Goal: Task Accomplishment & Management: Manage account settings

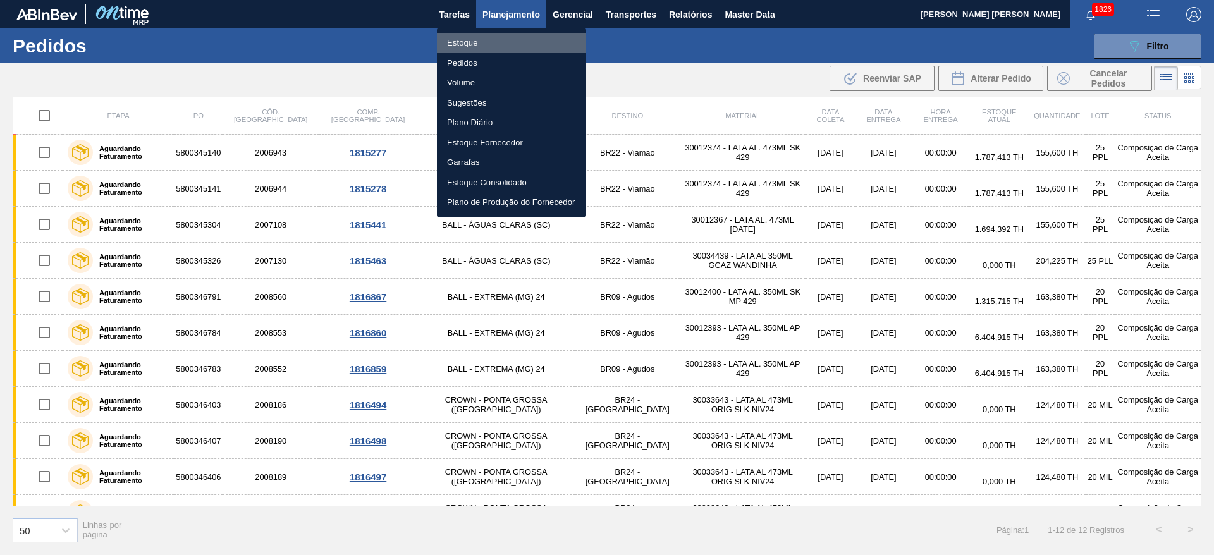
click at [464, 39] on li "Estoque" at bounding box center [511, 43] width 149 height 20
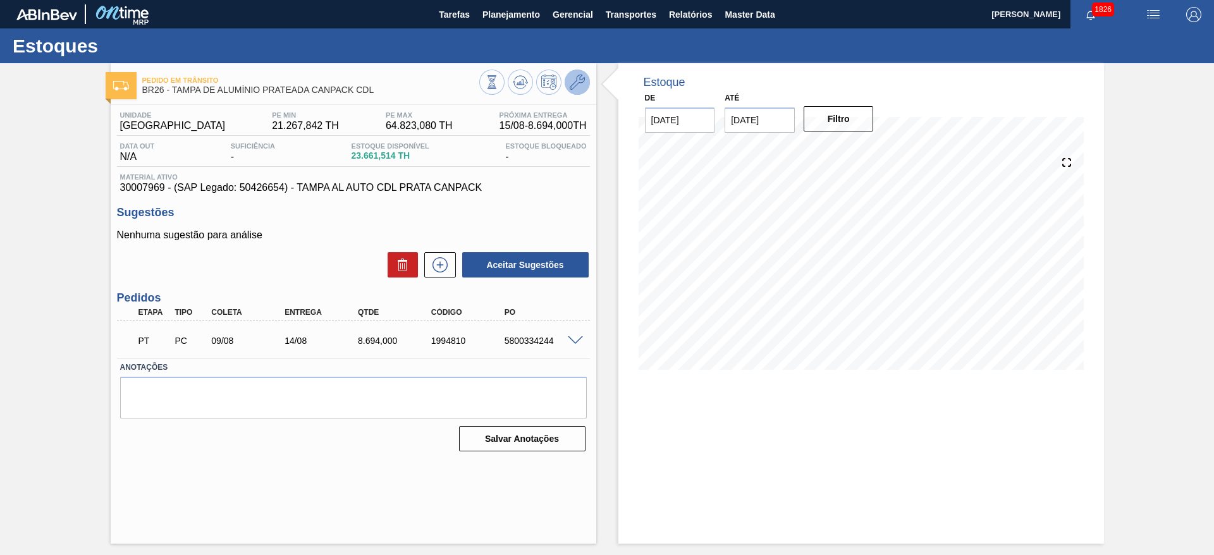
click at [574, 77] on icon at bounding box center [577, 82] width 15 height 15
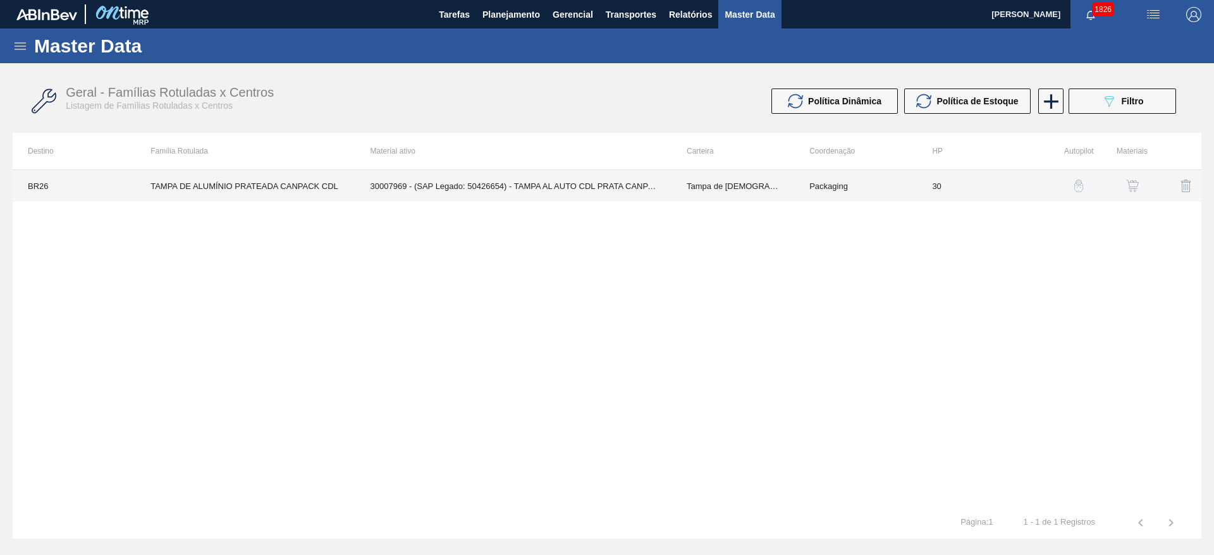
click at [635, 183] on td "30007969 - (SAP Legado: 50426654) - TAMPA AL AUTO CDL PRATA CANPACK" at bounding box center [513, 186] width 316 height 32
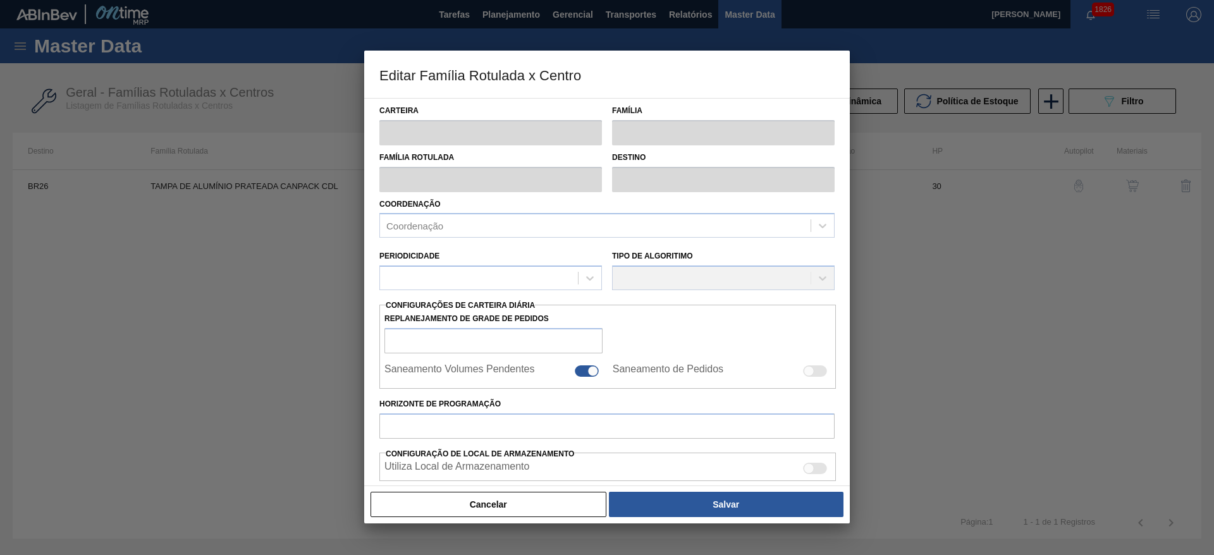
type input "Tampa de Lata"
type input "Tampa de Alumínio"
type input "TAMPA DE ALUMÍNIO PRATEADA CANPACK CDL"
type input "BR26 - [GEOGRAPHIC_DATA]"
type input "30"
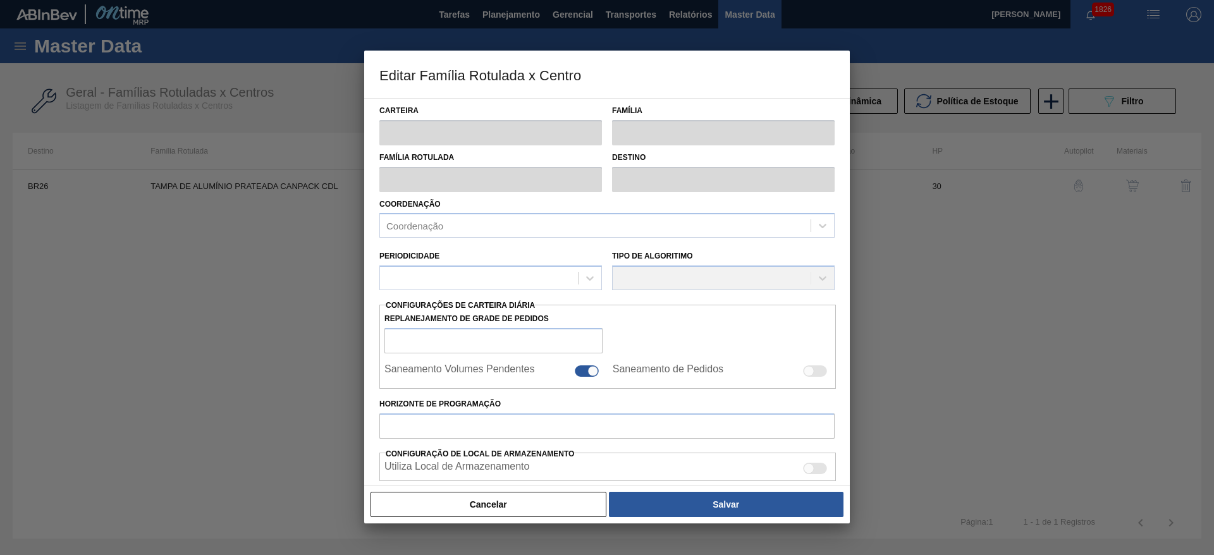
type input "21.267,842"
type input "64.823,08"
type input "40"
type input "38.689,937"
checkbox input "true"
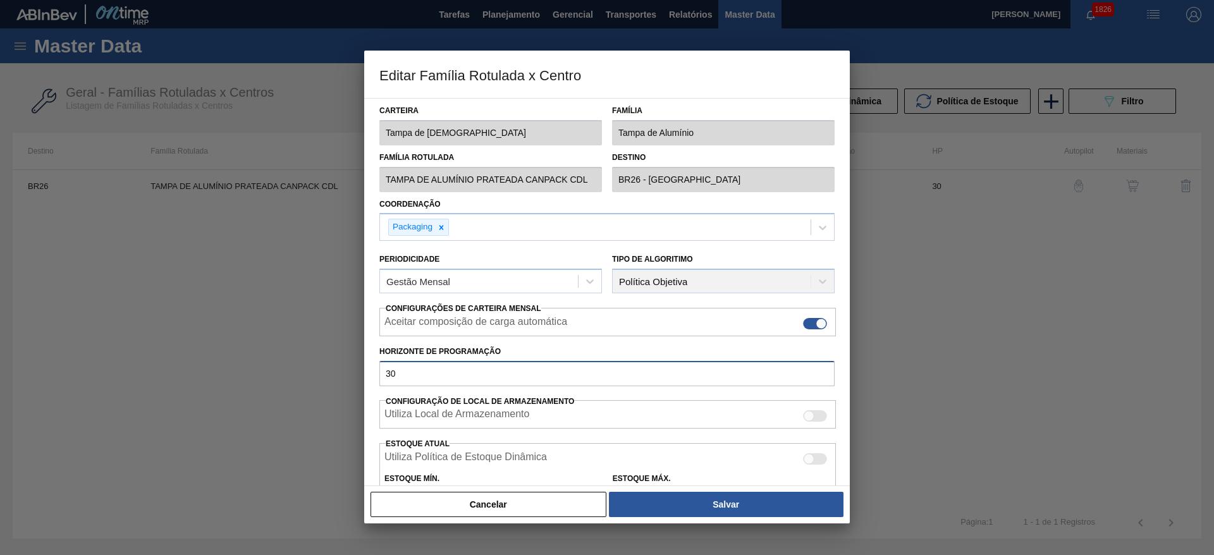
drag, startPoint x: 454, startPoint y: 377, endPoint x: 299, endPoint y: 371, distance: 155.1
click at [299, 371] on div "Editar Família Rotulada x Centro Carteira Tampa de Lata Família Tampa de Alumín…" at bounding box center [607, 277] width 1214 height 555
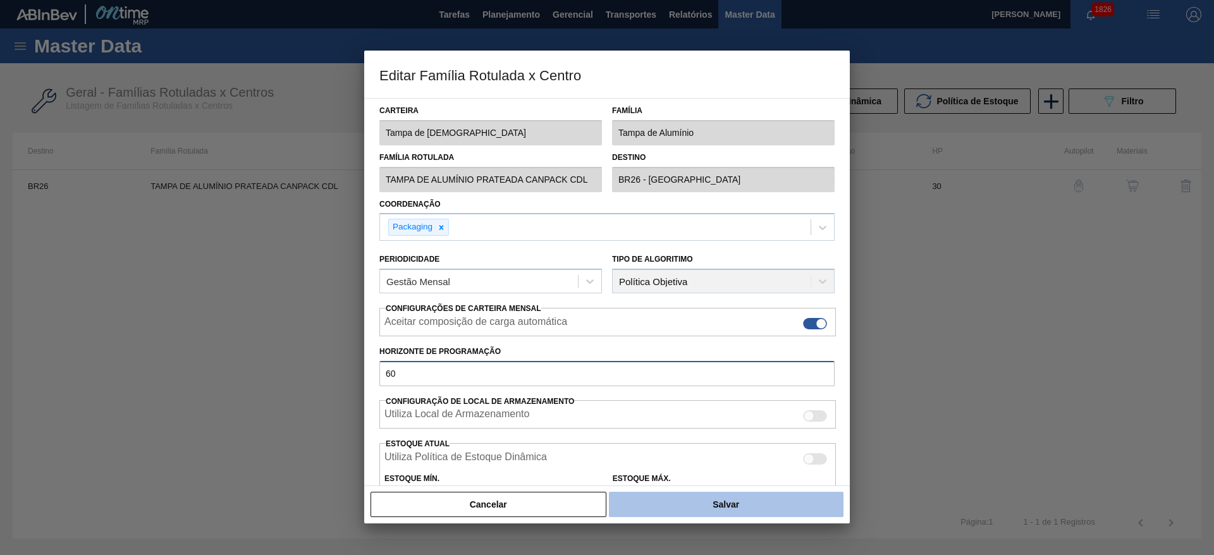
type input "60"
click at [713, 510] on button "Salvar" at bounding box center [726, 504] width 235 height 25
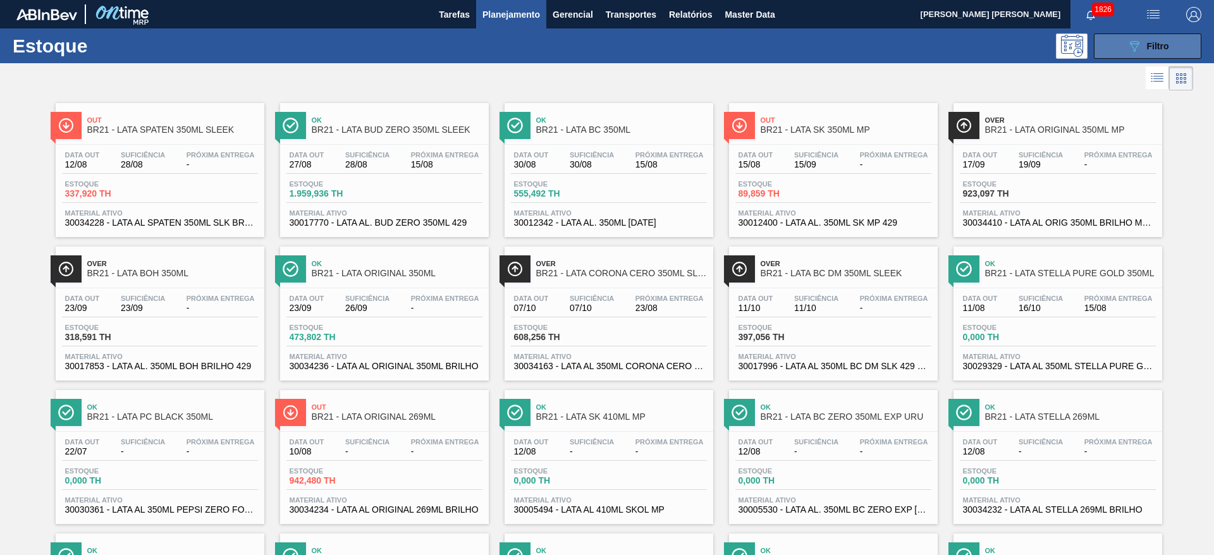
click at [1127, 45] on icon "089F7B8B-B2A5-4AFE-B5C0-19BA573D28AC" at bounding box center [1134, 46] width 15 height 15
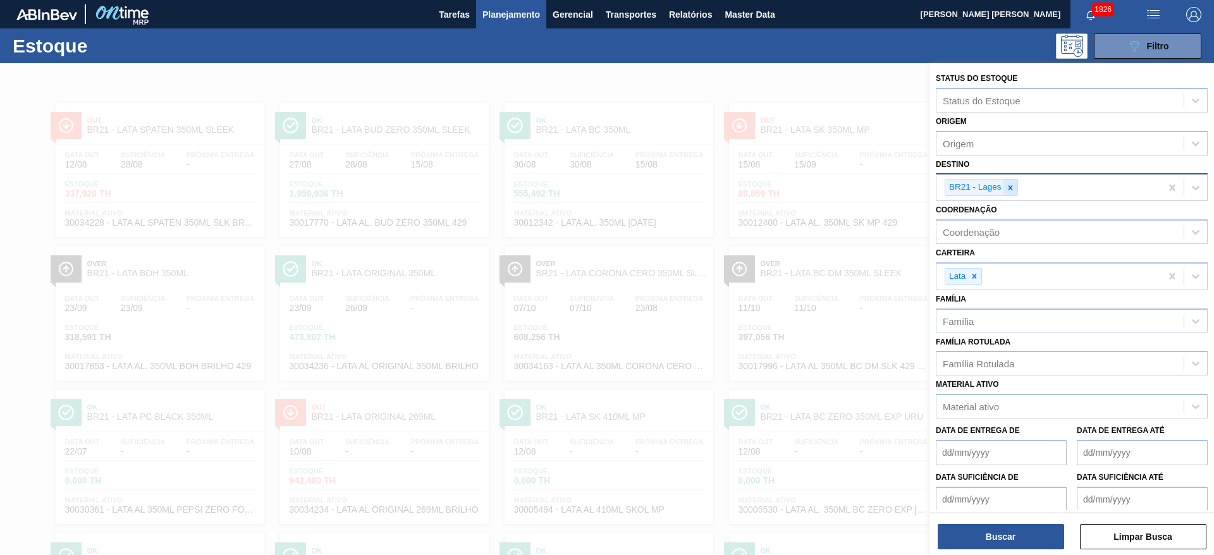
click at [1013, 192] on icon at bounding box center [1010, 187] width 9 height 9
type input "22"
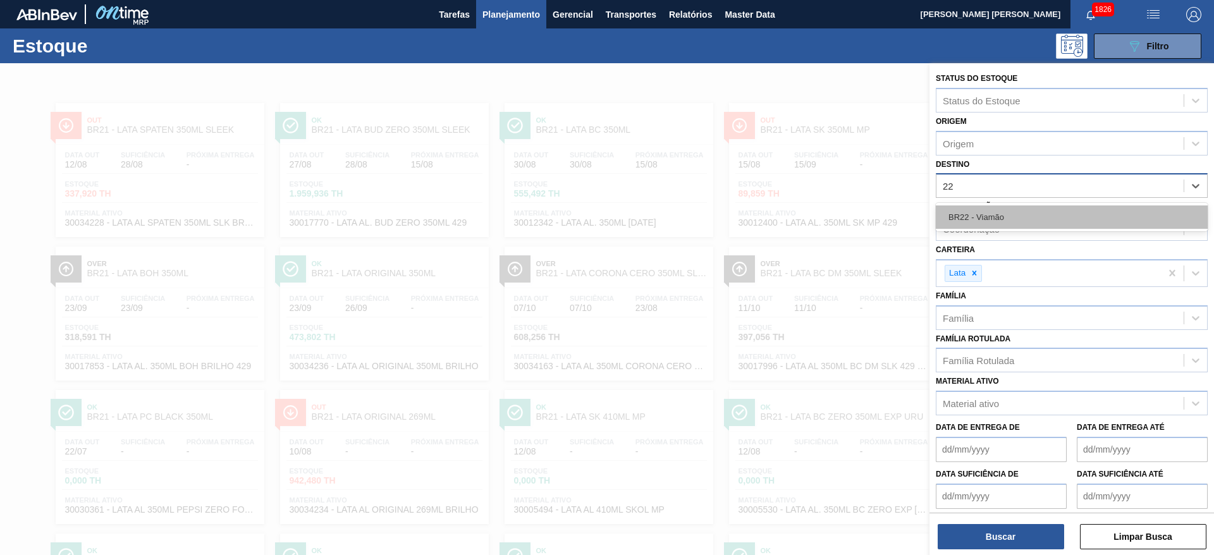
click at [998, 212] on div "BR22 - Viamão" at bounding box center [1072, 217] width 272 height 23
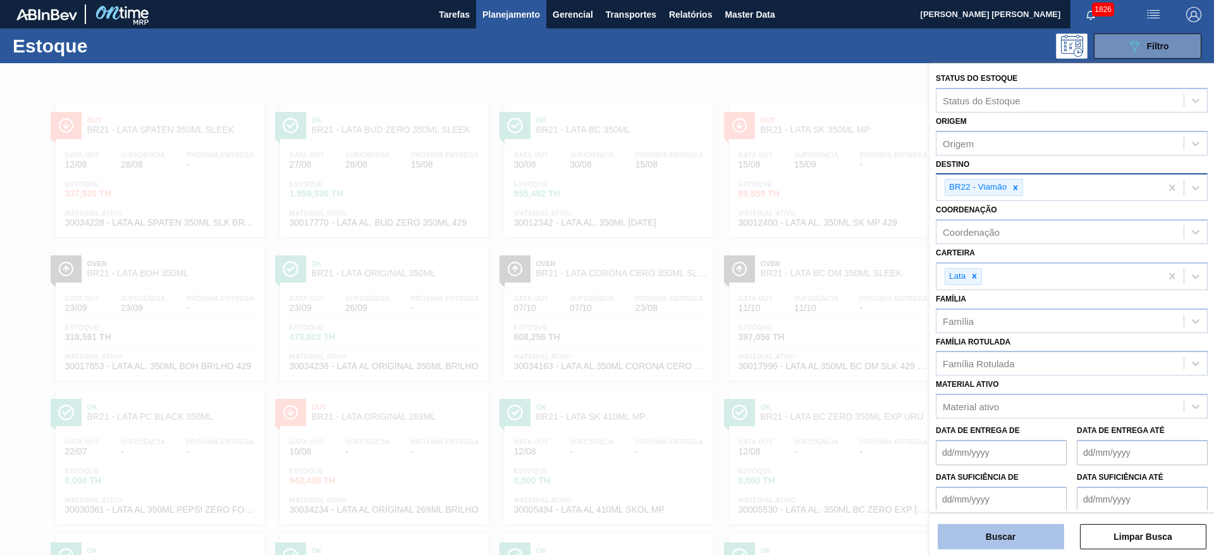
click at [1000, 531] on button "Buscar" at bounding box center [1001, 536] width 126 height 25
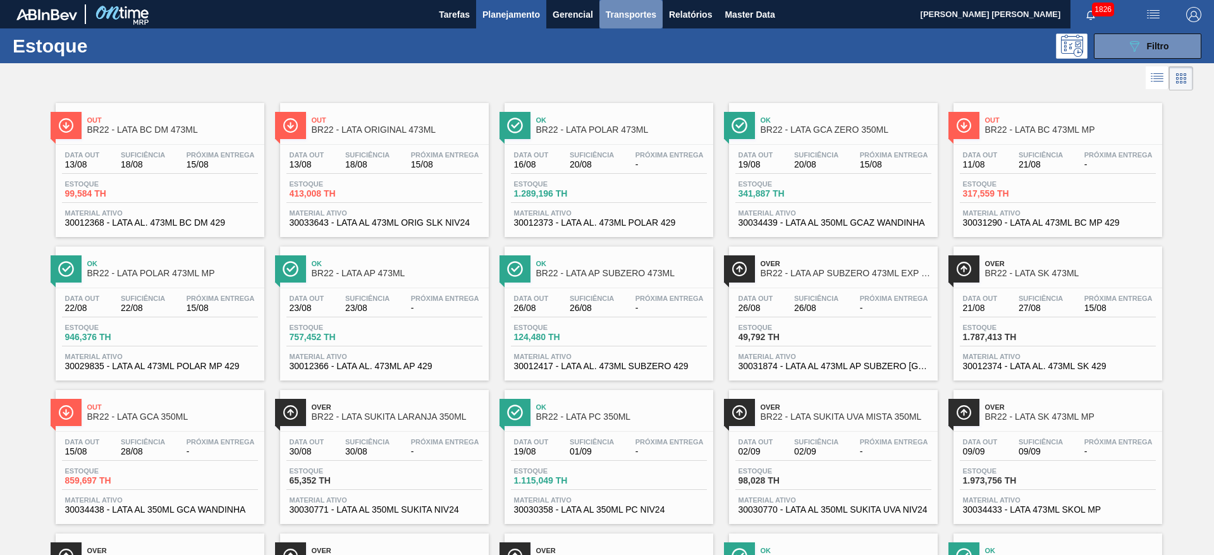
click at [638, 16] on span "Transportes" at bounding box center [631, 14] width 51 height 15
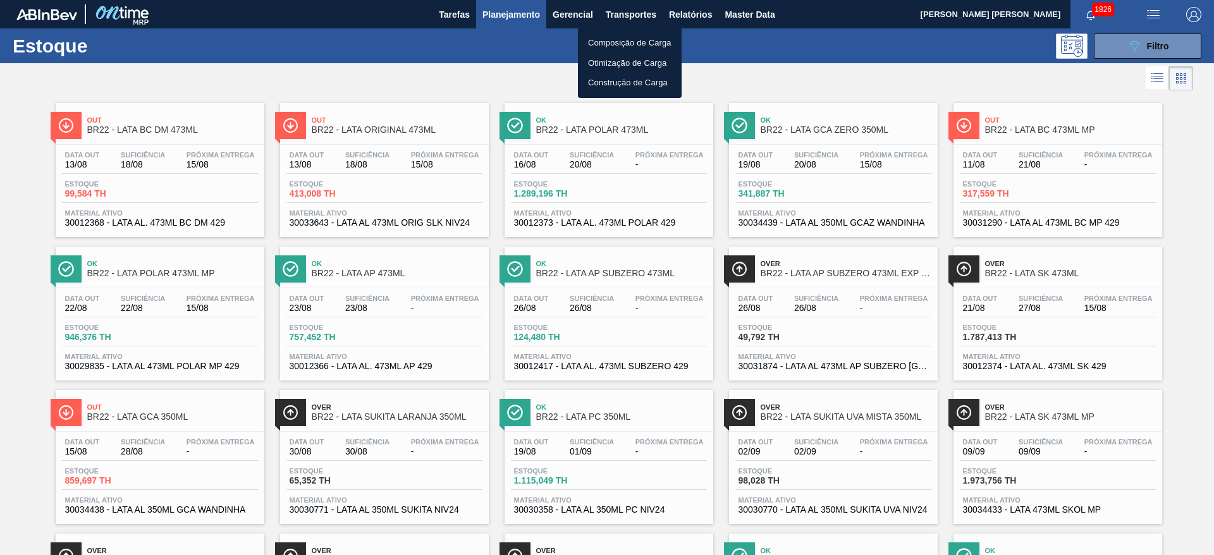
click at [610, 40] on li "Composição de Carga" at bounding box center [630, 43] width 104 height 20
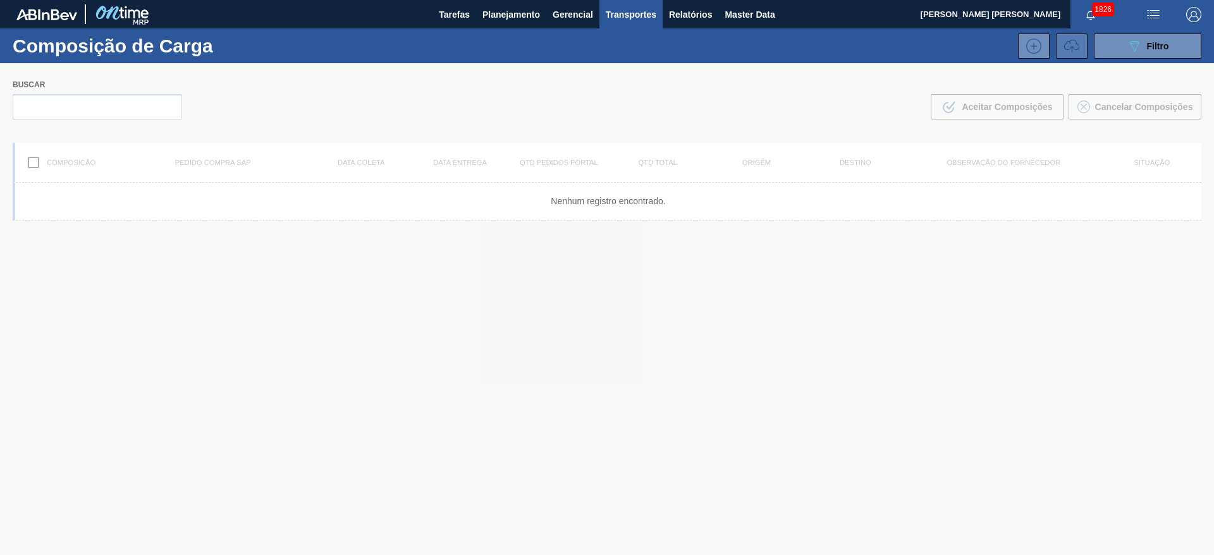
click at [1078, 47] on button at bounding box center [1072, 46] width 32 height 25
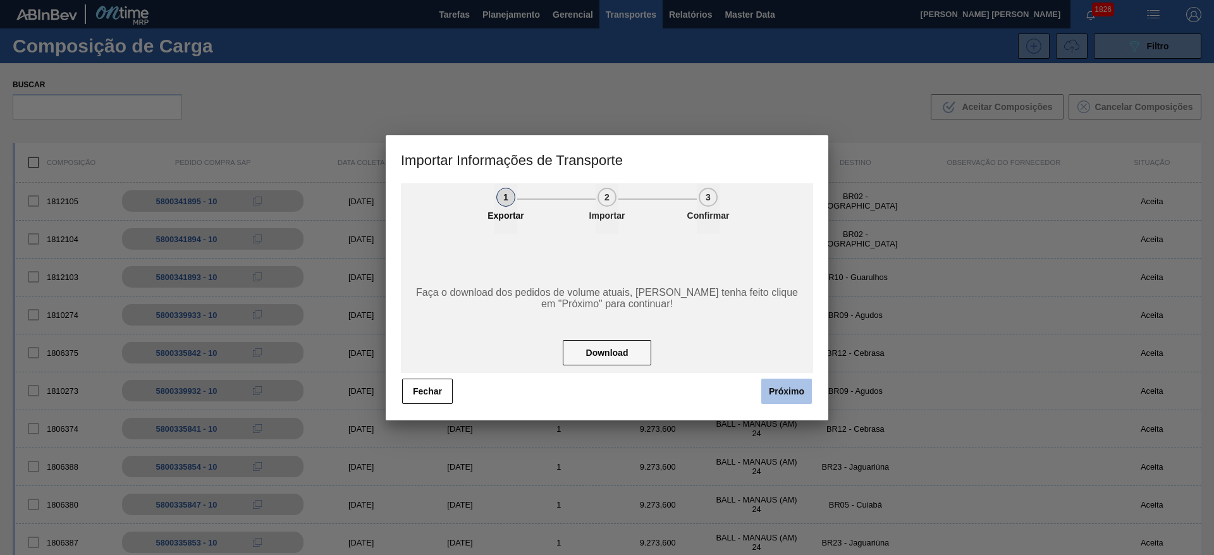
click at [777, 392] on button "Próximo" at bounding box center [786, 391] width 51 height 25
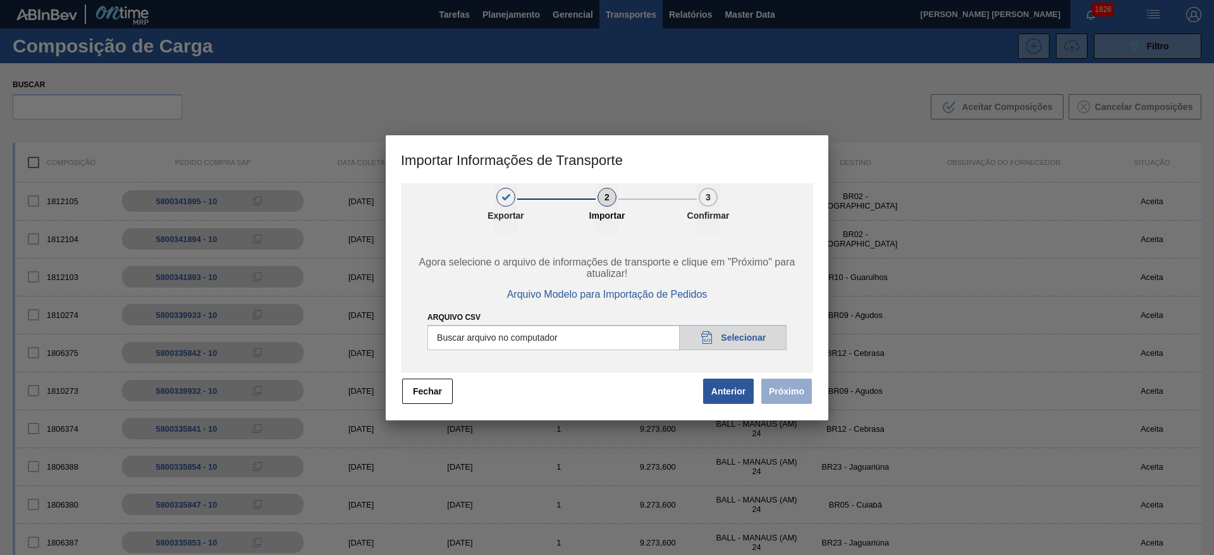
click at [727, 334] on input "Arquivo CSV" at bounding box center [607, 337] width 359 height 25
type input "C:\fakepath\Cópia de IMP NOVO4 - Cuiabá.csv"
click at [781, 397] on button "Próximo" at bounding box center [786, 391] width 51 height 25
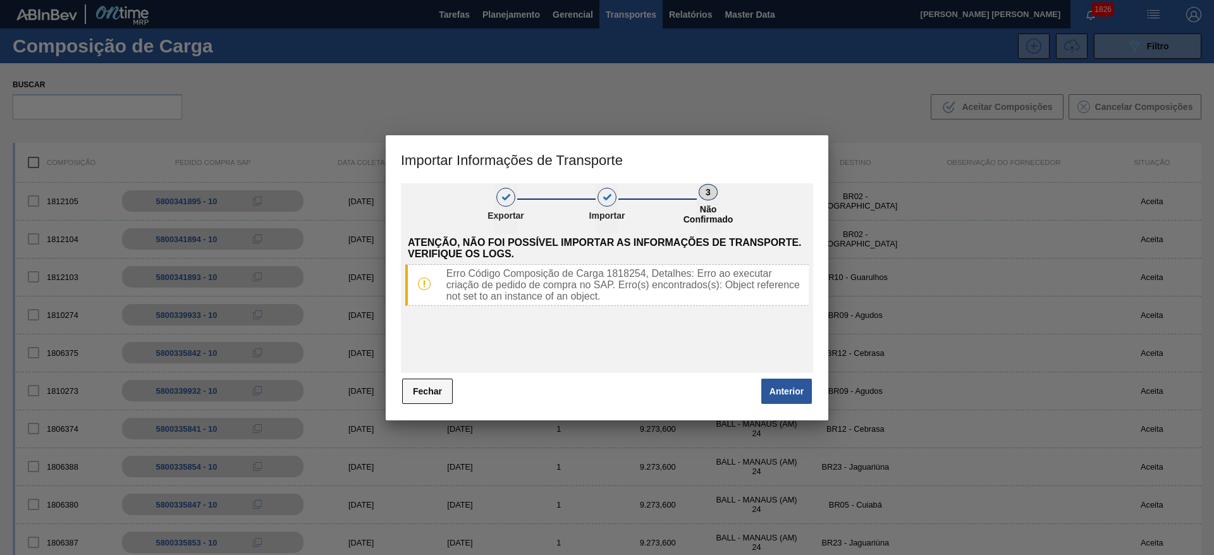
click at [420, 387] on button "Fechar" at bounding box center [427, 391] width 51 height 25
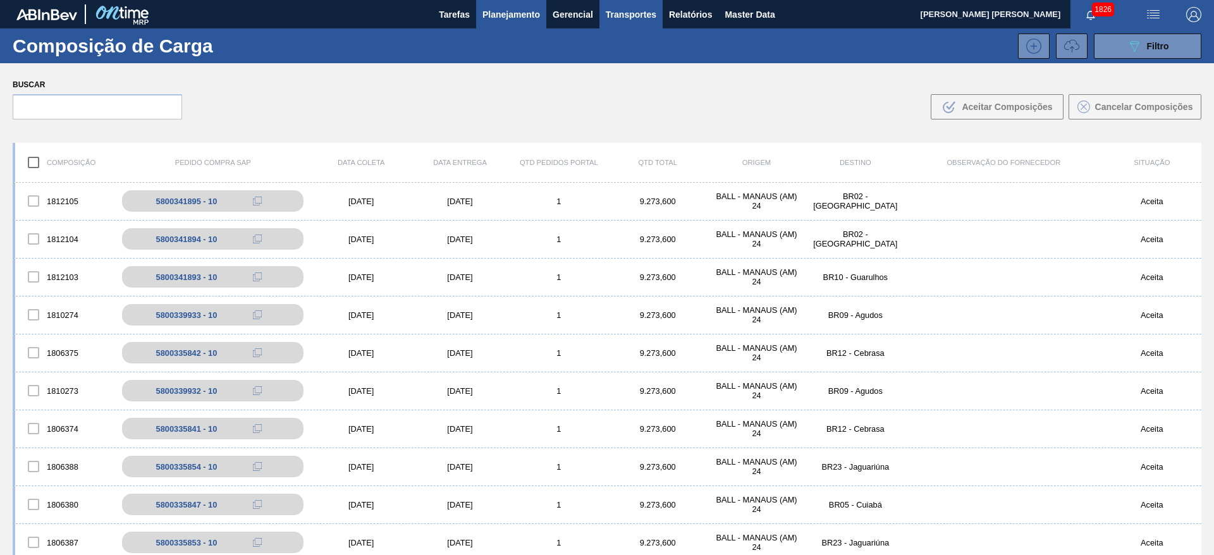
click at [500, 10] on span "Planejamento" at bounding box center [512, 14] width 58 height 15
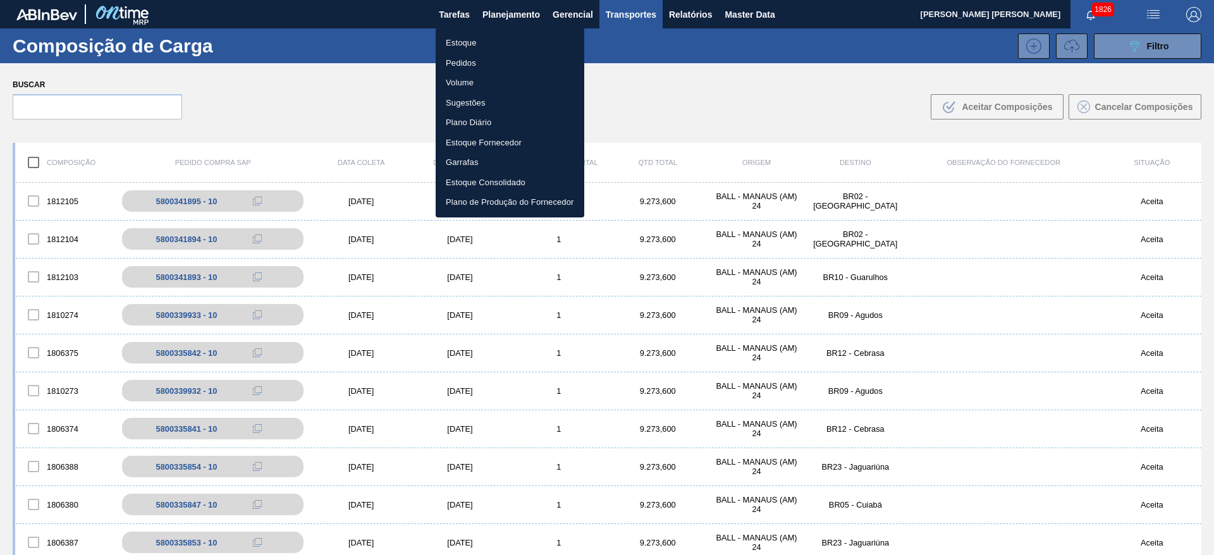
click at [467, 47] on li "Estoque" at bounding box center [510, 43] width 149 height 20
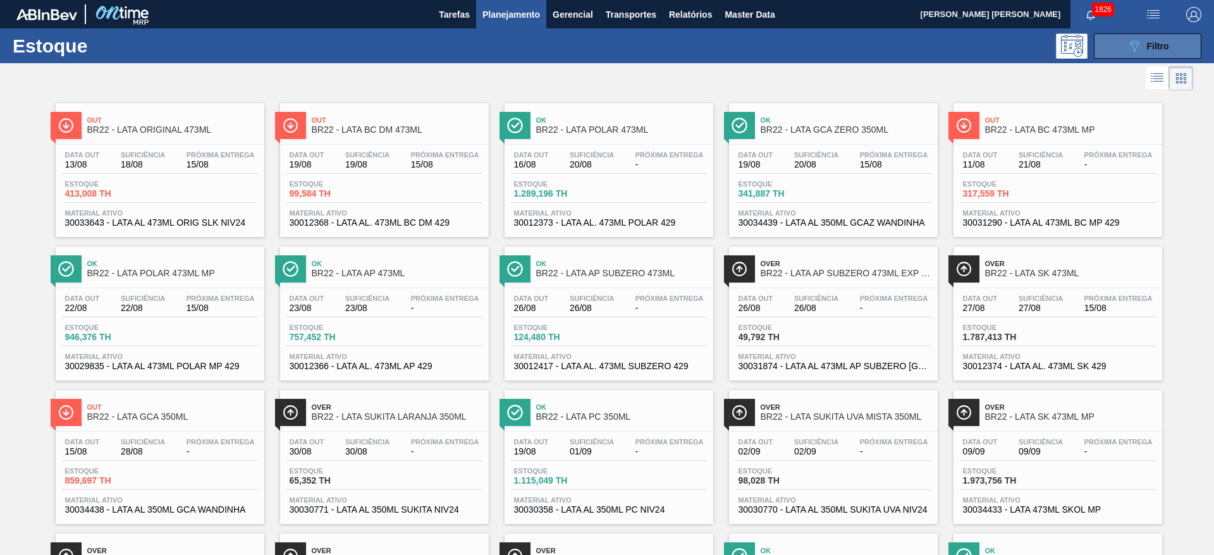
click at [1143, 42] on div "089F7B8B-B2A5-4AFE-B5C0-19BA573D28AC Filtro" at bounding box center [1148, 46] width 42 height 15
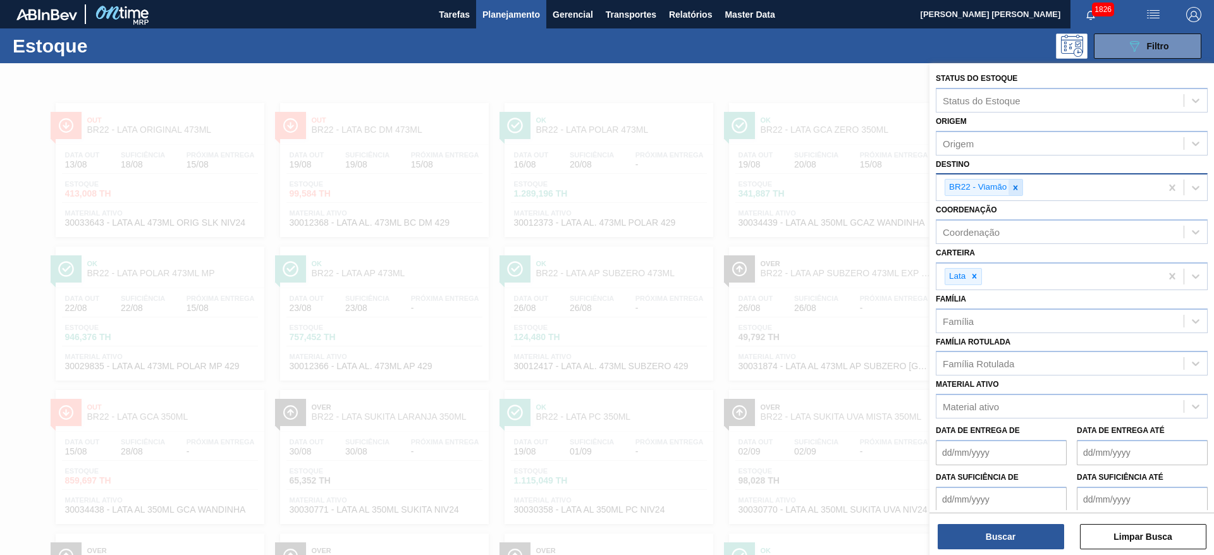
click at [1016, 188] on icon at bounding box center [1015, 187] width 9 height 9
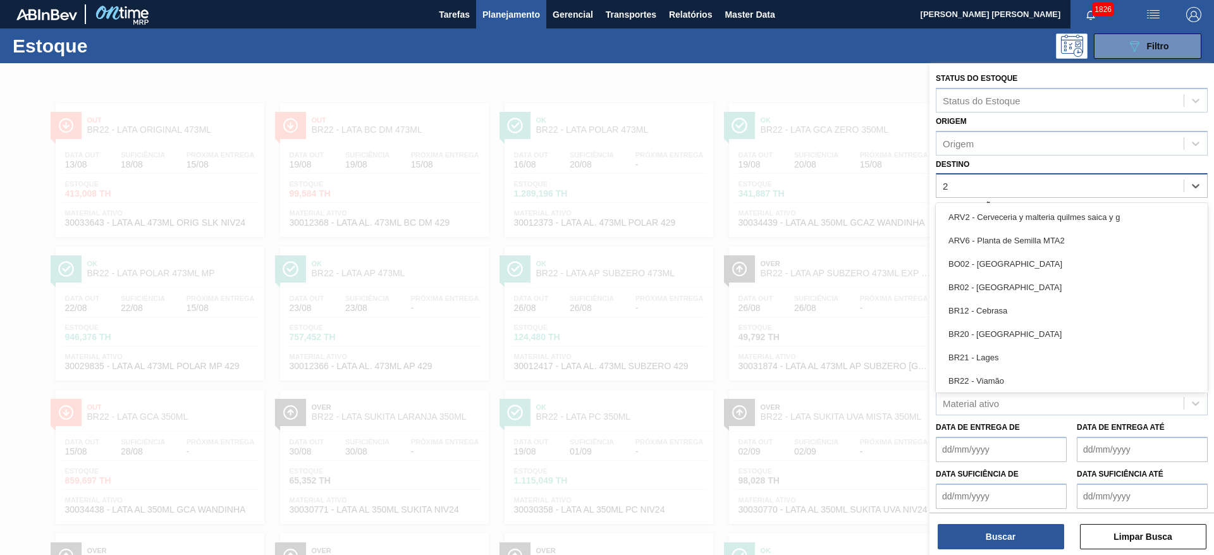
type input "26"
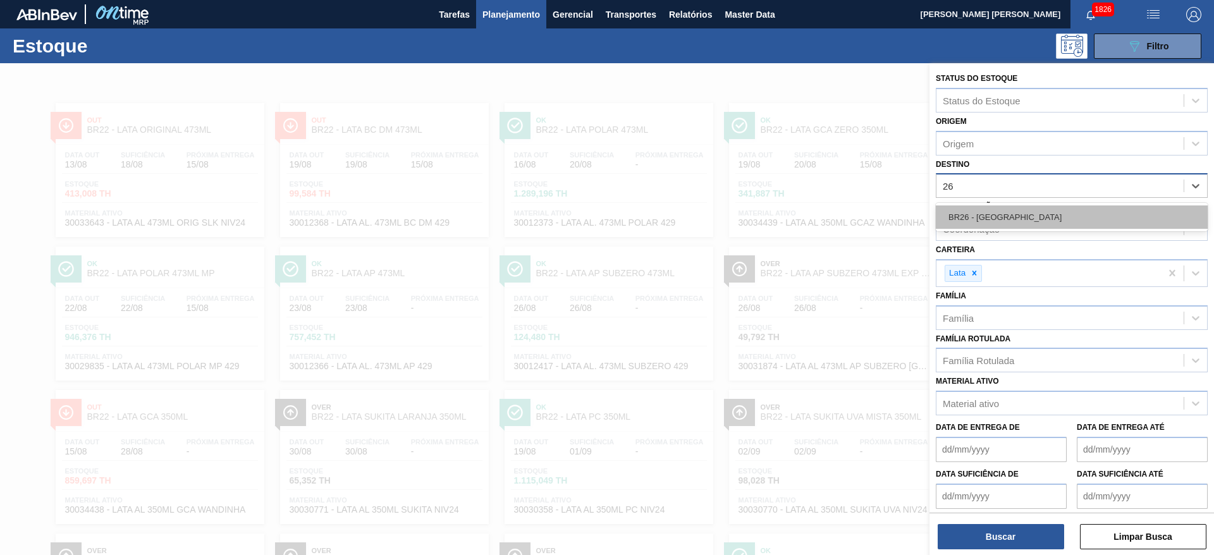
click at [1010, 210] on div "BR26 - [GEOGRAPHIC_DATA]" at bounding box center [1072, 217] width 272 height 23
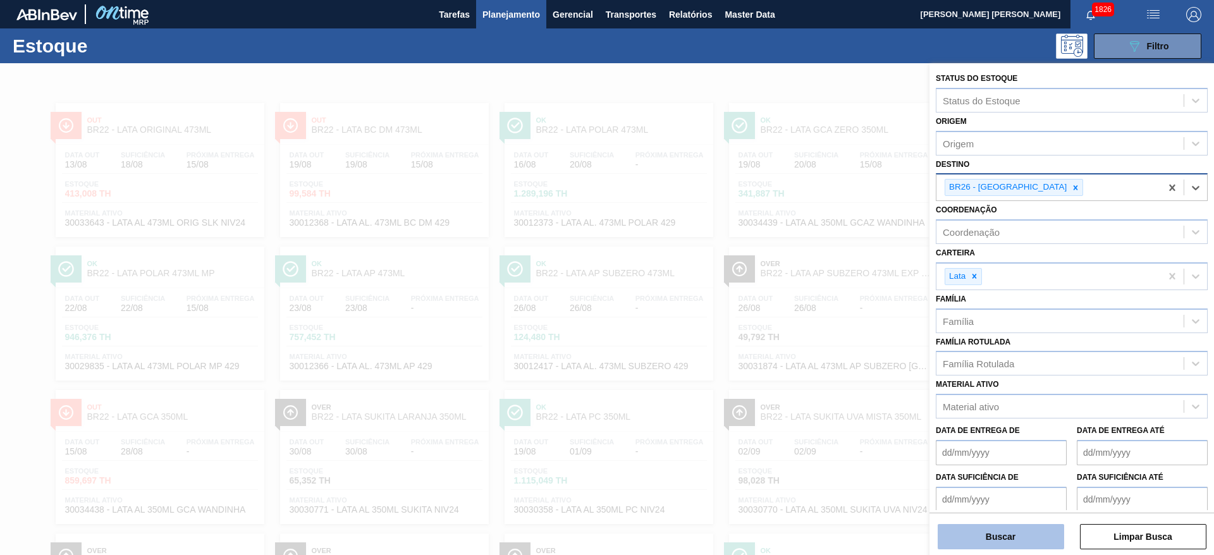
click at [1026, 533] on button "Buscar" at bounding box center [1001, 536] width 126 height 25
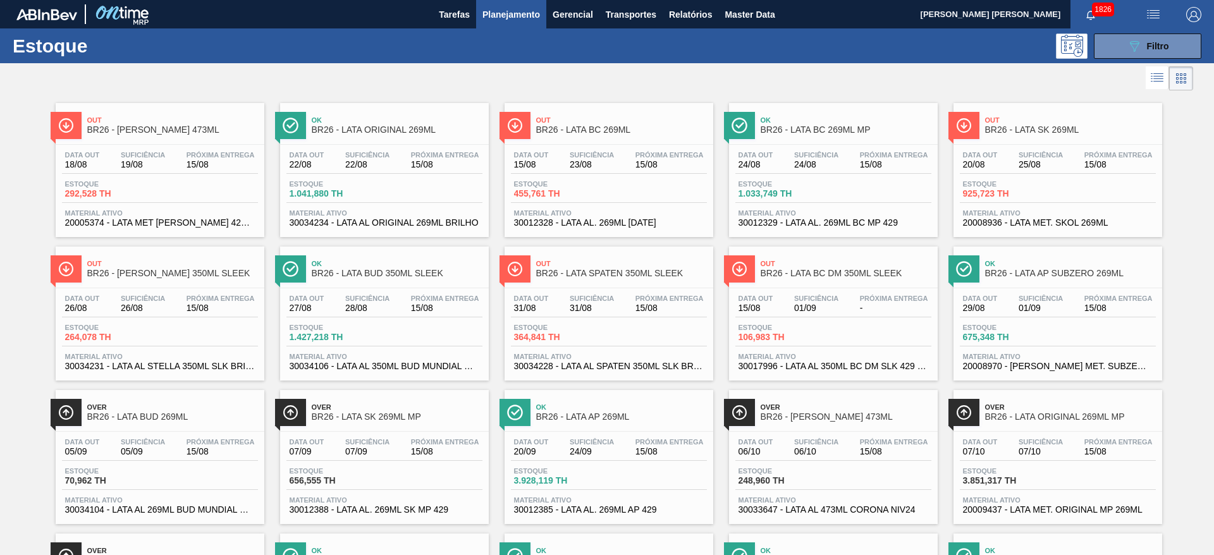
click at [630, 139] on div "Out BR26 - LATA BC 269ML" at bounding box center [621, 125] width 171 height 28
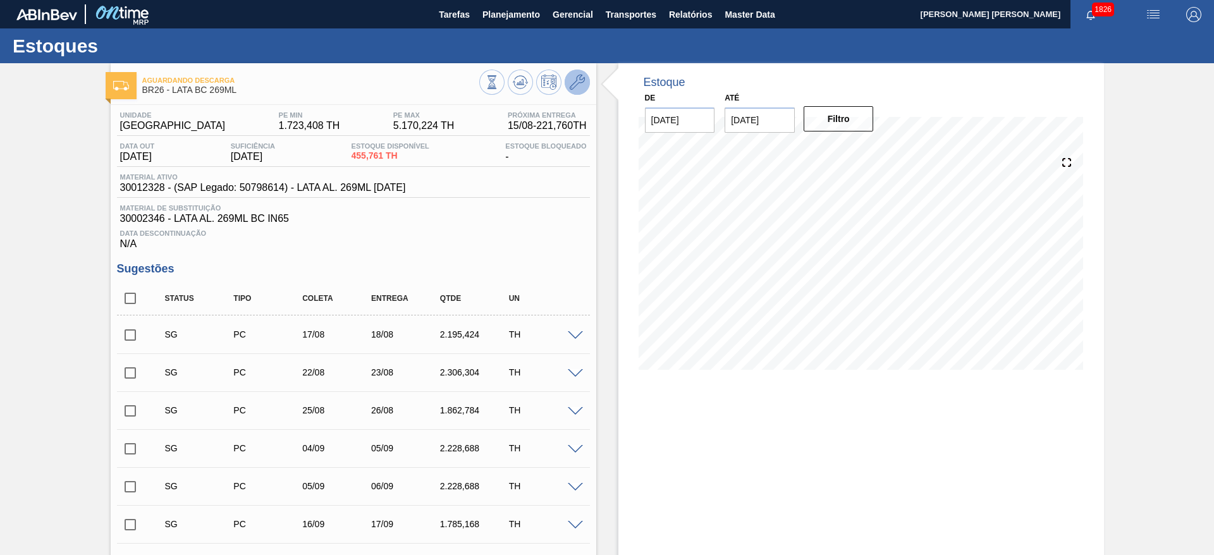
click at [579, 78] on icon at bounding box center [577, 82] width 15 height 15
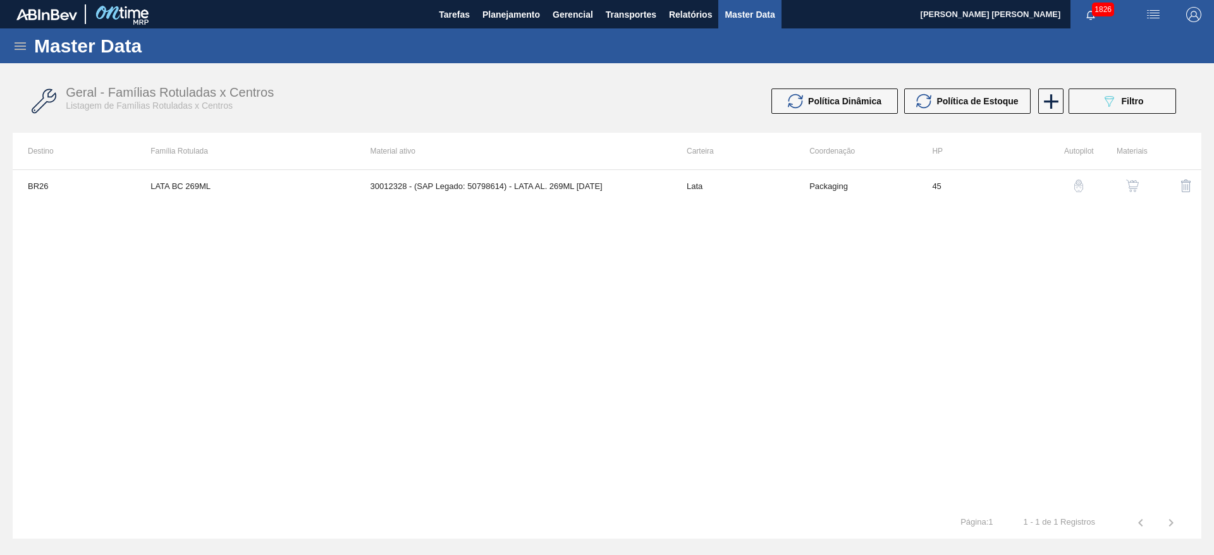
click at [1126, 188] on img "button" at bounding box center [1132, 186] width 13 height 13
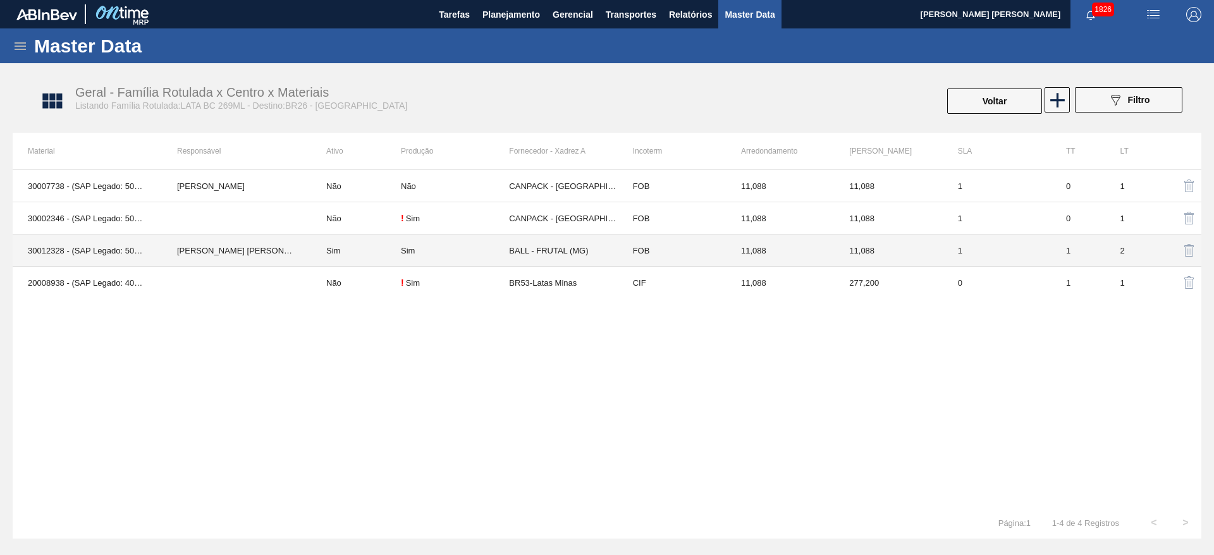
click at [526, 251] on td "BALL - FRUTAL (MG)" at bounding box center [563, 251] width 108 height 32
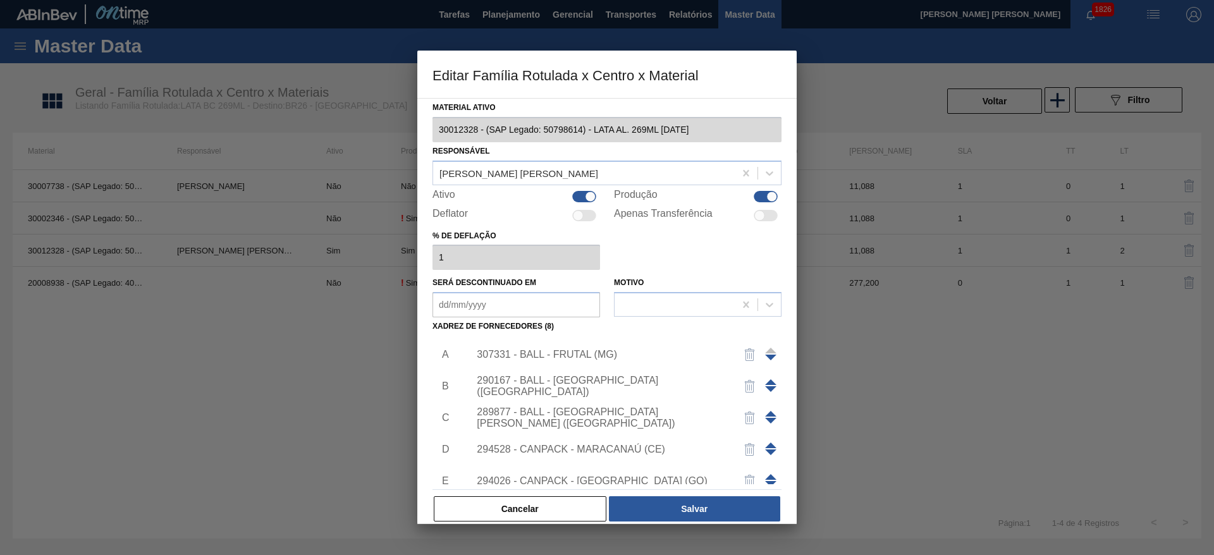
click at [273, 381] on div at bounding box center [607, 277] width 1214 height 555
click at [534, 506] on button "Cancelar" at bounding box center [520, 508] width 173 height 25
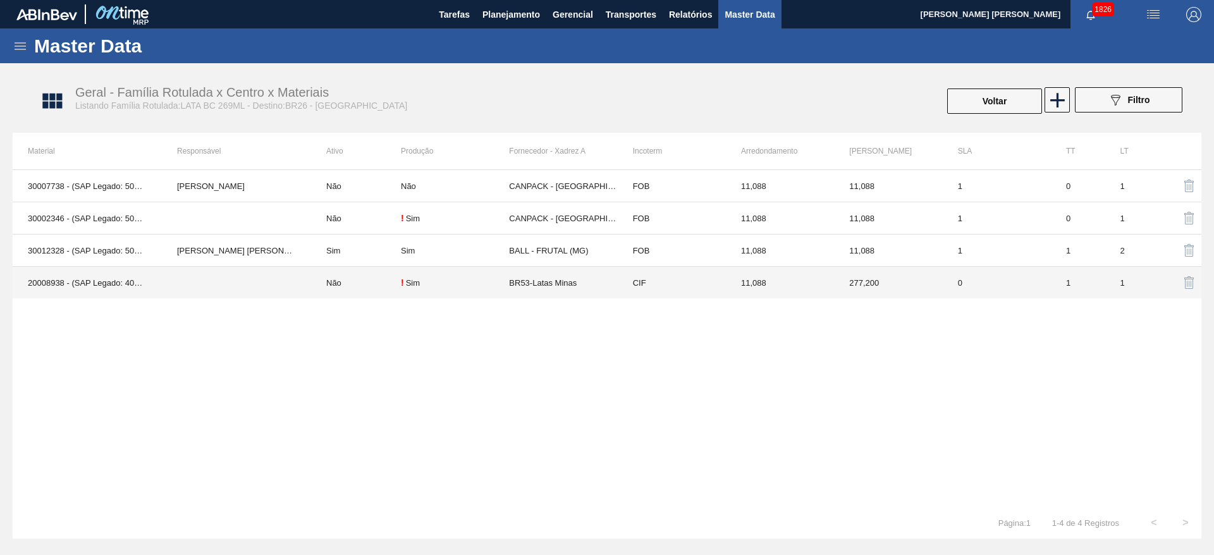
click at [357, 290] on td "Não" at bounding box center [356, 283] width 90 height 32
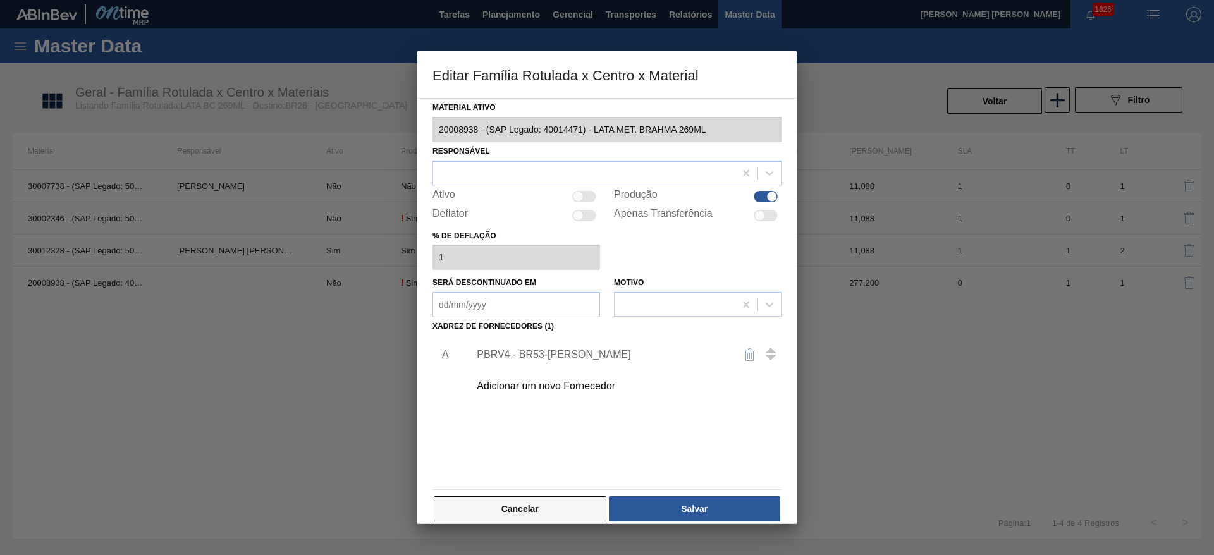
click at [544, 516] on button "Cancelar" at bounding box center [520, 508] width 173 height 25
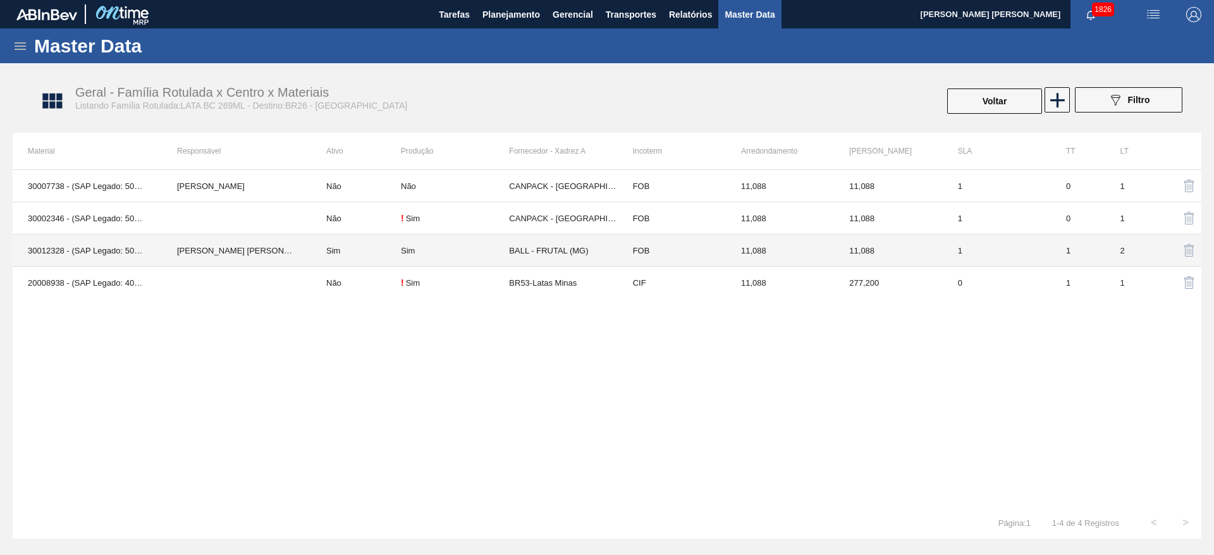
click at [266, 250] on td "[PERSON_NAME]" at bounding box center [236, 251] width 149 height 32
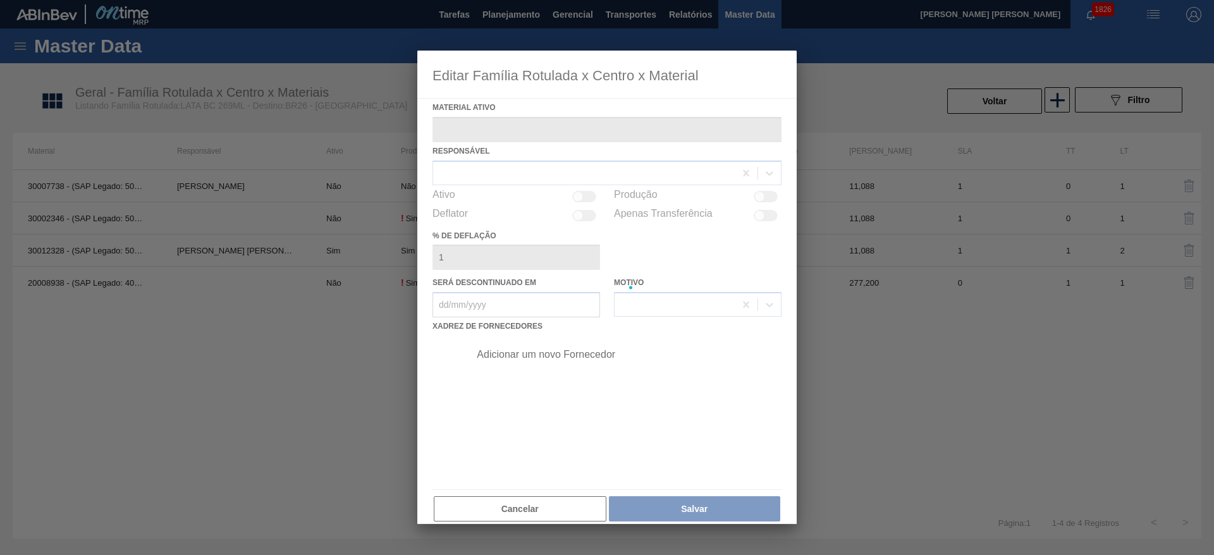
type ativo "30012328 - (SAP Legado: 50798614) - LATA AL. 269ML BC 429"
checkbox input "true"
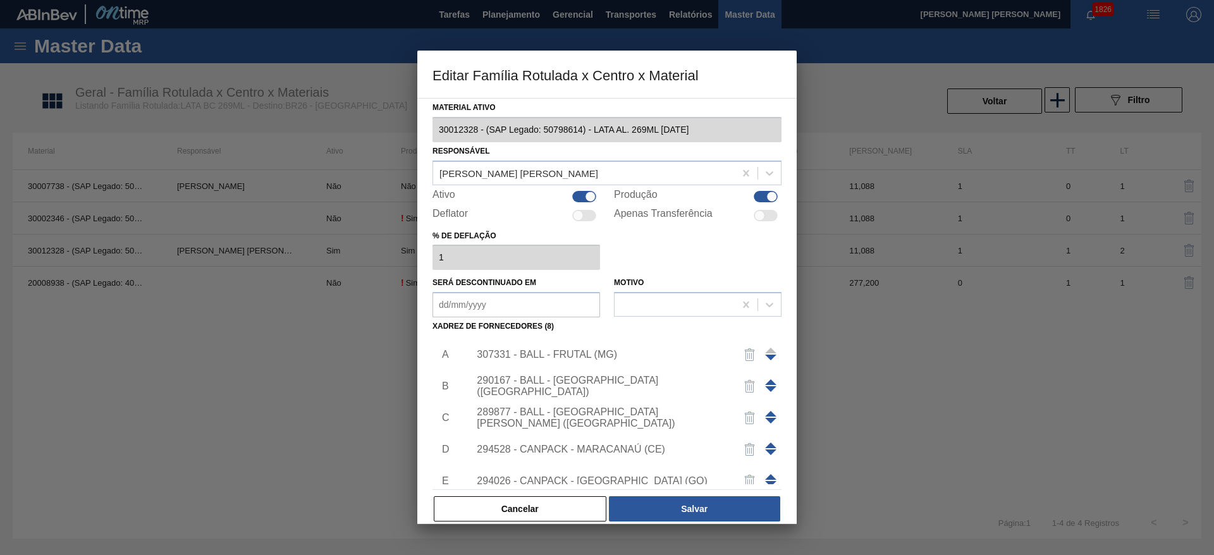
click at [582, 191] on div at bounding box center [584, 196] width 24 height 11
checkbox input "false"
click at [705, 507] on button "Salvar" at bounding box center [694, 508] width 171 height 25
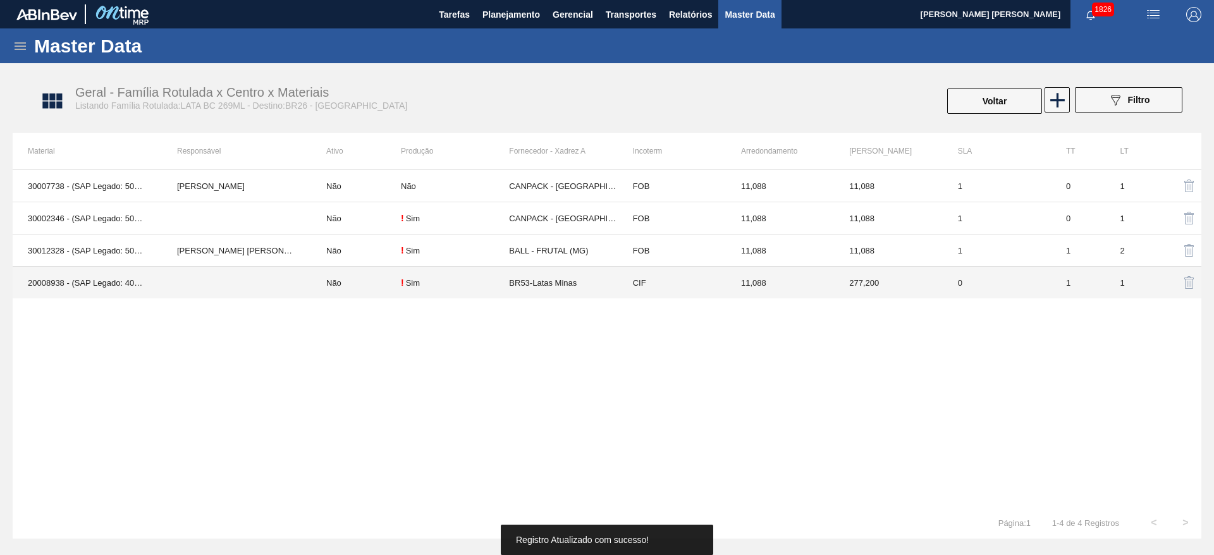
click at [280, 284] on td at bounding box center [236, 283] width 149 height 32
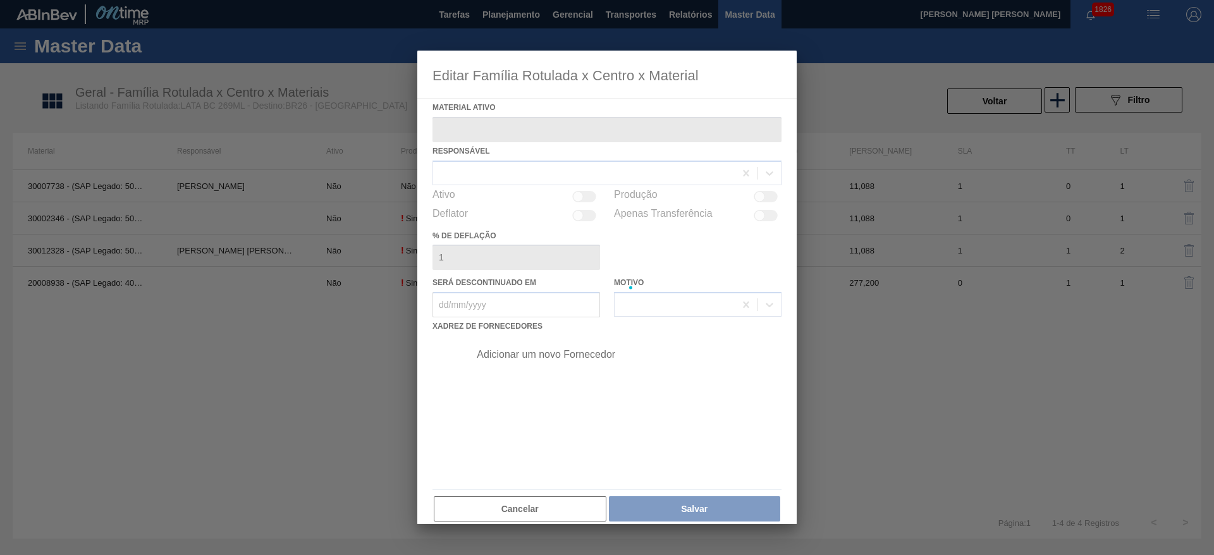
type ativo "20008938 - (SAP Legado: 40014471) - LATA MET. BRAHMA 269ML"
checkbox input "true"
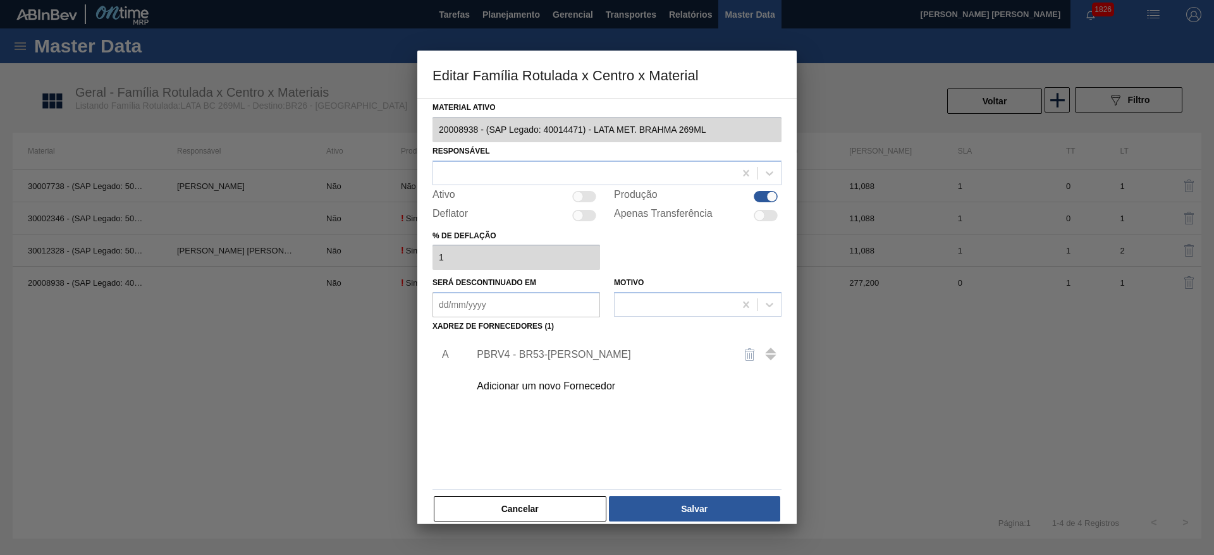
click at [594, 194] on div at bounding box center [584, 196] width 24 height 11
checkbox input "true"
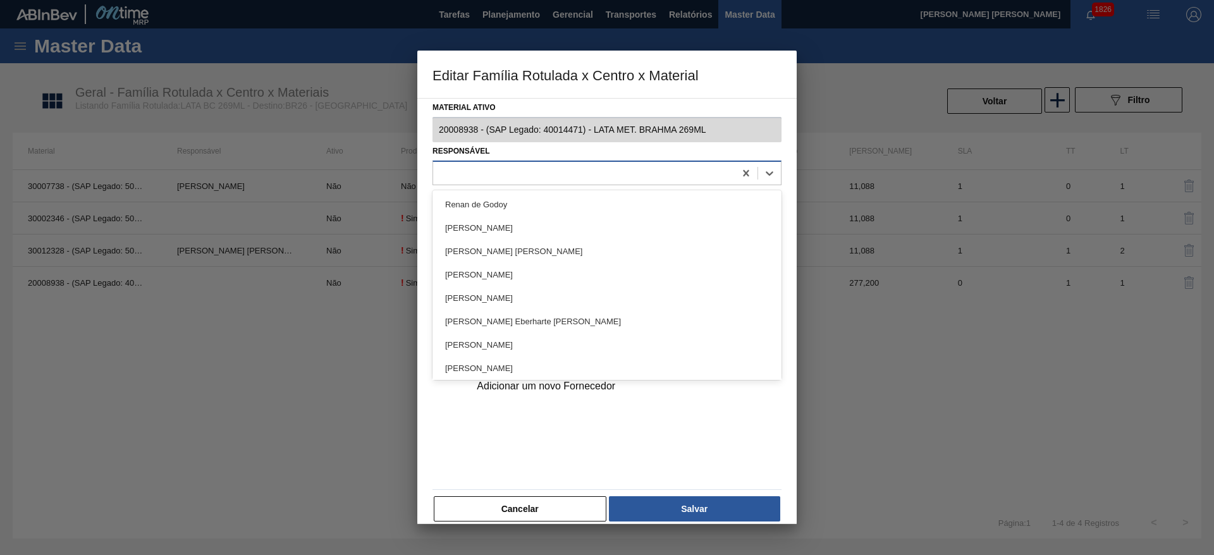
click at [516, 169] on div at bounding box center [584, 173] width 302 height 18
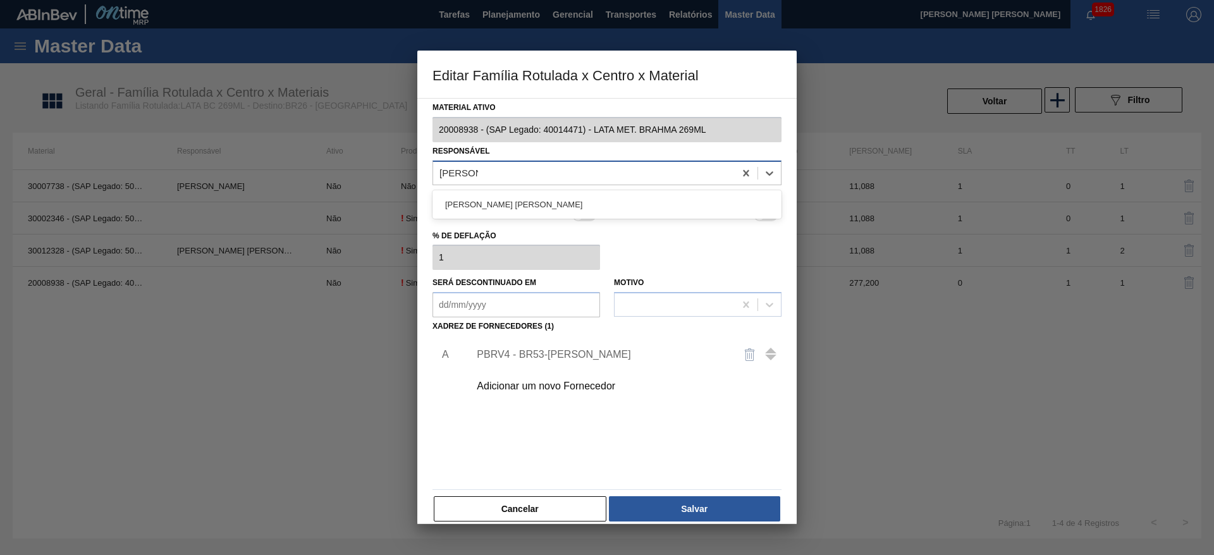
type input "bruno de"
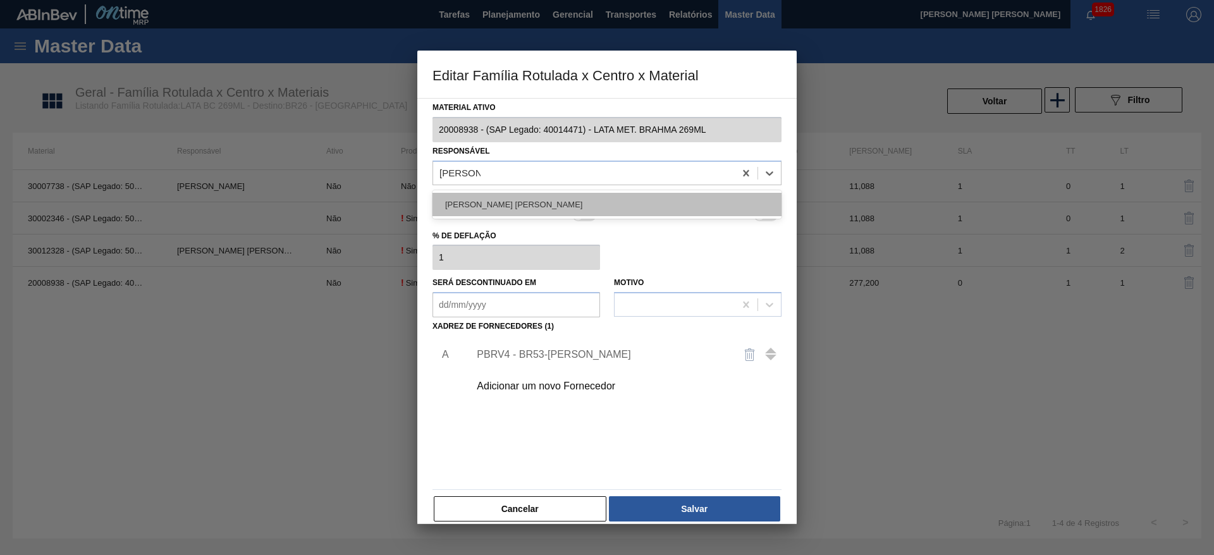
click at [514, 201] on div "[PERSON_NAME] [PERSON_NAME]" at bounding box center [607, 204] width 349 height 23
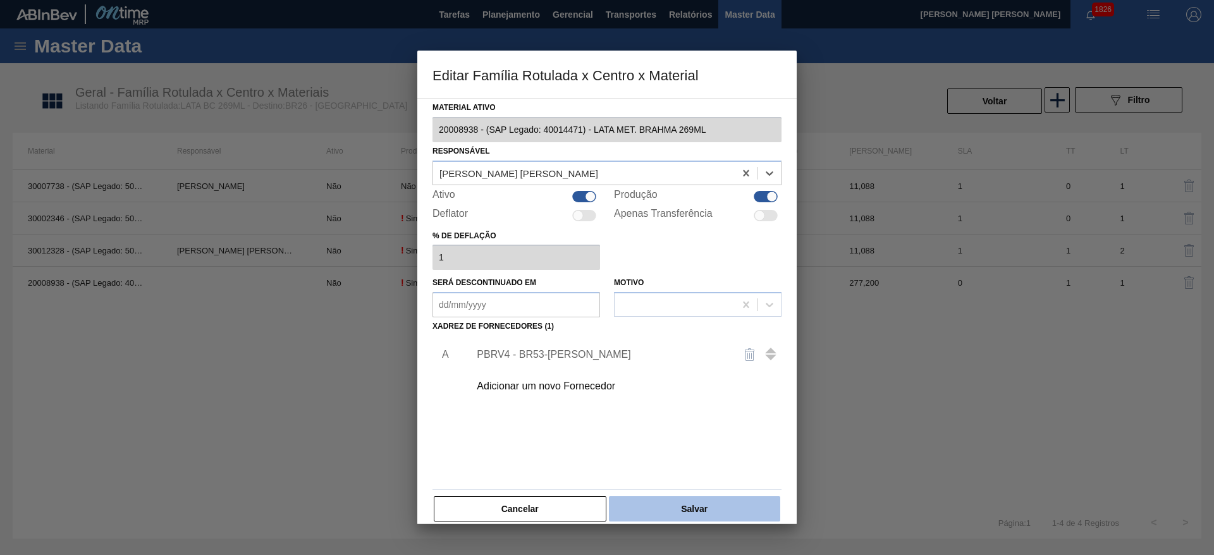
click at [701, 506] on button "Salvar" at bounding box center [694, 508] width 171 height 25
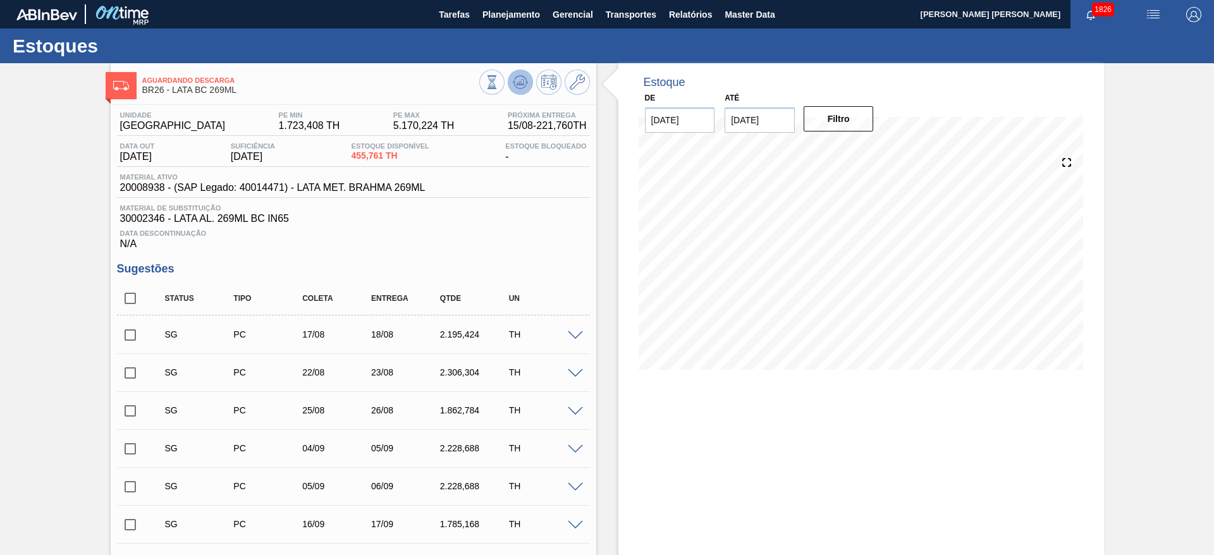
click at [499, 87] on icon at bounding box center [492, 82] width 14 height 14
click at [569, 343] on div "SG PT 17/08 18/08 2.184,336 TH" at bounding box center [353, 335] width 473 height 32
click at [574, 335] on span at bounding box center [575, 335] width 15 height 9
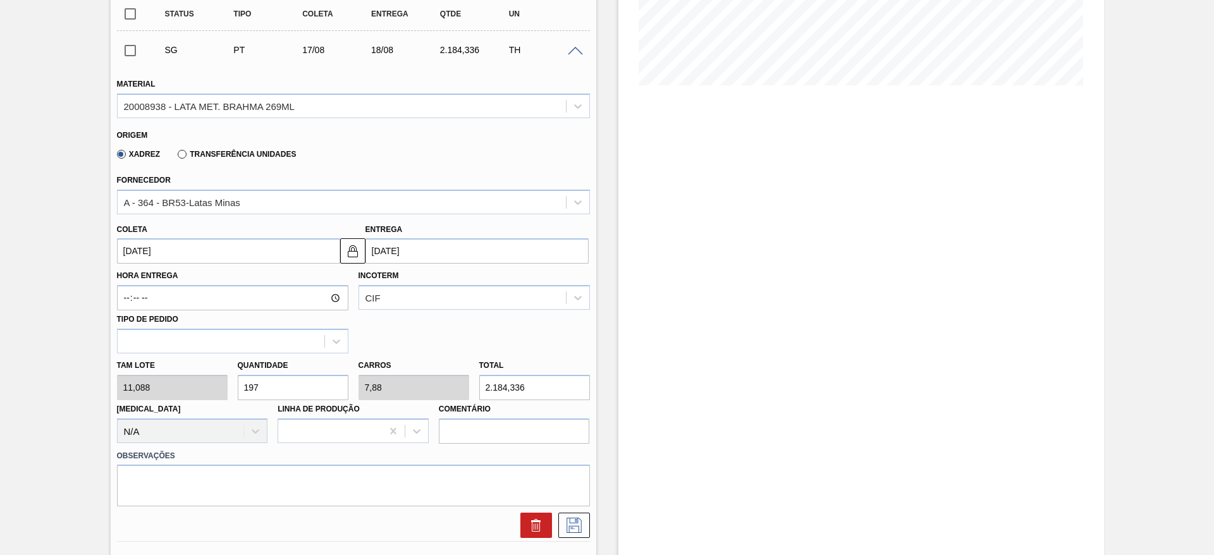
scroll to position [190, 0]
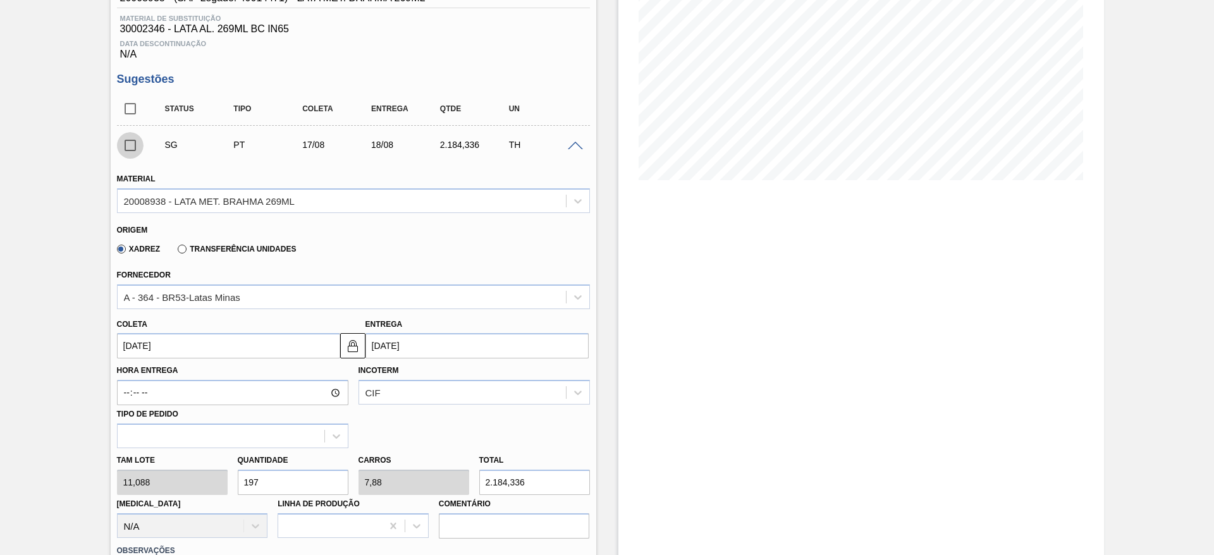
click at [125, 149] on input "checkbox" at bounding box center [130, 145] width 27 height 27
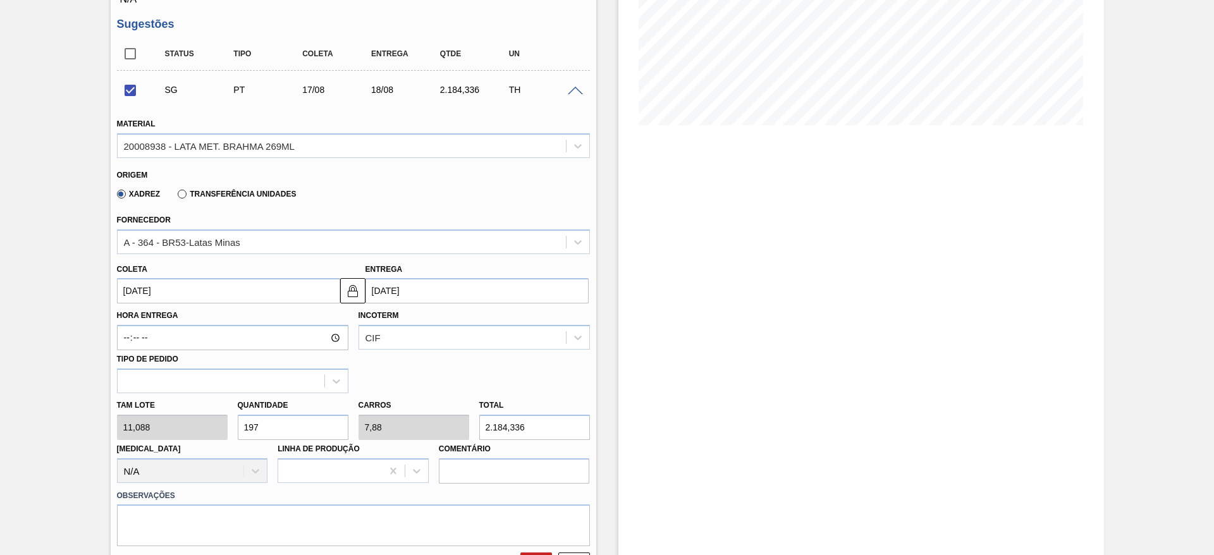
scroll to position [379, 0]
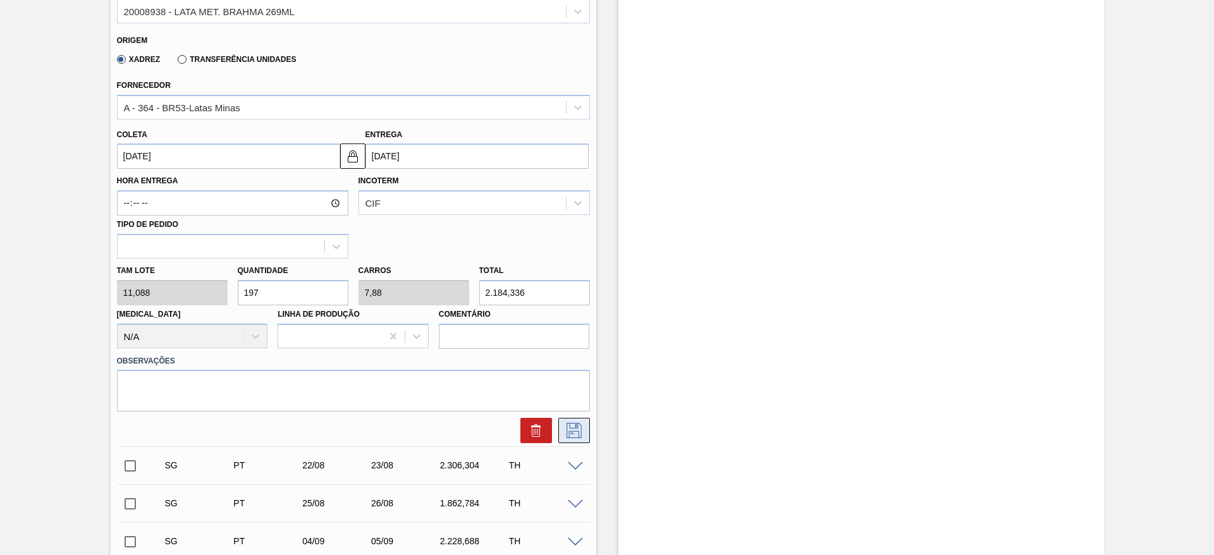
click at [576, 434] on icon at bounding box center [574, 430] width 20 height 15
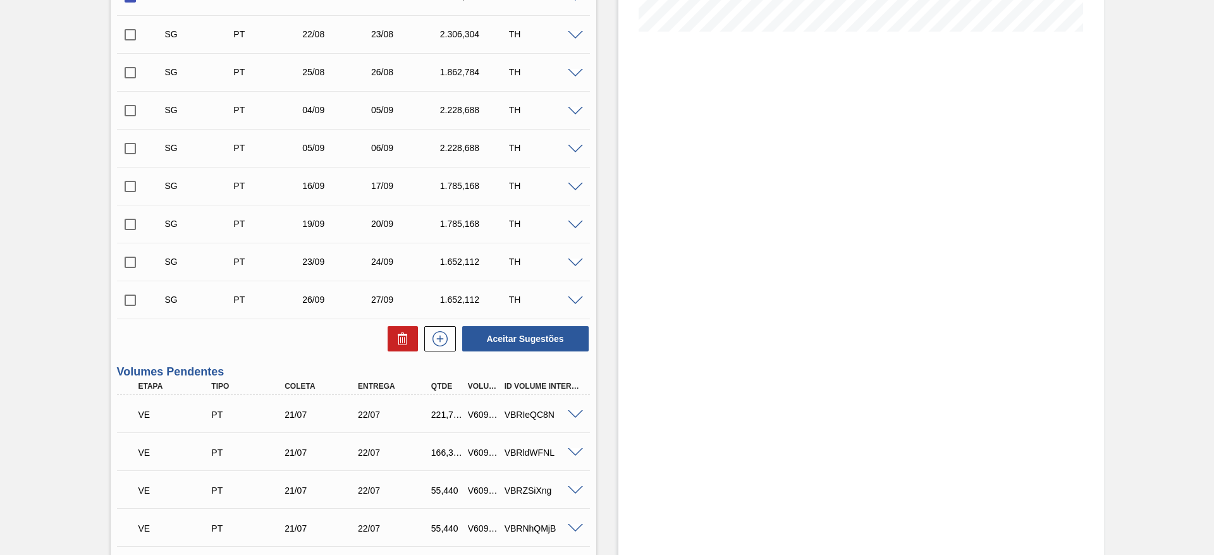
scroll to position [285, 0]
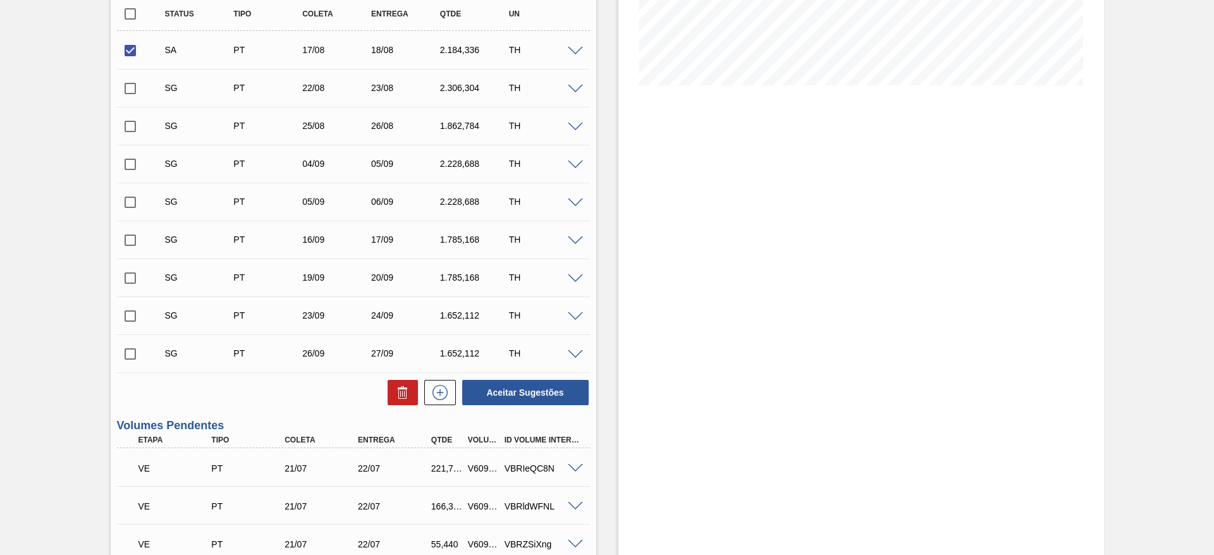
click at [134, 46] on input "checkbox" at bounding box center [130, 50] width 27 height 27
checkbox input "false"
click at [125, 87] on input "checkbox" at bounding box center [130, 88] width 27 height 27
click at [514, 397] on button "Aceitar Sugestões" at bounding box center [525, 392] width 126 height 25
checkbox input "false"
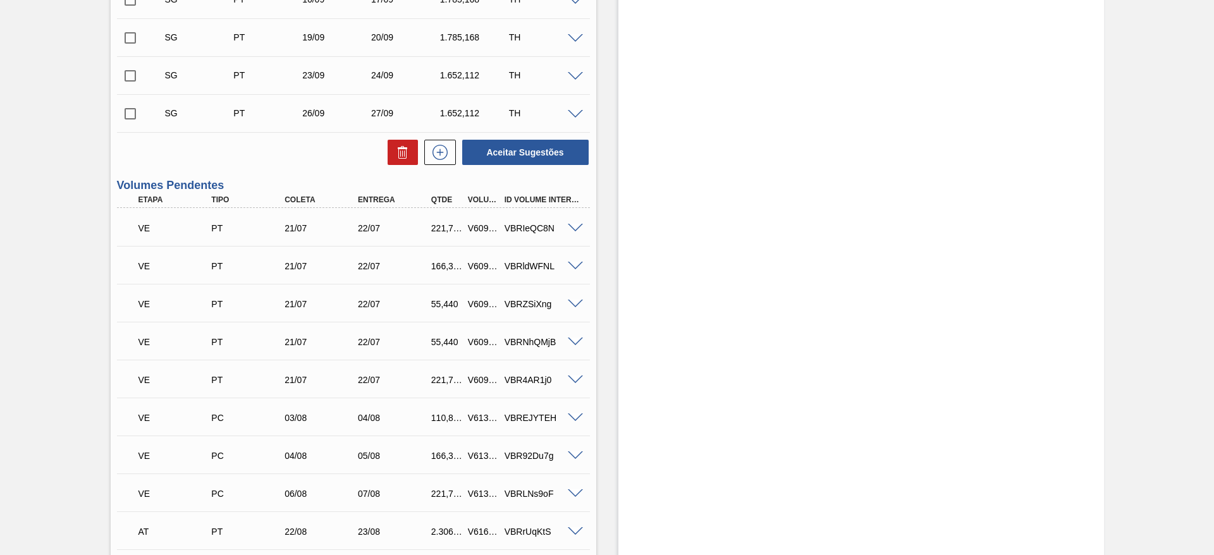
scroll to position [664, 0]
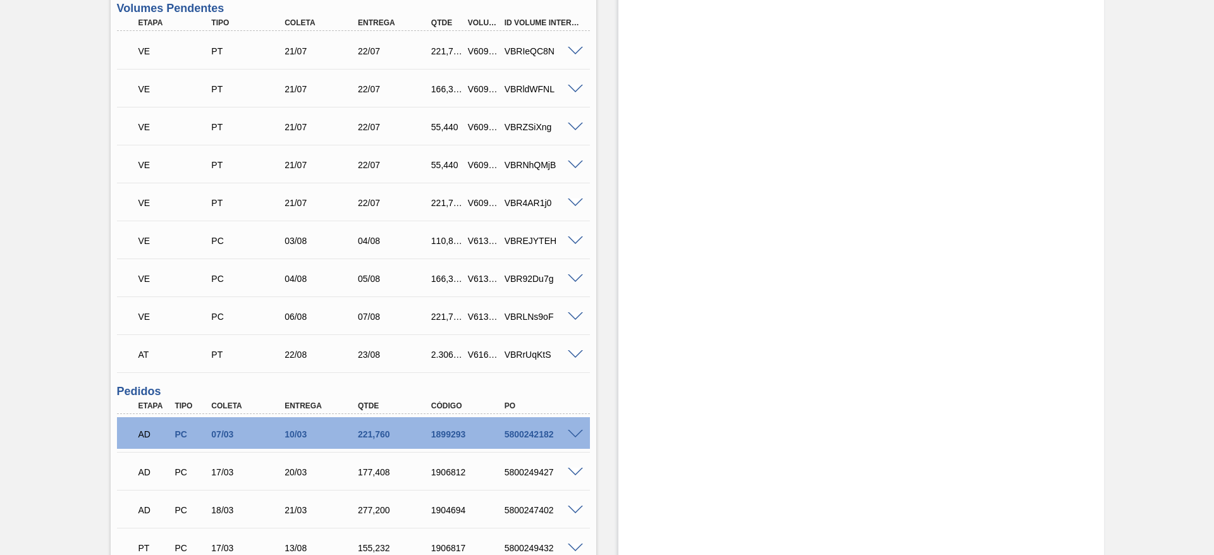
click at [574, 352] on span at bounding box center [575, 354] width 15 height 9
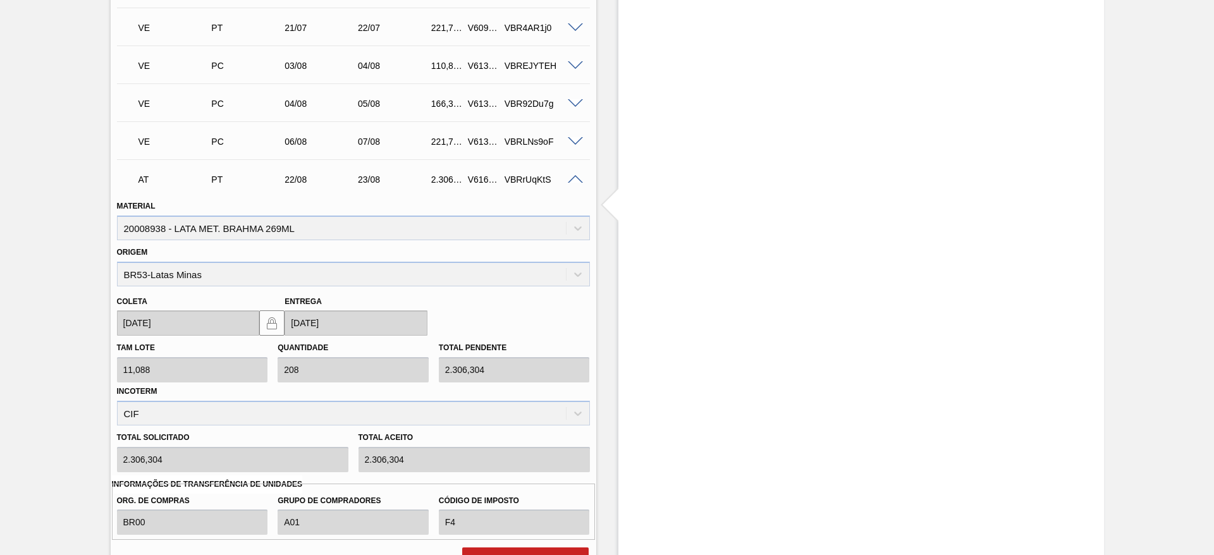
scroll to position [949, 0]
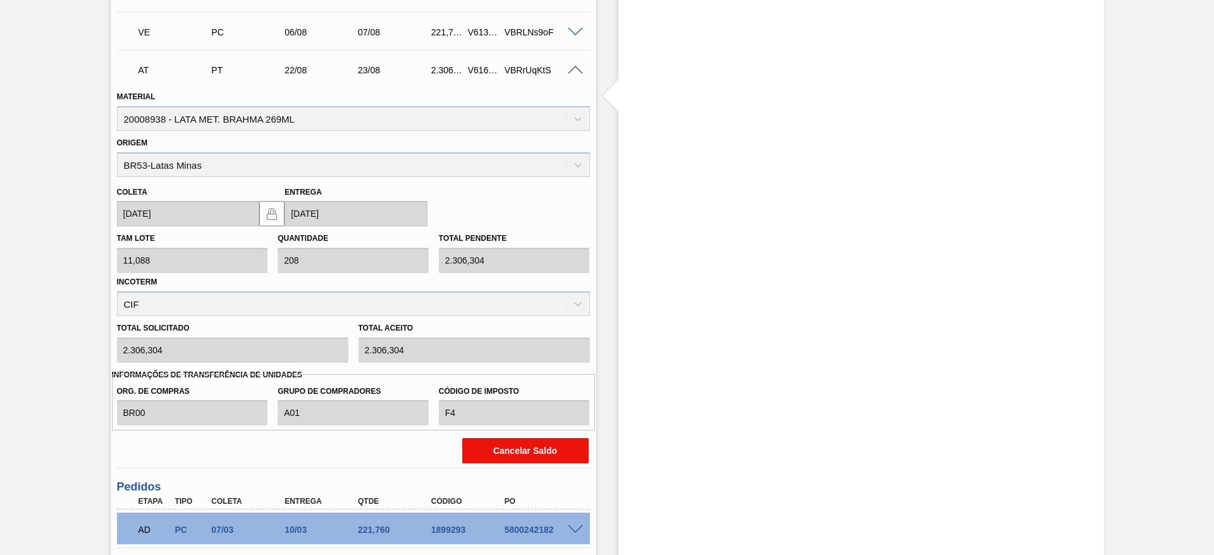
click at [540, 449] on button "Cancelar Saldo" at bounding box center [525, 450] width 126 height 25
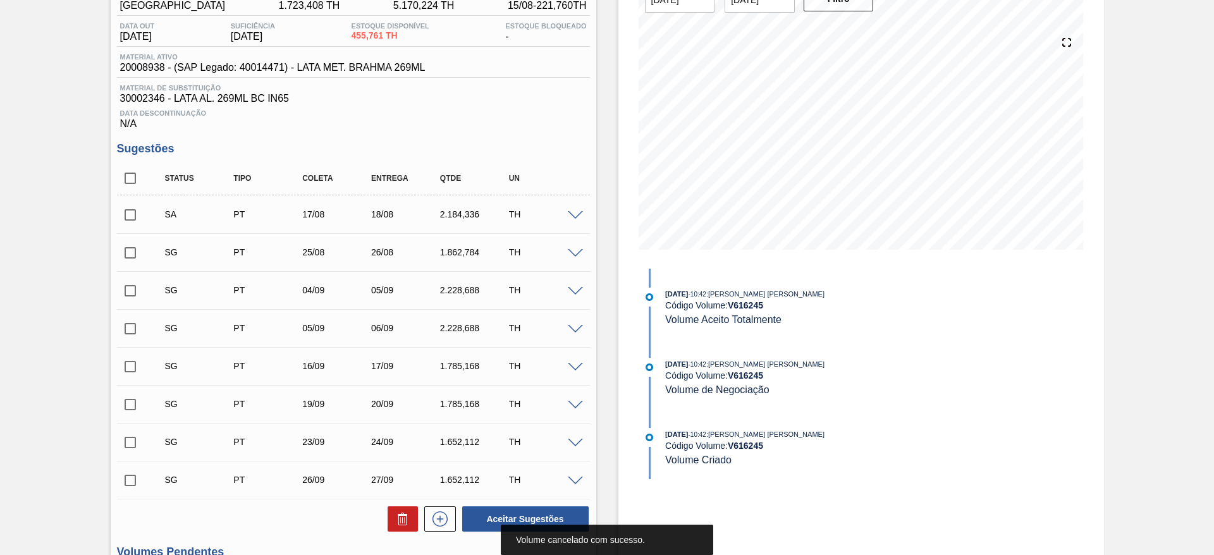
scroll to position [0, 0]
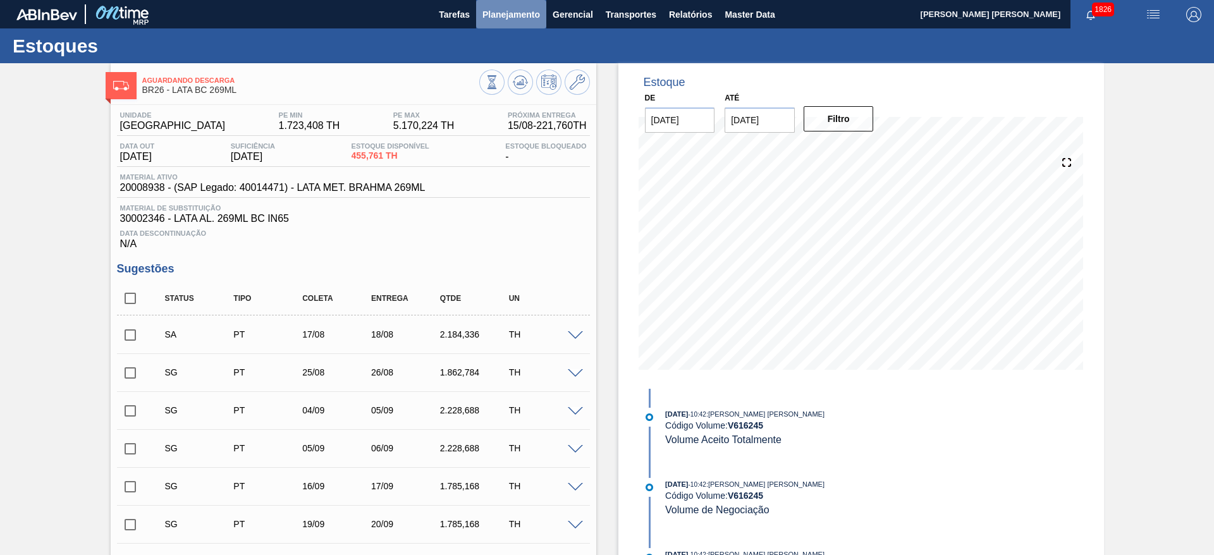
click at [531, 11] on span "Planejamento" at bounding box center [512, 14] width 58 height 15
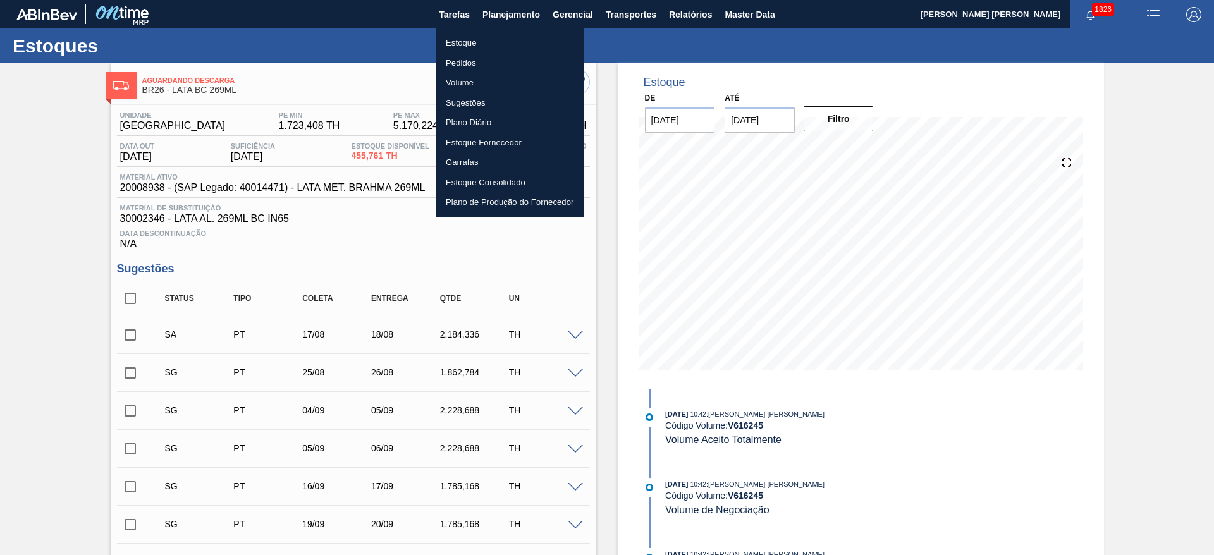
click at [465, 42] on li "Estoque" at bounding box center [510, 43] width 149 height 20
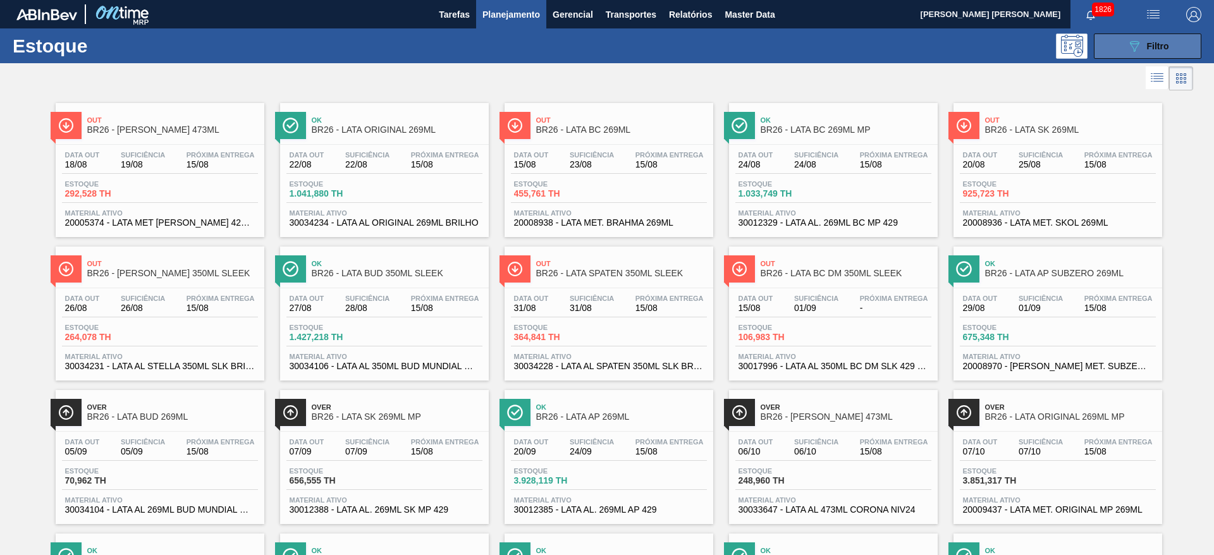
click at [1113, 47] on button "089F7B8B-B2A5-4AFE-B5C0-19BA573D28AC Filtro" at bounding box center [1148, 46] width 108 height 25
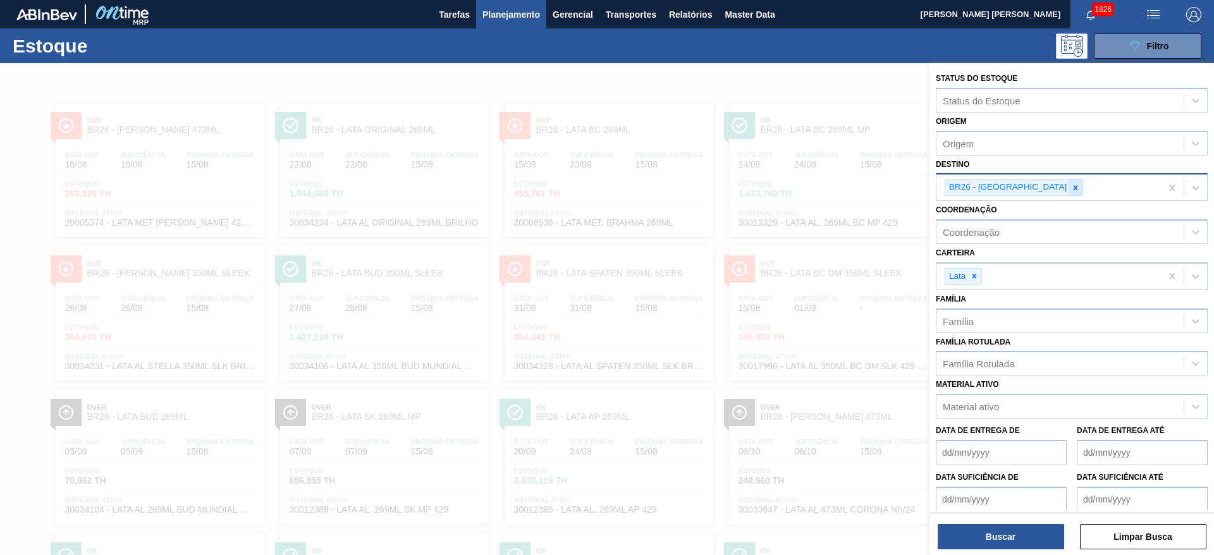
click at [1071, 185] on icon at bounding box center [1075, 187] width 9 height 9
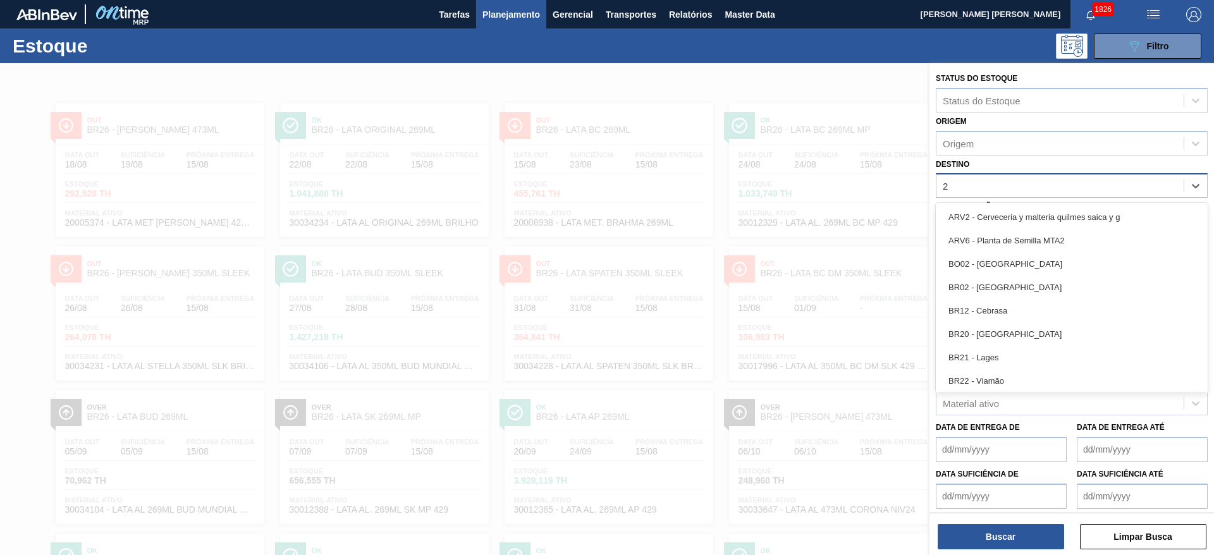
type input "21"
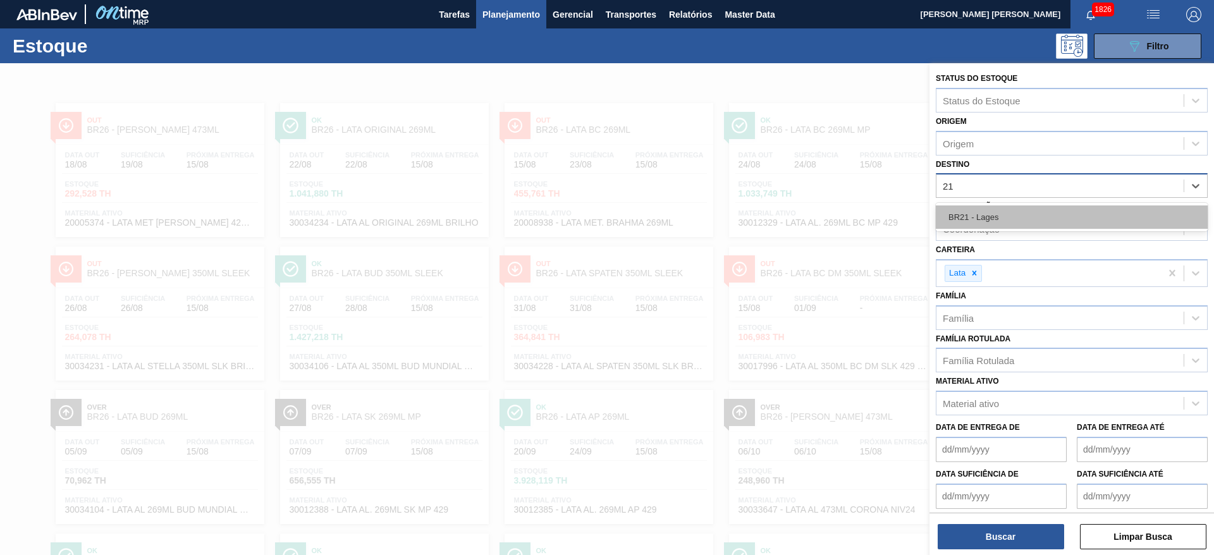
click at [1013, 207] on div "BR21 - Lages" at bounding box center [1072, 217] width 272 height 23
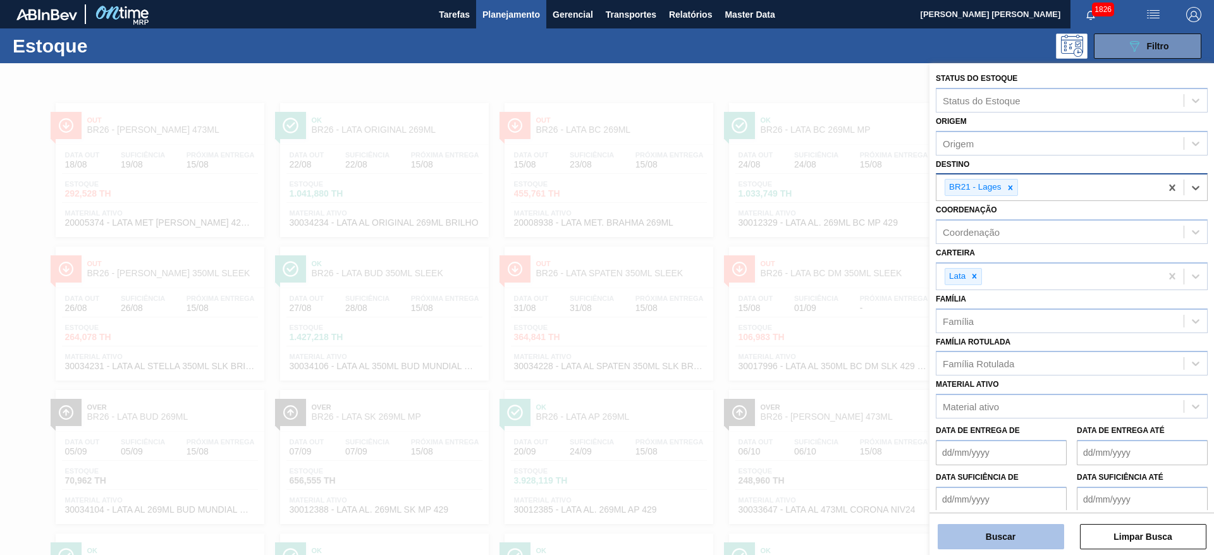
click at [1033, 541] on button "Buscar" at bounding box center [1001, 536] width 126 height 25
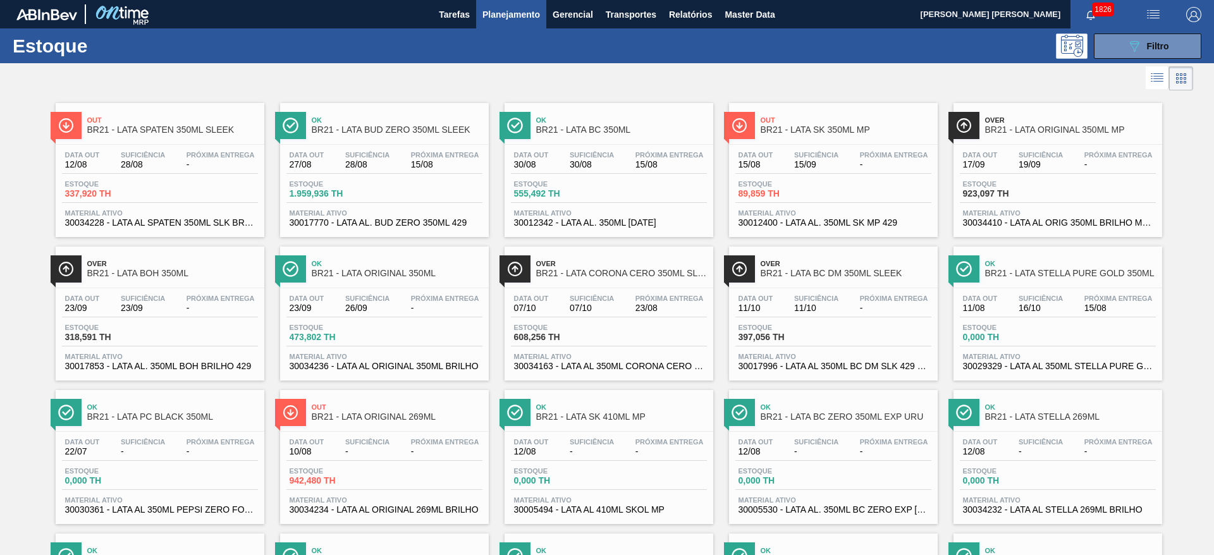
click at [646, 68] on div at bounding box center [596, 78] width 1193 height 30
click at [632, 14] on span "Transportes" at bounding box center [631, 14] width 51 height 15
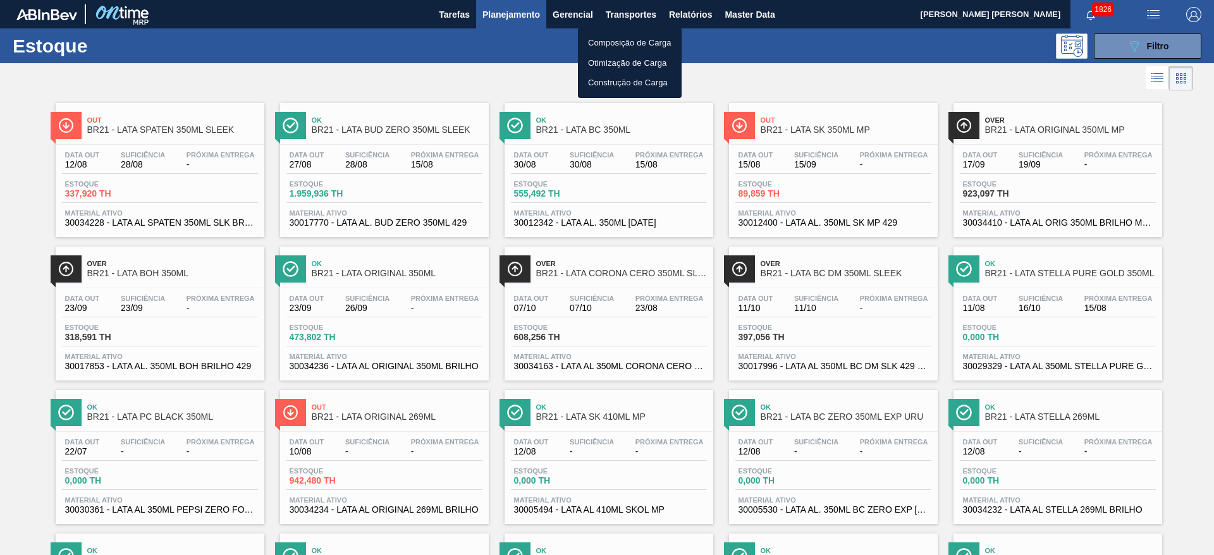
click at [618, 59] on li "Otimização de Carga" at bounding box center [630, 63] width 104 height 20
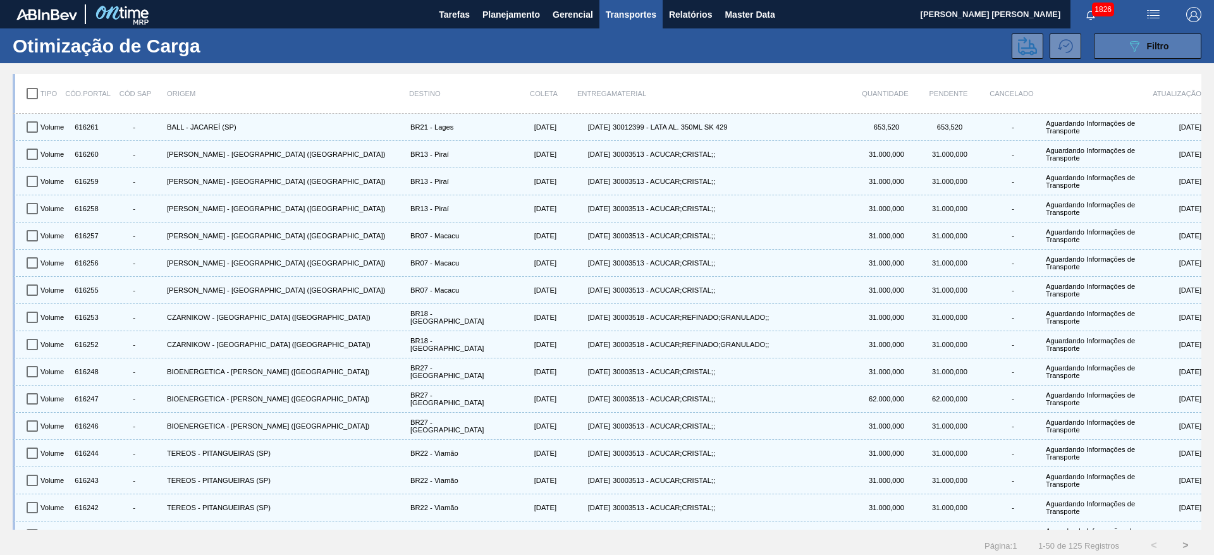
click at [1133, 39] on icon "089F7B8B-B2A5-4AFE-B5C0-19BA573D28AC" at bounding box center [1134, 46] width 15 height 15
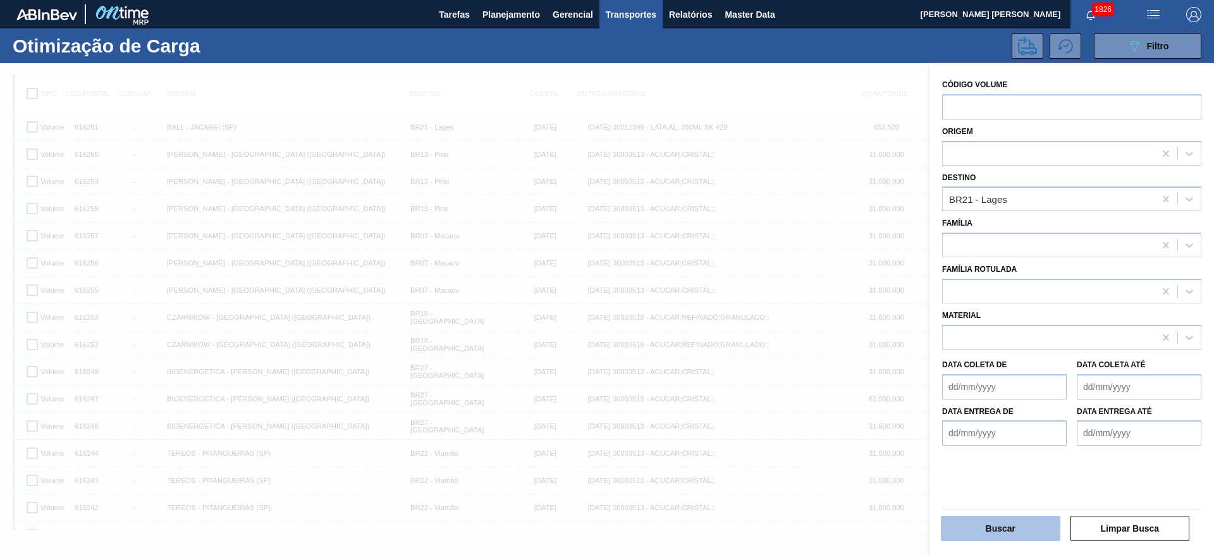
click at [1016, 524] on button "Buscar" at bounding box center [1001, 528] width 120 height 25
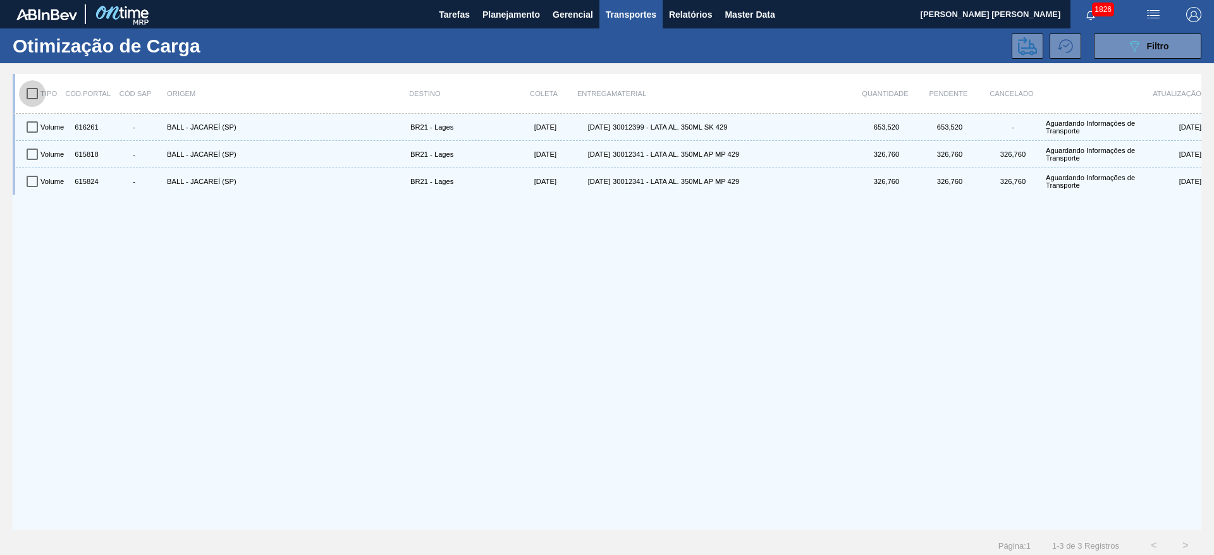
click at [34, 94] on input "checkbox" at bounding box center [32, 93] width 27 height 27
checkbox input "true"
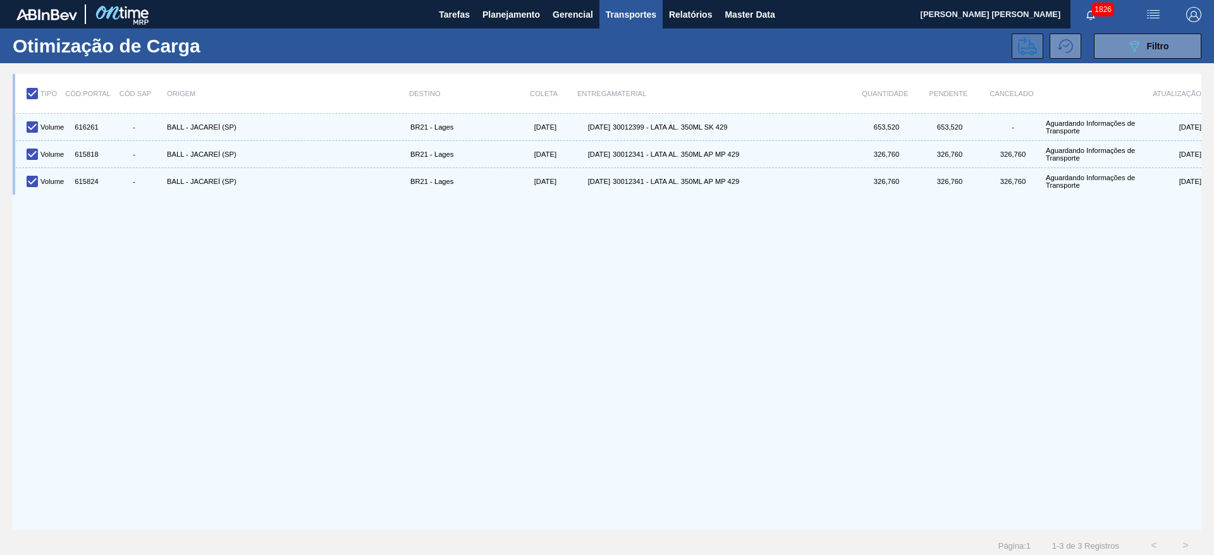
click at [1030, 46] on icon at bounding box center [1027, 46] width 19 height 19
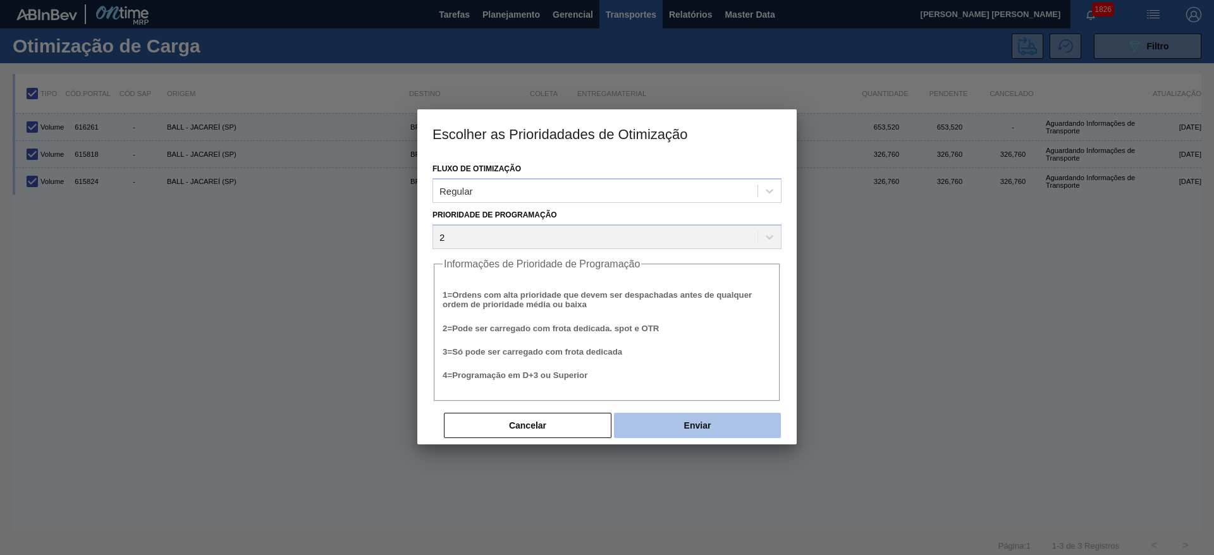
click at [691, 427] on button "Enviar" at bounding box center [697, 425] width 167 height 25
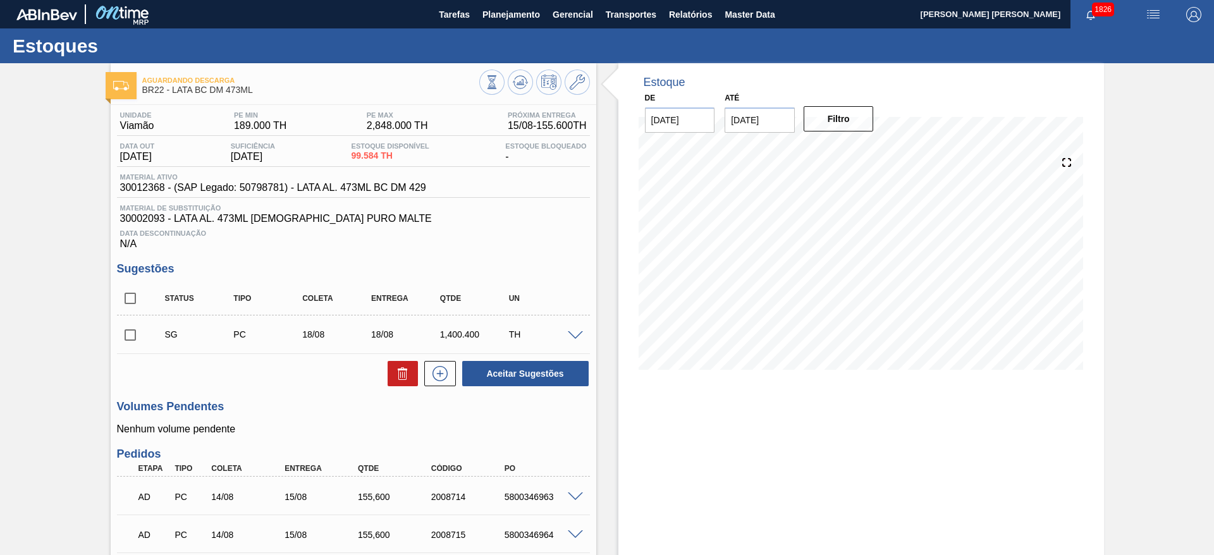
click at [1146, 14] on img "button" at bounding box center [1153, 14] width 15 height 15
click at [1113, 46] on li "Pedido Contingência" at bounding box center [1146, 45] width 116 height 23
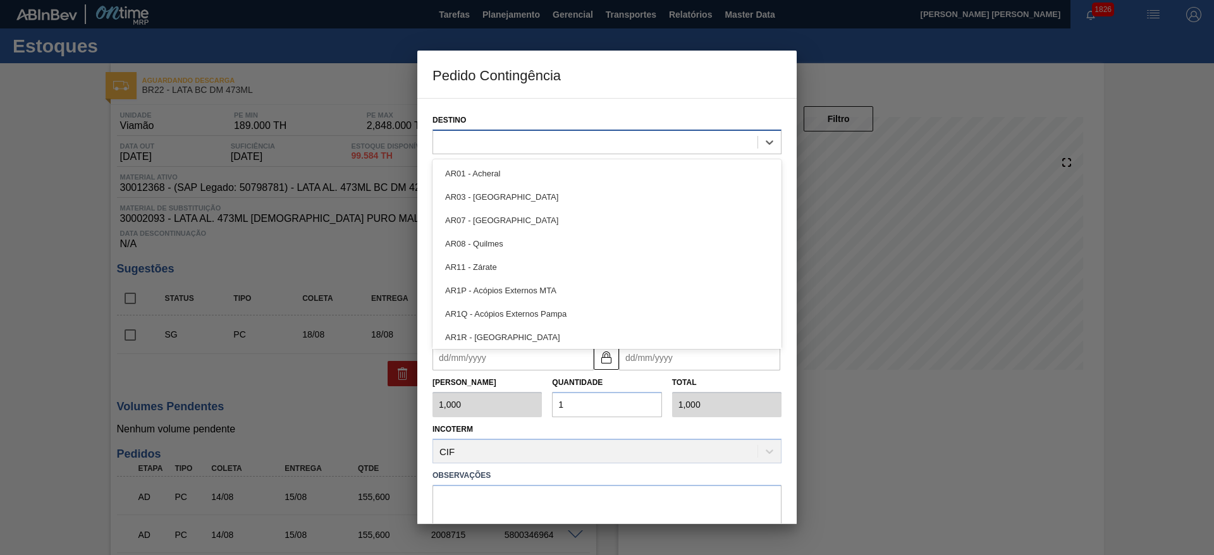
click at [611, 141] on div at bounding box center [595, 142] width 324 height 18
type input "22"
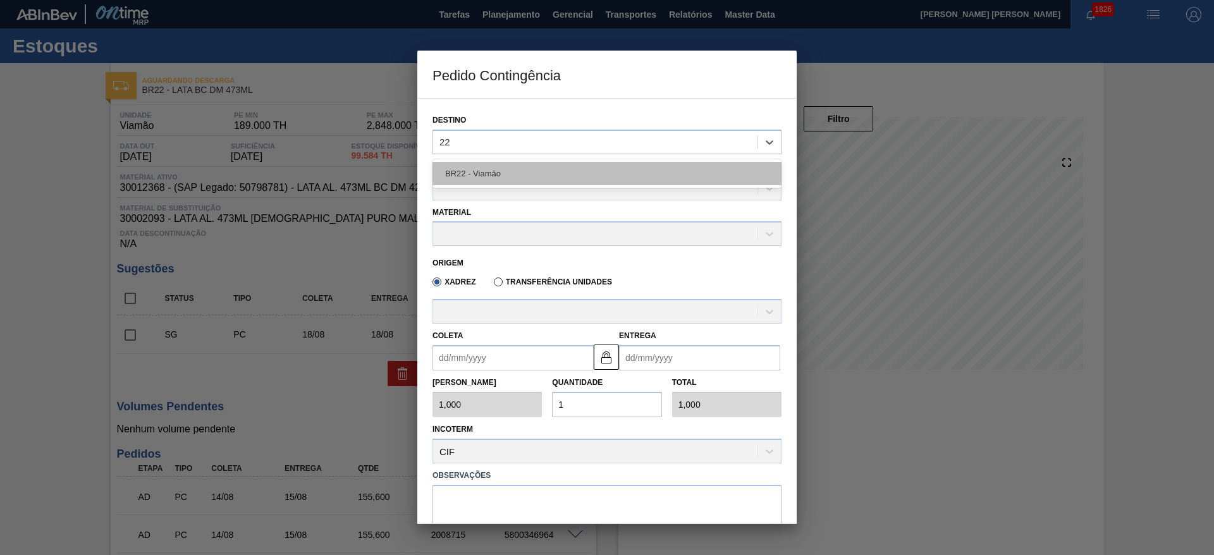
click at [515, 166] on div "BR22 - Viamão" at bounding box center [607, 173] width 349 height 23
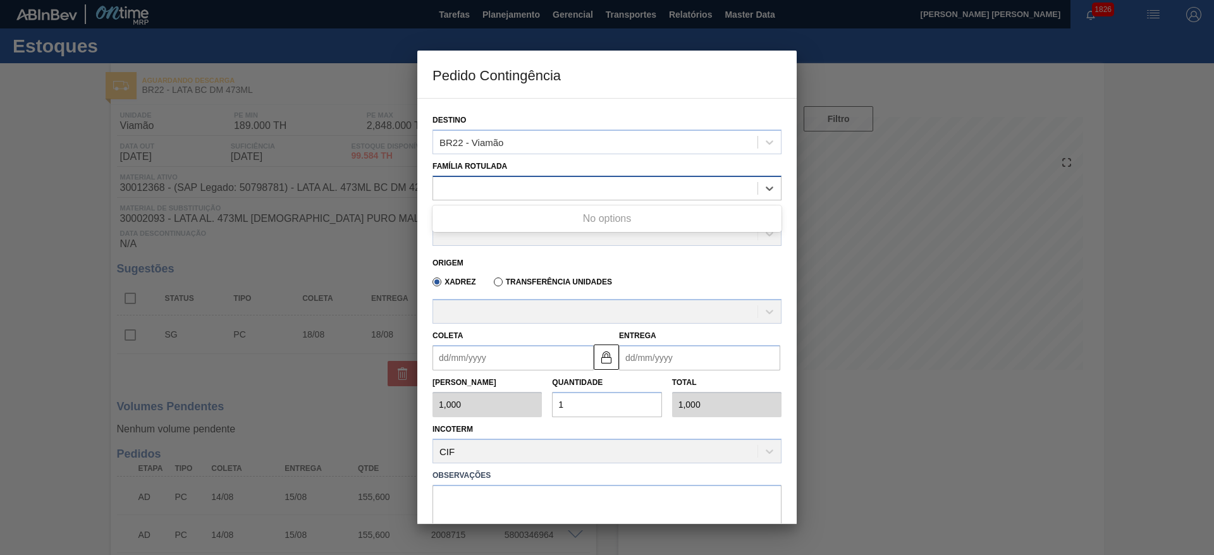
click at [484, 187] on div at bounding box center [595, 188] width 324 height 18
type Rotulada "lata bc"
click at [484, 187] on div at bounding box center [595, 188] width 324 height 18
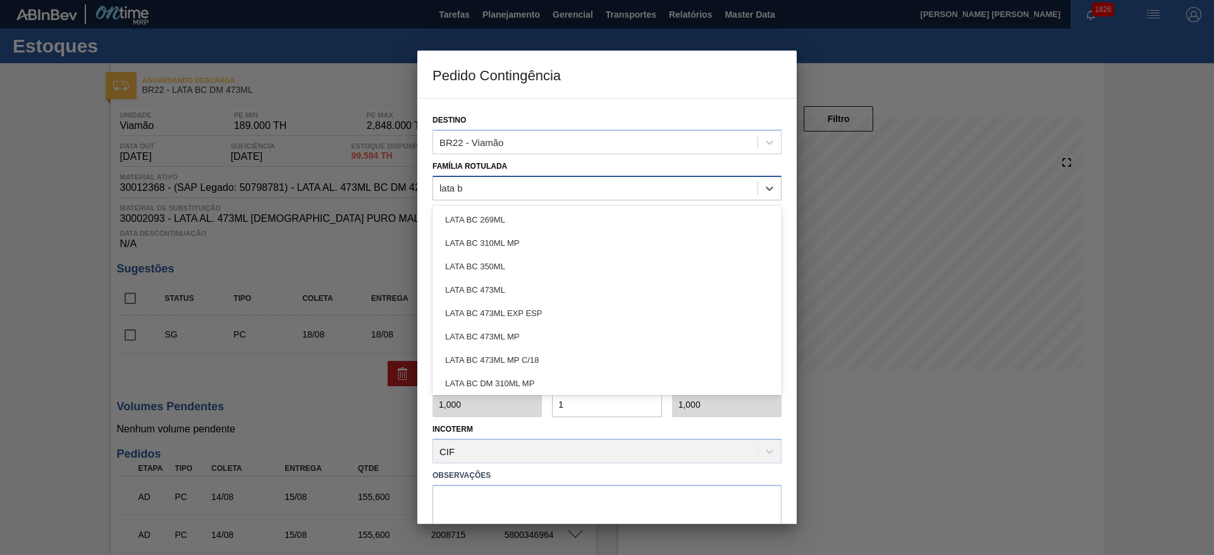
type Rotulada "lata bc"
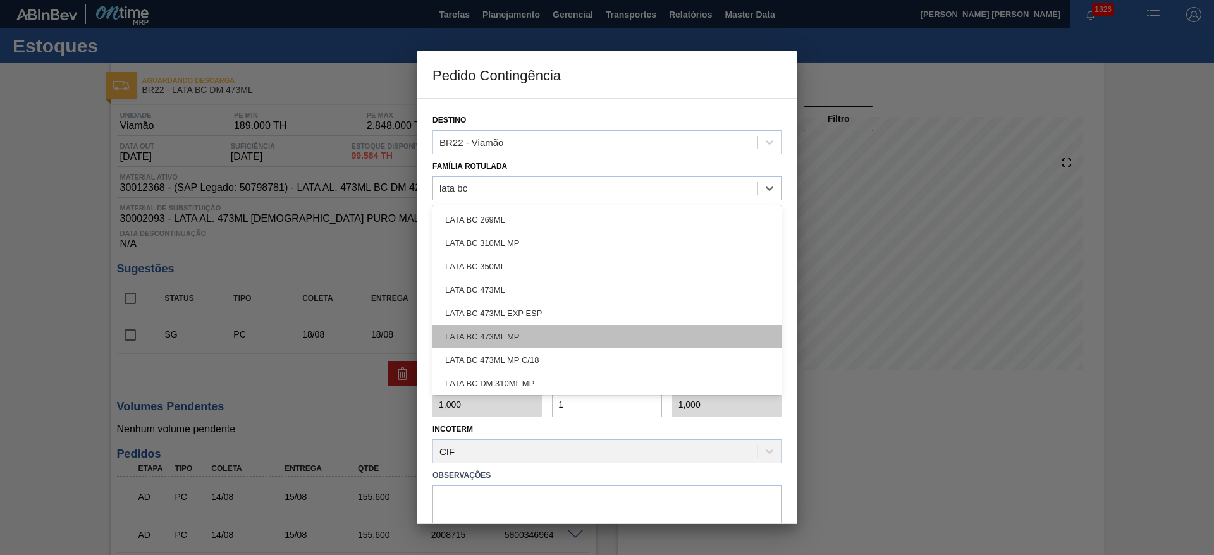
click at [512, 334] on div "LATA BC 473ML MP" at bounding box center [607, 336] width 349 height 23
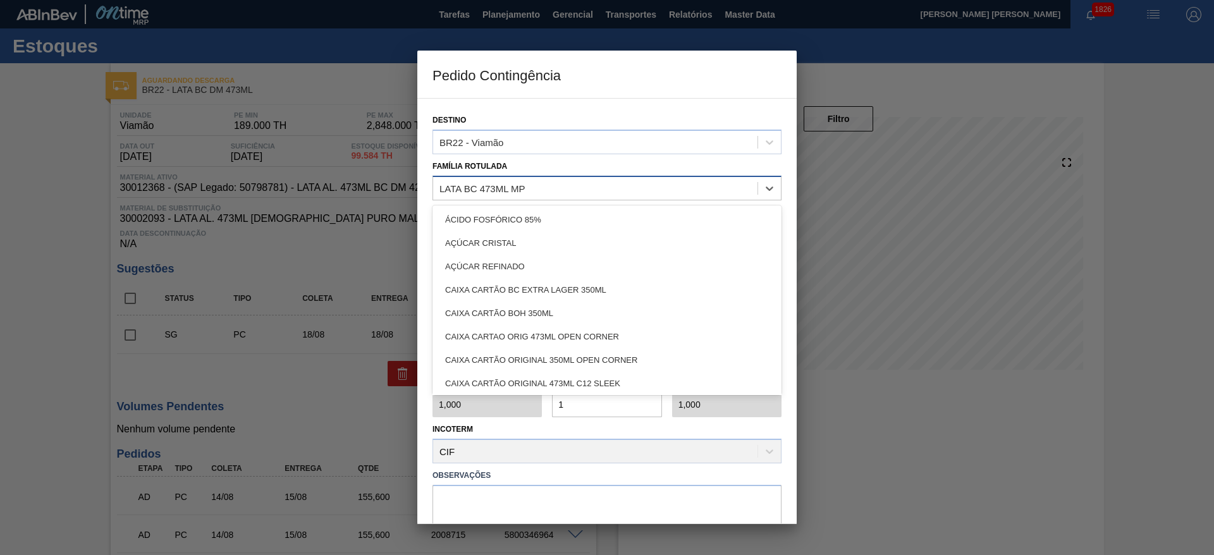
click at [531, 186] on div "LATA BC 473ML MP" at bounding box center [595, 188] width 324 height 18
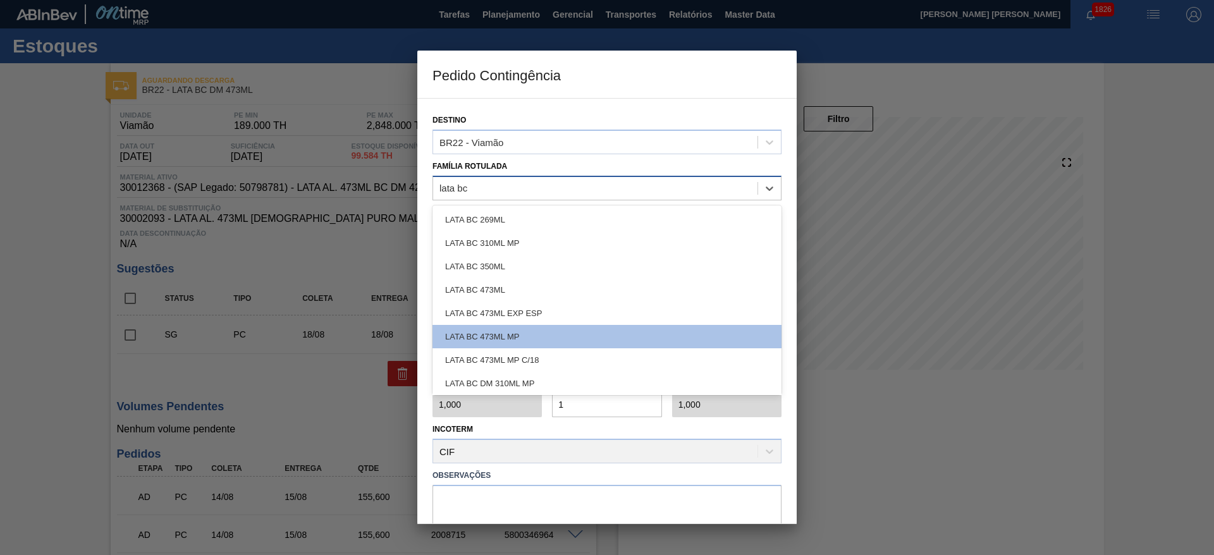
type Rotulada "lata bc d"
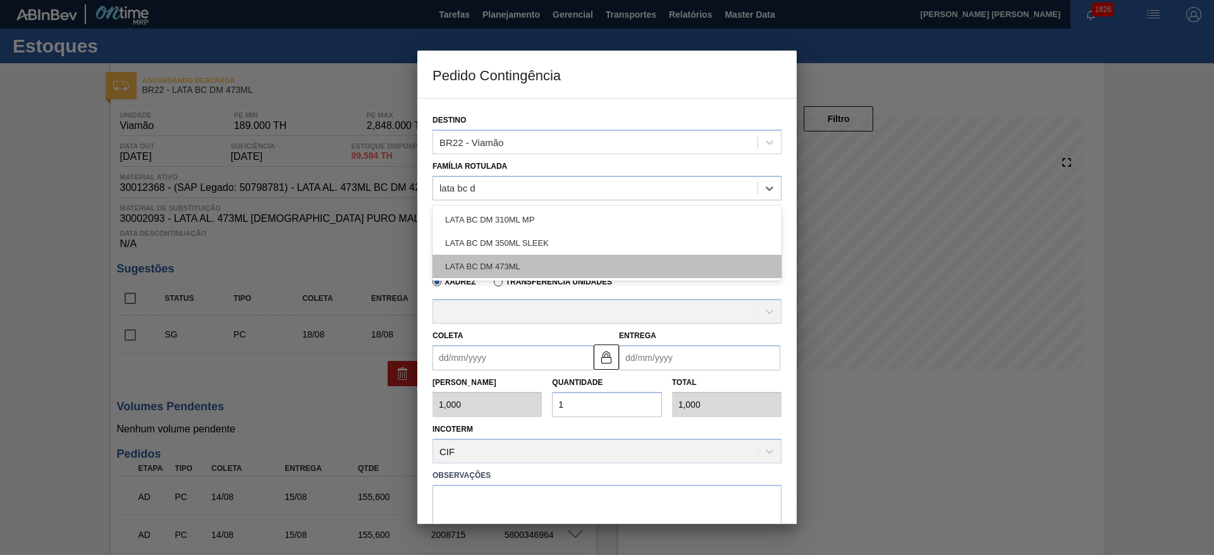
click at [533, 268] on div "LATA BC DM 473ML" at bounding box center [607, 266] width 349 height 23
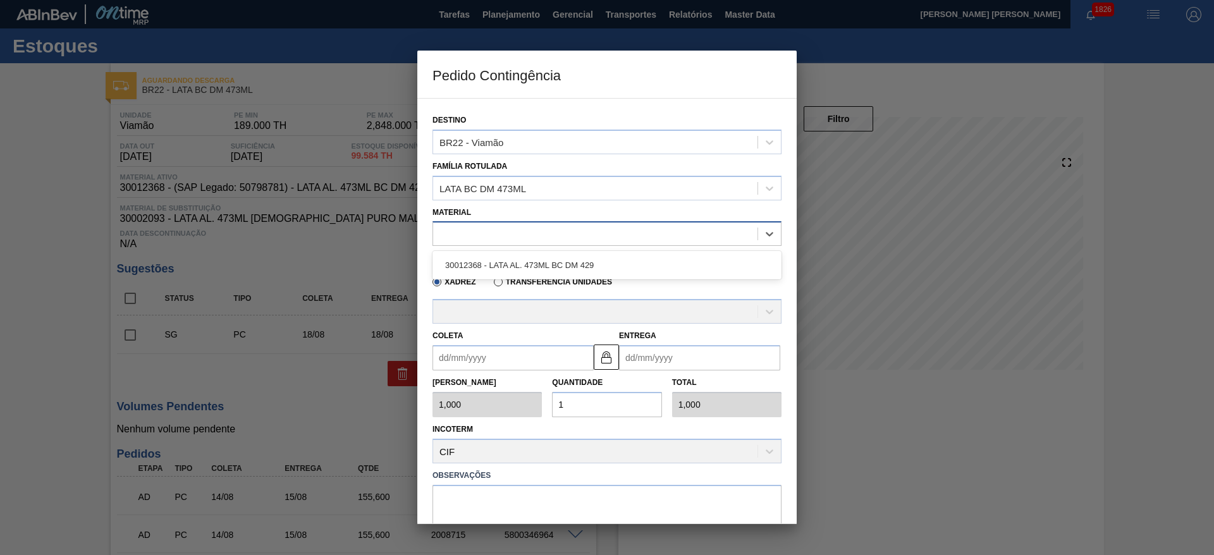
click at [508, 238] on div at bounding box center [595, 234] width 324 height 18
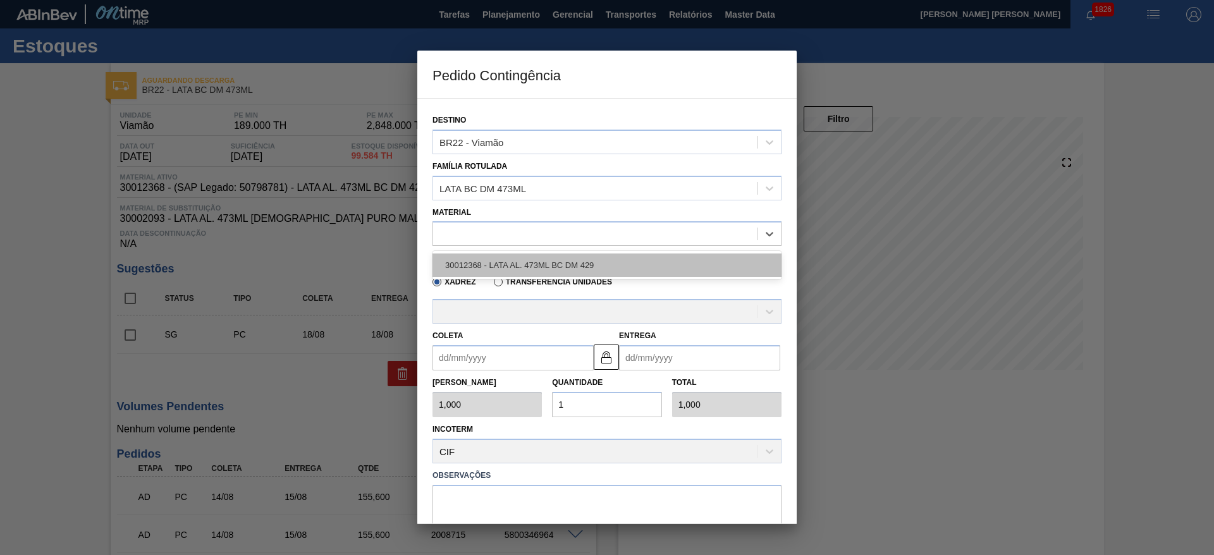
click at [527, 260] on div "30012368 - LATA AL. 473ML BC DM 429" at bounding box center [607, 265] width 349 height 23
type input "6,224"
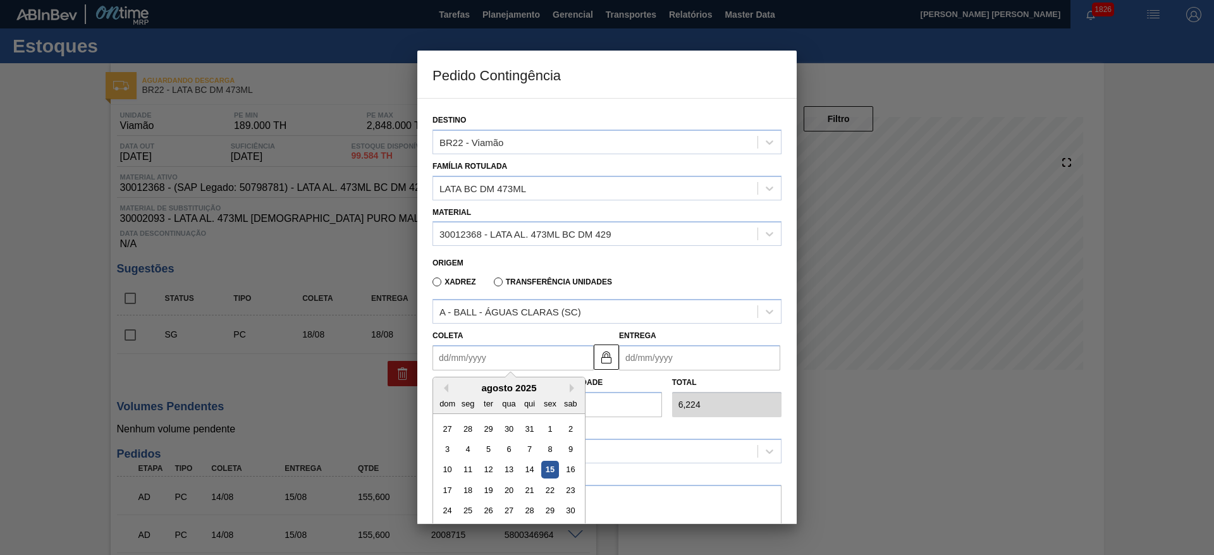
click at [512, 365] on input "Coleta" at bounding box center [513, 357] width 161 height 25
click at [556, 470] on div "15" at bounding box center [549, 470] width 17 height 17
type input "[DATE]"
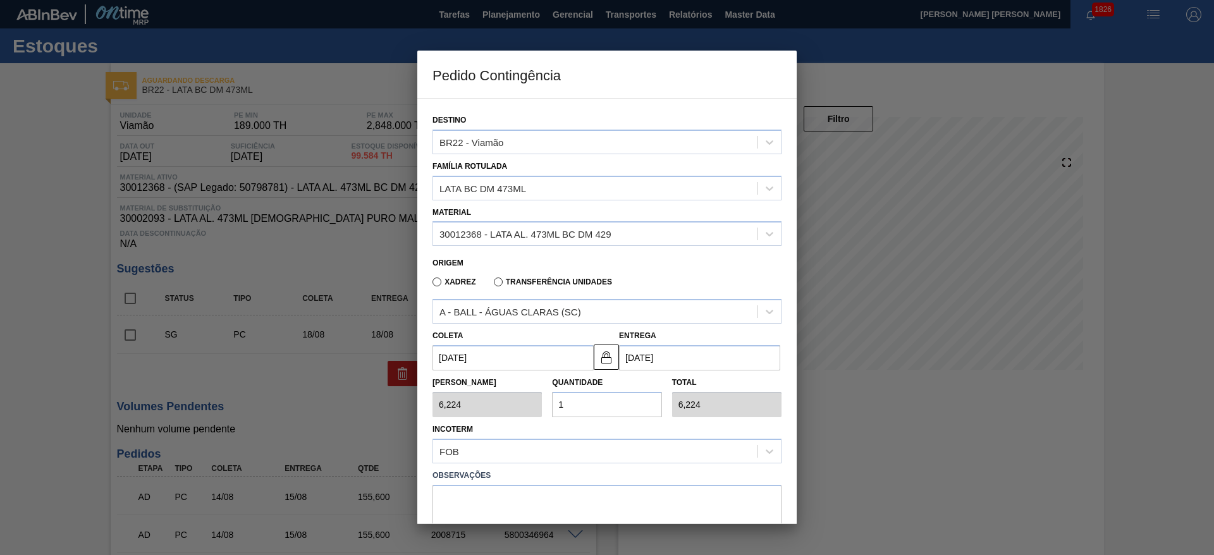
click at [512, 401] on div "Tam Lote 6,224 Quantidade 1 Total 6,224" at bounding box center [607, 394] width 359 height 47
type input "2"
type input "12,448"
type input "25"
type input "155,600"
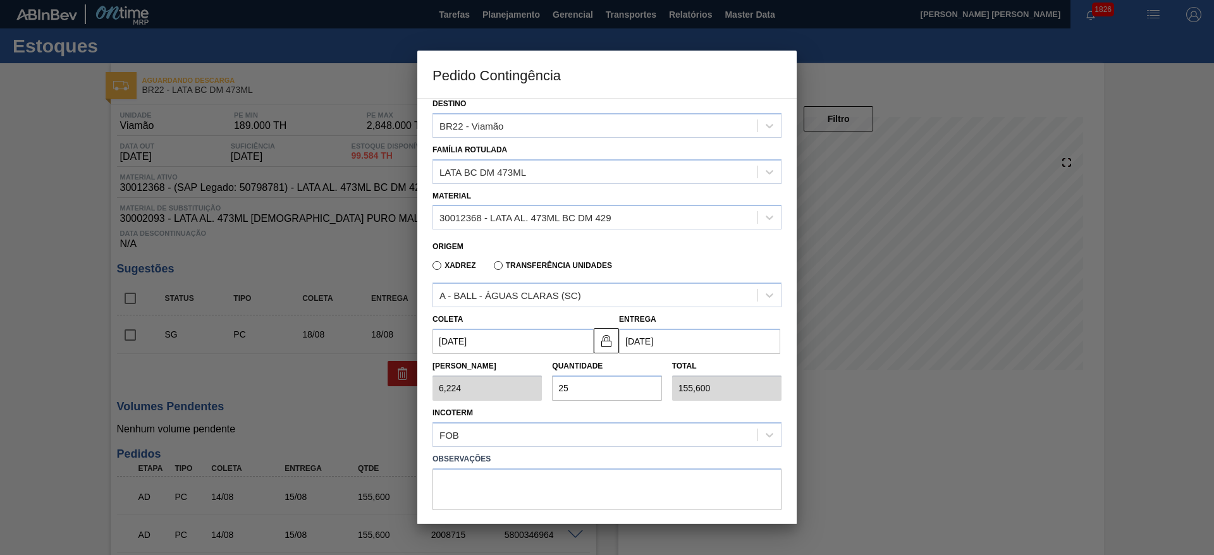
scroll to position [65, 0]
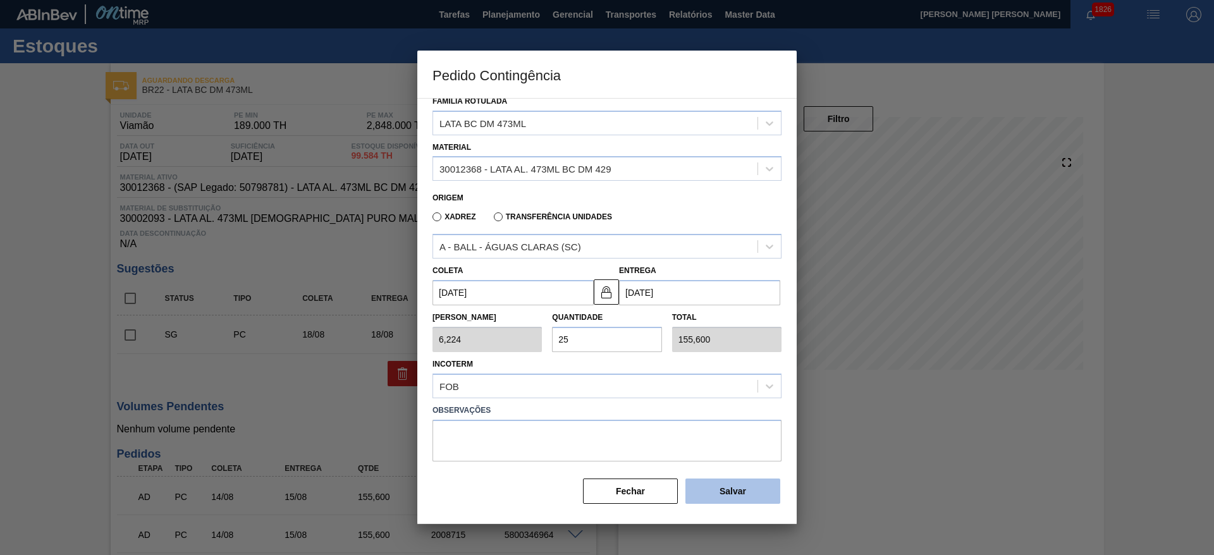
type input "25"
click at [751, 484] on button "Salvar" at bounding box center [733, 491] width 95 height 25
type input "1,000"
type input "1"
type input "1,000"
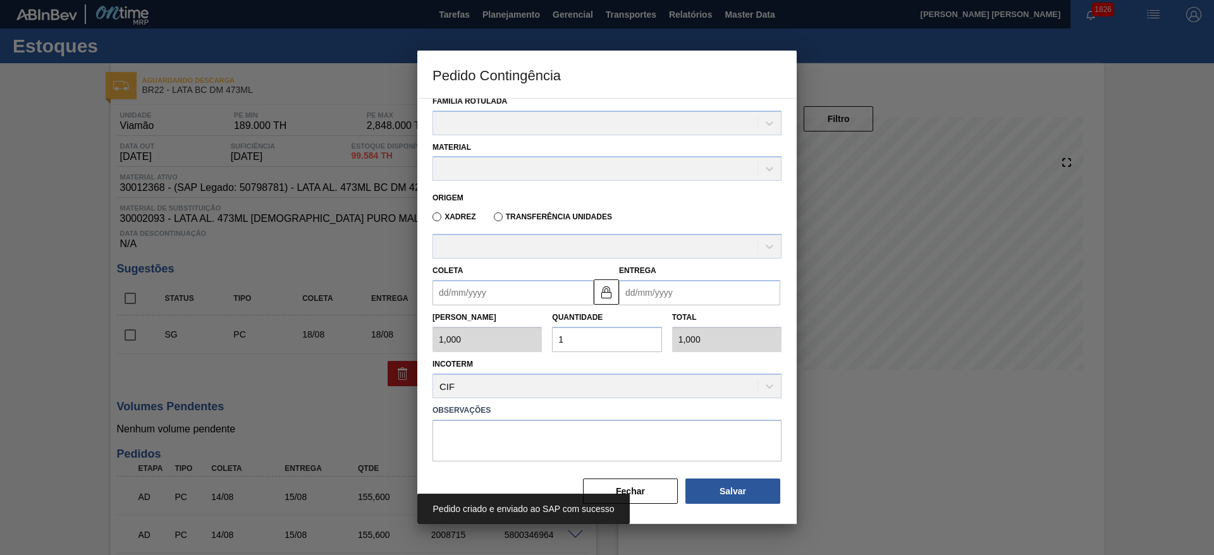
scroll to position [0, 0]
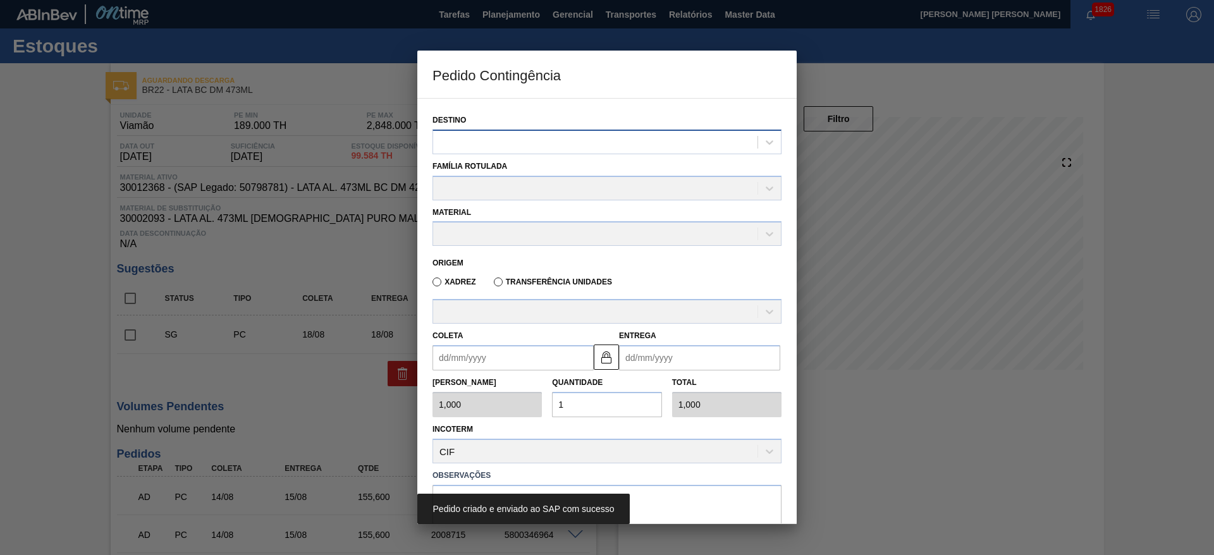
click at [461, 138] on div at bounding box center [595, 142] width 324 height 18
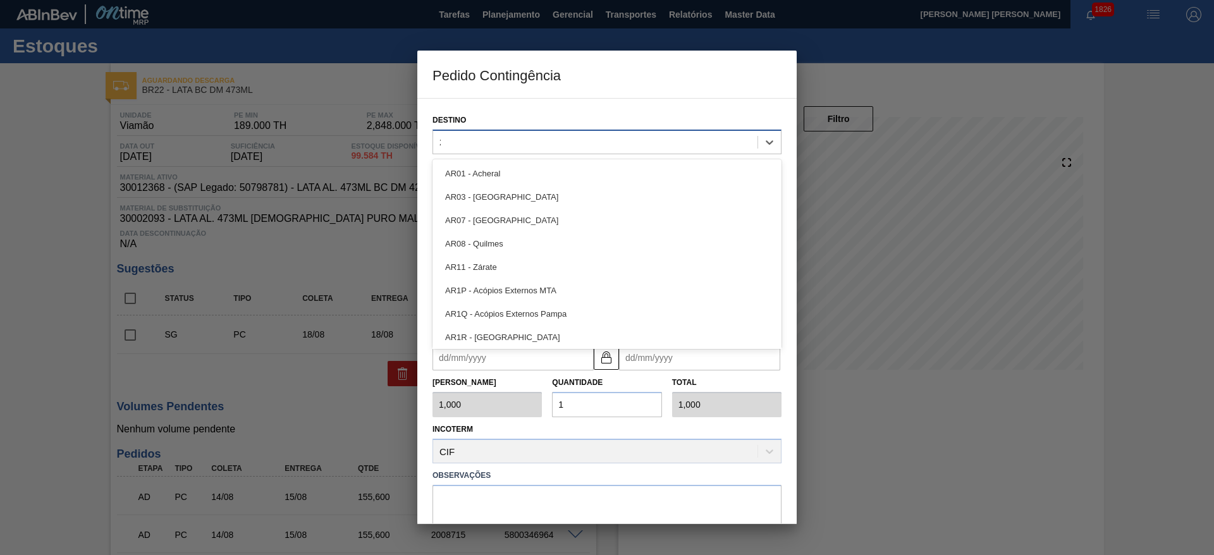
type input "22"
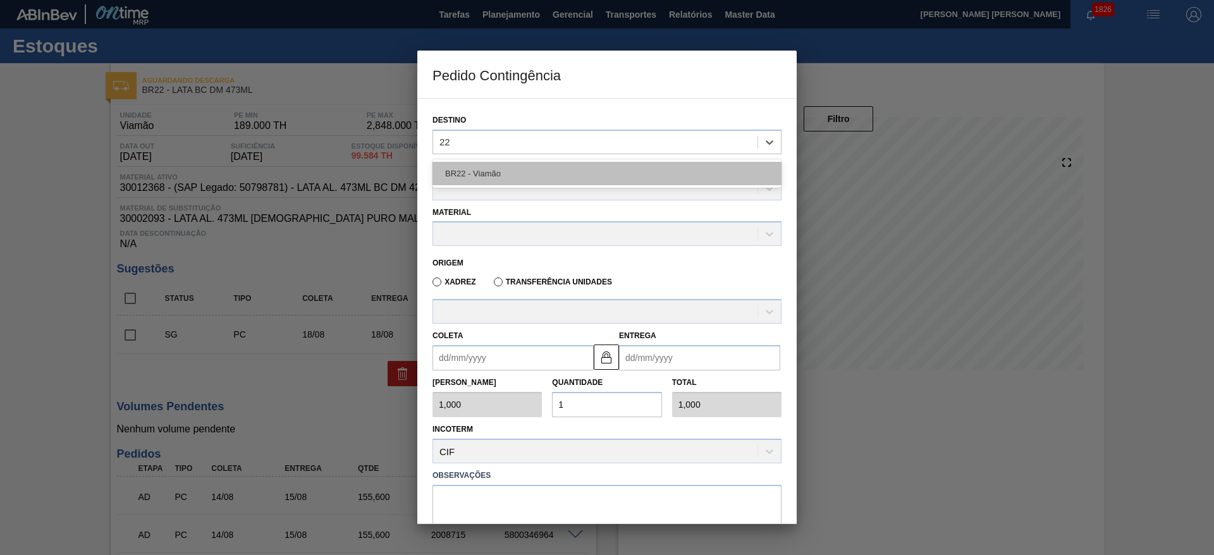
click at [523, 167] on div "BR22 - Viamão" at bounding box center [607, 173] width 349 height 23
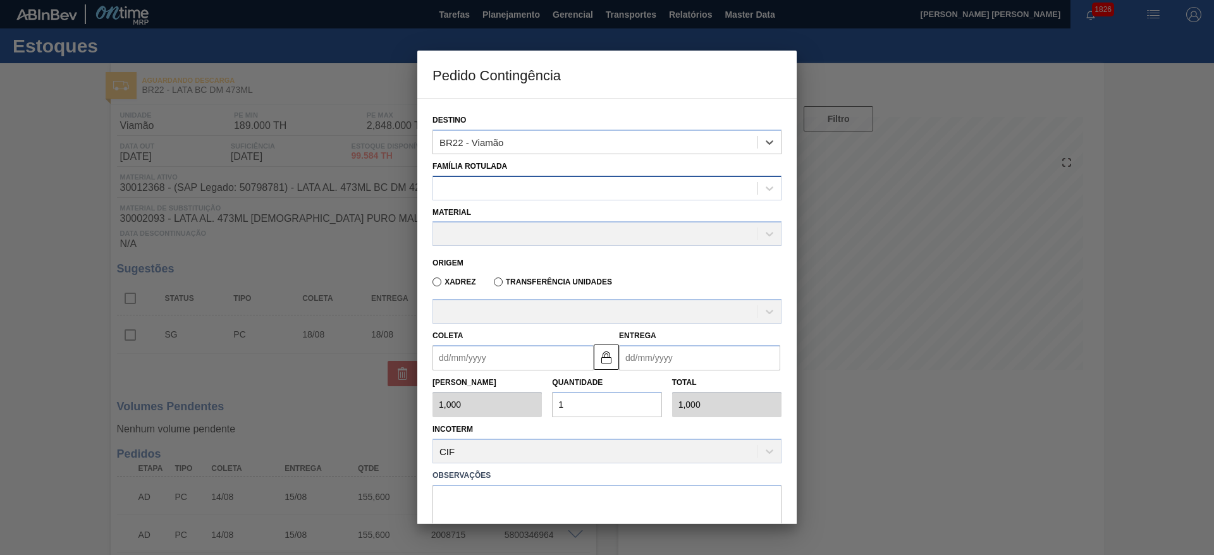
click at [510, 180] on div at bounding box center [595, 188] width 324 height 18
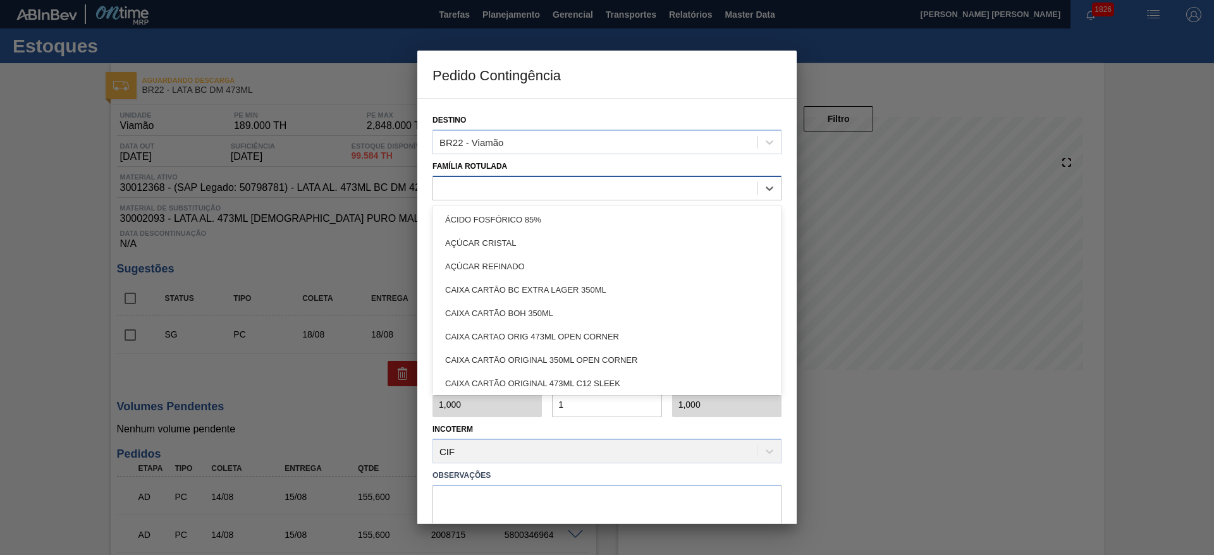
click at [510, 180] on div at bounding box center [595, 188] width 324 height 18
type Rotulada "lata bc dm"
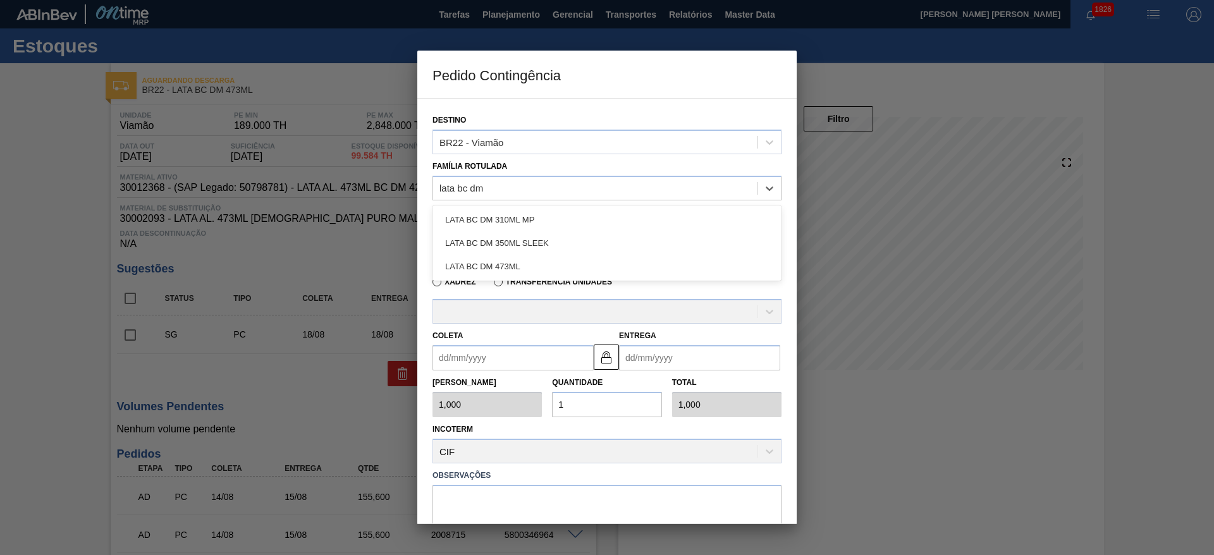
click at [519, 259] on div "LATA BC DM 473ML" at bounding box center [607, 266] width 349 height 23
click at [532, 231] on div at bounding box center [595, 234] width 324 height 18
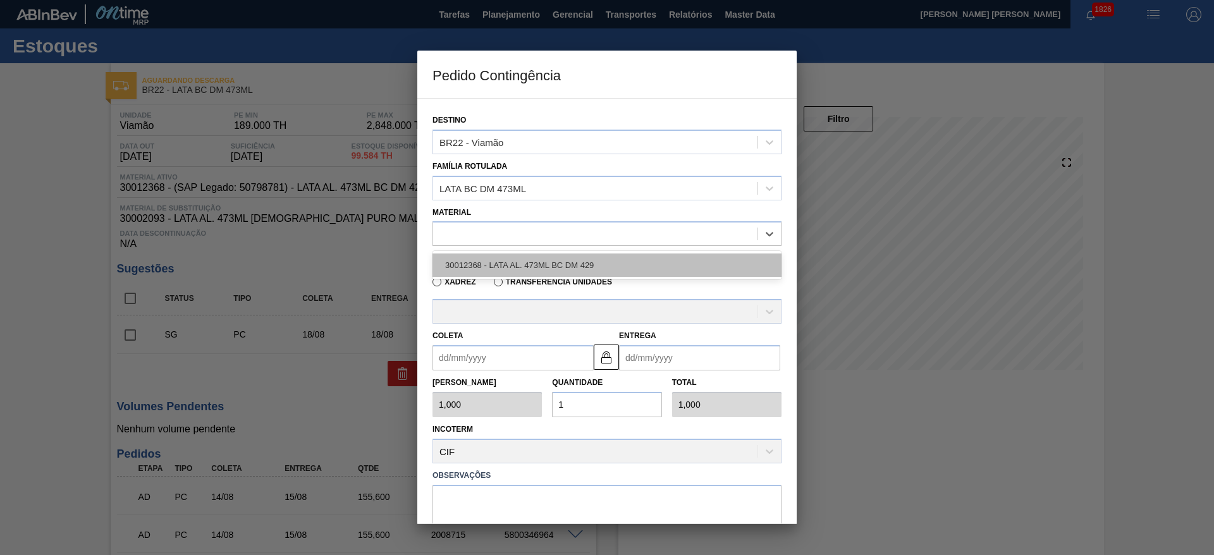
click at [554, 271] on div "30012368 - LATA AL. 473ML BC DM 429" at bounding box center [607, 265] width 349 height 23
type input "6,224"
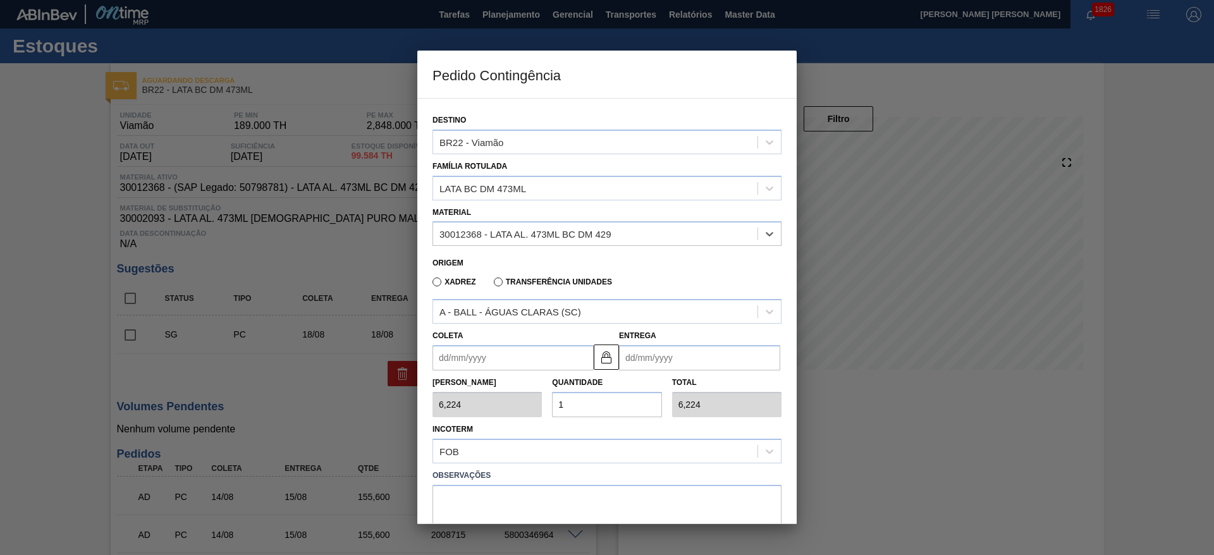
click at [499, 356] on input "Coleta" at bounding box center [513, 357] width 161 height 25
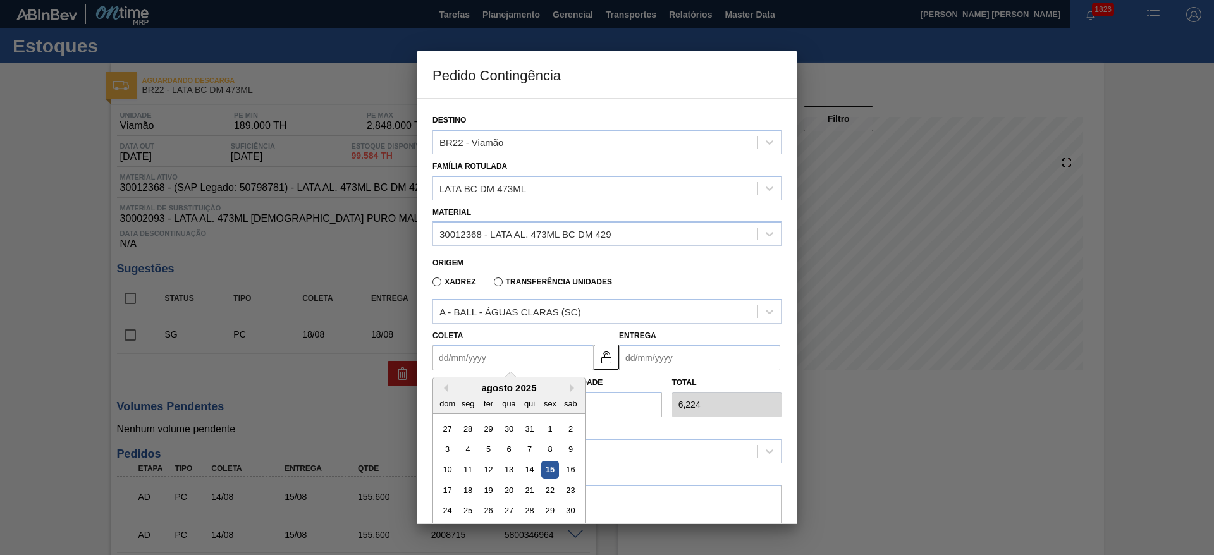
click at [543, 471] on div "15" at bounding box center [549, 470] width 17 height 17
type input "[DATE]"
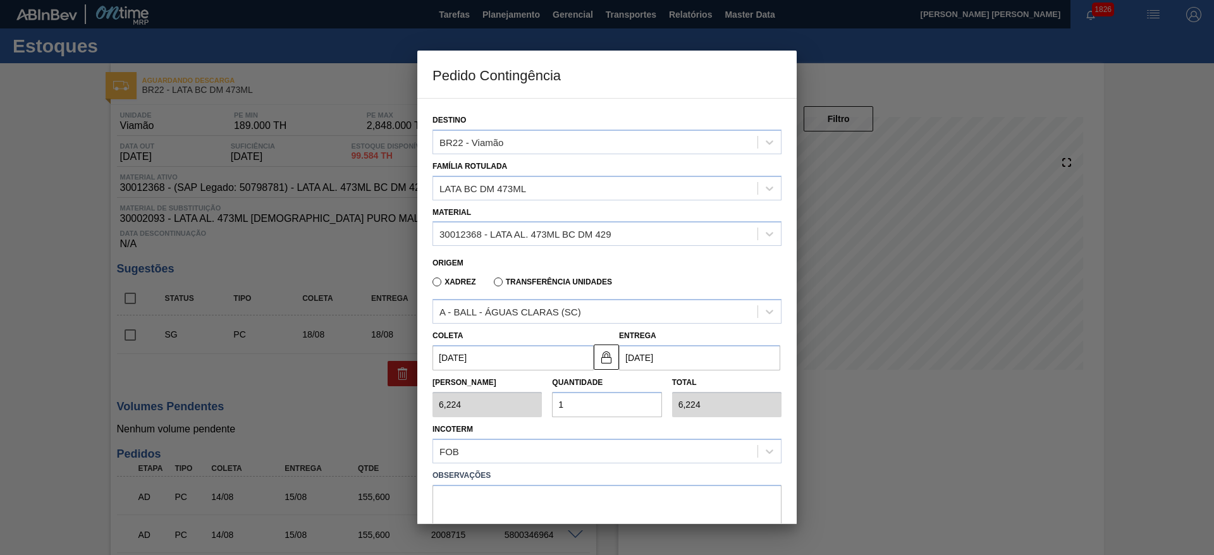
click at [541, 410] on div "Tam Lote 6,224 Quantidade 1 Total 6,224" at bounding box center [607, 394] width 359 height 47
type input "3"
type input "18,672"
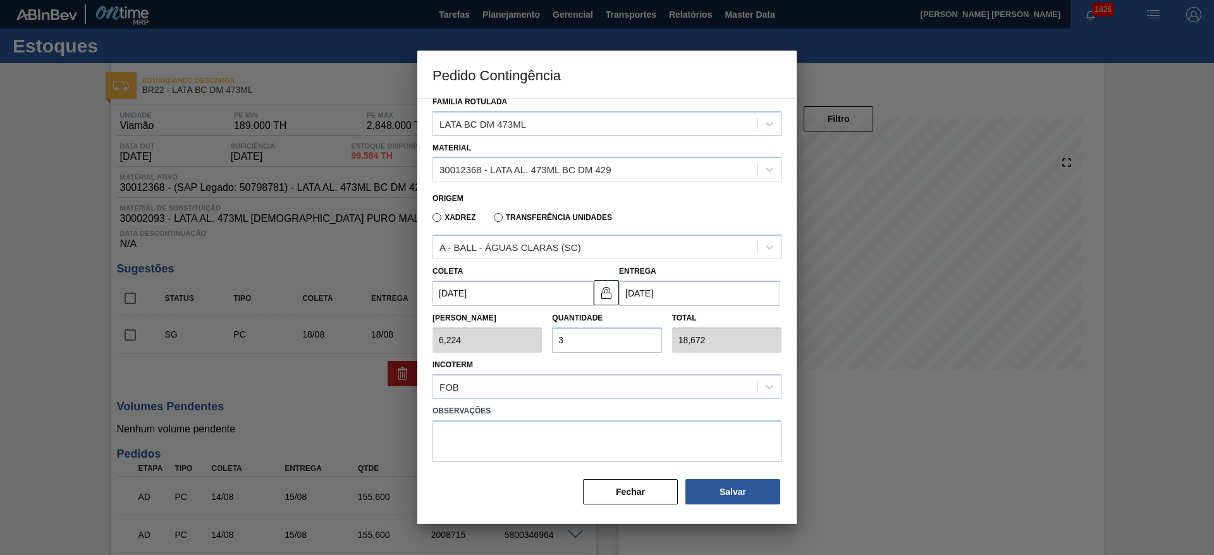
scroll to position [65, 0]
type input "3"
click at [755, 483] on button "Salvar" at bounding box center [733, 491] width 95 height 25
type input "1,000"
type input "1"
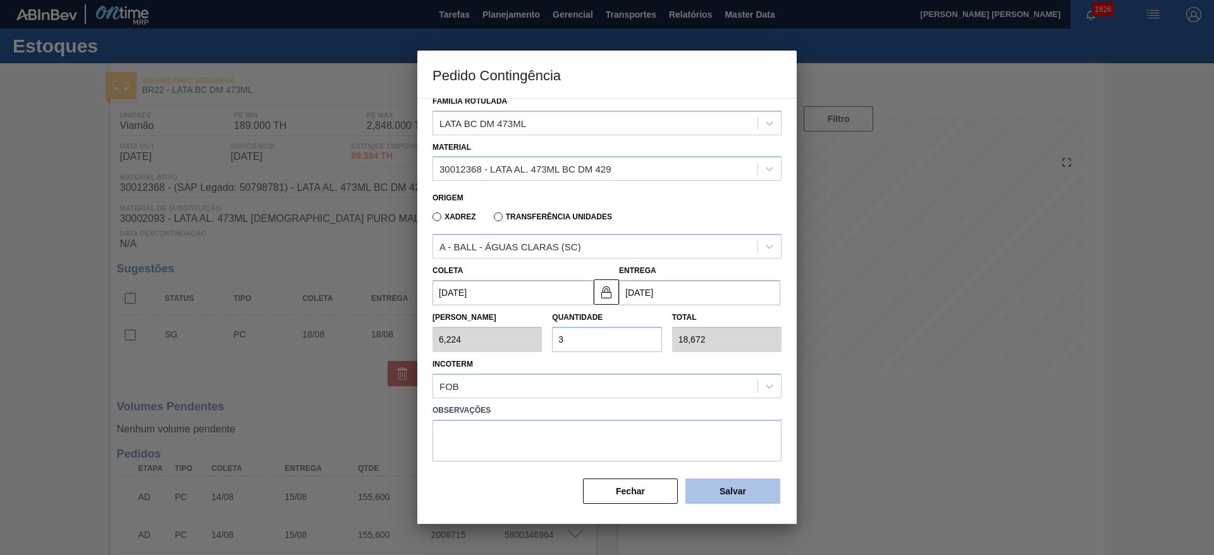
type input "1,000"
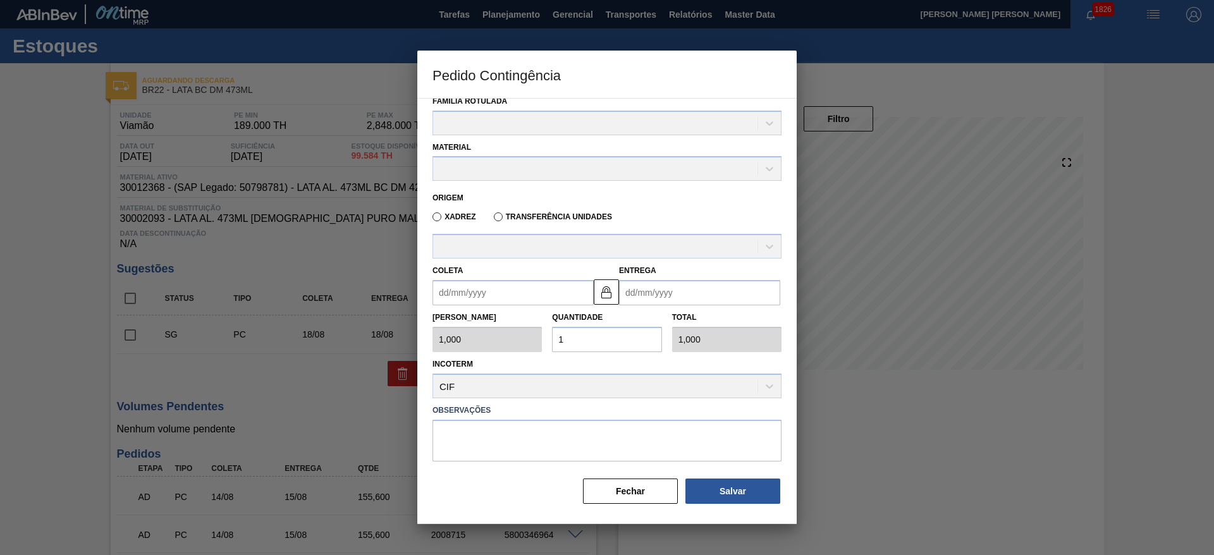
click at [995, 99] on div at bounding box center [607, 277] width 1214 height 555
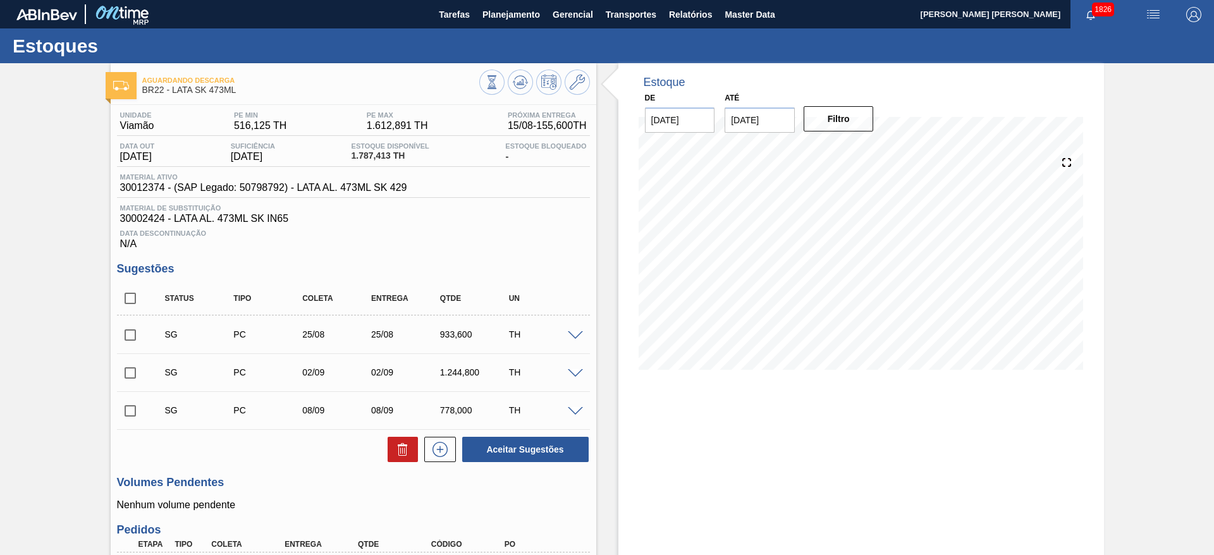
click at [1146, 10] on img "button" at bounding box center [1153, 14] width 15 height 15
click at [1121, 44] on li "Pedido Contingência" at bounding box center [1146, 45] width 116 height 23
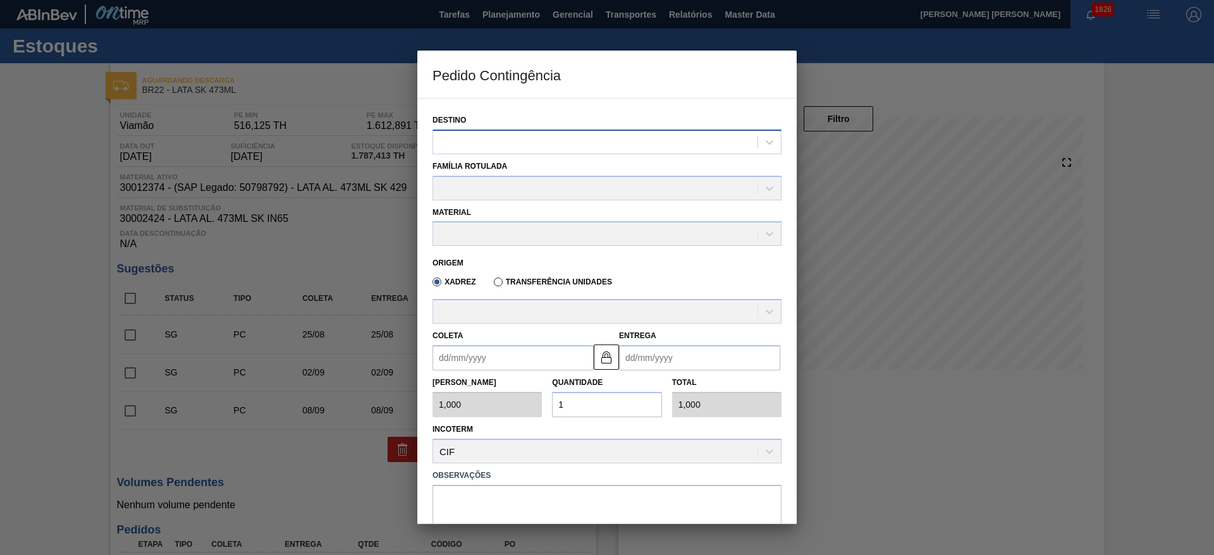
click at [601, 136] on div at bounding box center [595, 142] width 324 height 18
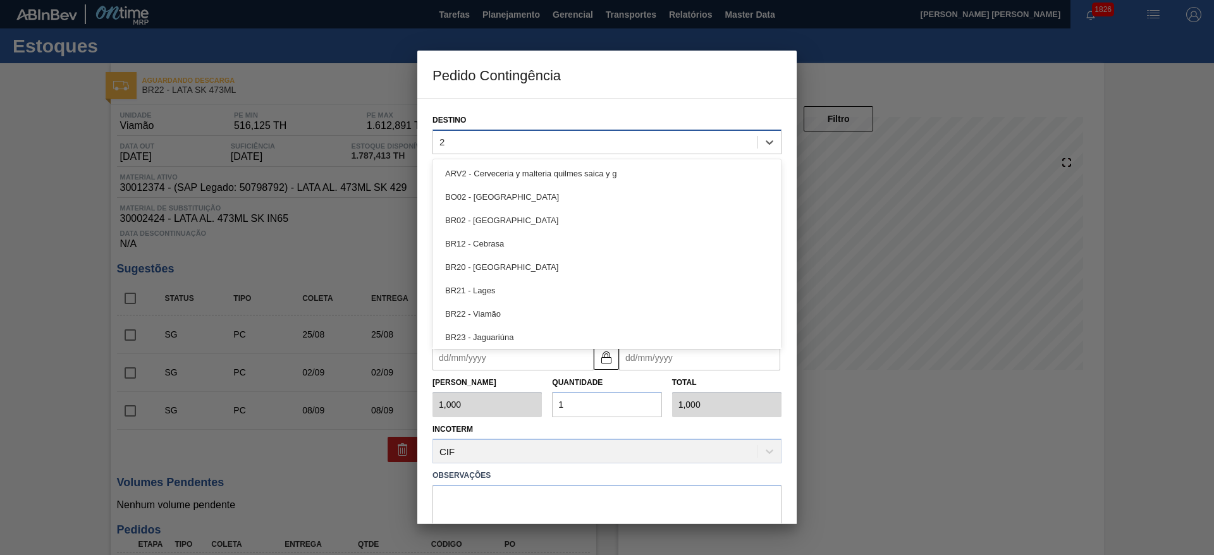
type input "22"
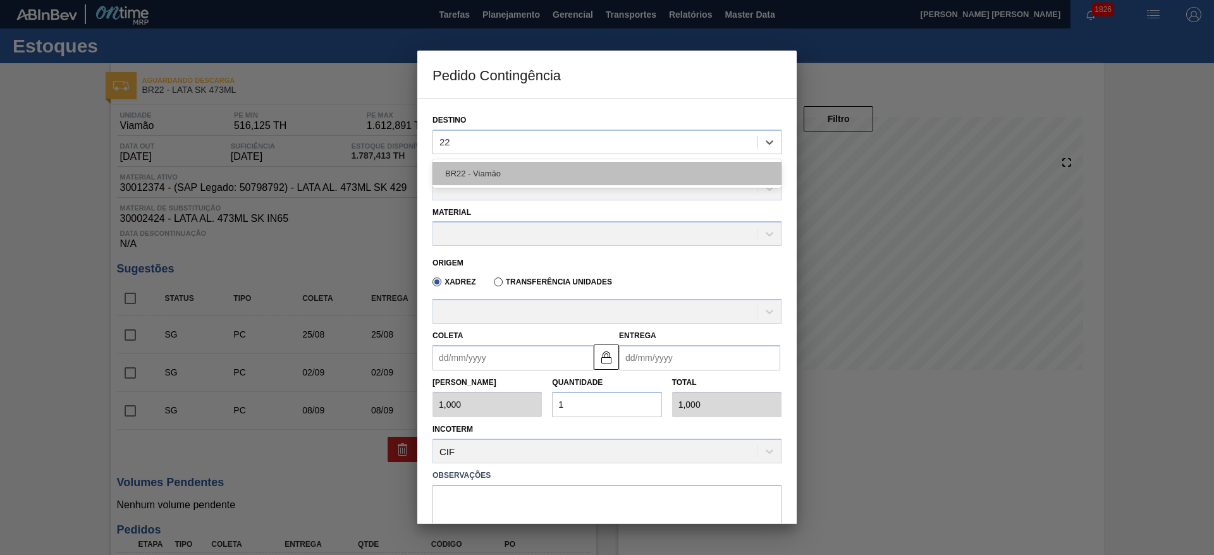
click at [553, 171] on div "BR22 - Viamão" at bounding box center [607, 173] width 349 height 23
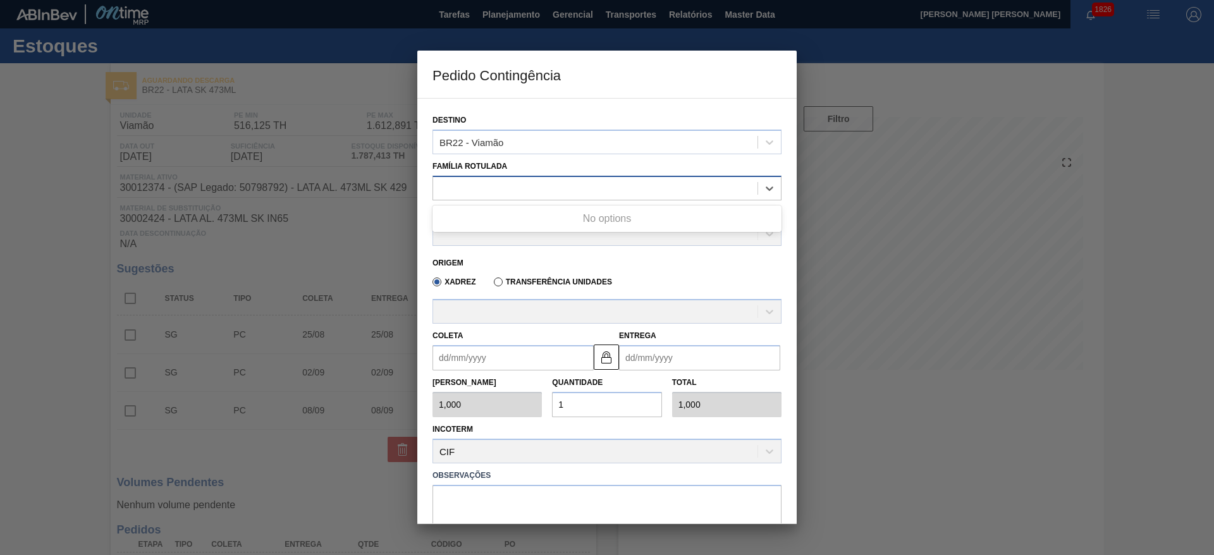
click at [515, 187] on div at bounding box center [595, 188] width 324 height 18
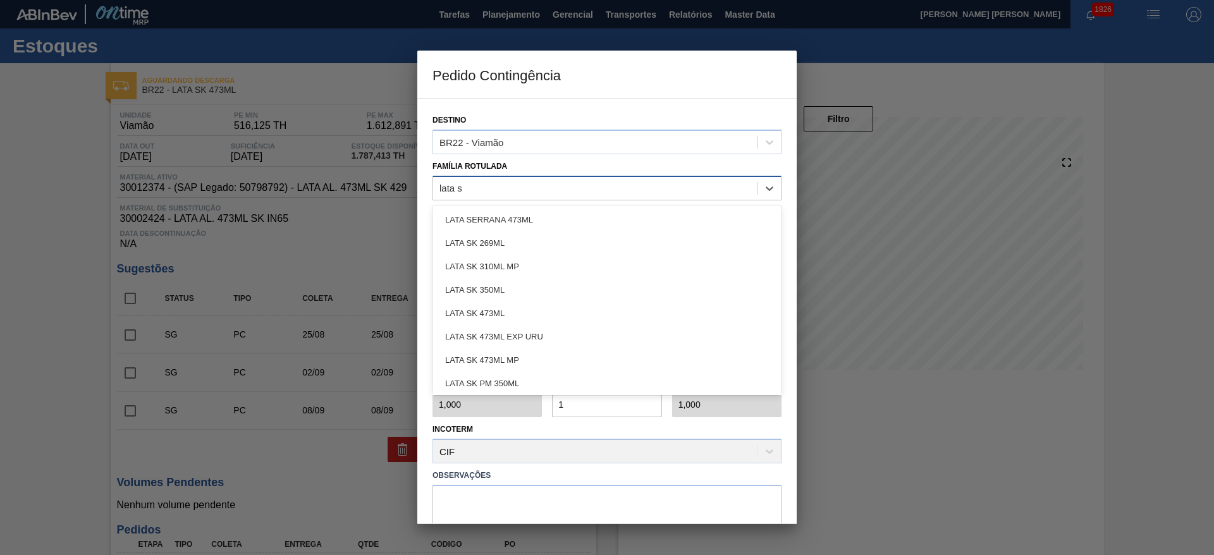
type Rotulada "lata sk"
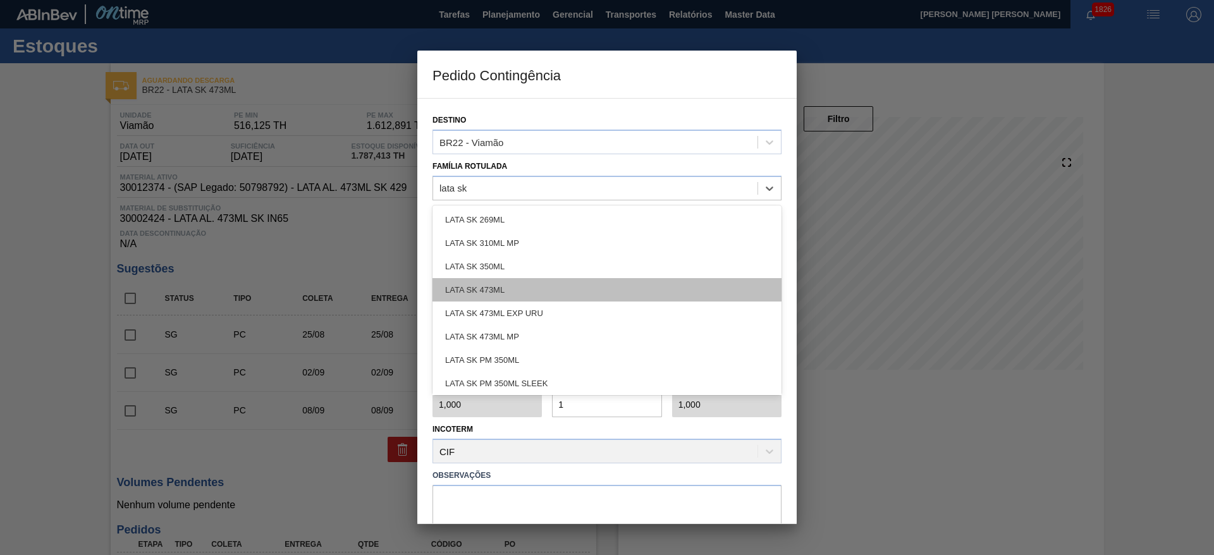
click at [514, 288] on div "LATA SK 473ML" at bounding box center [607, 289] width 349 height 23
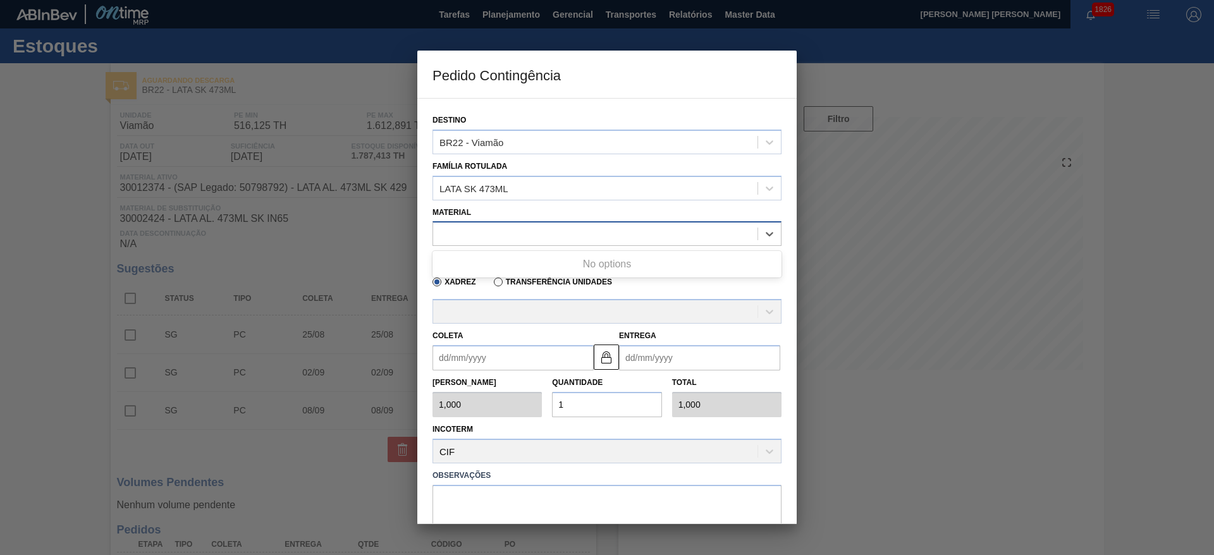
click at [503, 233] on div at bounding box center [595, 234] width 324 height 18
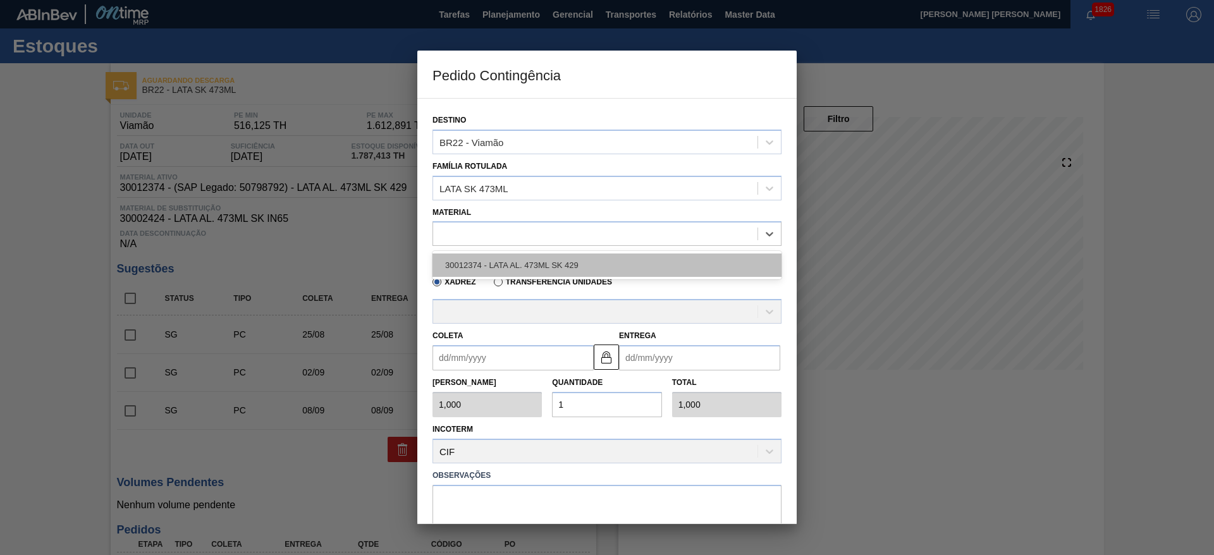
click at [509, 262] on div "30012374 - LATA AL. 473ML SK 429" at bounding box center [607, 265] width 349 height 23
type input "6,224"
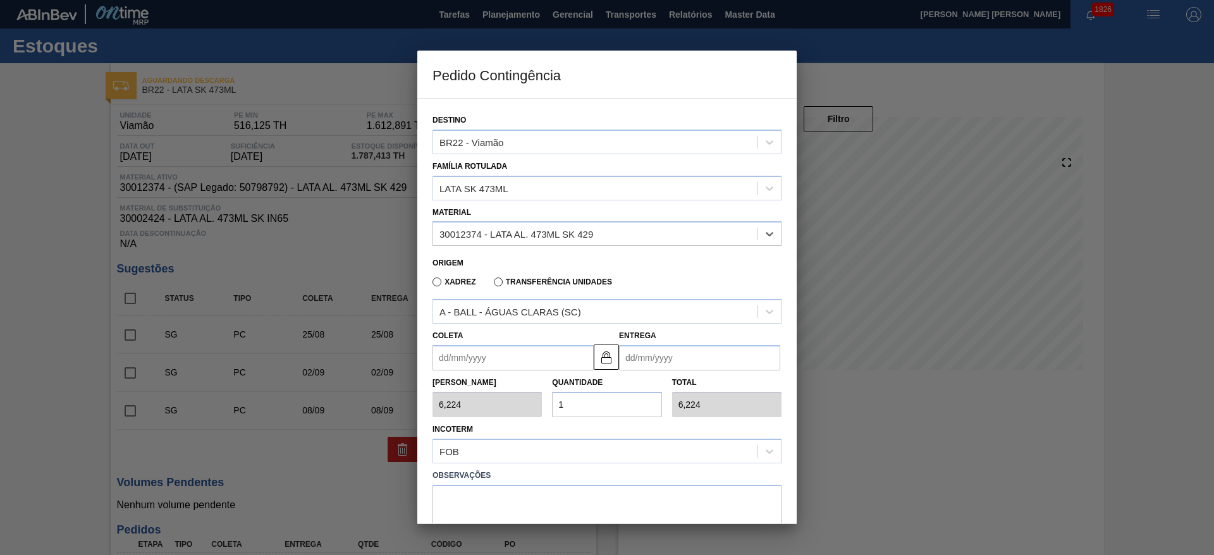
click at [515, 364] on input "Coleta" at bounding box center [513, 357] width 161 height 25
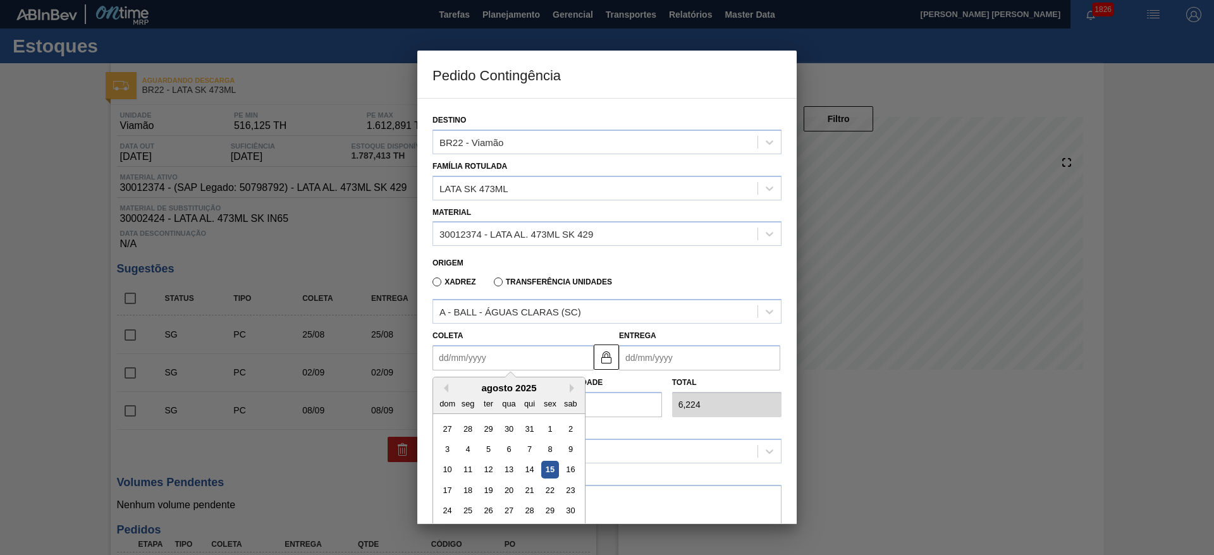
drag, startPoint x: 553, startPoint y: 474, endPoint x: 555, endPoint y: 468, distance: 6.6
click at [553, 474] on div "15" at bounding box center [549, 470] width 17 height 17
type input "[DATE]"
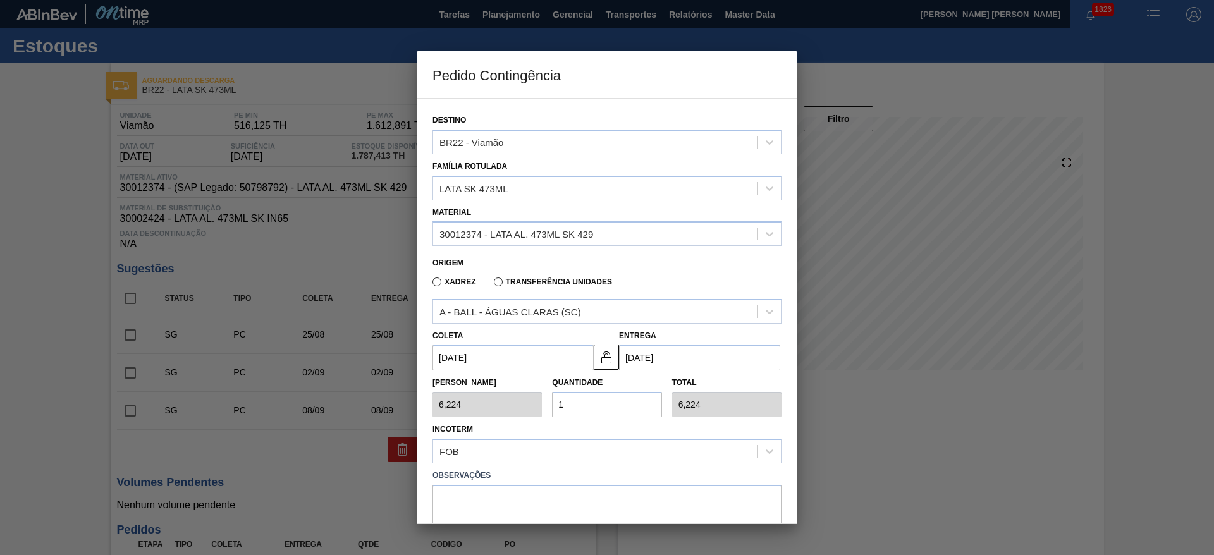
drag, startPoint x: 579, startPoint y: 405, endPoint x: 558, endPoint y: 404, distance: 21.5
click at [558, 404] on input "1" at bounding box center [606, 404] width 109 height 25
type input "2"
type input "12,448"
type input "22"
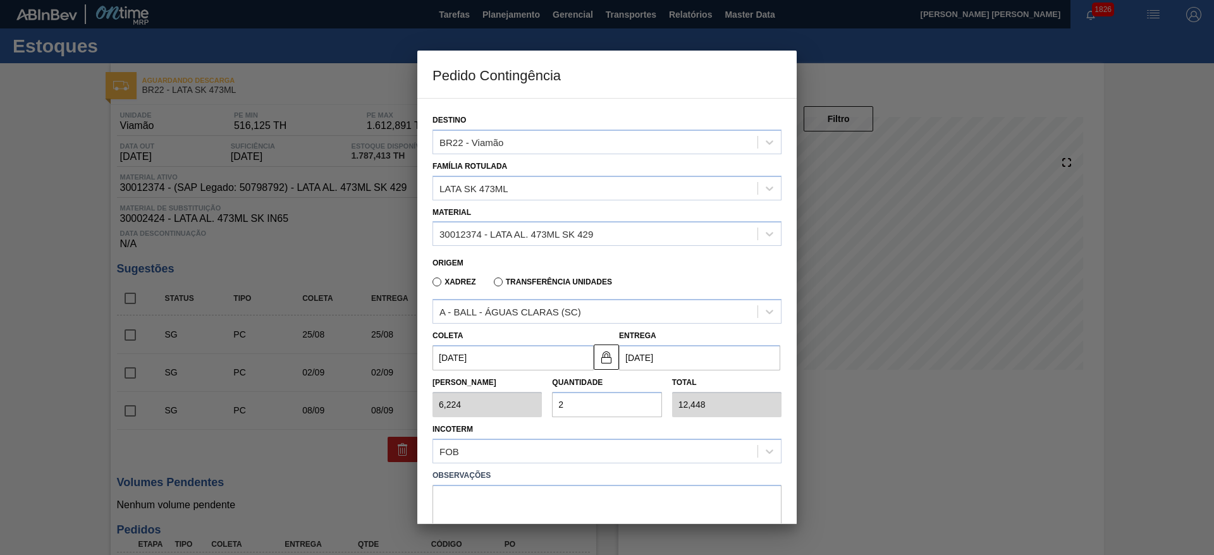
type input "136,928"
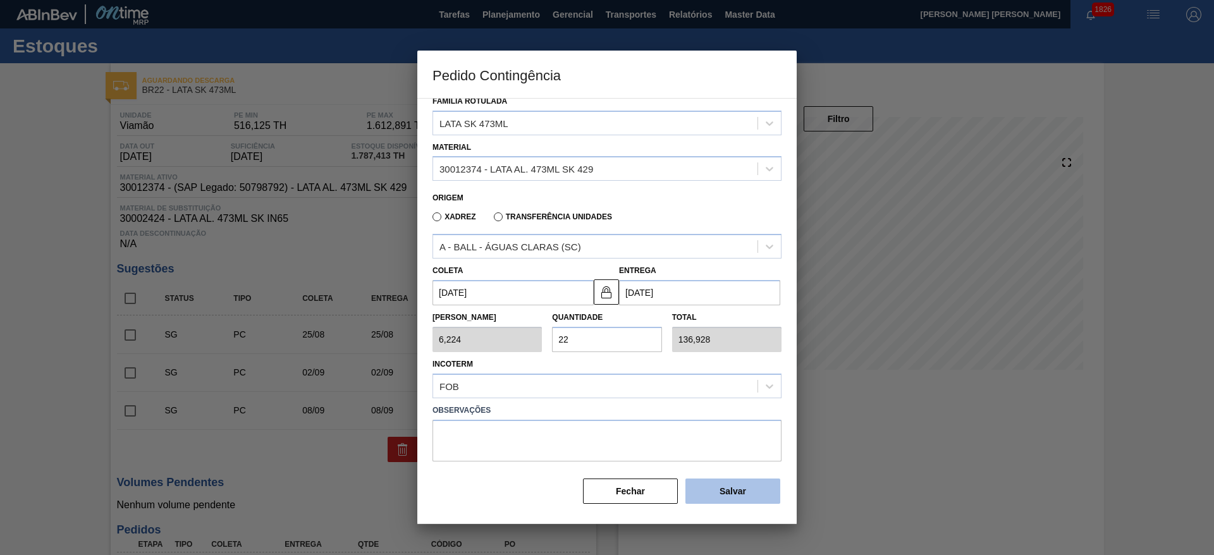
type input "22"
click at [704, 495] on button "Salvar" at bounding box center [733, 491] width 95 height 25
type input "1,000"
type input "1"
type input "1,000"
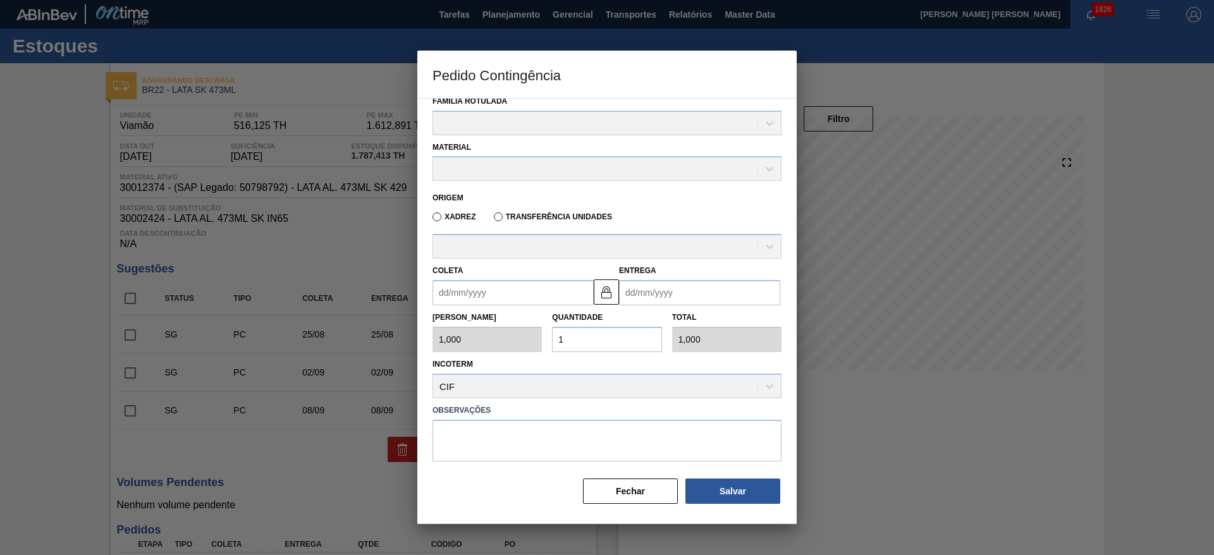
click at [930, 465] on div at bounding box center [607, 277] width 1214 height 555
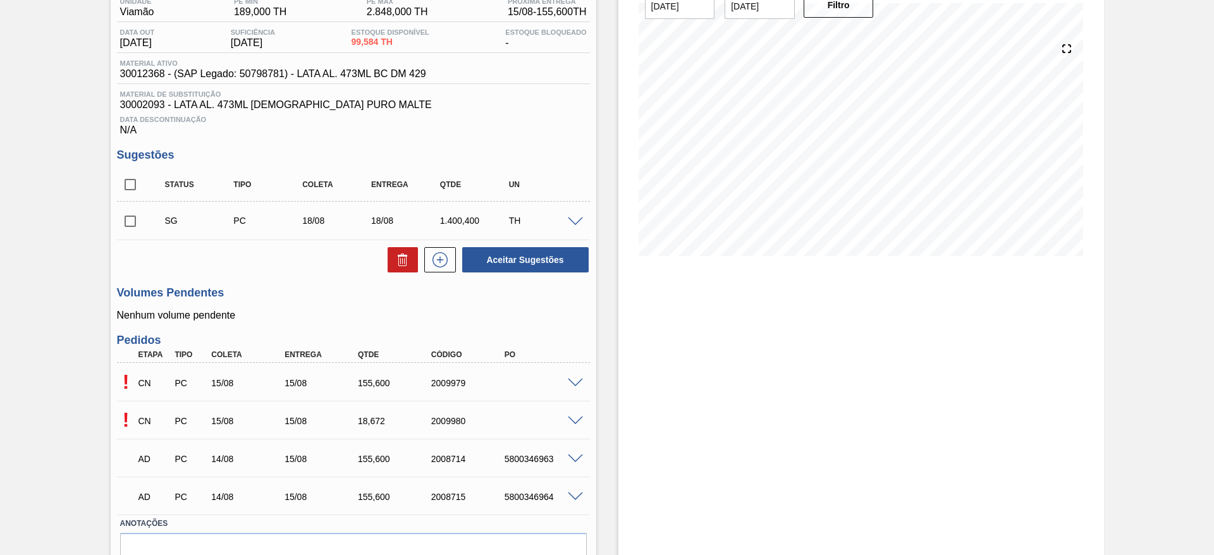
scroll to position [177, 0]
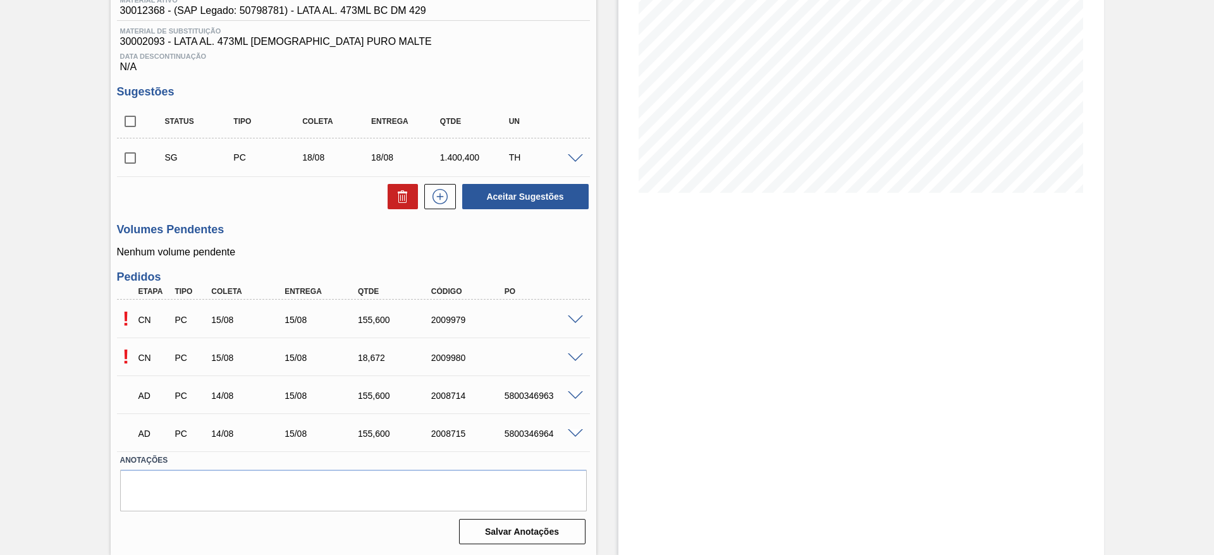
click at [576, 357] on span at bounding box center [575, 358] width 15 height 9
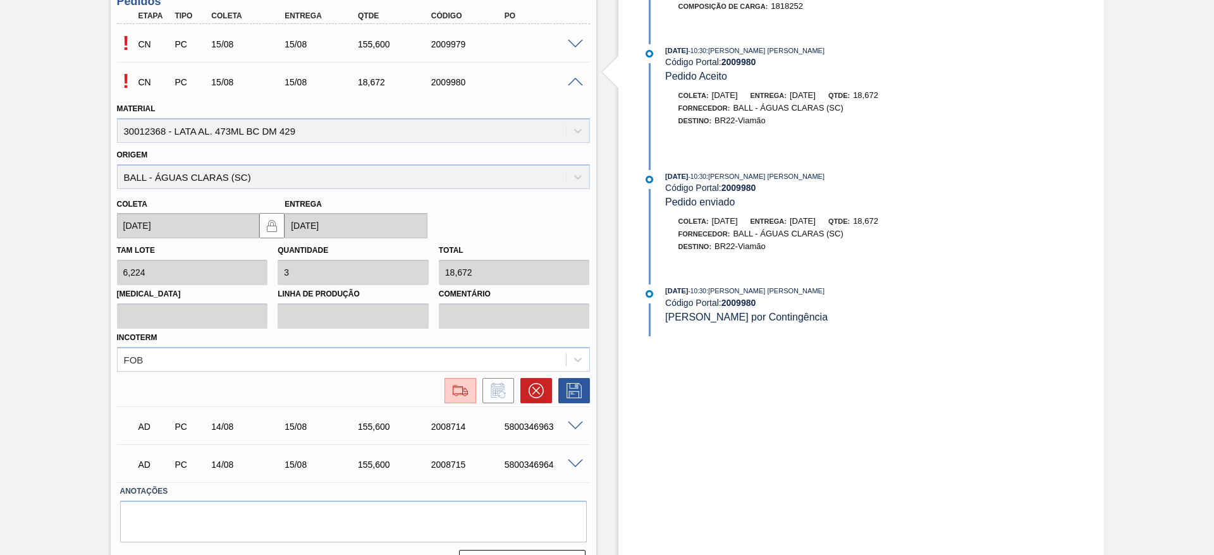
scroll to position [462, 0]
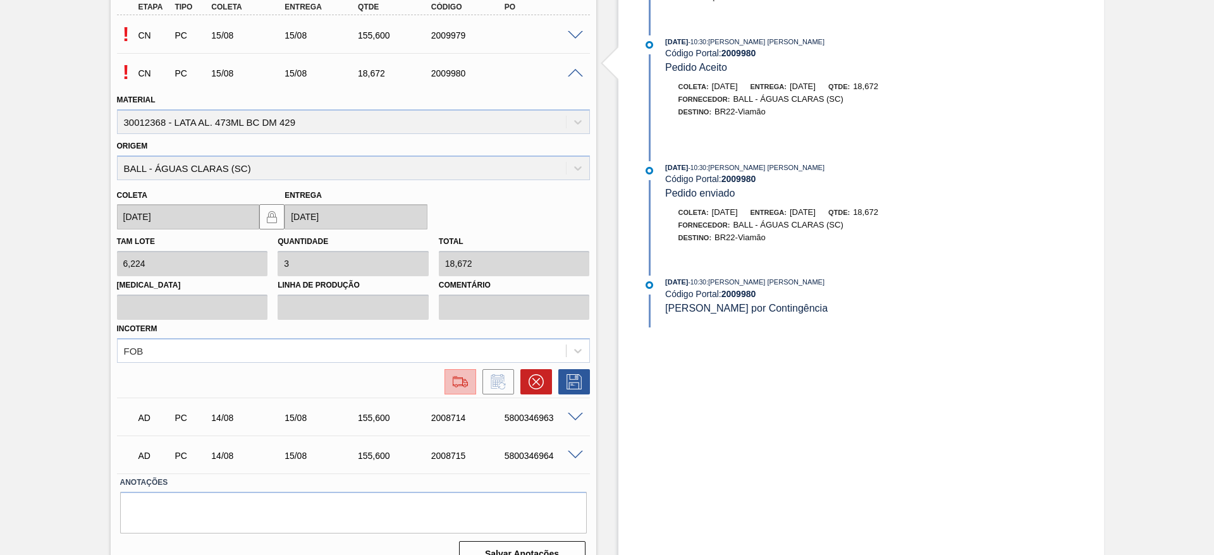
click at [465, 385] on img at bounding box center [460, 381] width 20 height 15
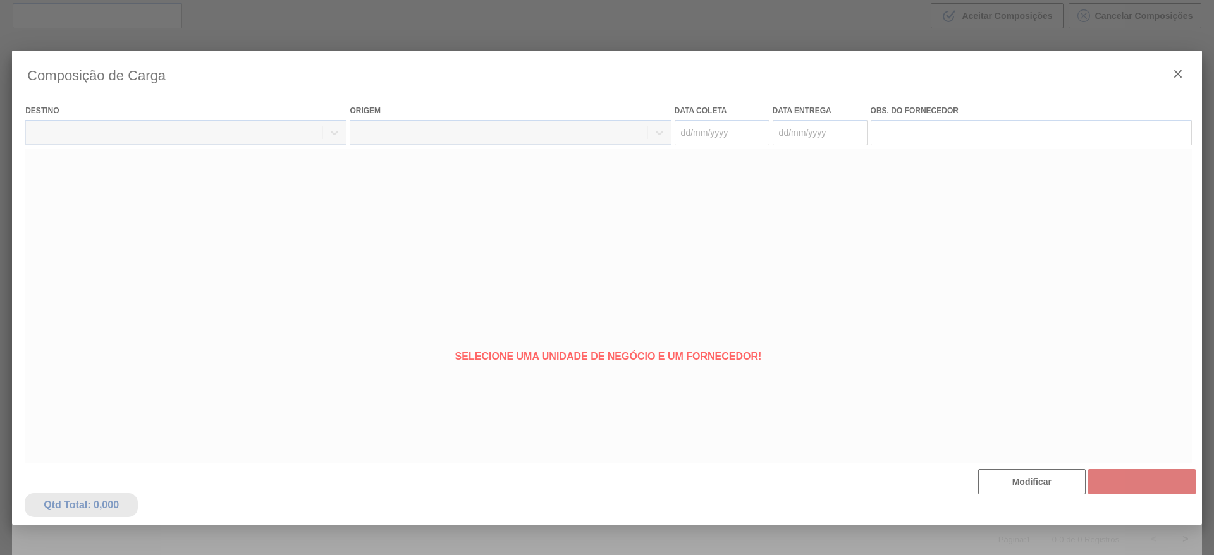
type coleta "[DATE]"
type entrega "[DATE]"
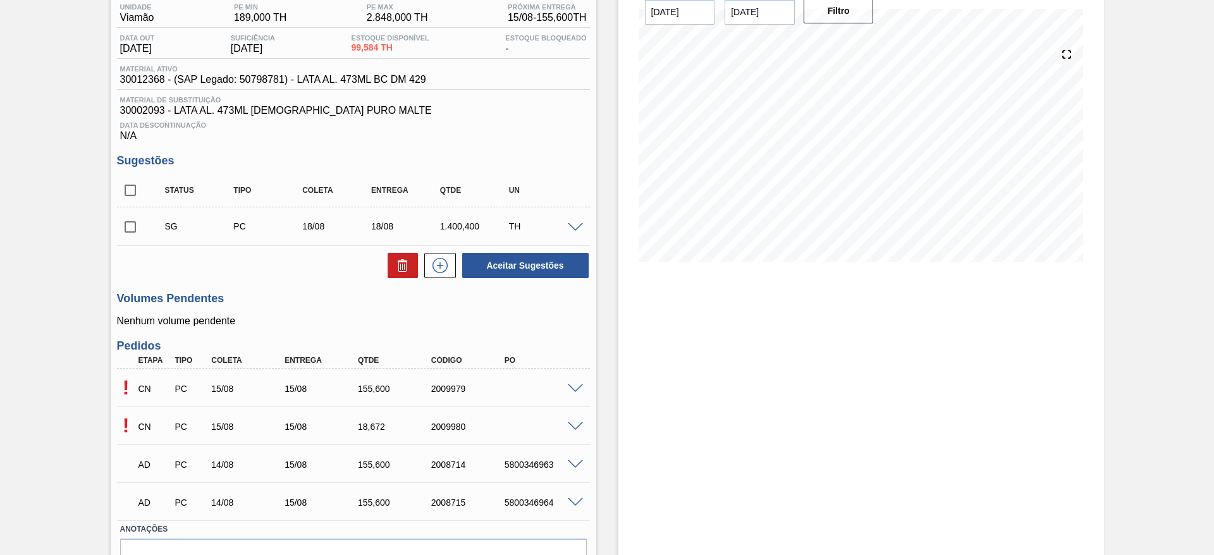
scroll to position [177, 0]
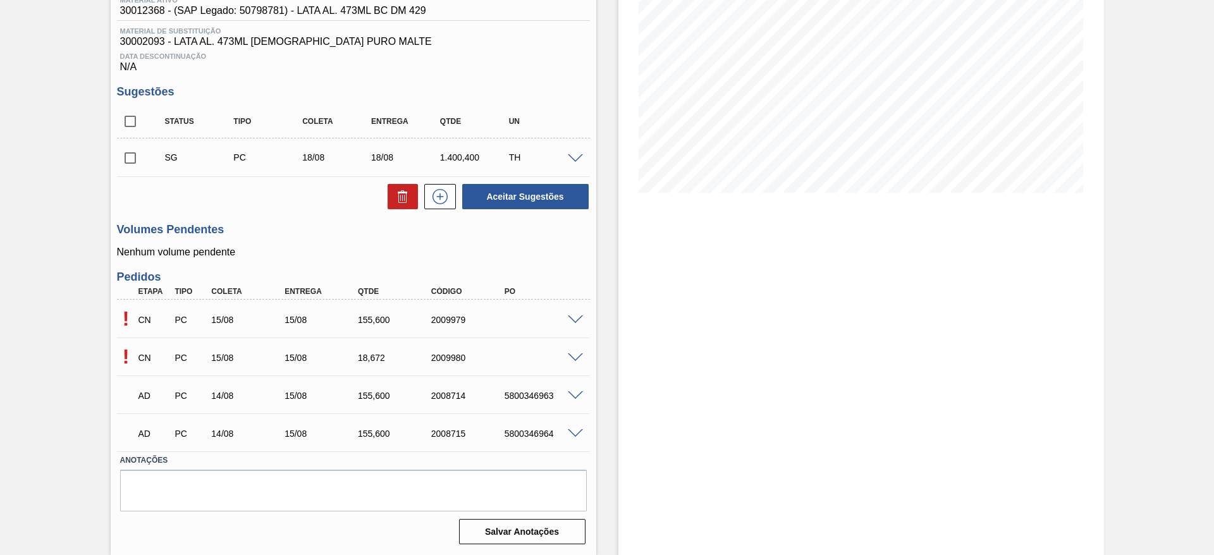
click at [573, 359] on span at bounding box center [575, 358] width 15 height 9
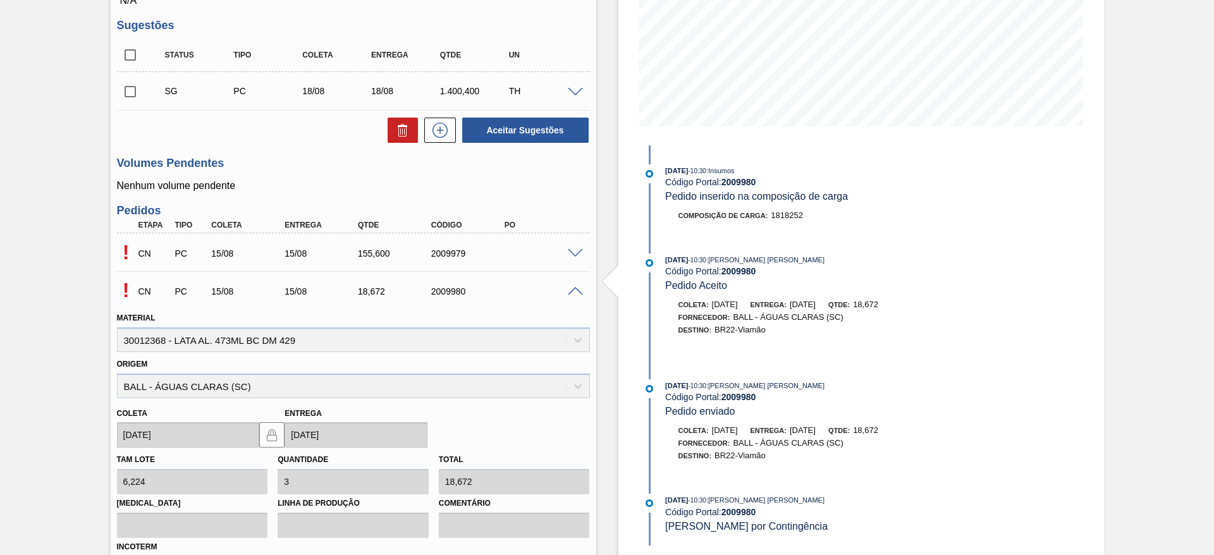
scroll to position [367, 0]
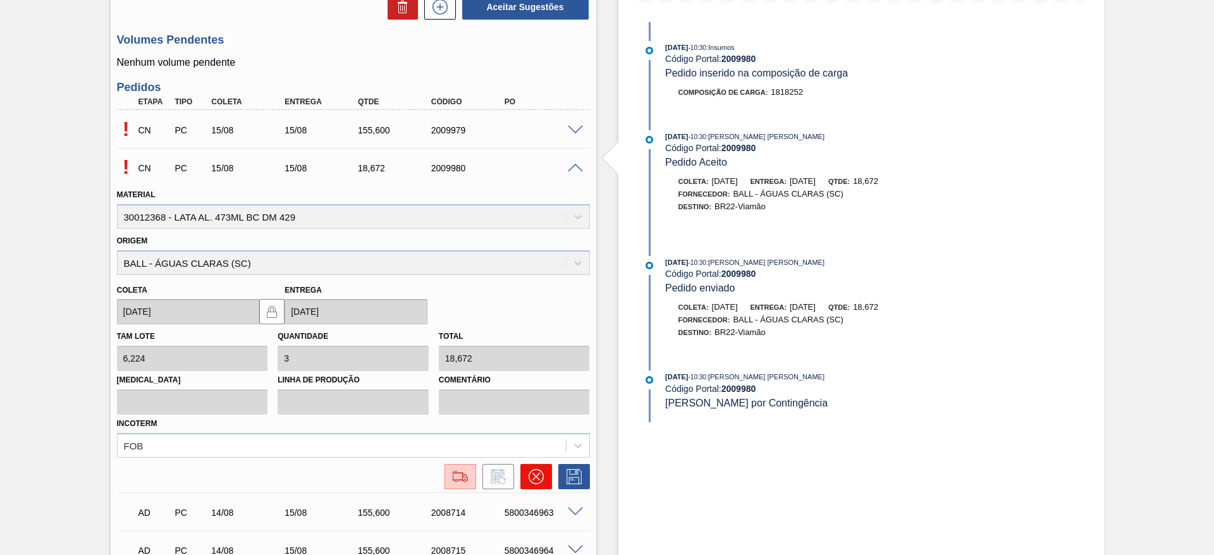
click at [536, 477] on icon at bounding box center [536, 477] width 8 height 8
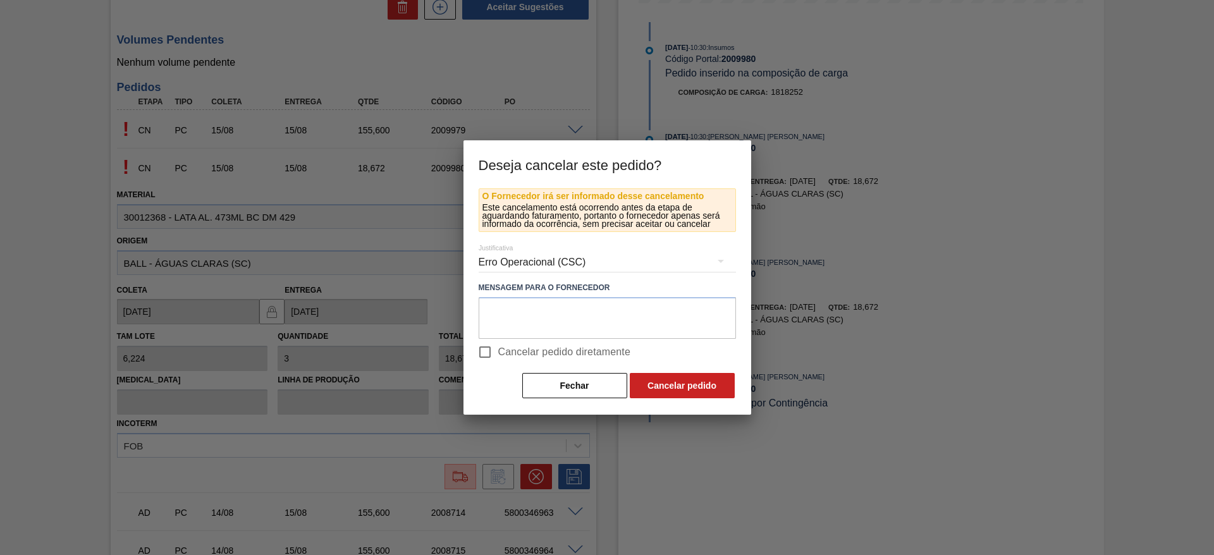
click at [486, 345] on input "Cancelar pedido diretamente" at bounding box center [485, 352] width 27 height 27
checkbox input "true"
click at [667, 379] on button "Cancelar pedido" at bounding box center [682, 385] width 105 height 25
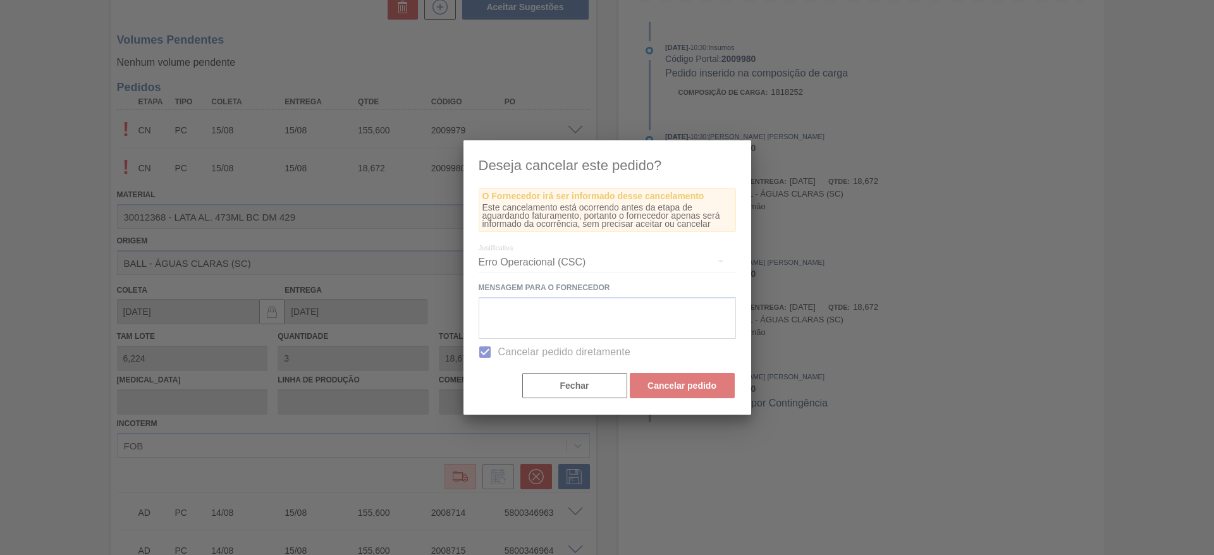
scroll to position [139, 0]
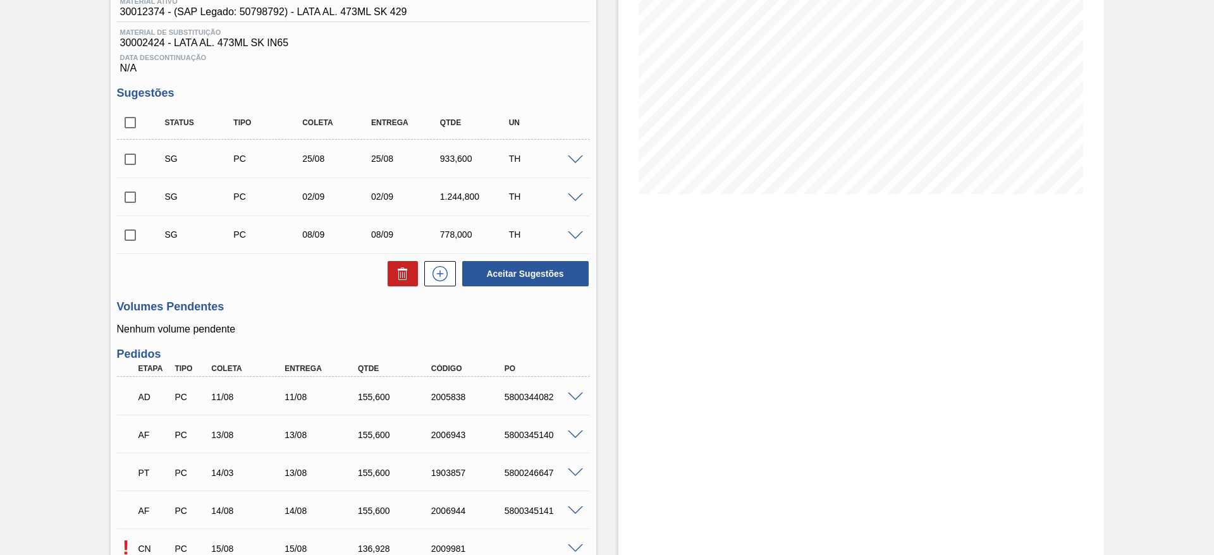
scroll to position [291, 0]
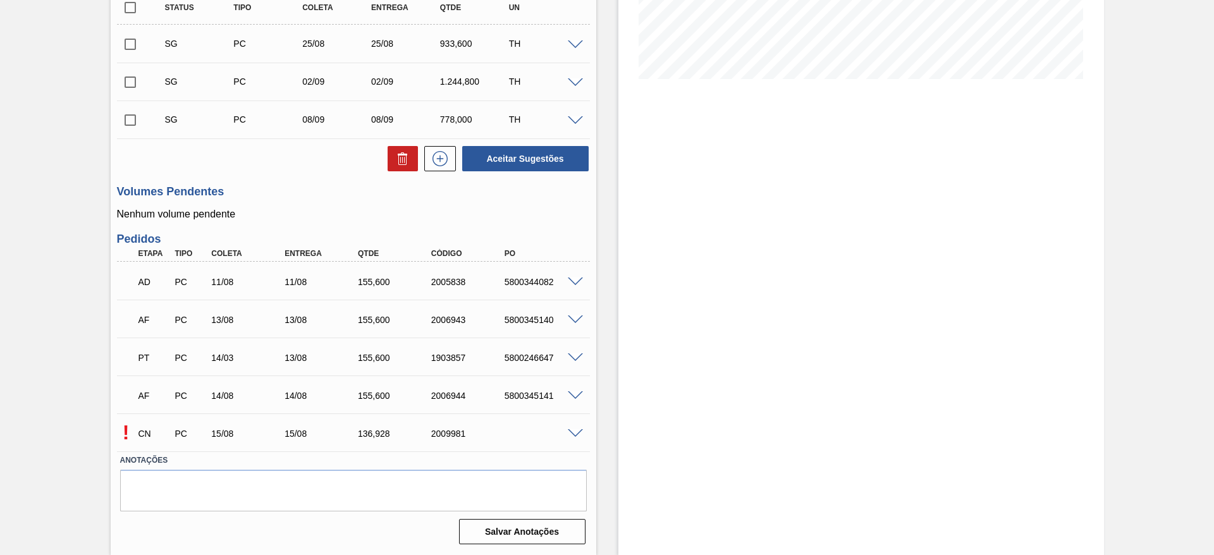
click at [572, 434] on span at bounding box center [575, 433] width 15 height 9
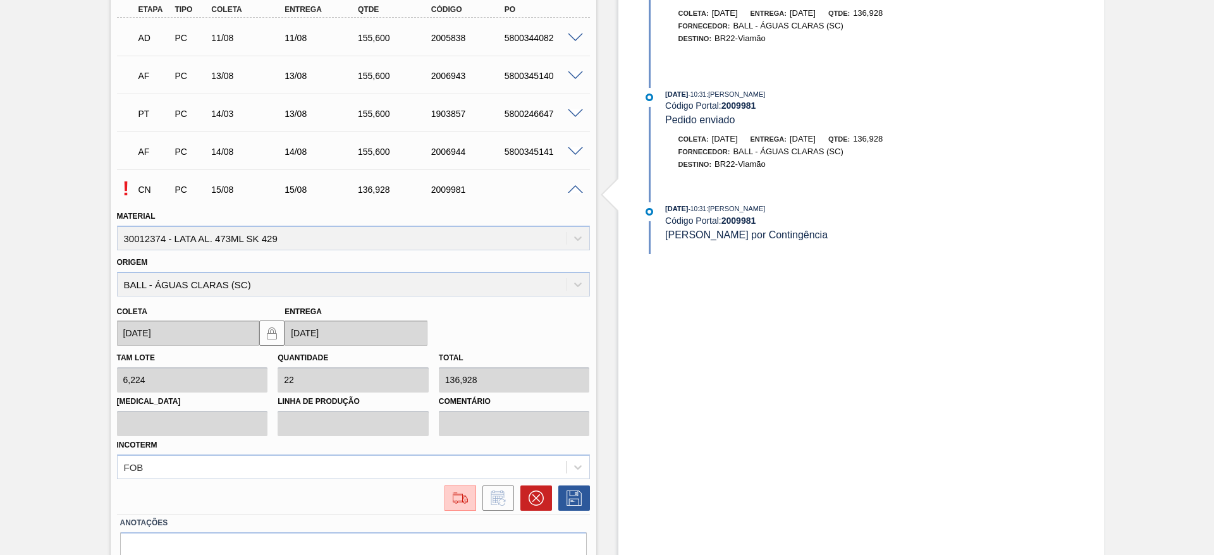
scroll to position [576, 0]
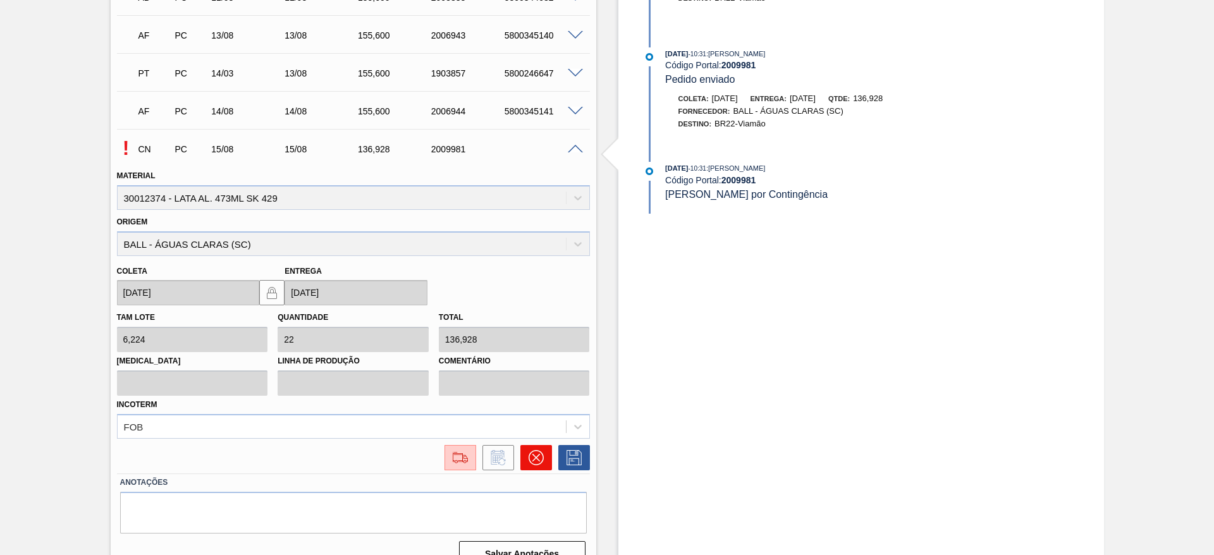
click at [533, 464] on icon at bounding box center [536, 457] width 15 height 15
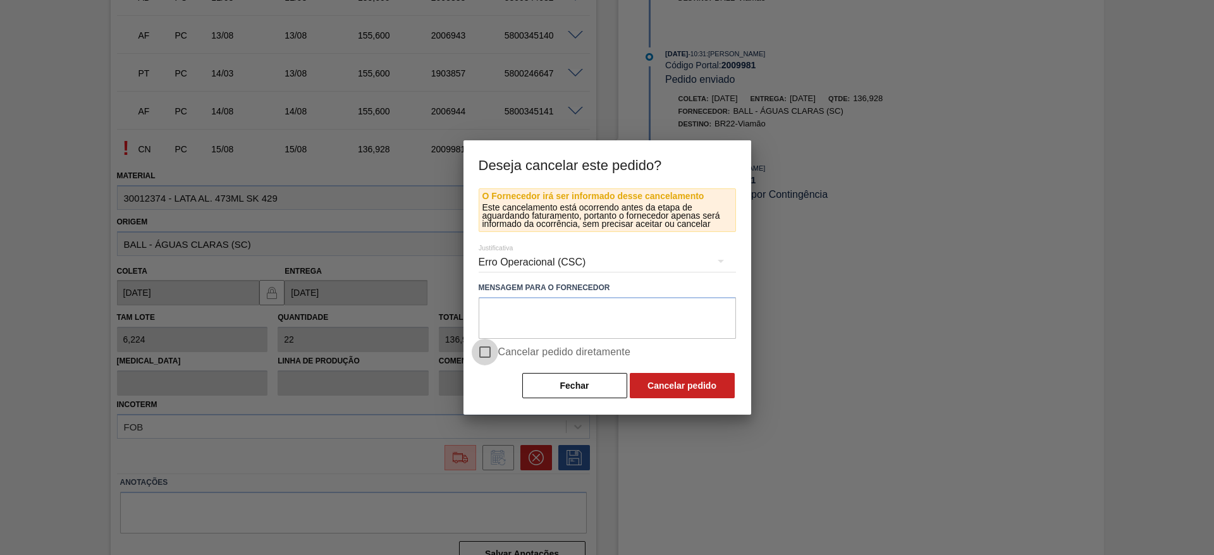
click at [488, 351] on input "Cancelar pedido diretamente" at bounding box center [485, 352] width 27 height 27
checkbox input "true"
click at [693, 390] on button "Cancelar pedido" at bounding box center [682, 385] width 105 height 25
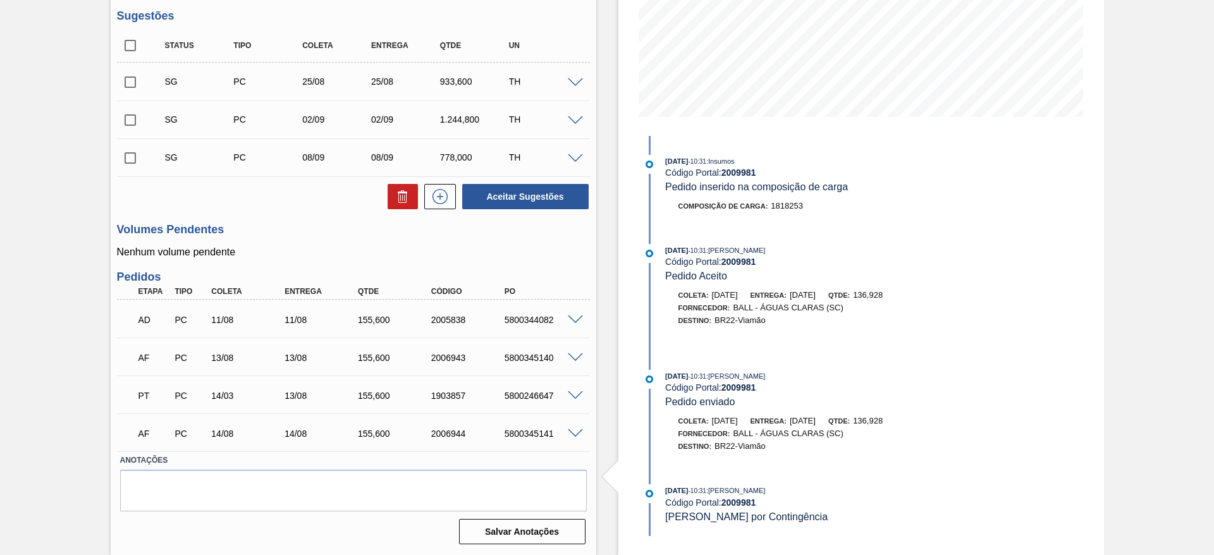
scroll to position [158, 0]
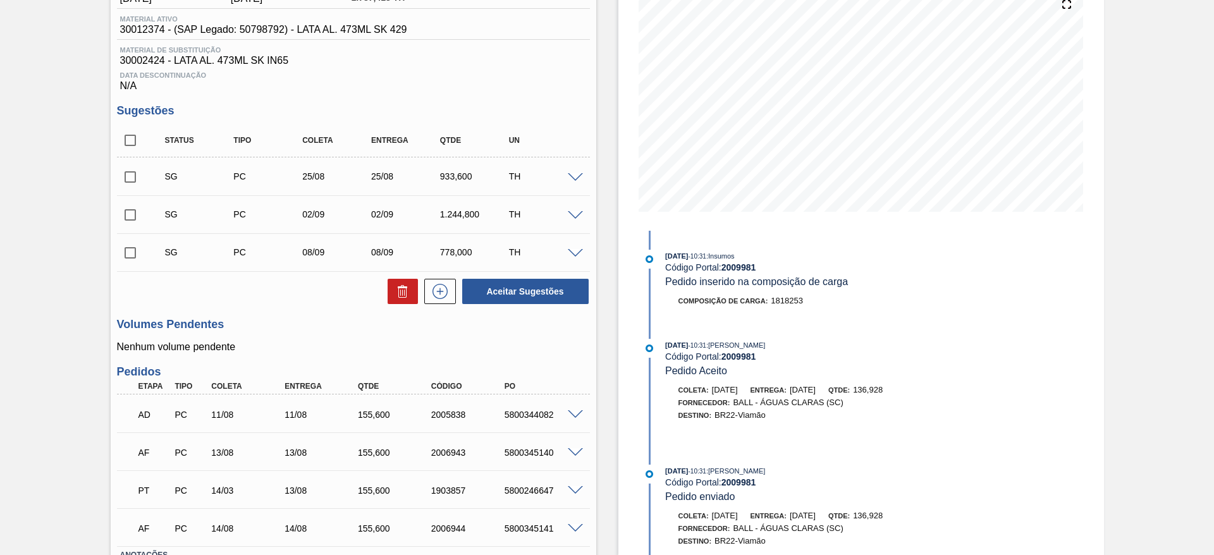
click at [550, 173] on div "TH" at bounding box center [544, 176] width 77 height 10
click at [572, 179] on span at bounding box center [575, 177] width 15 height 9
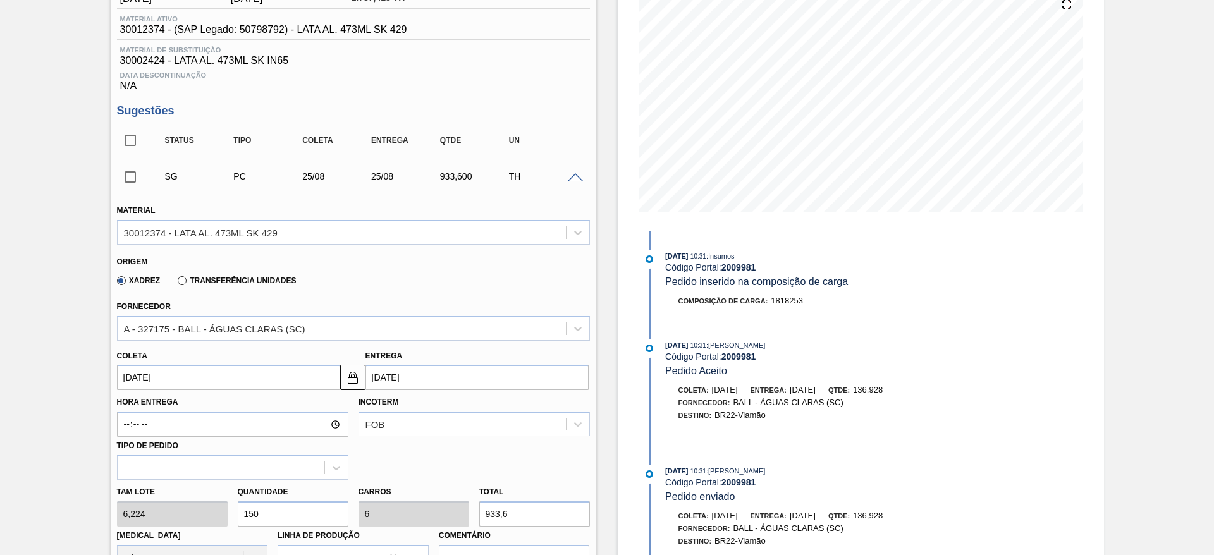
click at [168, 504] on div "Tam lote 6,224 Quantidade 150 Carros 6 Total 933,6 [MEDICAL_DATA] N/A Linha de …" at bounding box center [353, 525] width 483 height 90
type input "2"
type input "0,08"
type input "12,448"
type input "22"
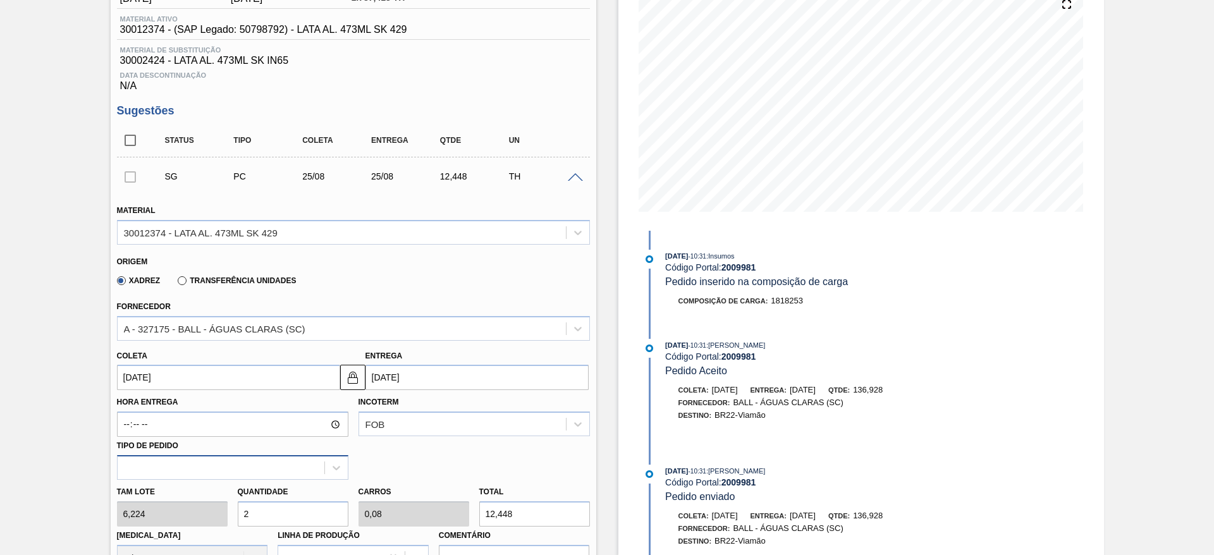
type input "0,88"
type input "136,928"
type input "22"
click at [199, 379] on input "[DATE]" at bounding box center [228, 377] width 223 height 25
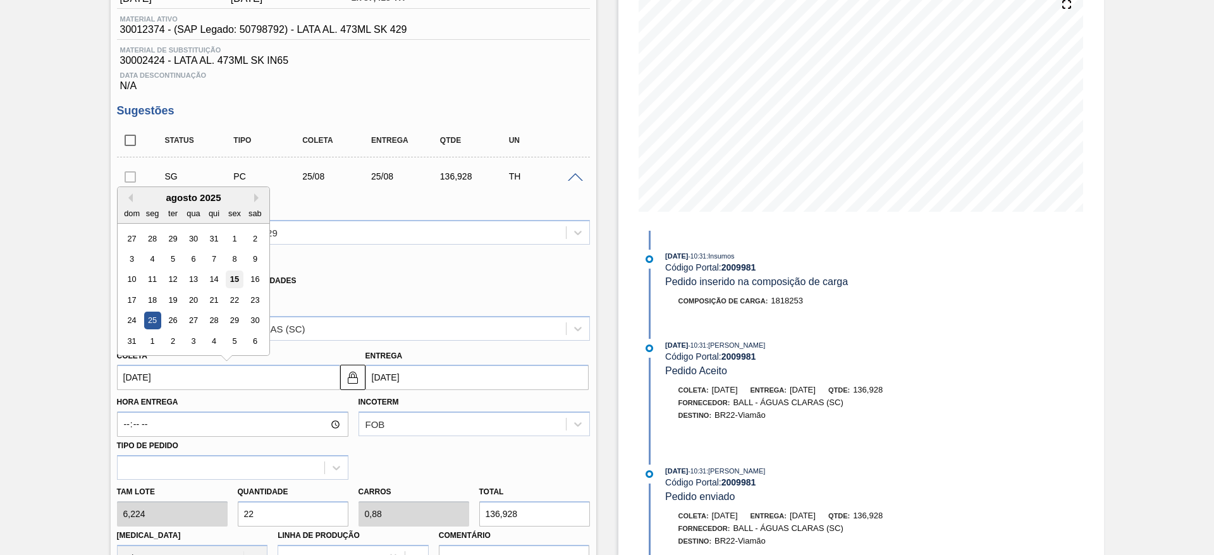
click at [237, 283] on div "15" at bounding box center [234, 279] width 17 height 17
type input "[DATE]"
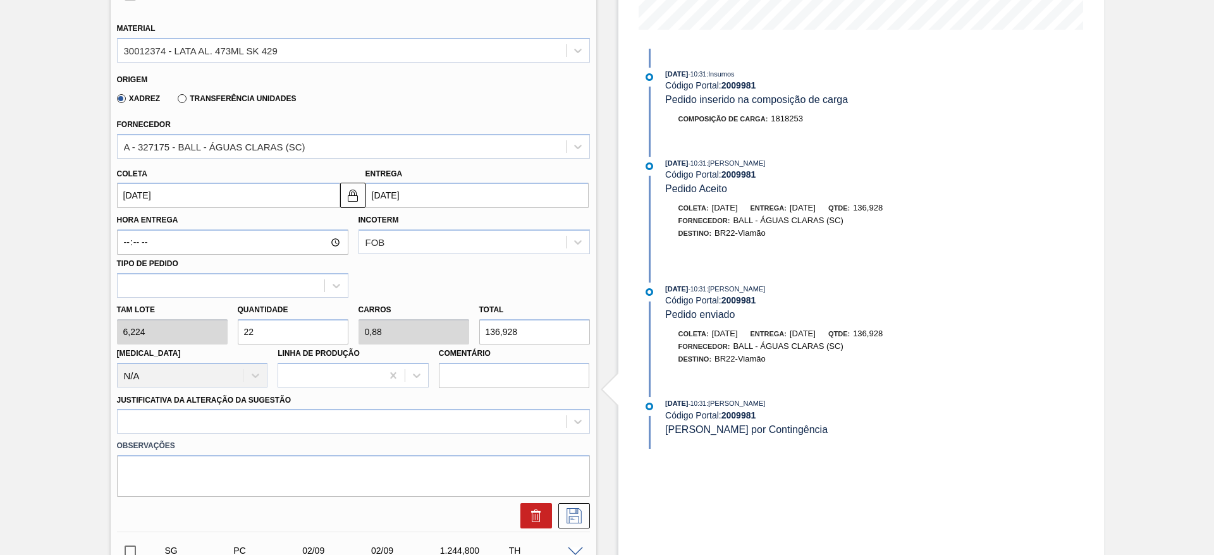
scroll to position [348, 0]
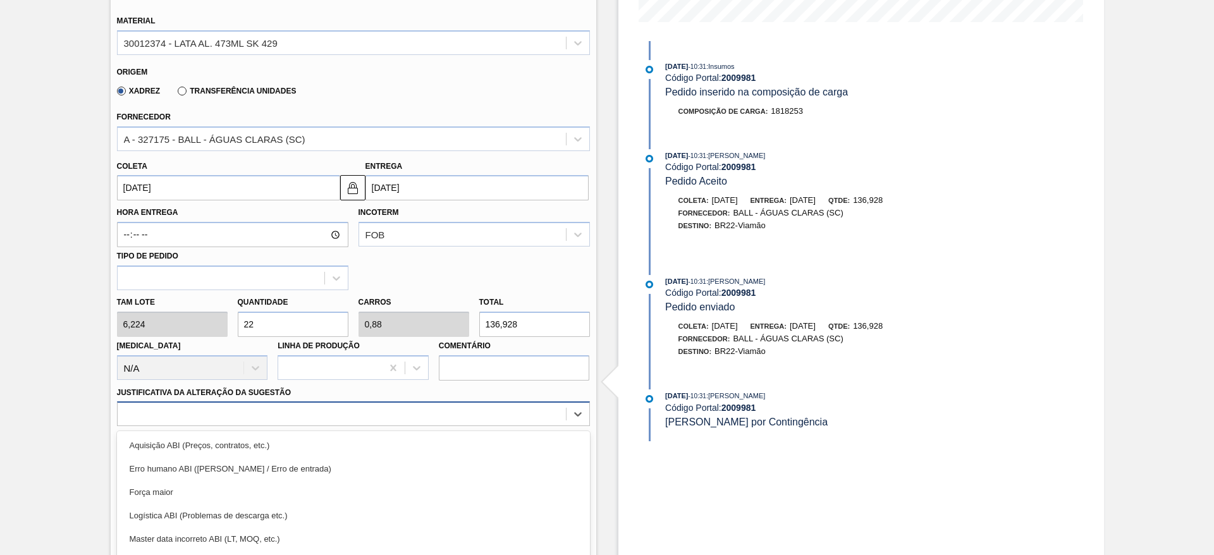
click at [344, 413] on div "option Força maior focused, 3 of 18. 18 results available. Use Up and Down to c…" at bounding box center [353, 414] width 473 height 25
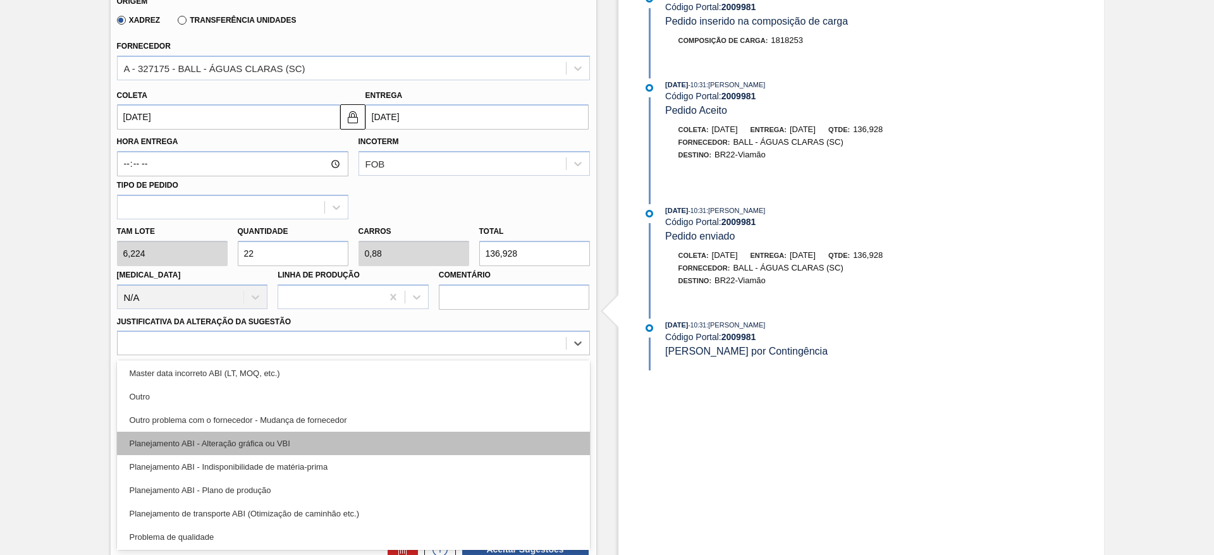
scroll to position [190, 0]
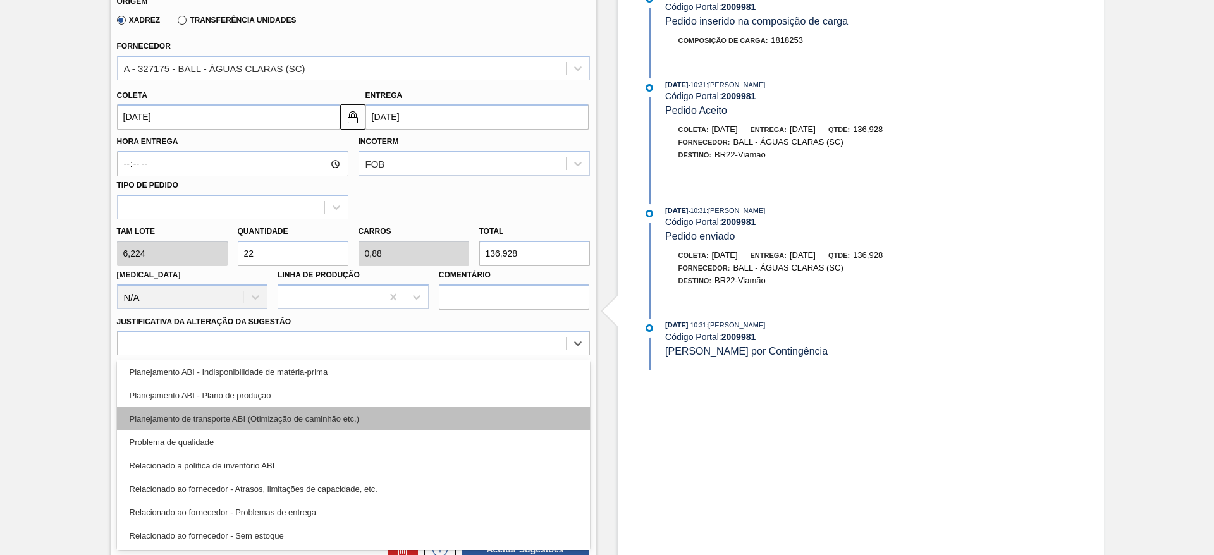
click at [363, 422] on div "Planejamento de transporte ABI (Otimização de caminhão etc.)" at bounding box center [353, 418] width 473 height 23
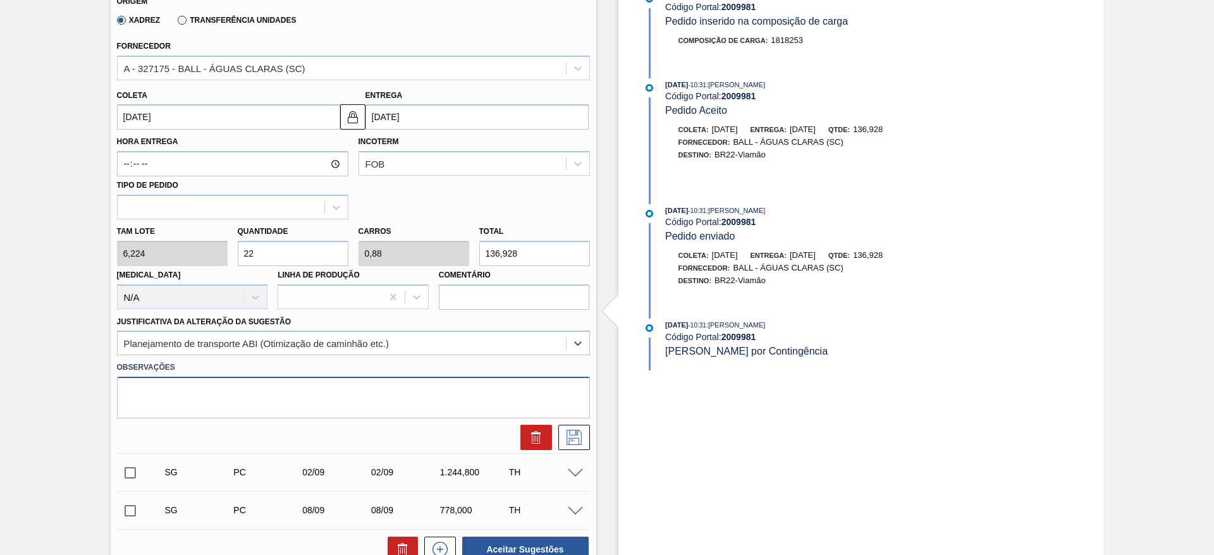
click at [413, 393] on textarea at bounding box center [353, 398] width 473 height 42
drag, startPoint x: 409, startPoint y: 393, endPoint x: 63, endPoint y: 372, distance: 346.0
click at [63, 372] on div "Aguardando Descarga BR22 - LATA SK 473ML Unidade Viamão PE MIN 516,125 TH PE MA…" at bounding box center [607, 277] width 1214 height 1264
type textarea "Complemento de carga"
click at [576, 435] on icon at bounding box center [574, 437] width 15 height 15
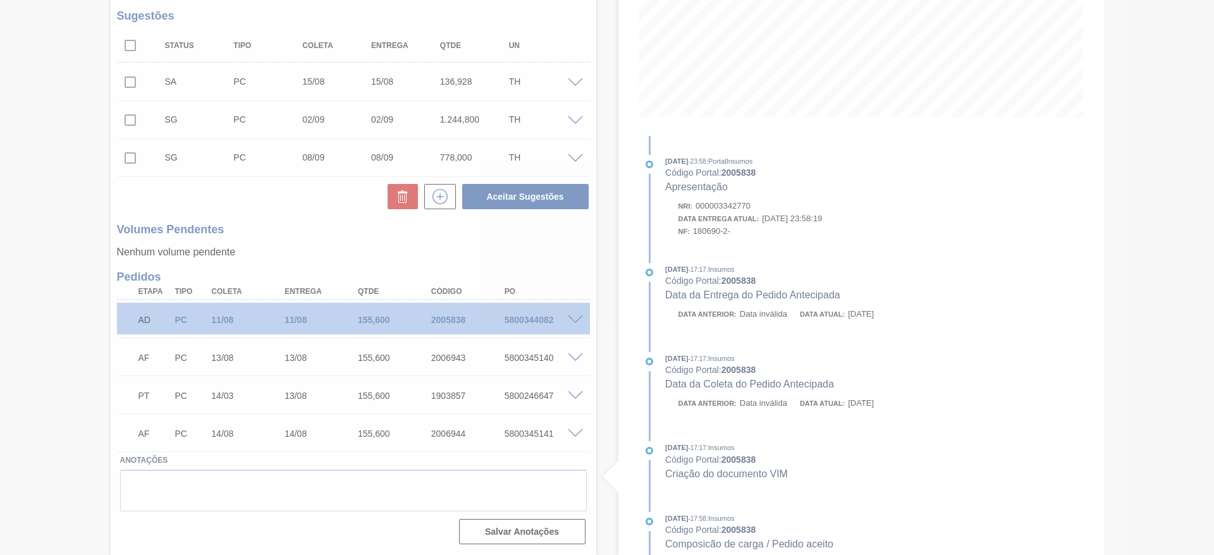
scroll to position [253, 0]
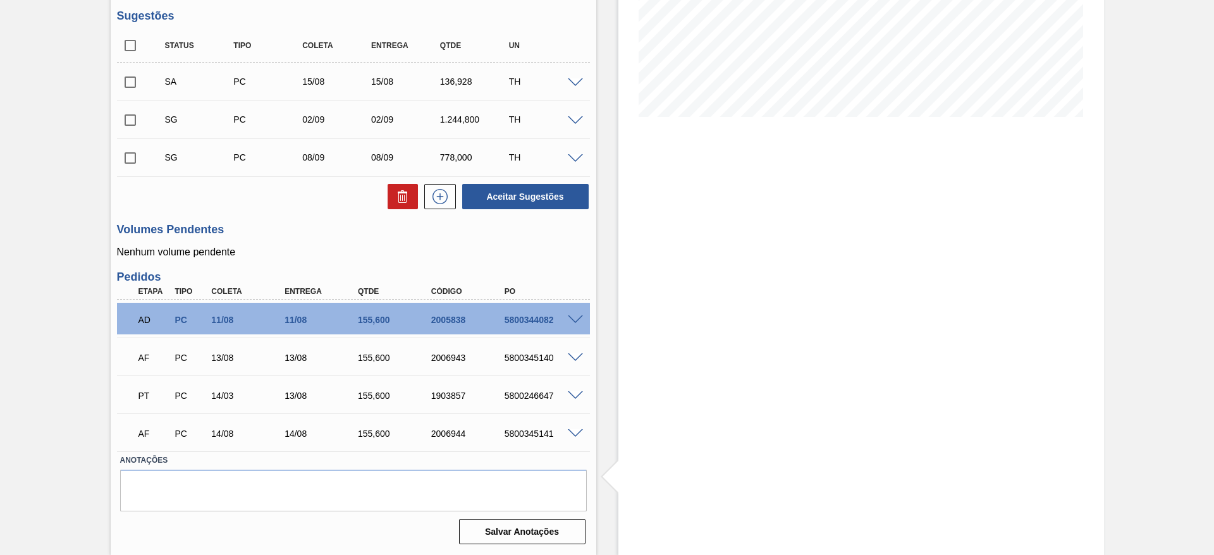
click at [127, 81] on input "checkbox" at bounding box center [130, 82] width 27 height 27
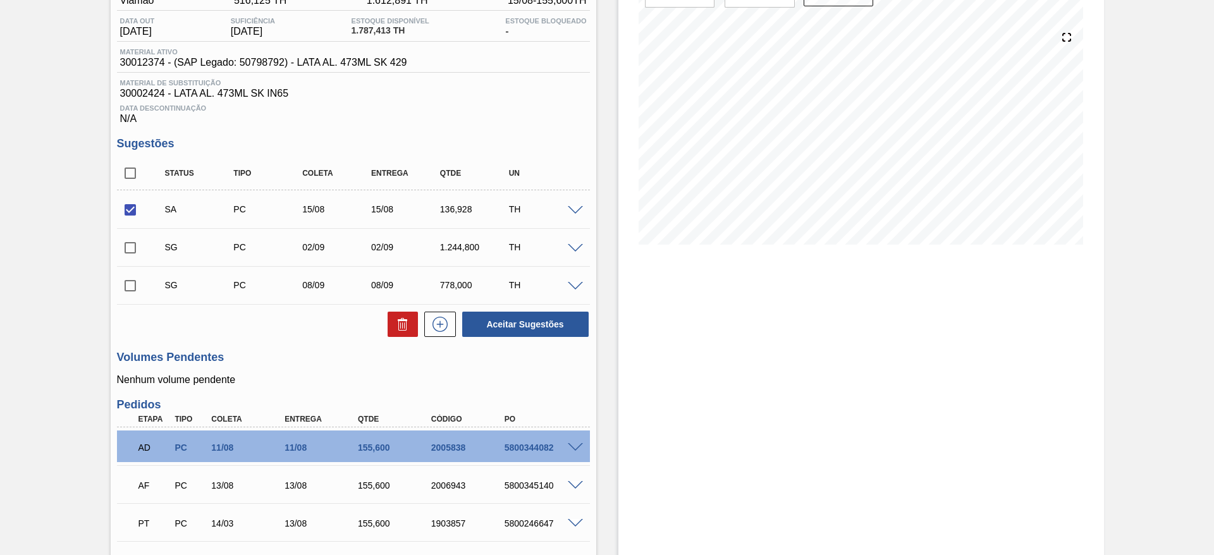
scroll to position [0, 0]
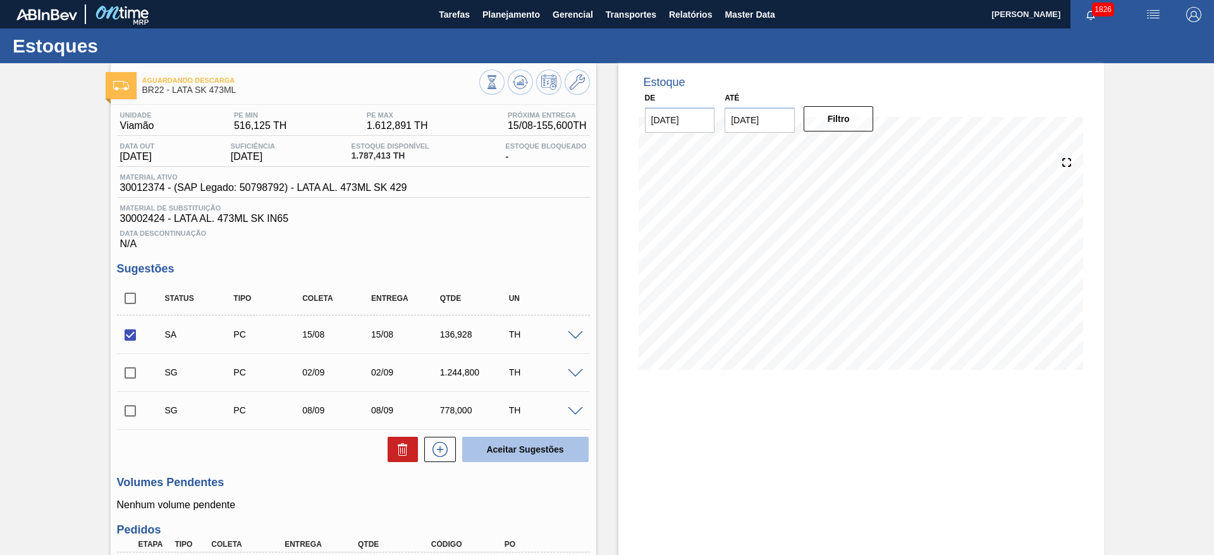
click at [505, 449] on button "Aceitar Sugestões" at bounding box center [525, 449] width 126 height 25
checkbox input "false"
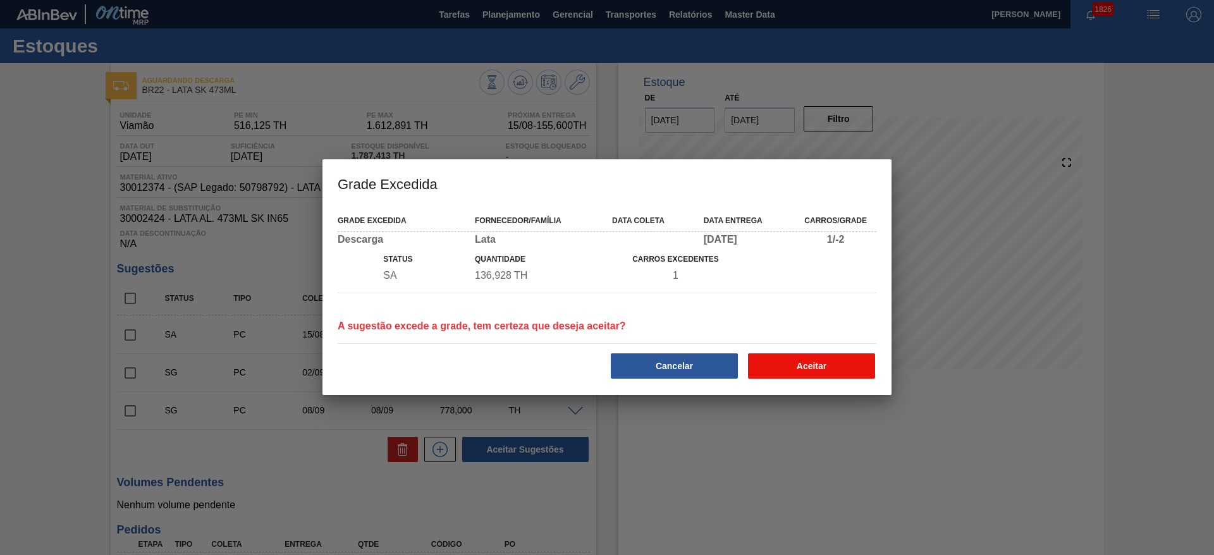
click at [805, 370] on button "Aceitar" at bounding box center [811, 366] width 127 height 25
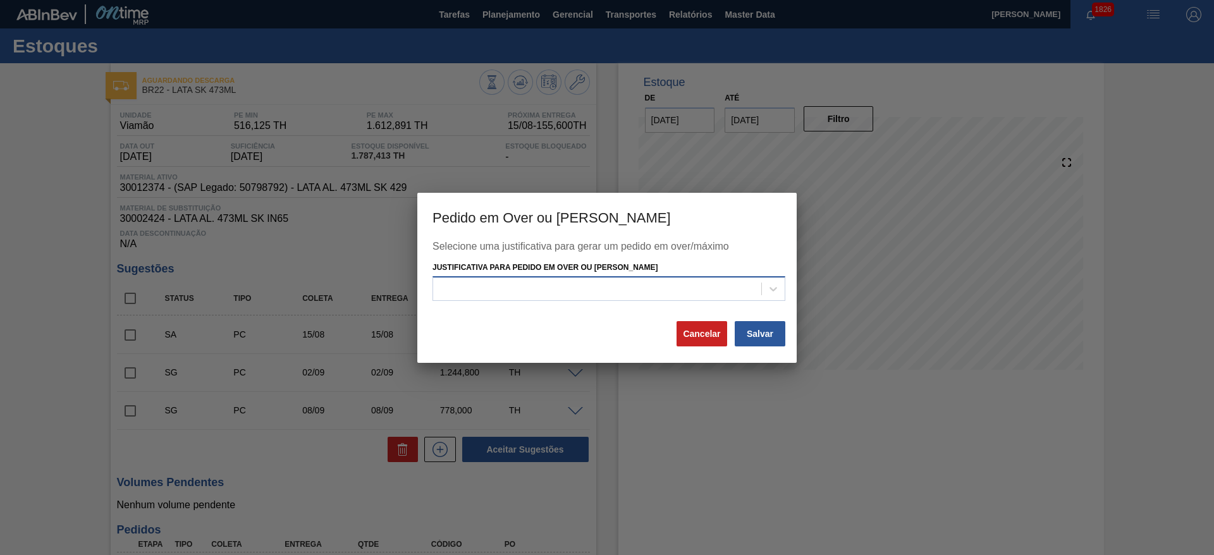
click at [660, 292] on div at bounding box center [597, 289] width 328 height 18
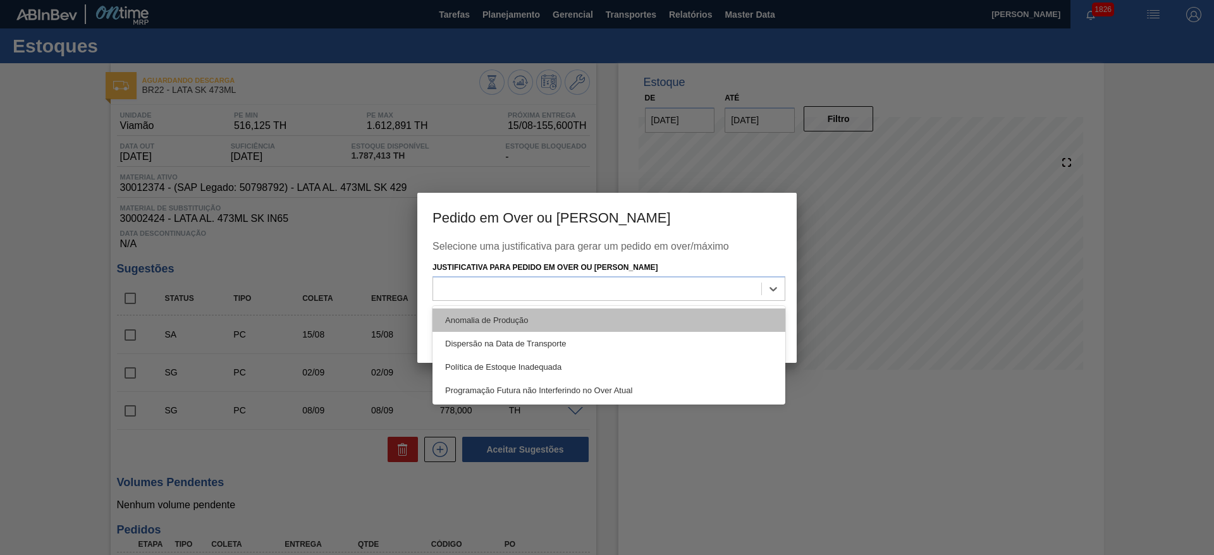
click at [541, 314] on div "Anomalia de Produção" at bounding box center [609, 320] width 353 height 23
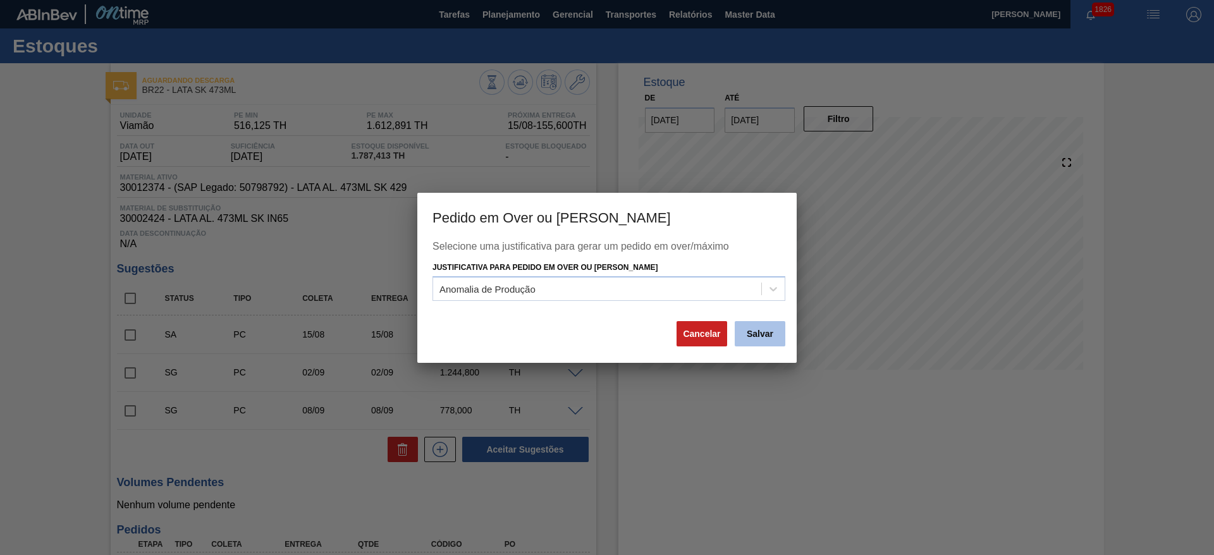
click at [760, 330] on button "Salvar" at bounding box center [760, 333] width 51 height 25
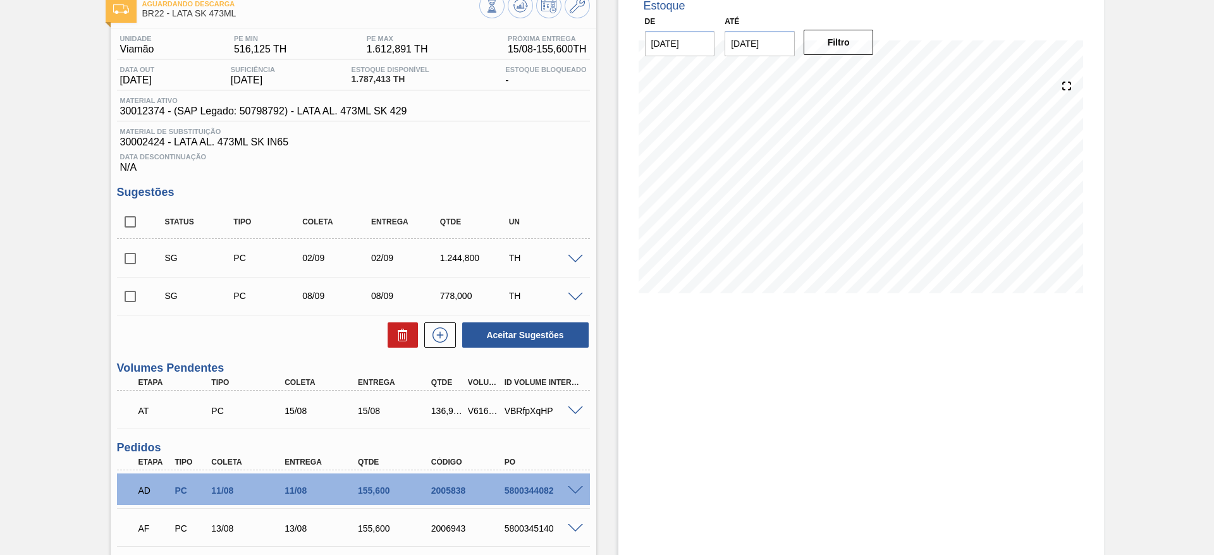
scroll to position [95, 0]
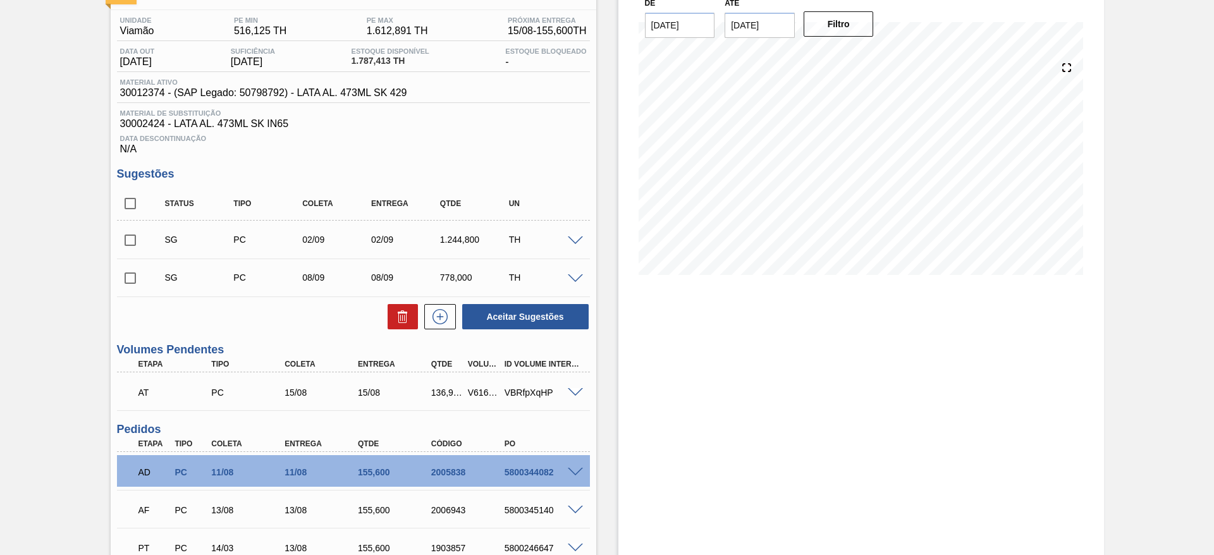
click at [444, 397] on div "136,928" at bounding box center [447, 393] width 38 height 10
copy div "136,928"
click at [480, 391] on div "V616240" at bounding box center [484, 393] width 38 height 10
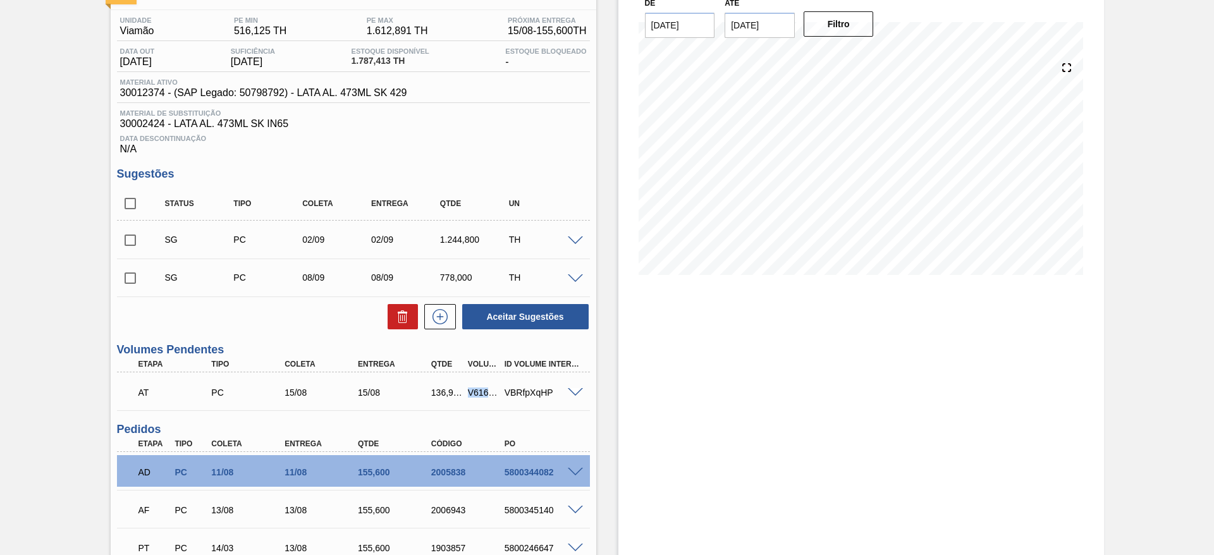
copy div "V616240"
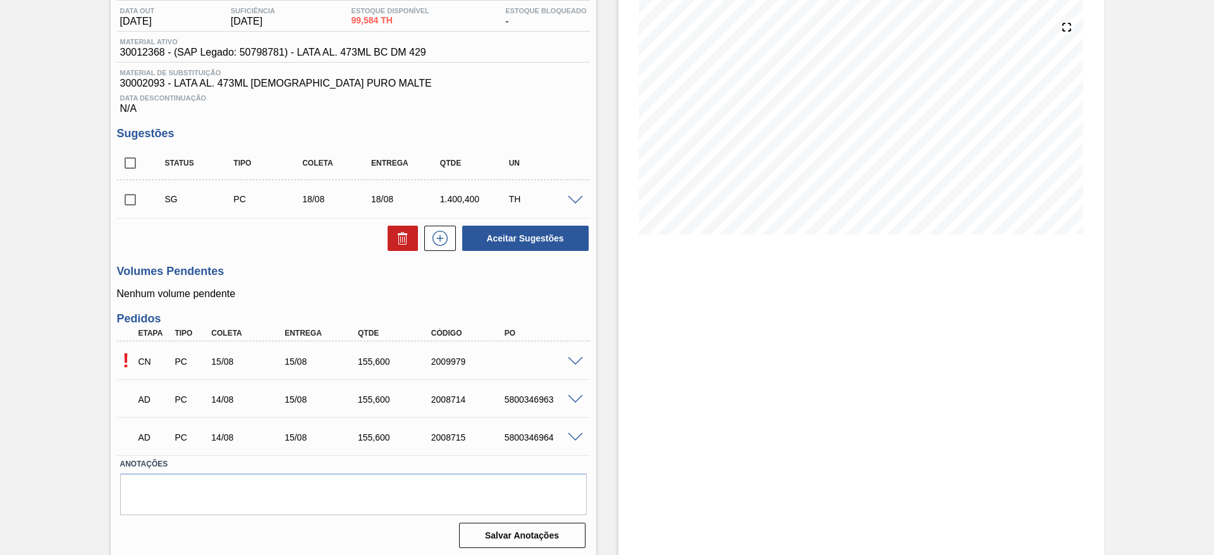
scroll to position [139, 0]
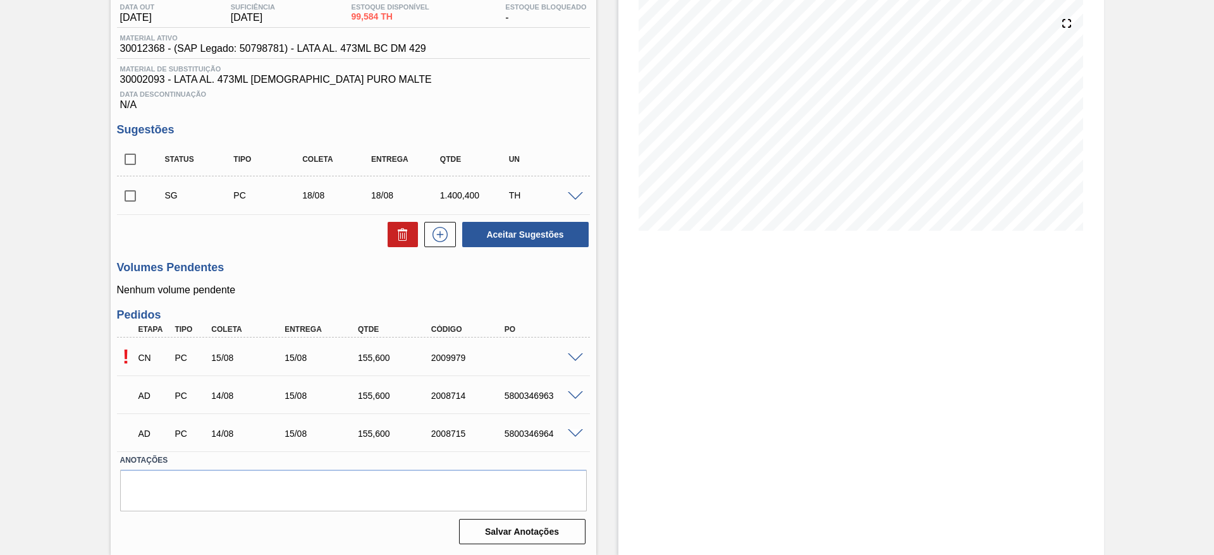
click at [576, 359] on span at bounding box center [575, 358] width 15 height 9
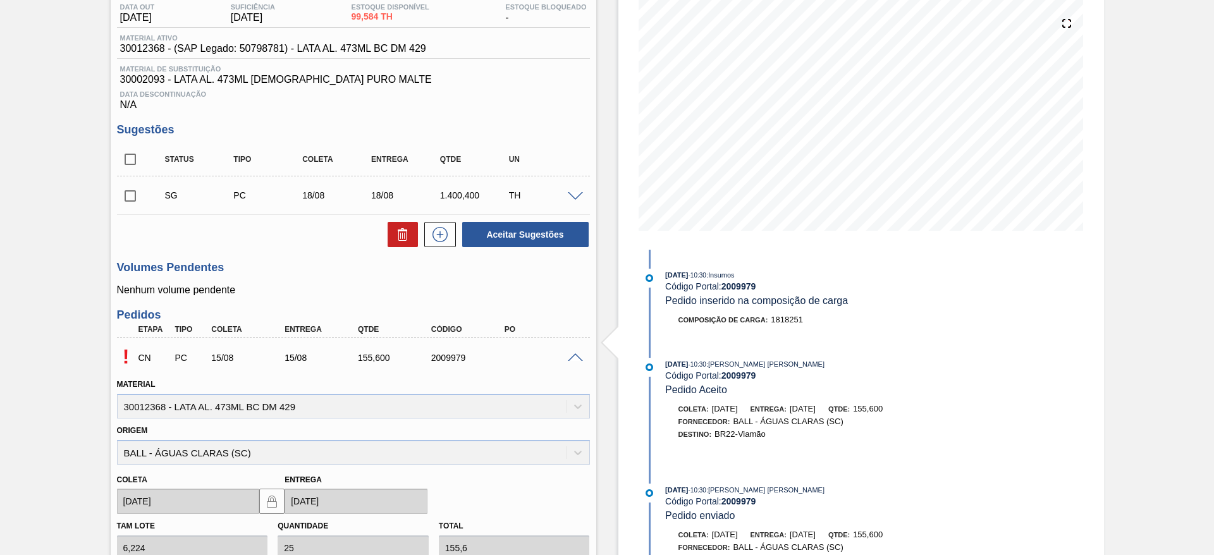
scroll to position [329, 0]
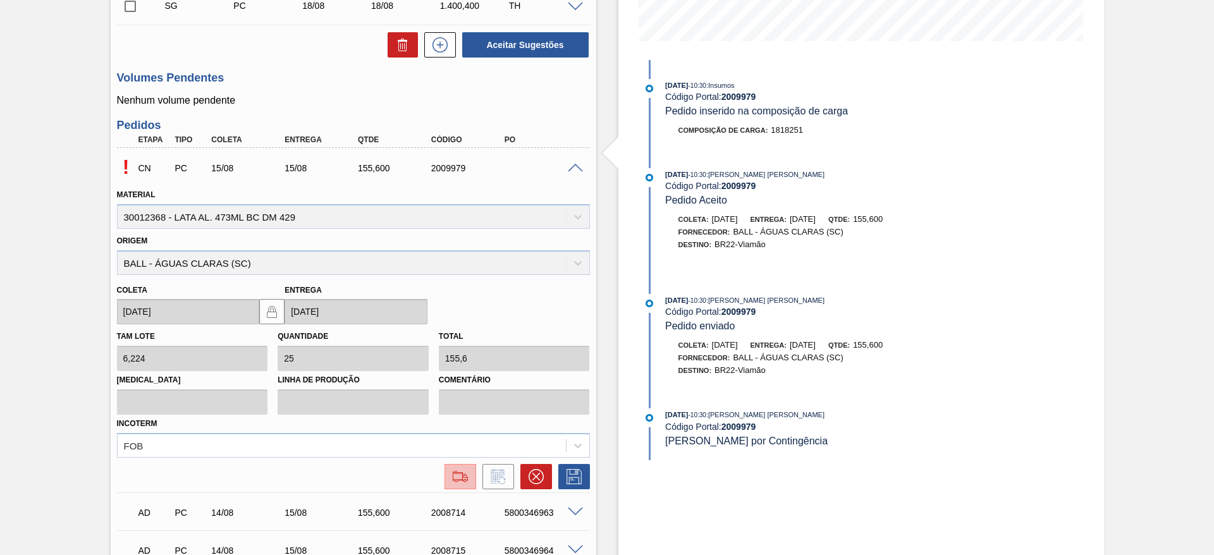
click at [461, 482] on img at bounding box center [460, 476] width 20 height 15
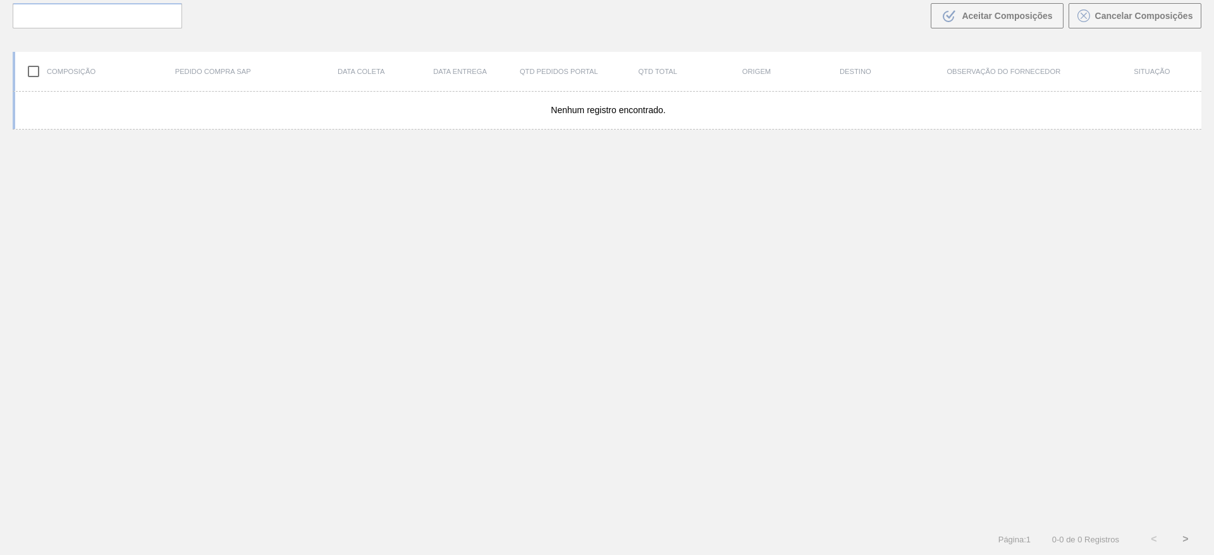
scroll to position [91, 0]
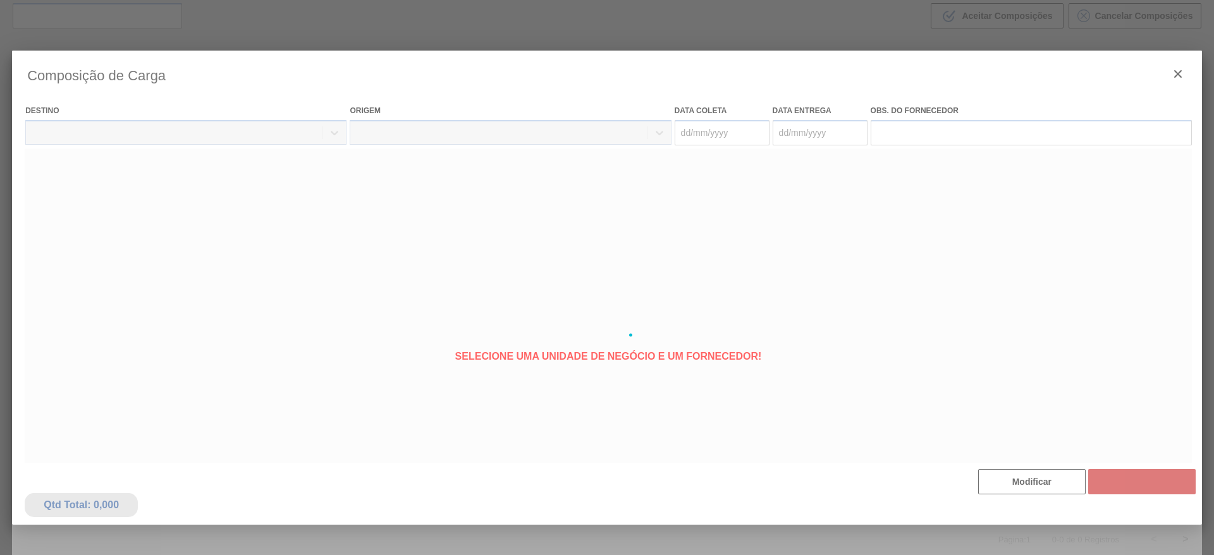
type coleta "[DATE]"
type entrega "[DATE]"
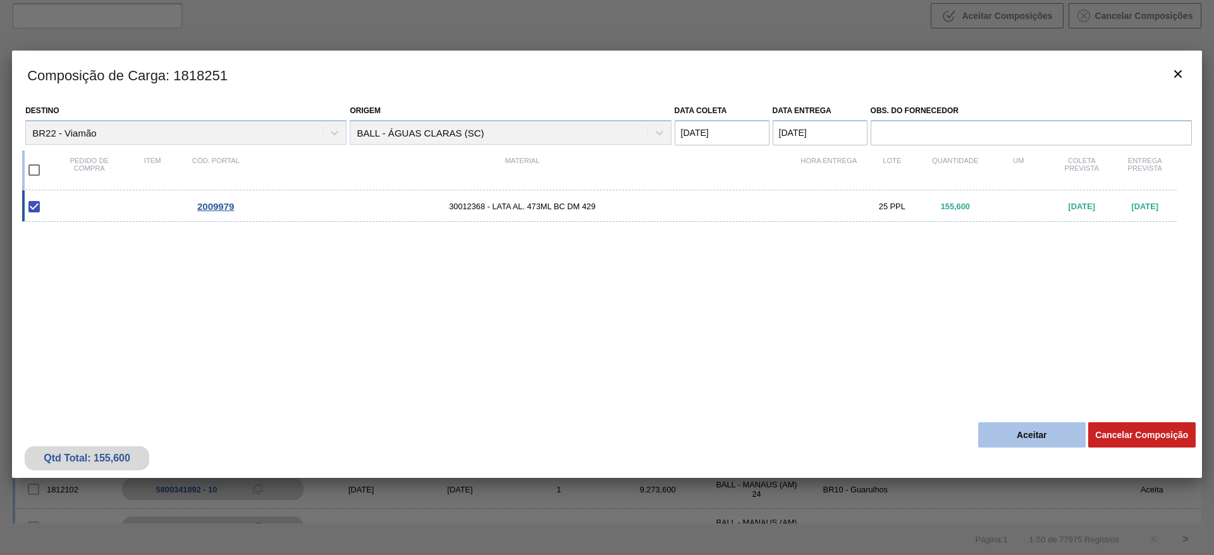
click at [1022, 435] on button "Aceitar" at bounding box center [1032, 434] width 108 height 25
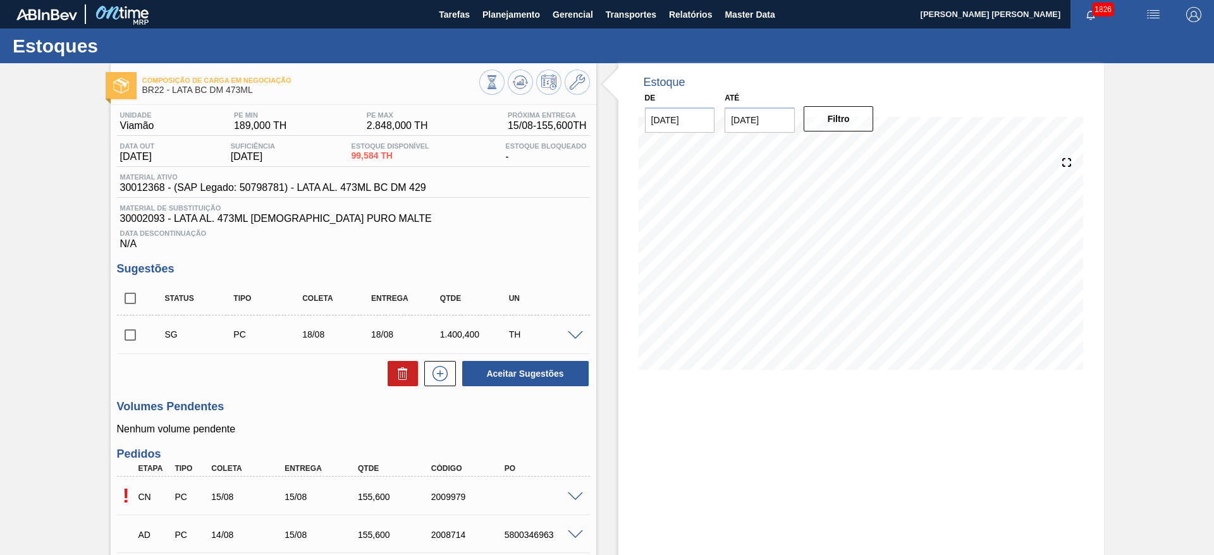
click at [574, 335] on span at bounding box center [575, 335] width 15 height 9
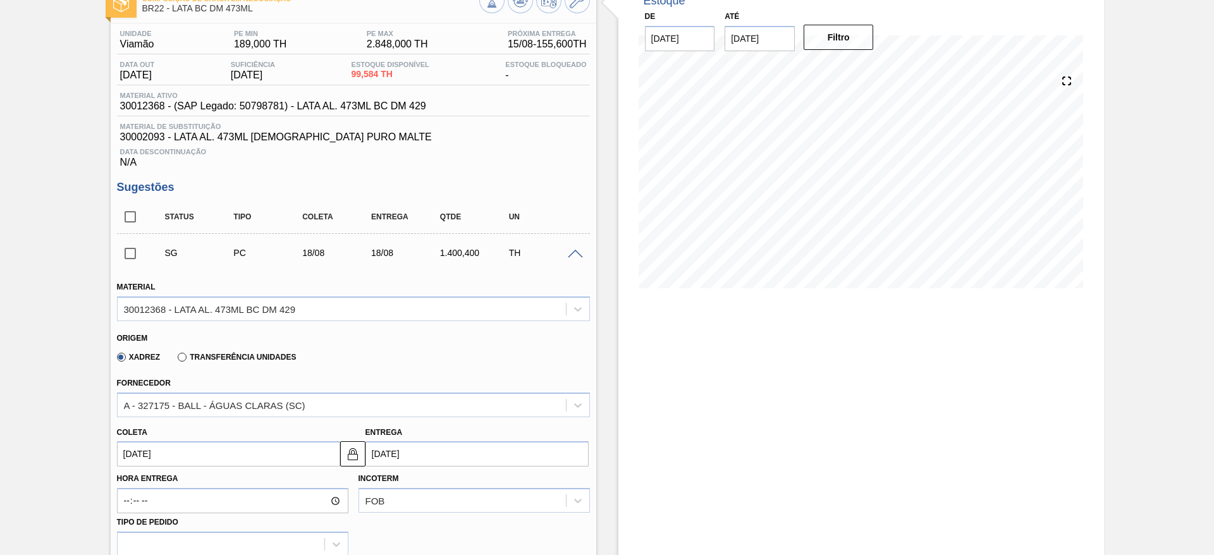
scroll to position [190, 0]
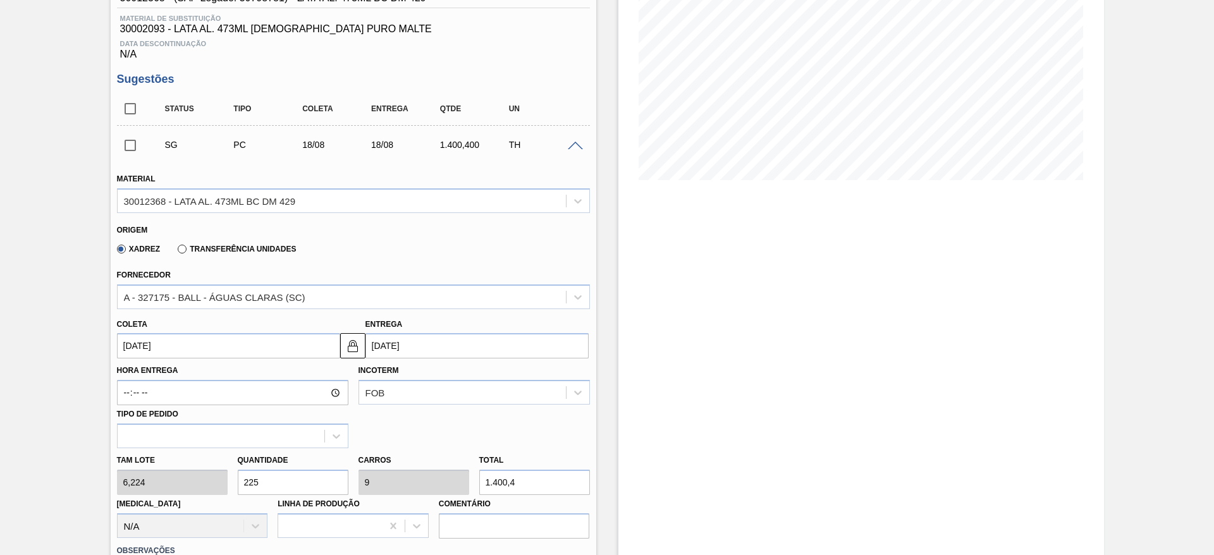
drag, startPoint x: 288, startPoint y: 479, endPoint x: 202, endPoint y: 461, distance: 87.3
click at [202, 461] on div "[PERSON_NAME] 6,224 Quantidade 225 Carros 9 Total 1.400,4 [MEDICAL_DATA] N/A Li…" at bounding box center [353, 493] width 483 height 90
type input "3"
type input "0,12"
type input "18,672"
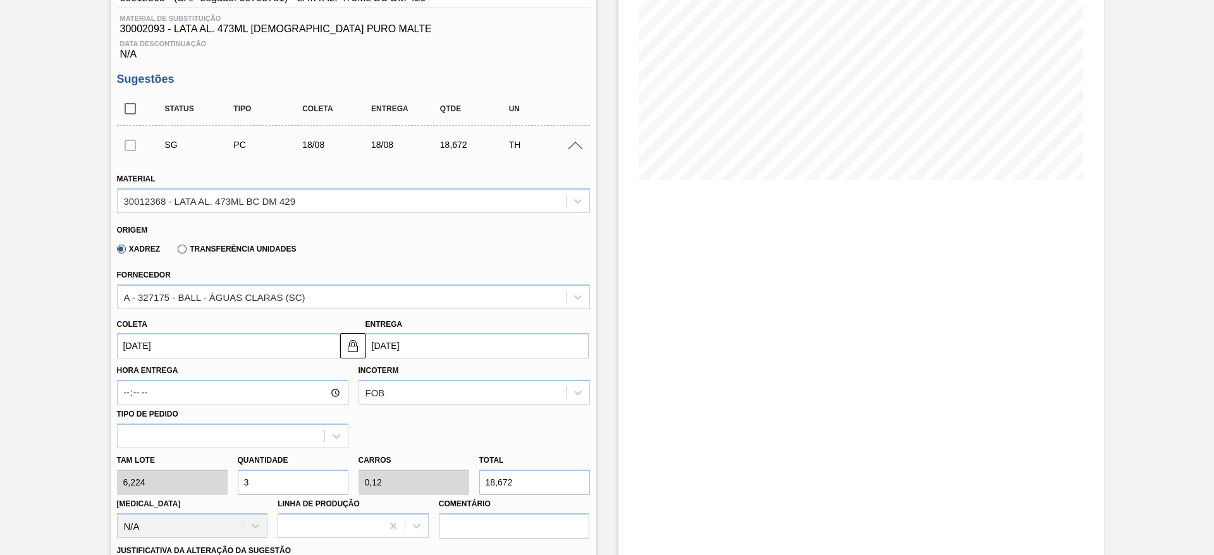
scroll to position [379, 0]
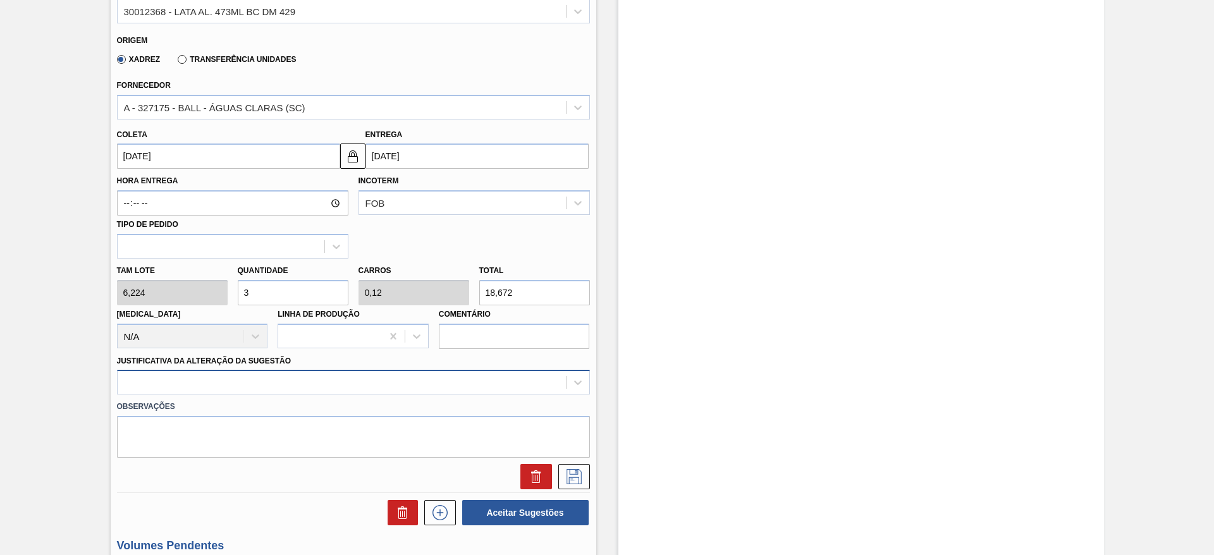
type input "3"
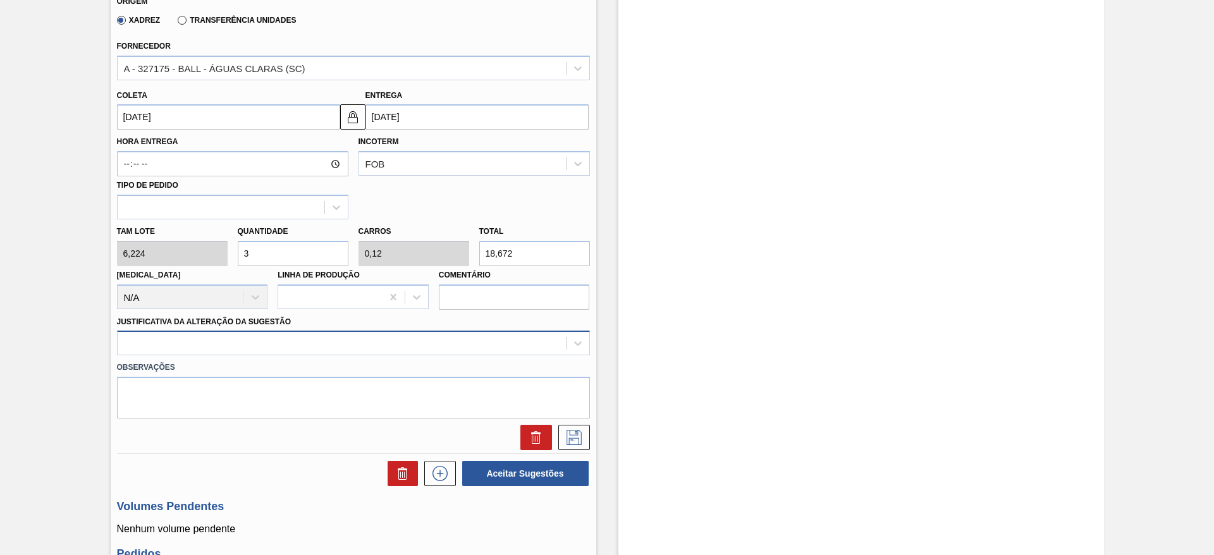
click at [257, 355] on div at bounding box center [353, 343] width 473 height 25
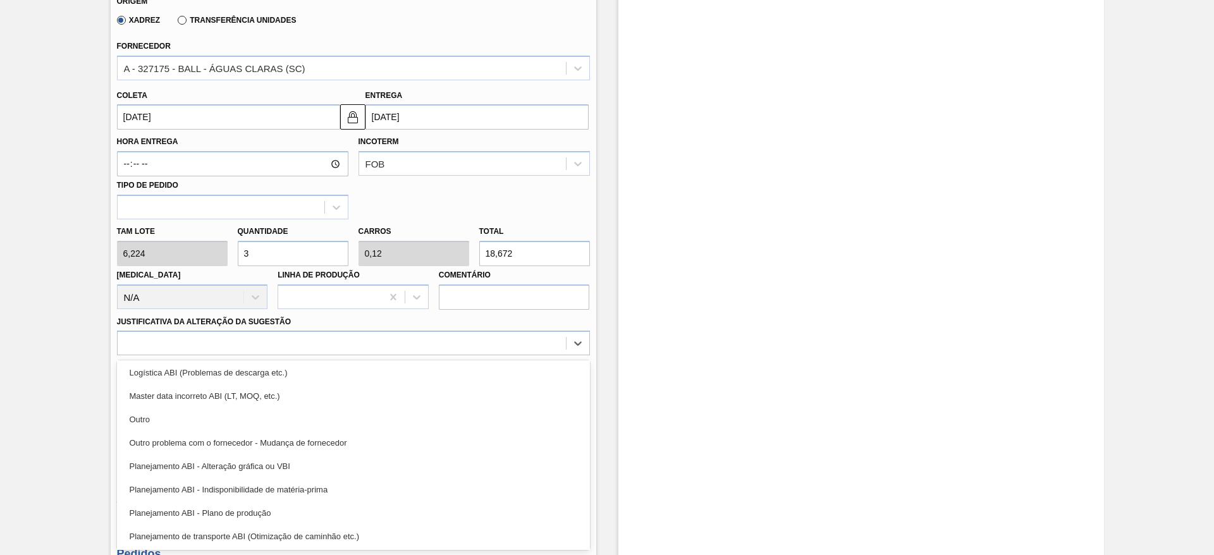
scroll to position [237, 0]
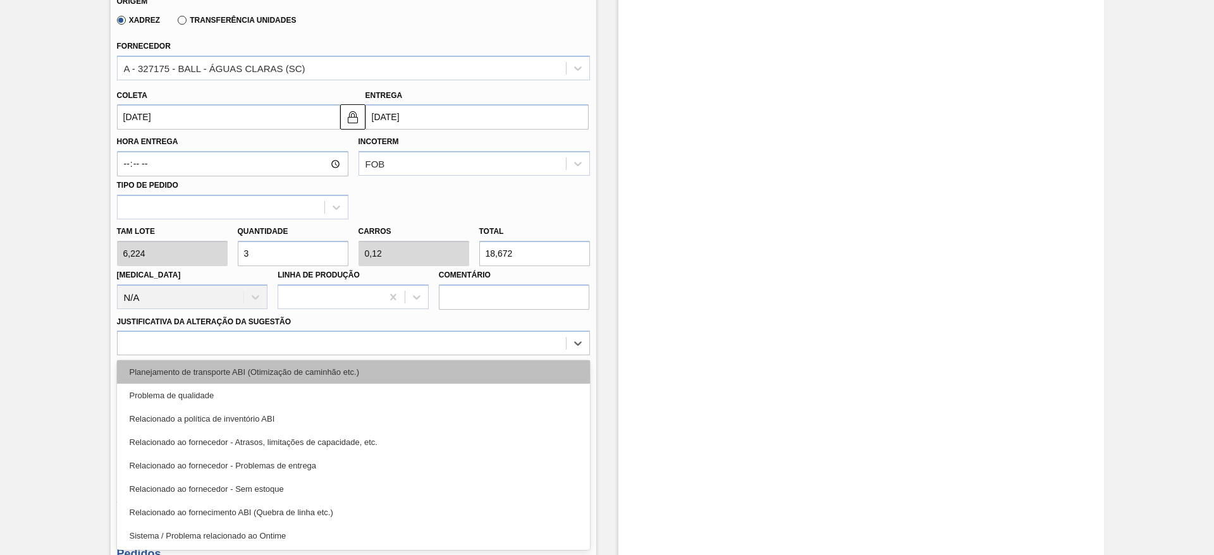
click at [333, 372] on div "Planejamento de transporte ABI (Otimização de caminhão etc.)" at bounding box center [353, 372] width 473 height 23
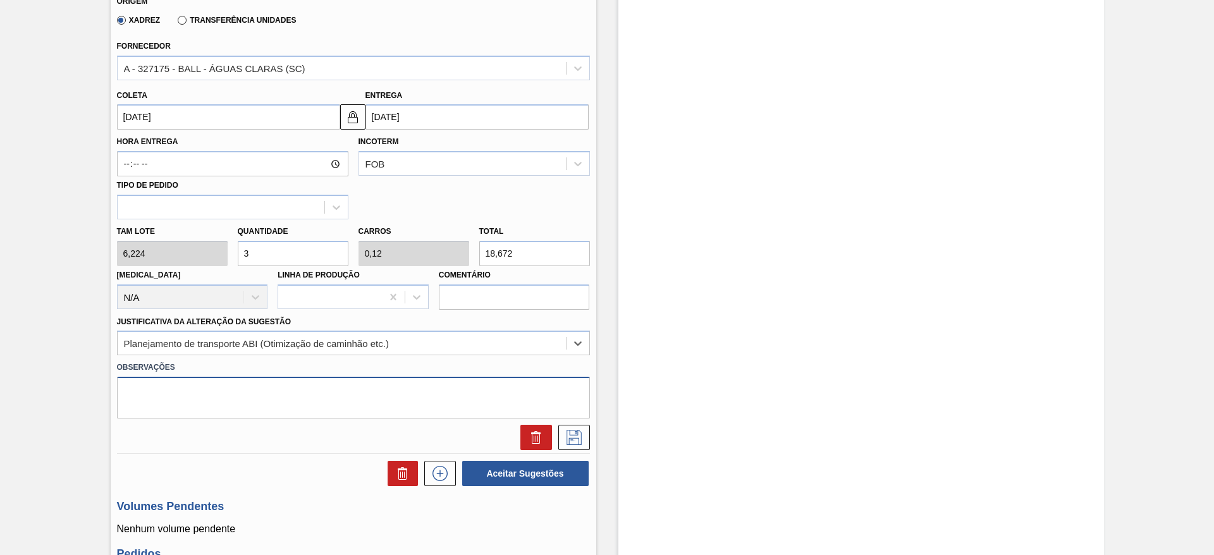
click at [270, 400] on textarea at bounding box center [353, 398] width 473 height 42
paste textarea "Complemento de carga"
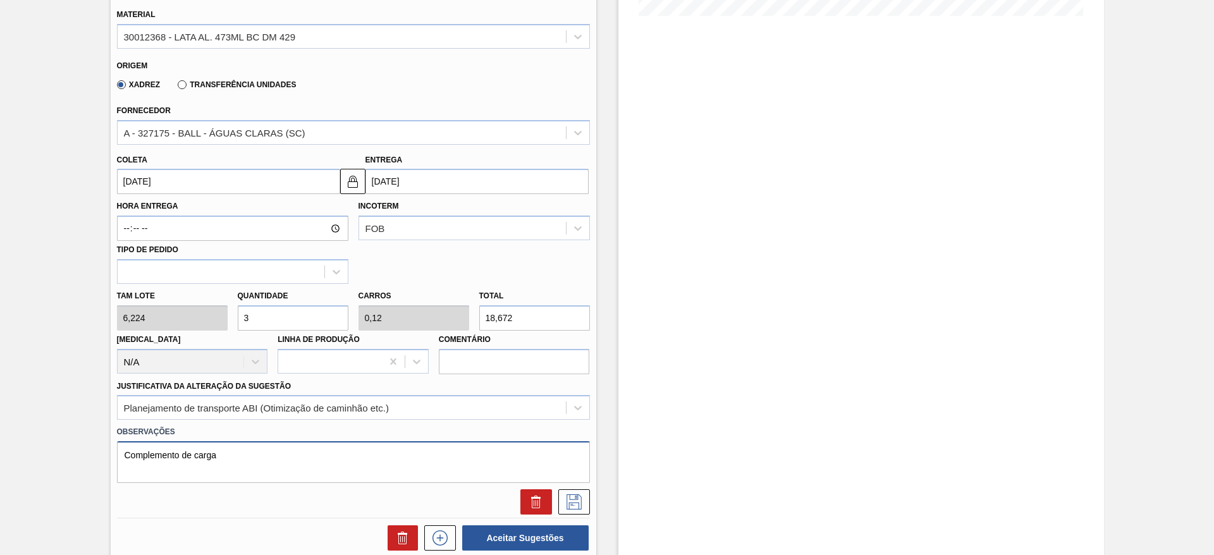
scroll to position [324, 0]
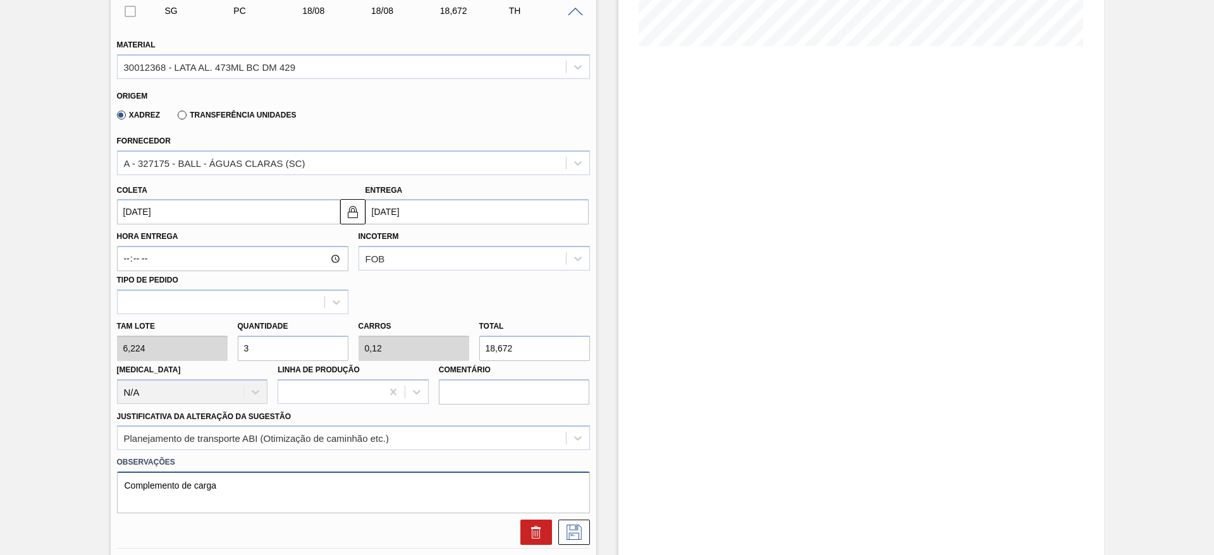
type textarea "Complemento de carga"
click at [230, 207] on input "18/08/2025" at bounding box center [228, 211] width 223 height 25
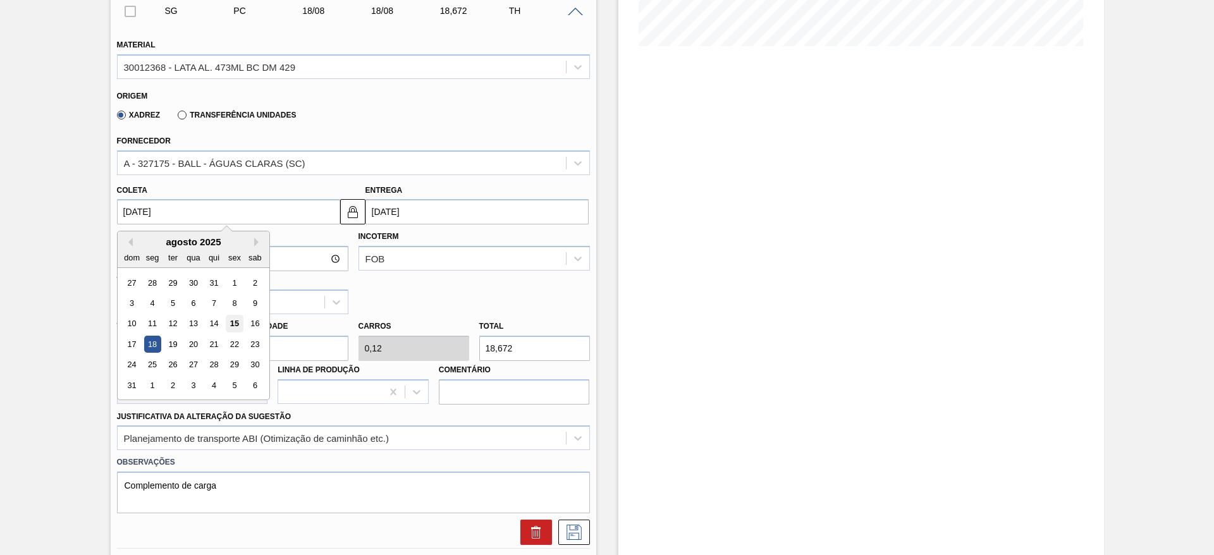
click at [242, 321] on div "15" at bounding box center [234, 324] width 17 height 17
type input "[DATE]"
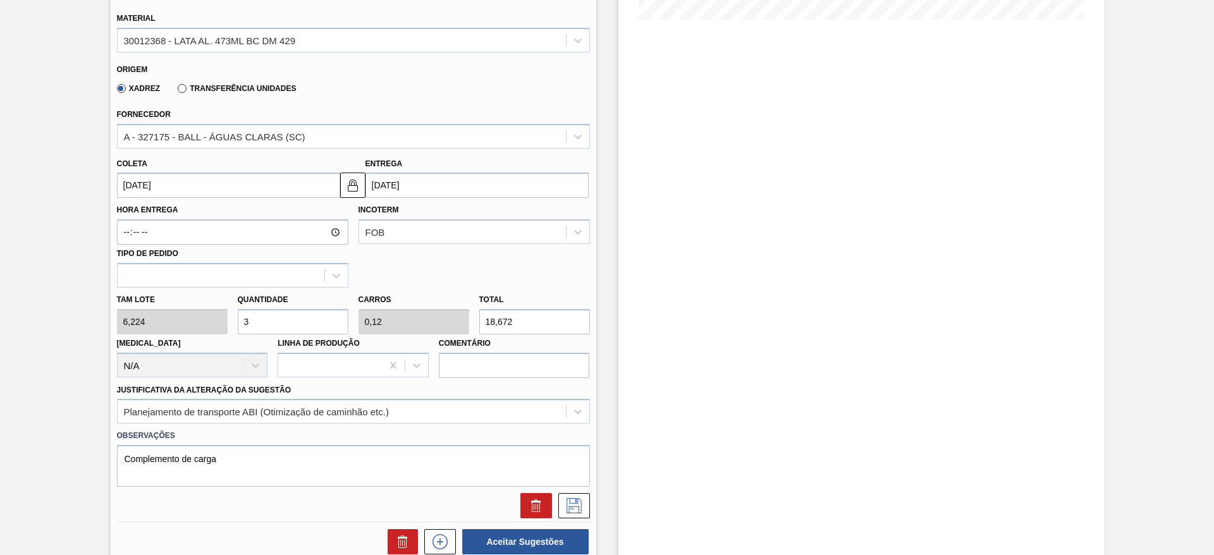
scroll to position [419, 0]
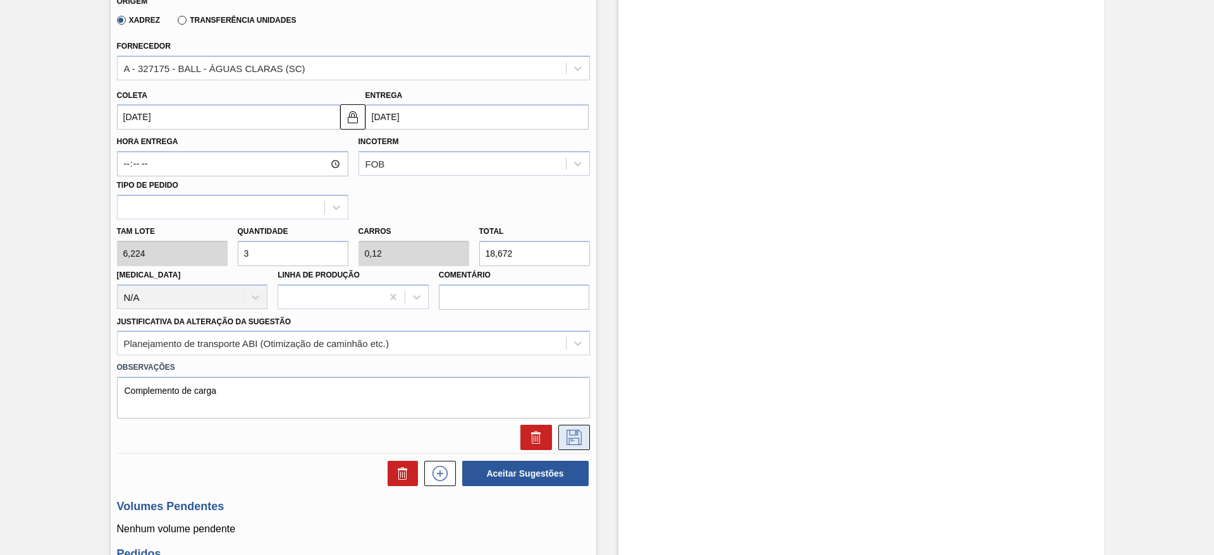
click at [582, 440] on icon at bounding box center [574, 437] width 20 height 15
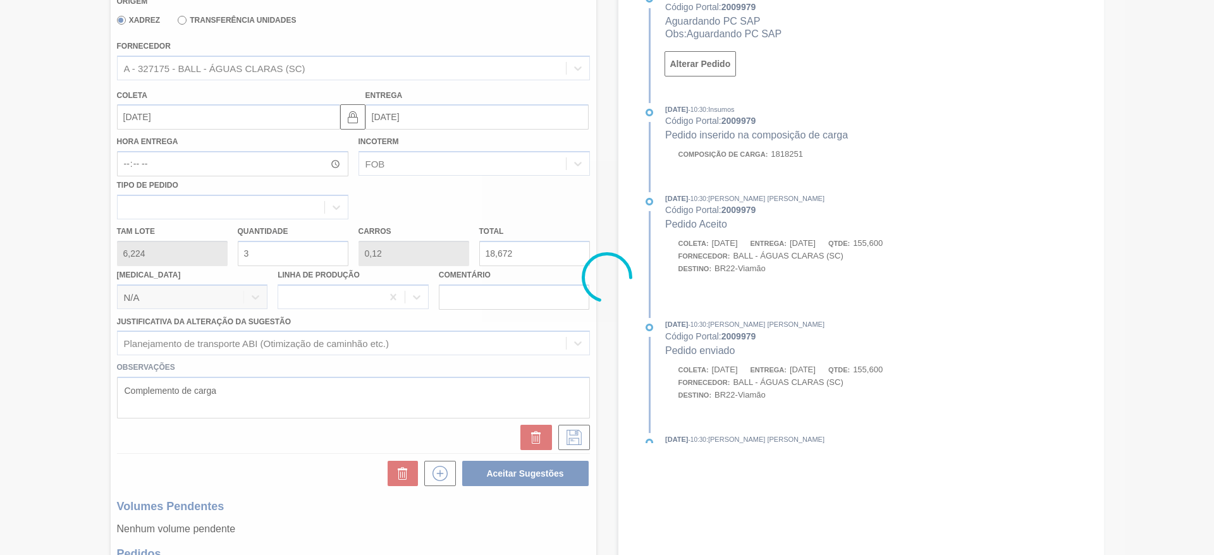
scroll to position [139, 0]
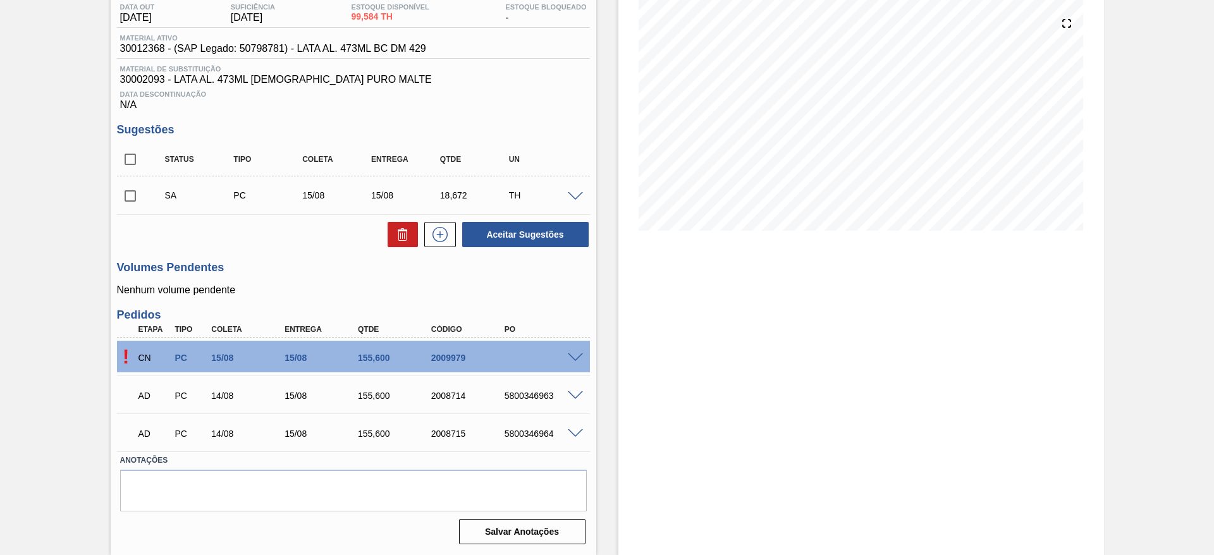
click at [129, 197] on input "checkbox" at bounding box center [130, 196] width 27 height 27
click at [519, 229] on button "Aceitar Sugestões" at bounding box center [525, 234] width 126 height 25
checkbox input "false"
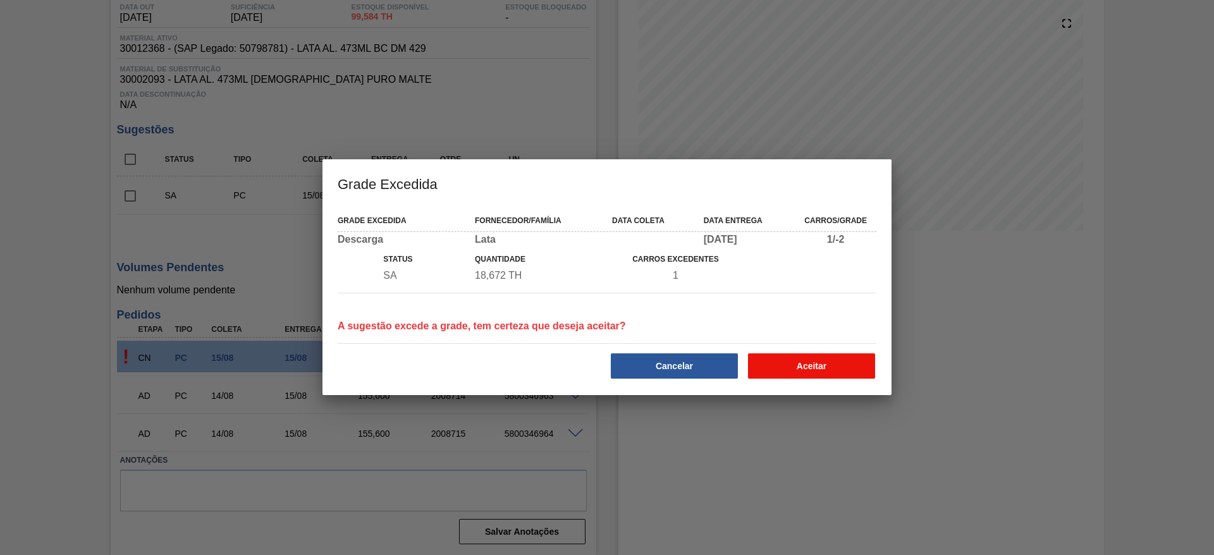
click at [818, 365] on button "Aceitar" at bounding box center [811, 366] width 127 height 25
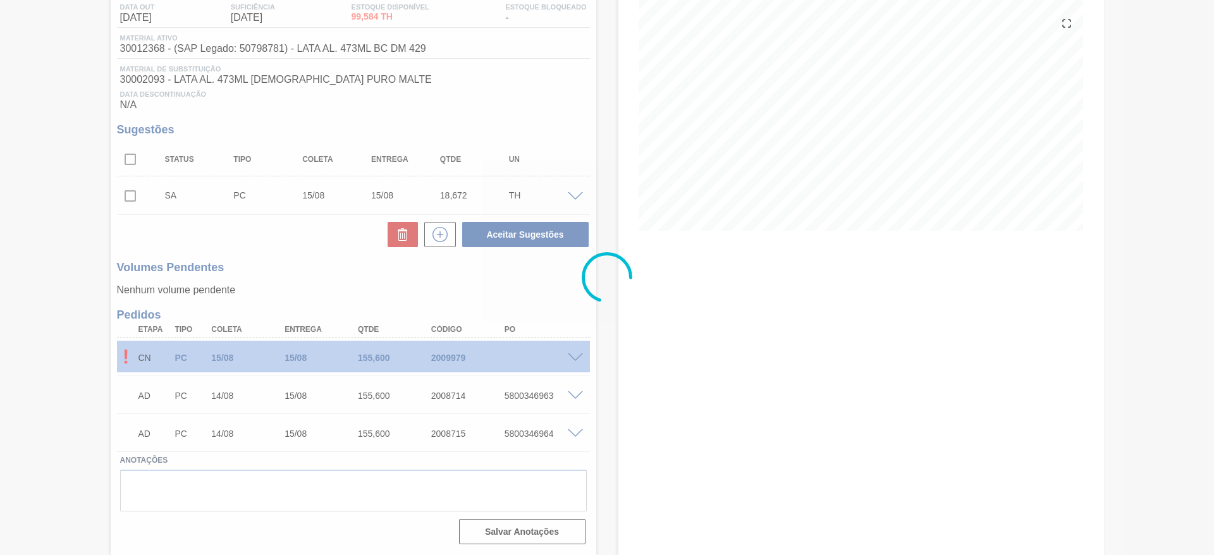
scroll to position [119, 0]
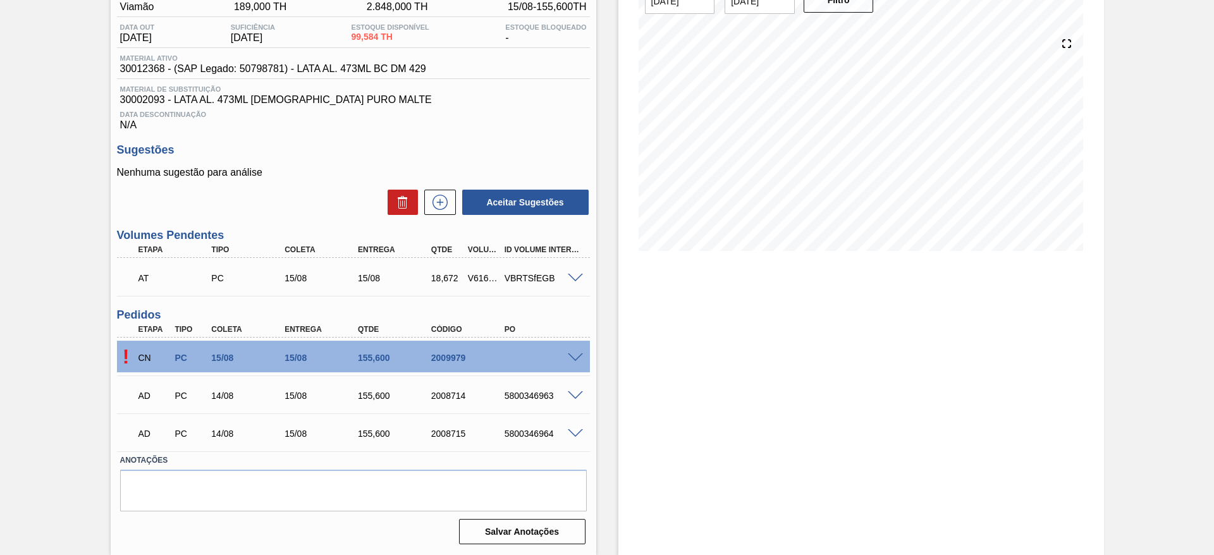
click at [485, 280] on div "V616241" at bounding box center [484, 278] width 38 height 10
copy div "V616241"
click at [440, 278] on div "18,672" at bounding box center [447, 278] width 38 height 10
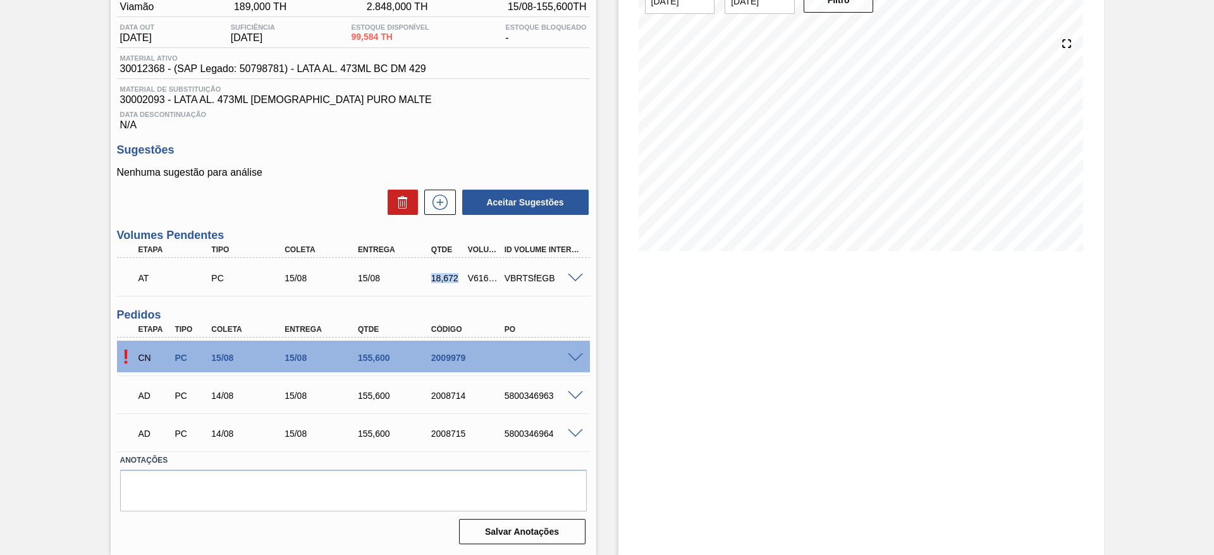
copy div "18,672"
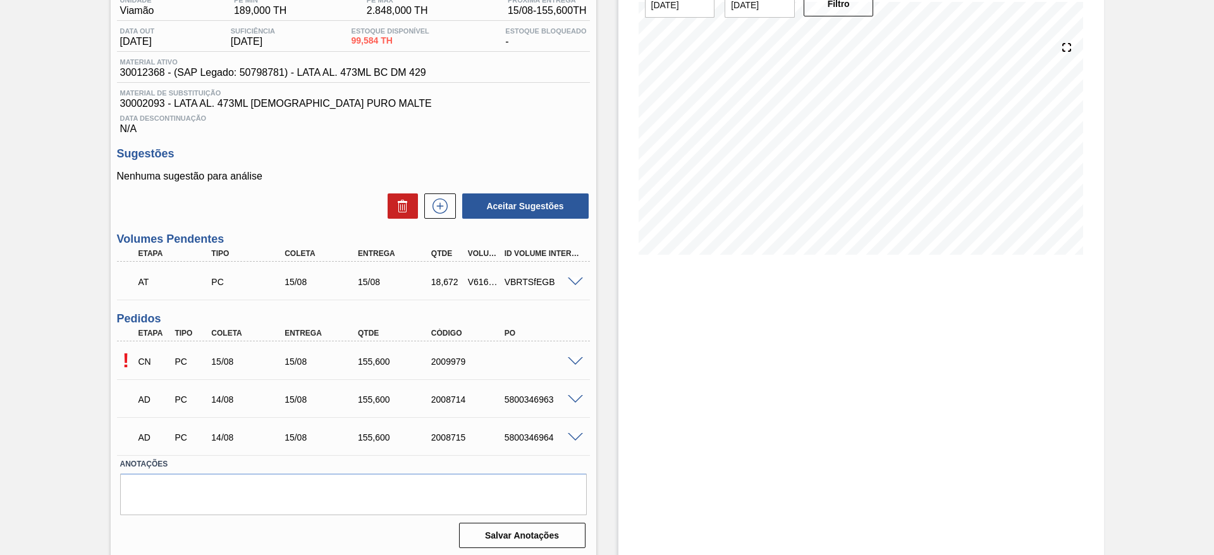
scroll to position [119, 0]
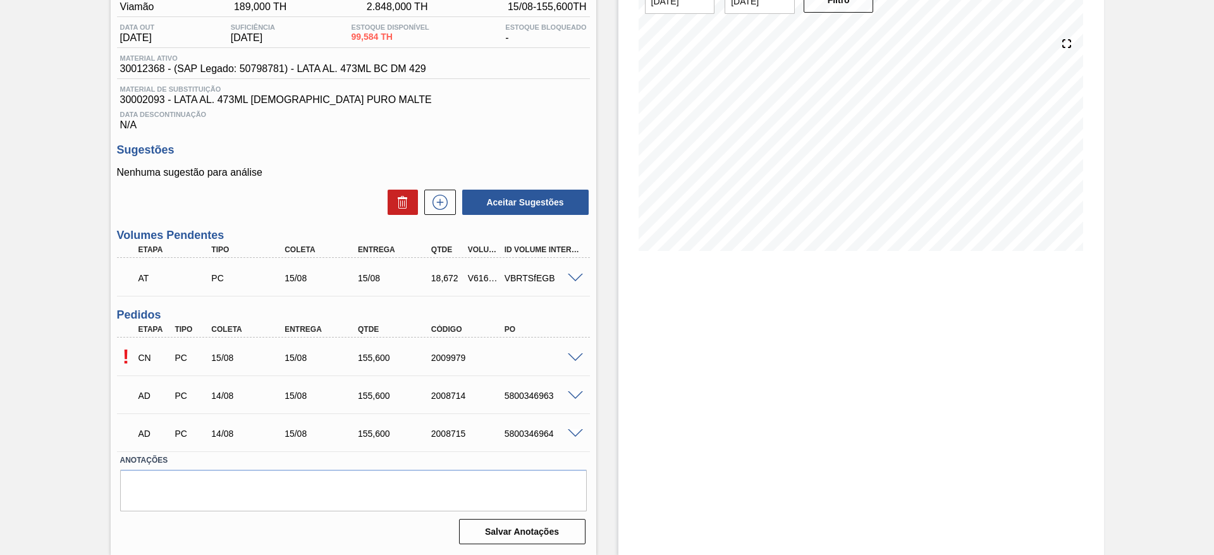
click at [574, 359] on span at bounding box center [575, 358] width 15 height 9
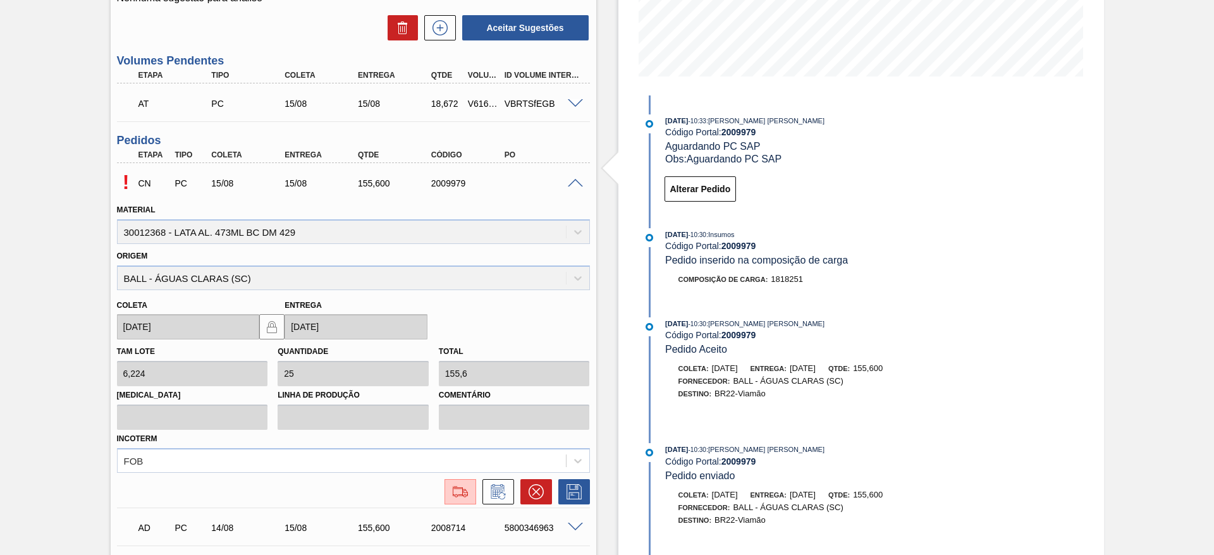
scroll to position [309, 0]
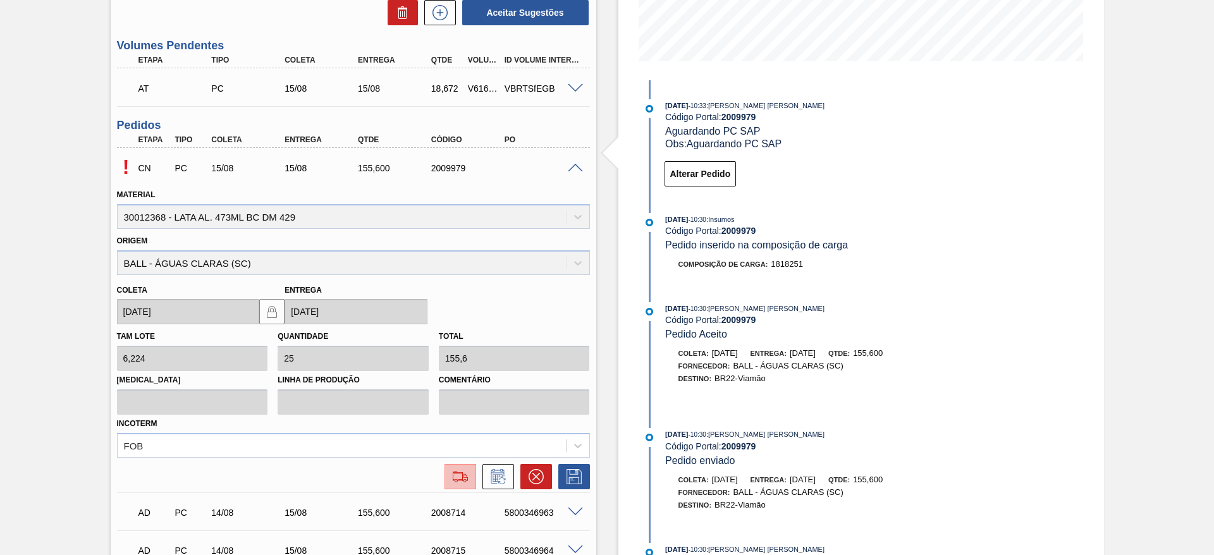
click at [453, 478] on img at bounding box center [460, 476] width 20 height 15
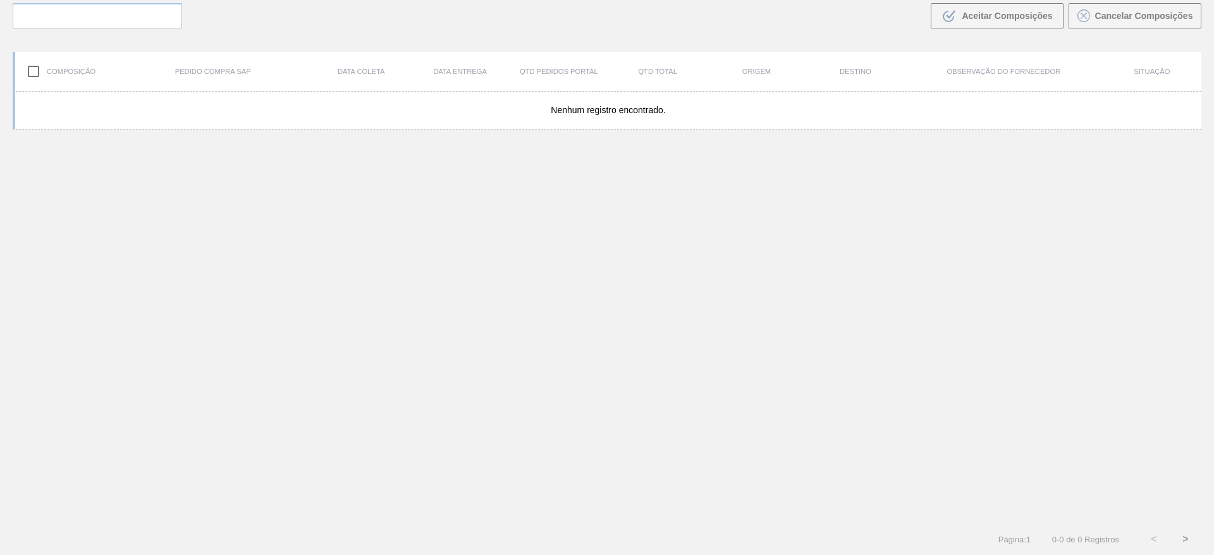
scroll to position [91, 0]
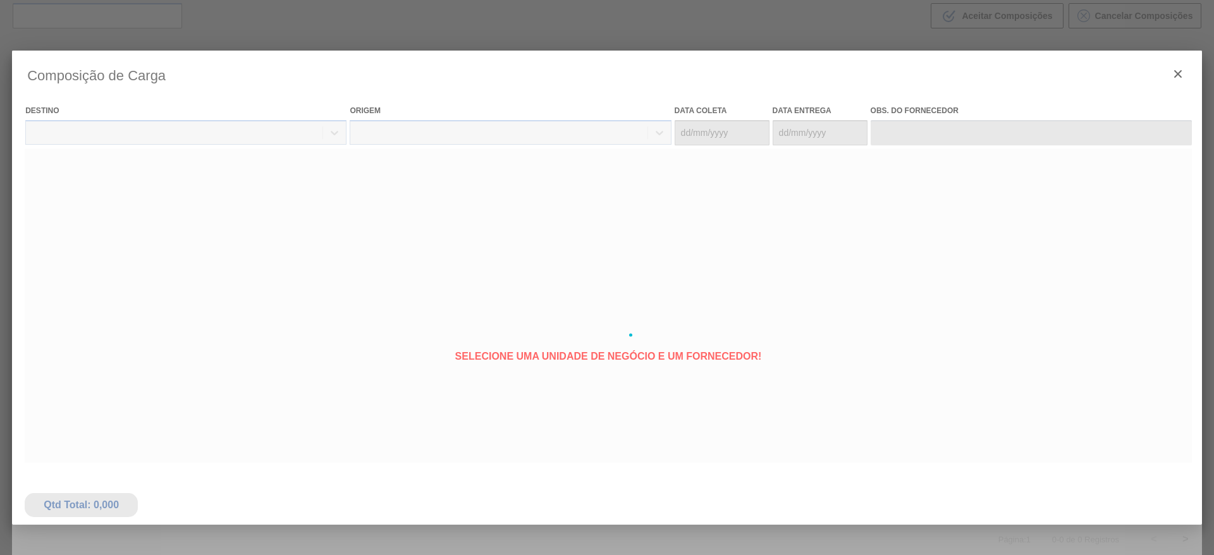
type coleta "[DATE]"
type entrega "[DATE]"
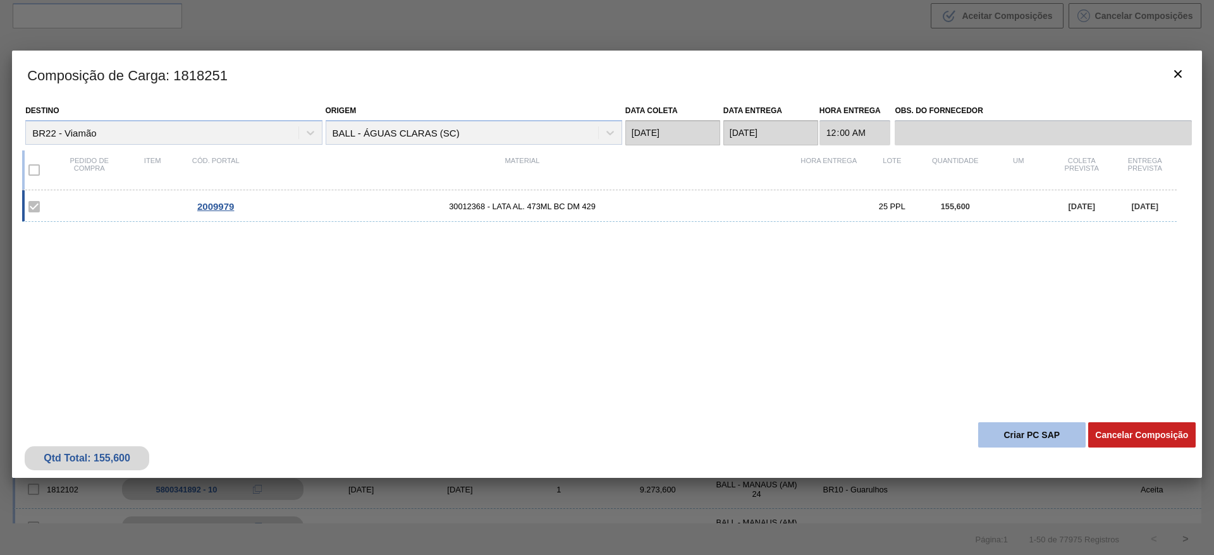
click at [1006, 438] on button "Criar PC SAP" at bounding box center [1032, 434] width 108 height 25
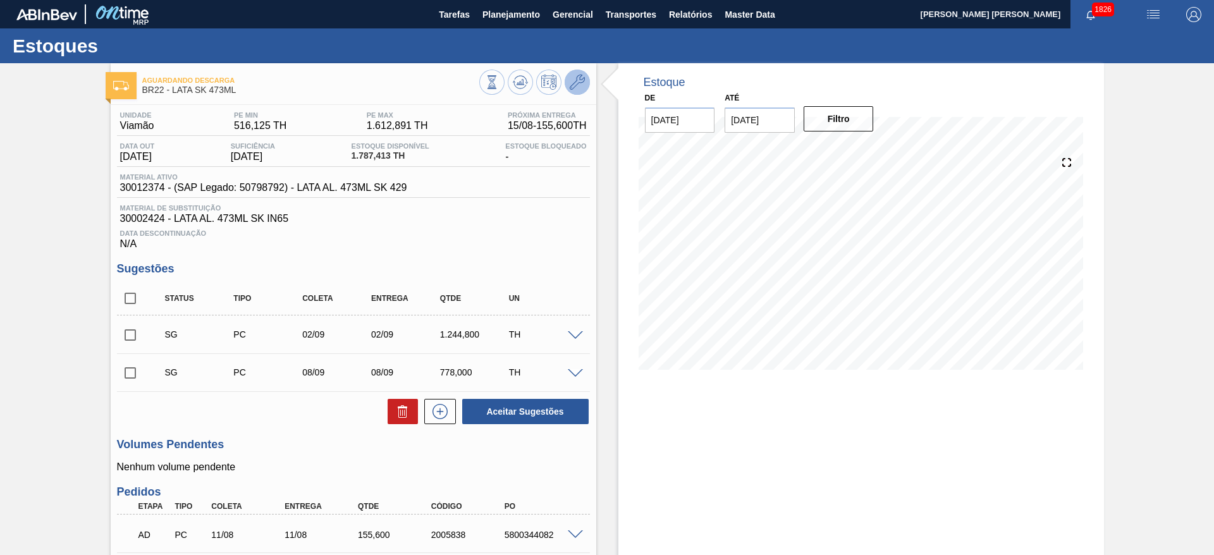
click at [581, 80] on icon at bounding box center [577, 82] width 15 height 15
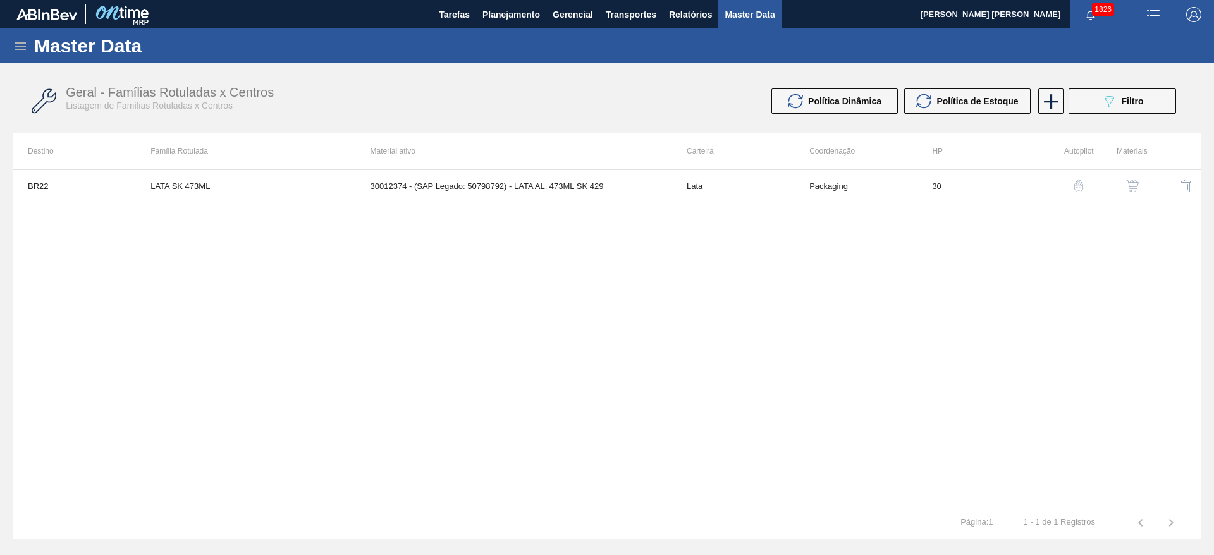
click at [1133, 182] on img "button" at bounding box center [1132, 186] width 13 height 13
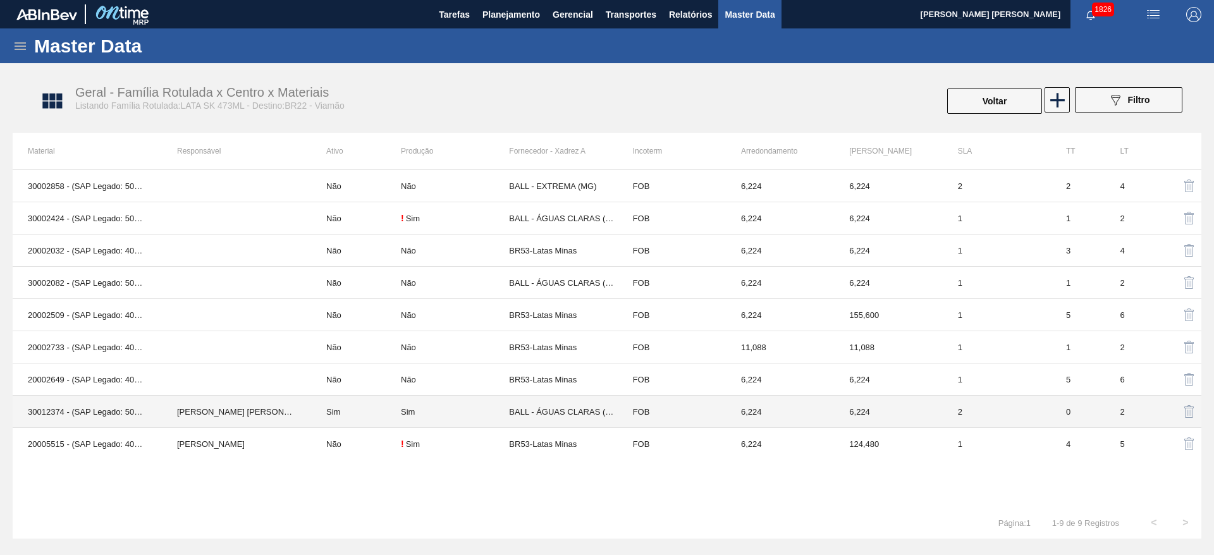
click at [367, 420] on td "Sim" at bounding box center [356, 412] width 90 height 32
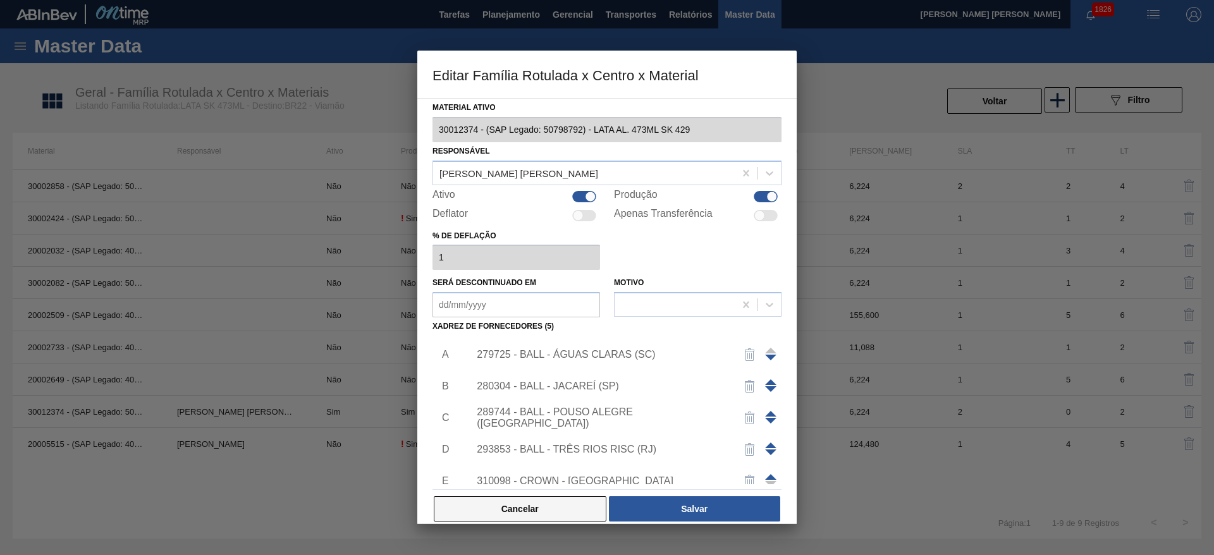
click at [541, 507] on button "Cancelar" at bounding box center [520, 508] width 173 height 25
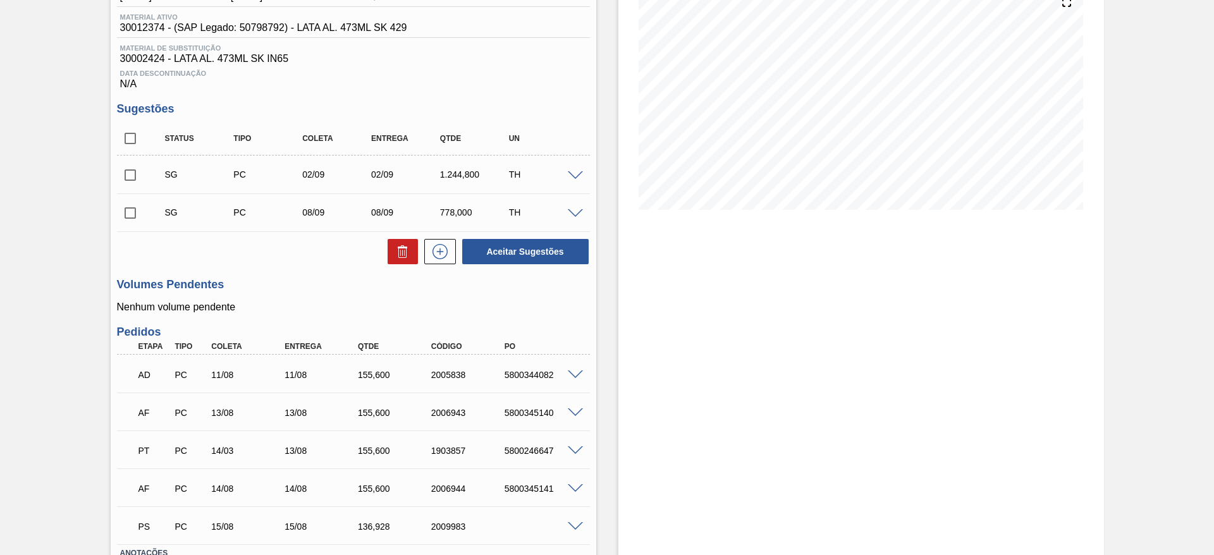
scroll to position [253, 0]
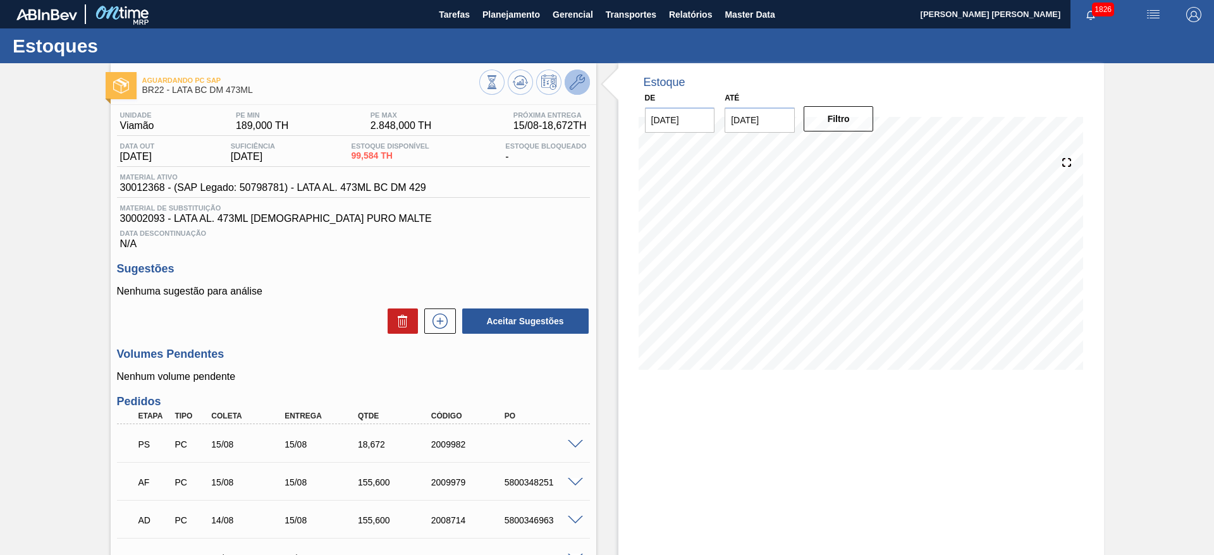
click at [577, 90] on button at bounding box center [577, 82] width 25 height 25
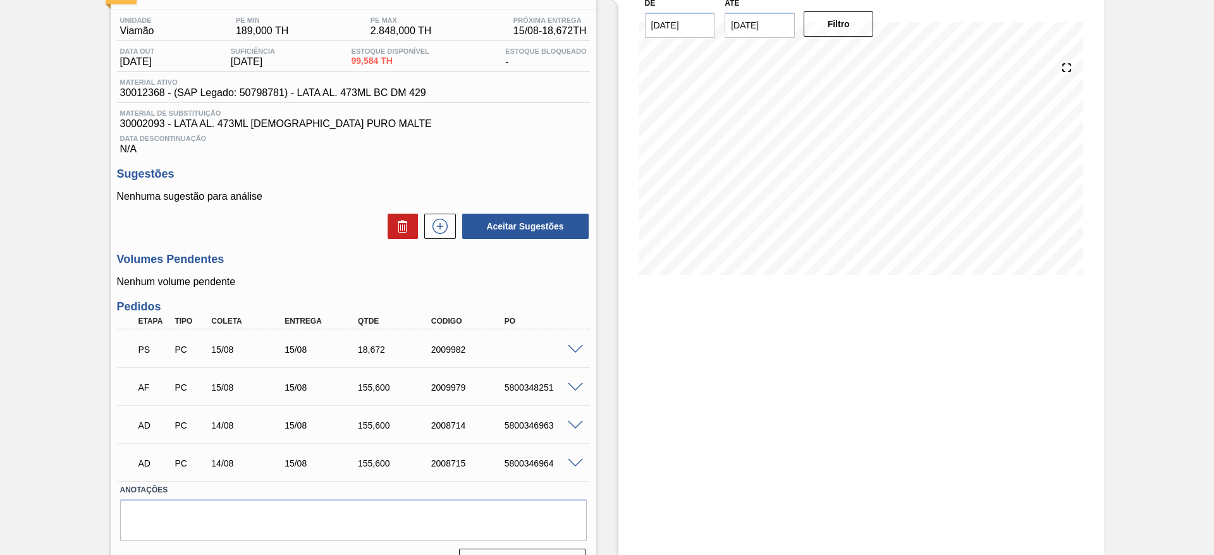
click at [534, 388] on div "5800348251" at bounding box center [543, 388] width 82 height 10
copy div "5800348251"
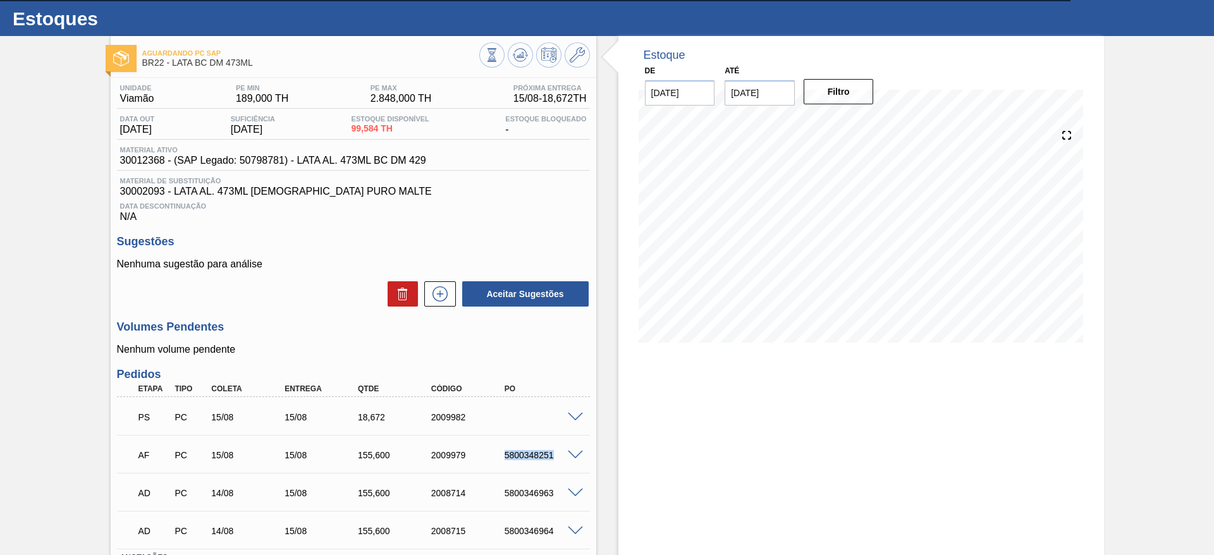
scroll to position [0, 0]
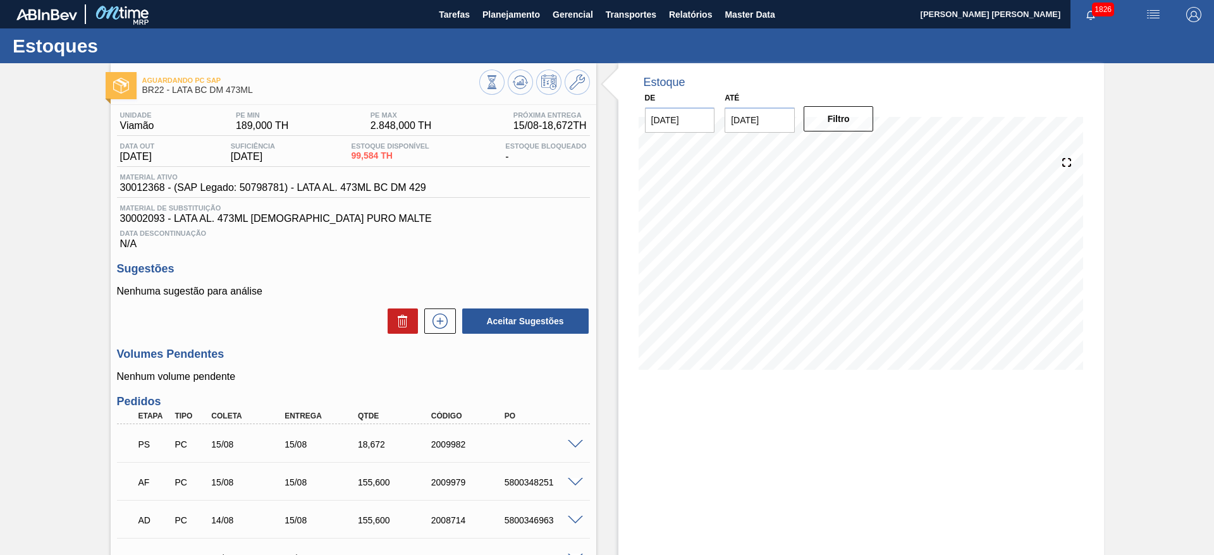
click at [574, 448] on div "PS PC 15/08 15/08 18,672 2009982" at bounding box center [353, 444] width 473 height 32
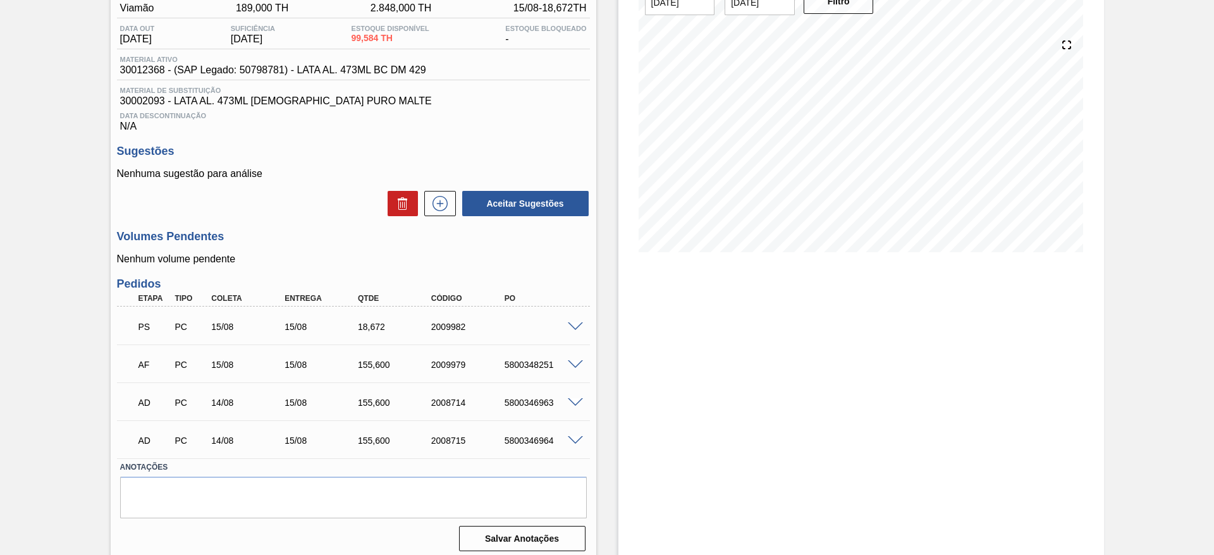
scroll to position [125, 0]
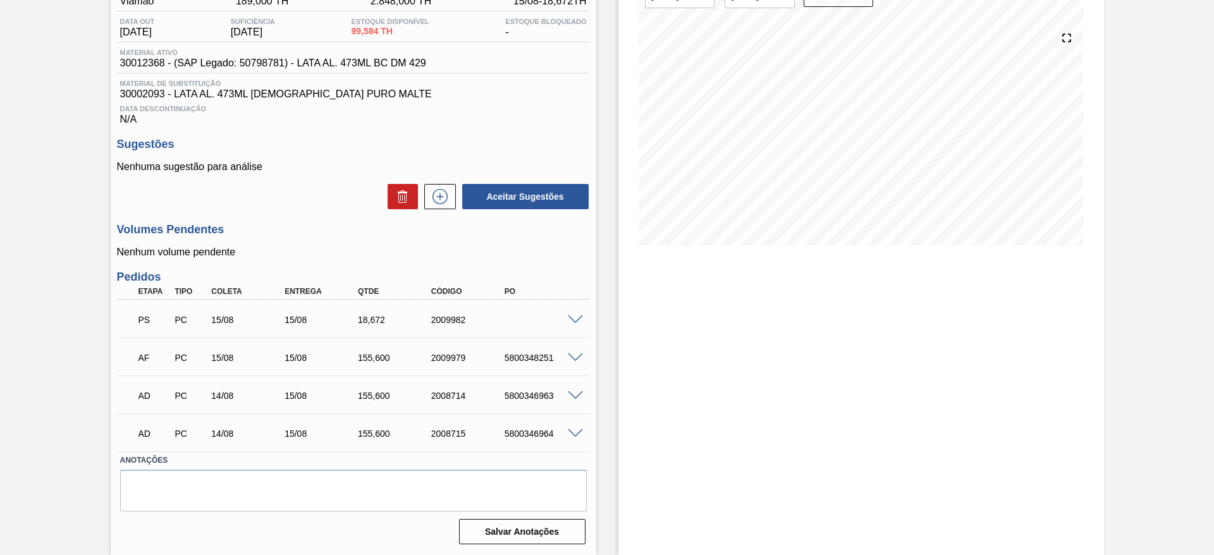
click at [572, 319] on span at bounding box center [575, 320] width 15 height 9
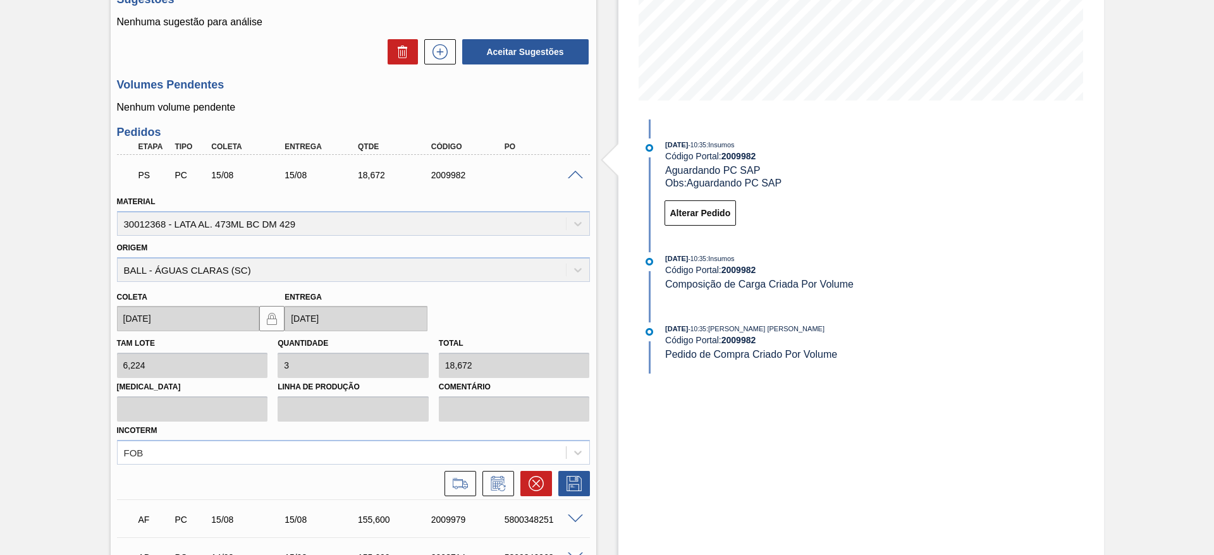
scroll to position [314, 0]
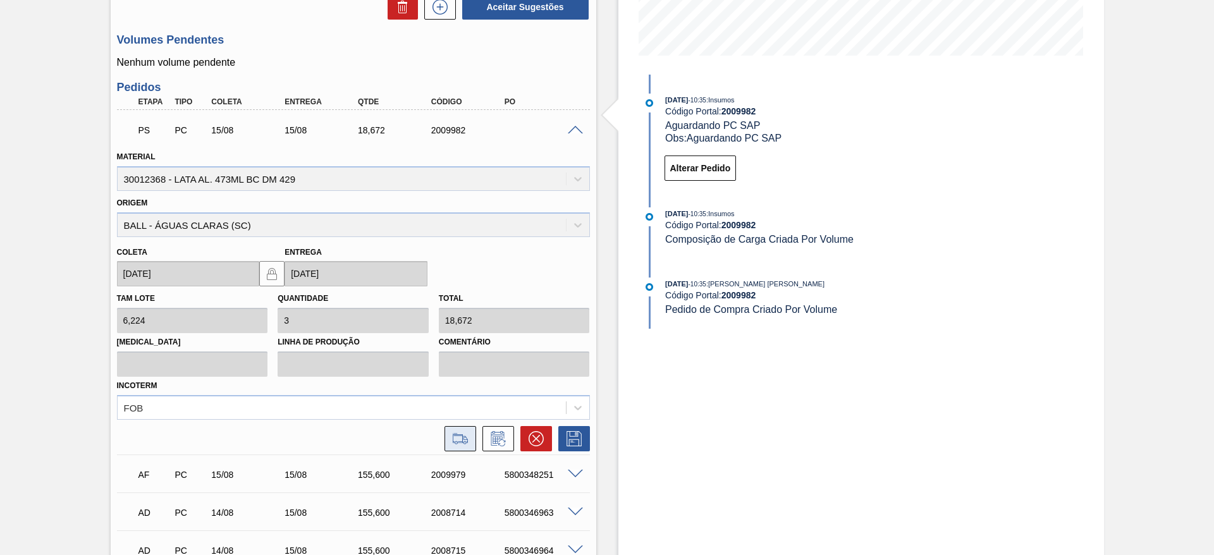
click at [458, 438] on icon at bounding box center [460, 438] width 20 height 15
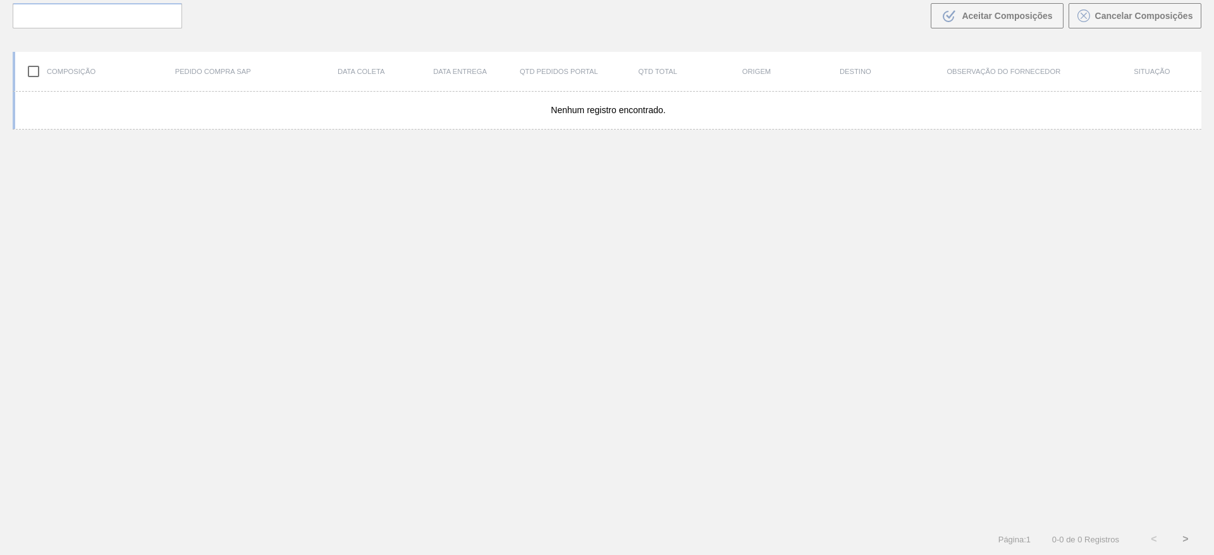
scroll to position [91, 0]
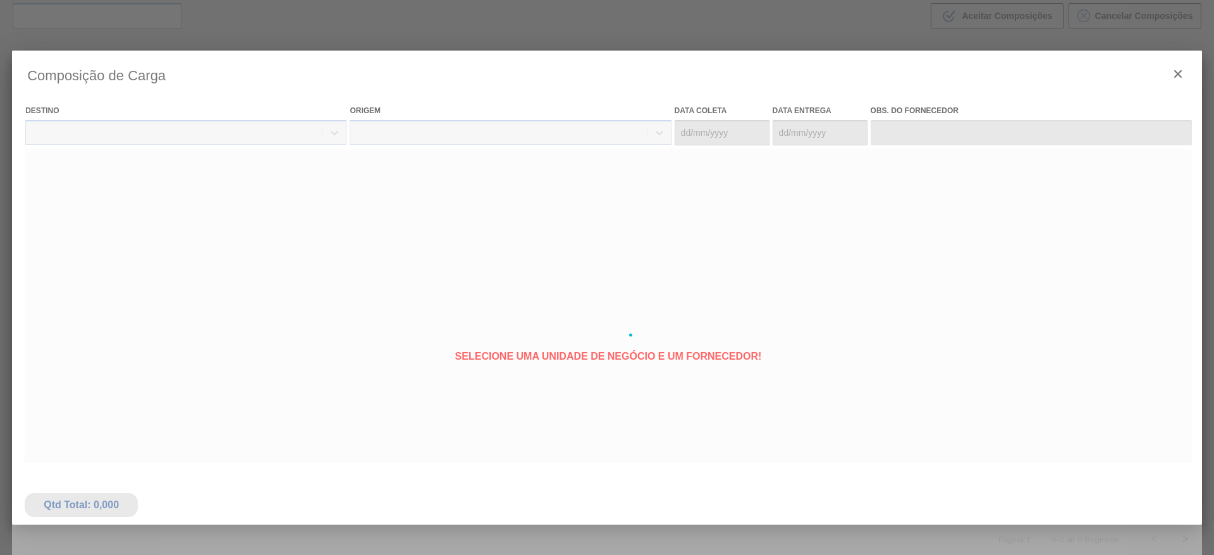
type coleta "15/08/2025"
type entrega "[DATE]"
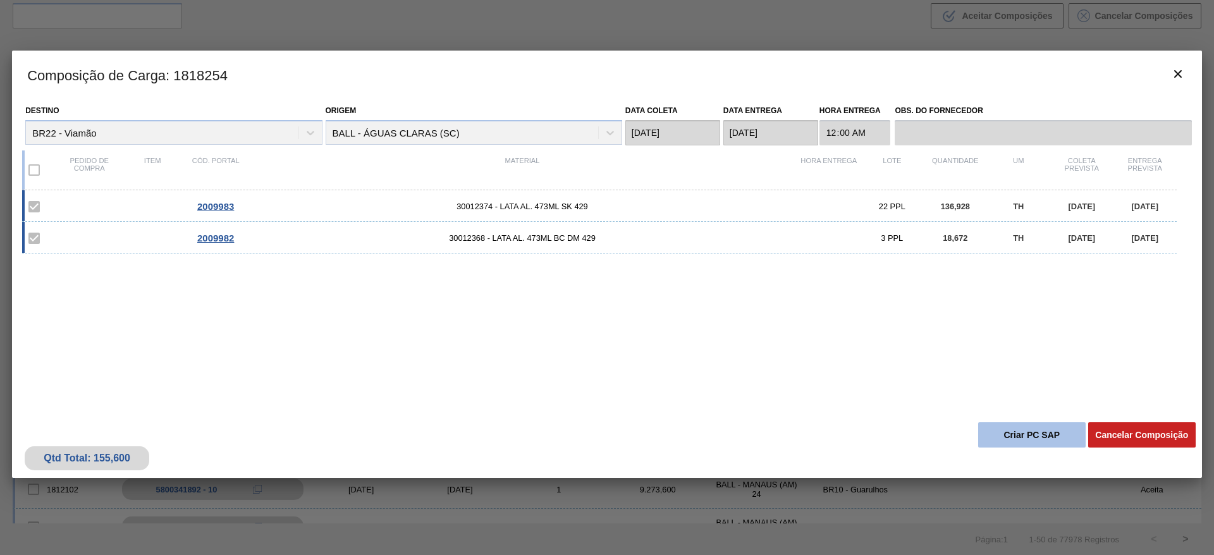
click at [1026, 428] on button "Criar PC SAP" at bounding box center [1032, 434] width 108 height 25
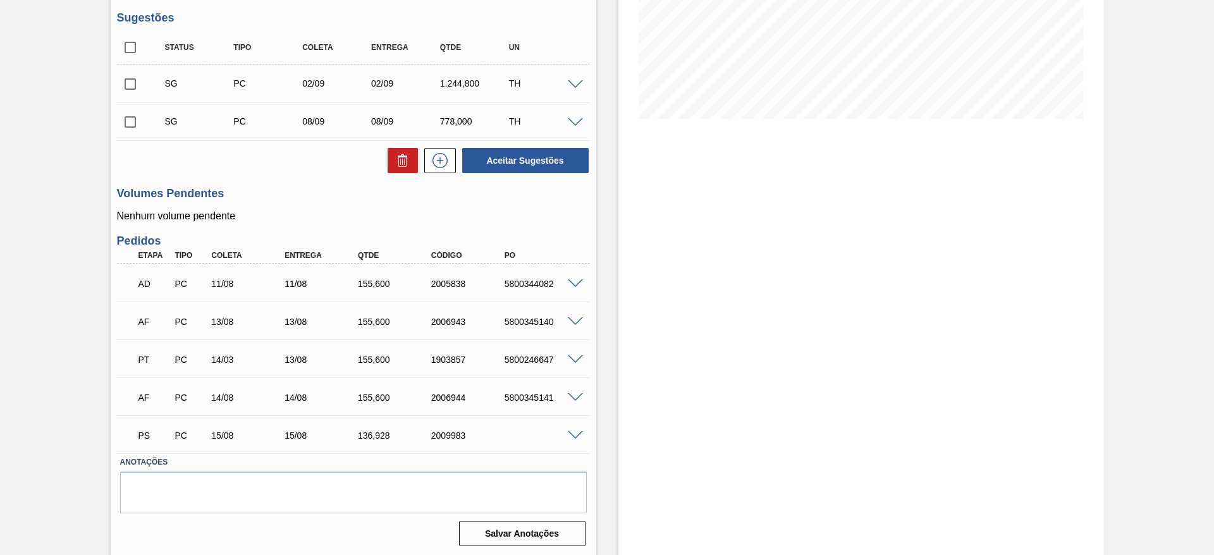
scroll to position [253, 0]
click at [579, 436] on span at bounding box center [575, 433] width 15 height 9
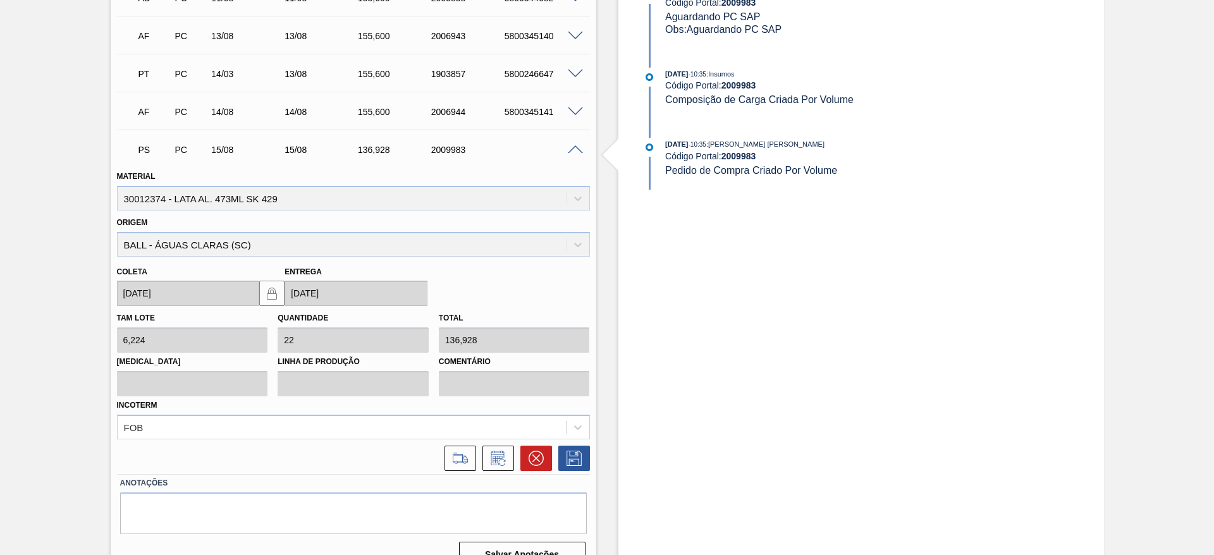
scroll to position [538, 0]
click at [465, 464] on icon at bounding box center [460, 457] width 20 height 15
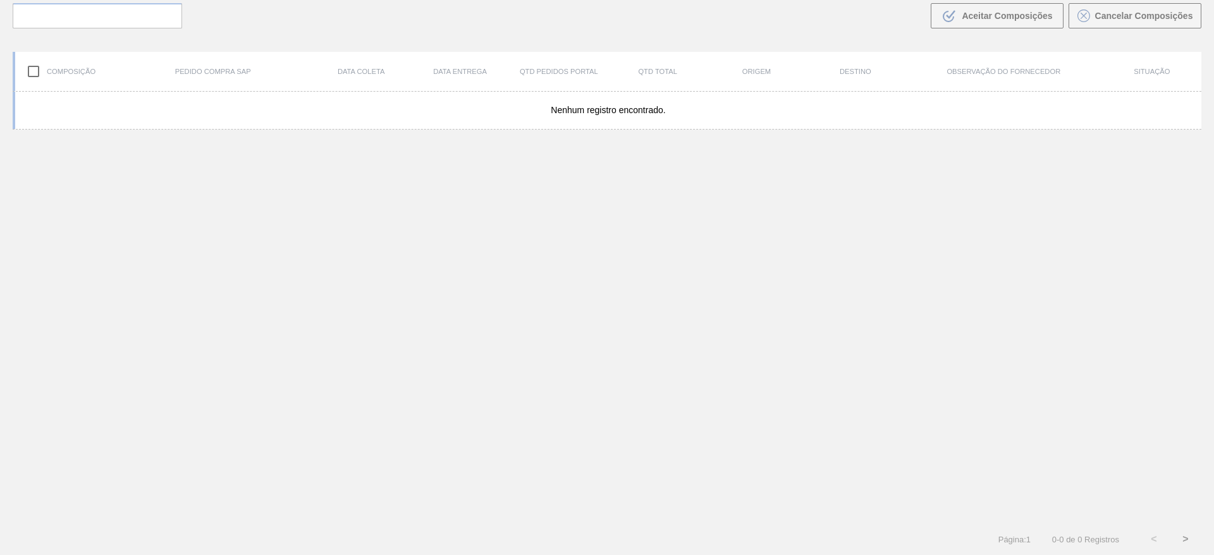
scroll to position [91, 0]
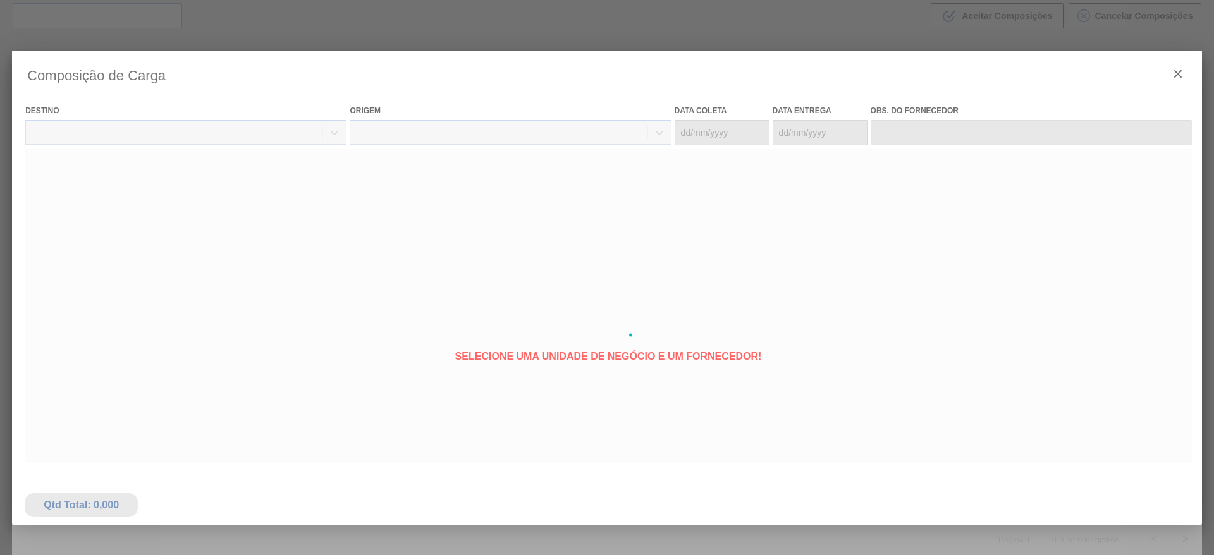
type coleta "[DATE]"
type entrega "[DATE]"
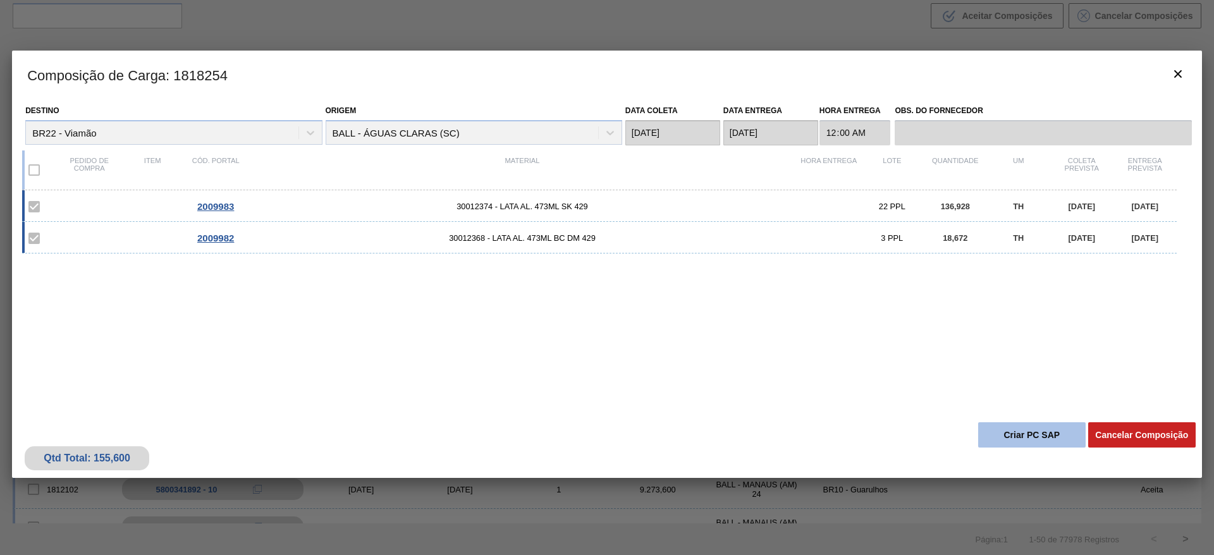
click at [1033, 439] on button "Criar PC SAP" at bounding box center [1032, 434] width 108 height 25
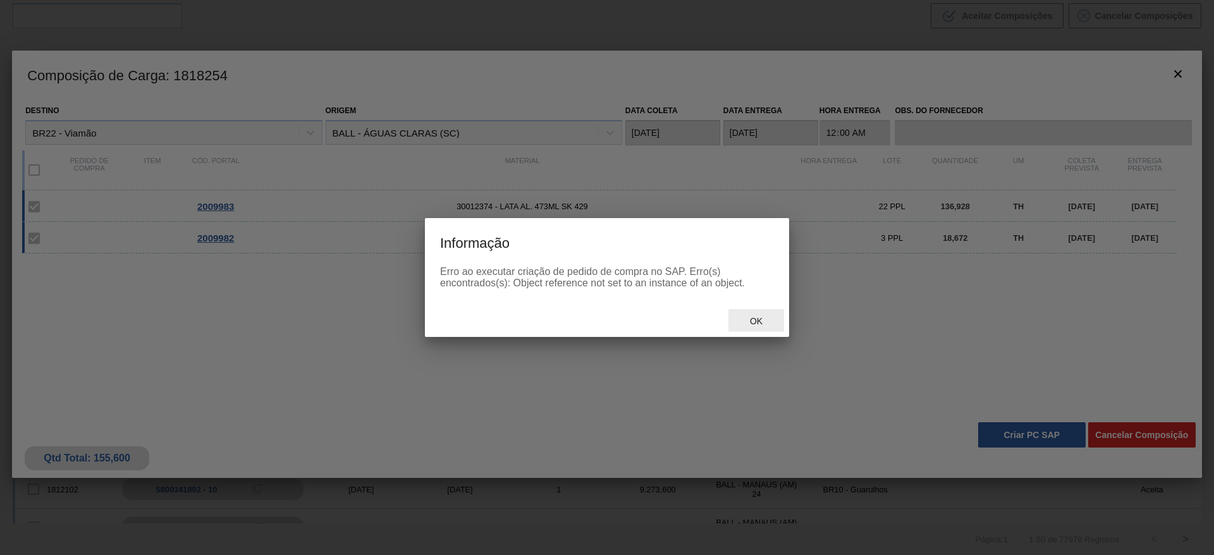
click at [744, 320] on span "Ok" at bounding box center [756, 321] width 33 height 10
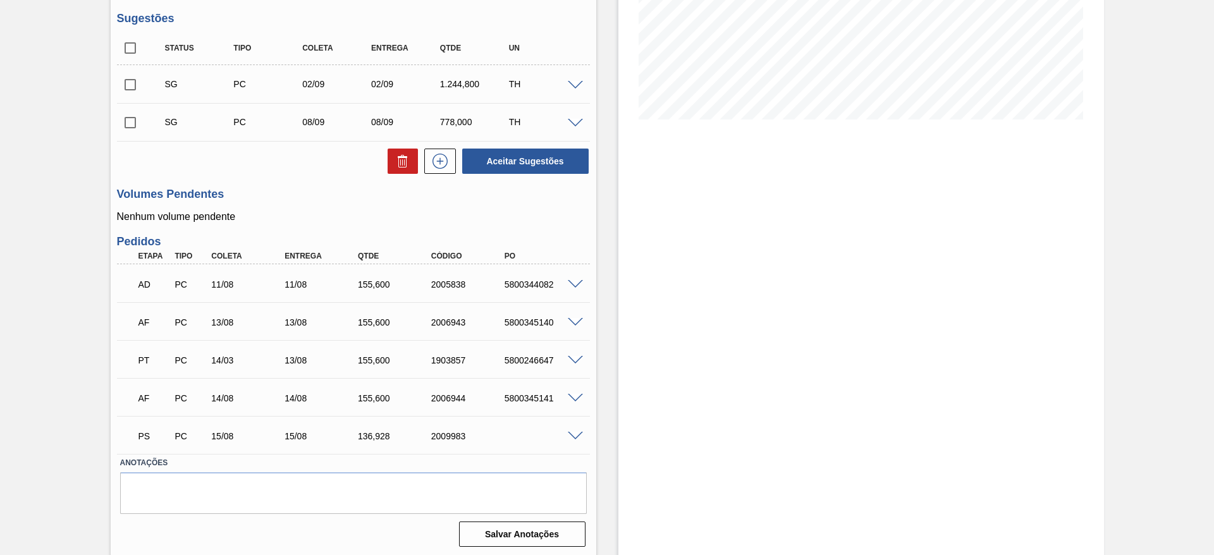
scroll to position [253, 0]
click at [576, 434] on span at bounding box center [575, 433] width 15 height 9
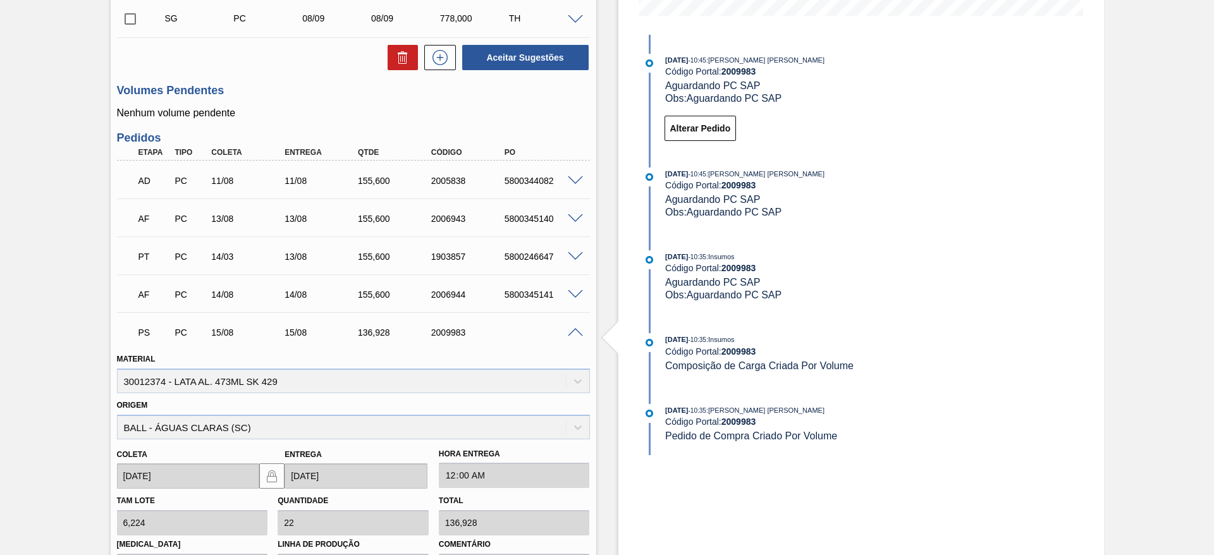
scroll to position [348, 0]
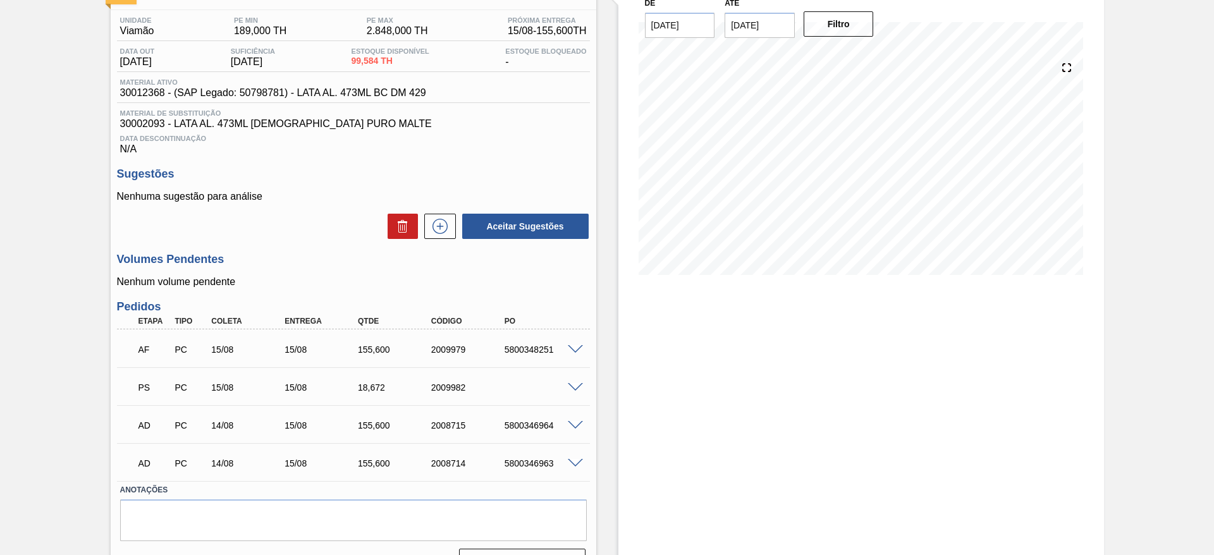
scroll to position [125, 0]
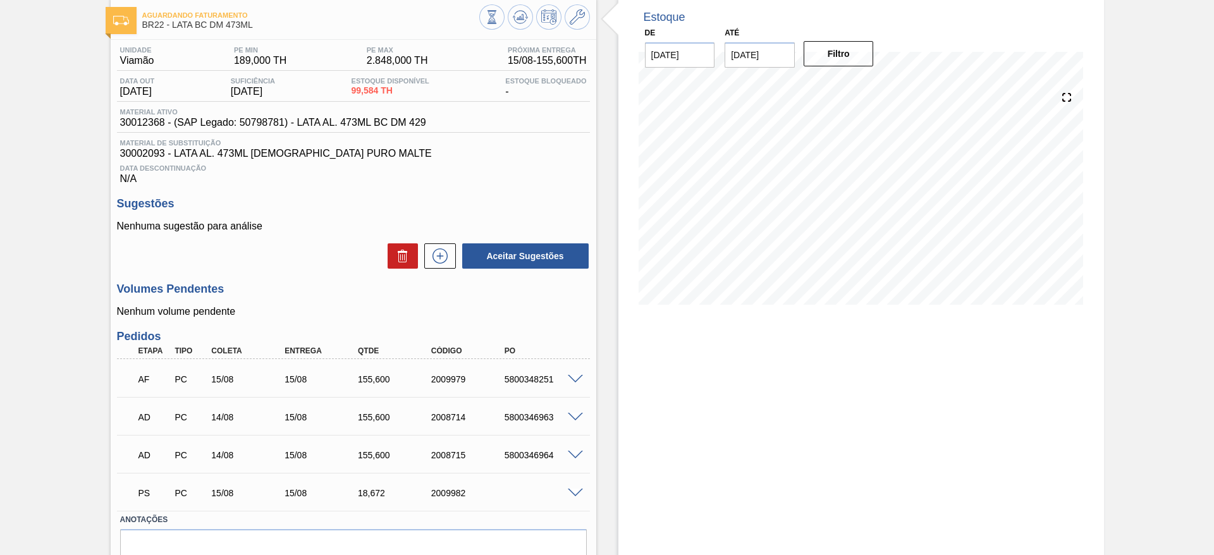
scroll to position [95, 0]
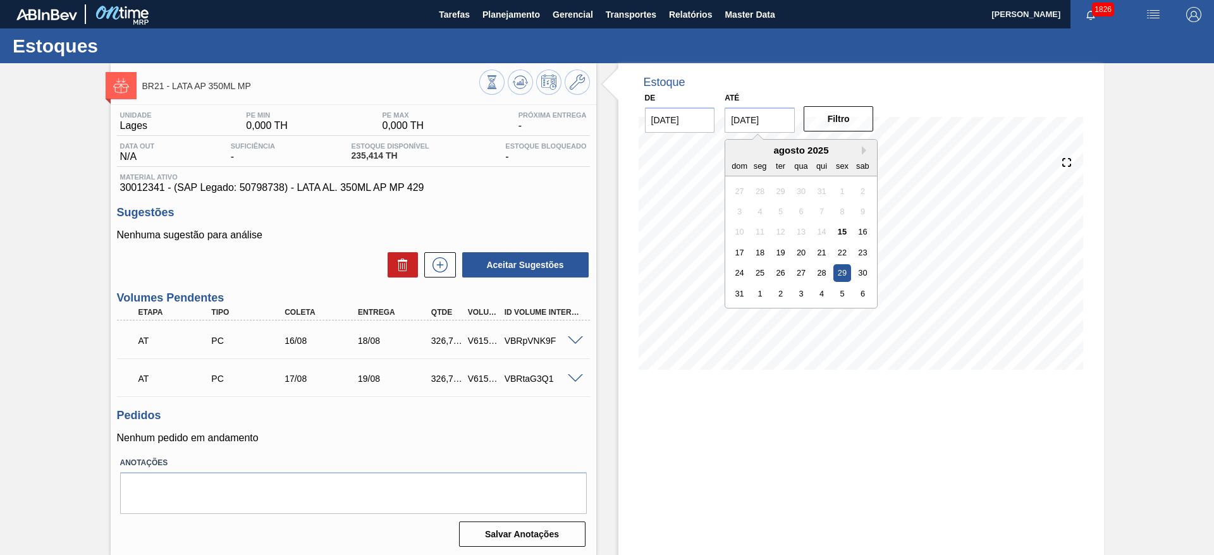
click at [771, 125] on input "[DATE]" at bounding box center [760, 120] width 70 height 25
click at [739, 295] on div "31" at bounding box center [739, 293] width 17 height 17
type input "[DATE]"
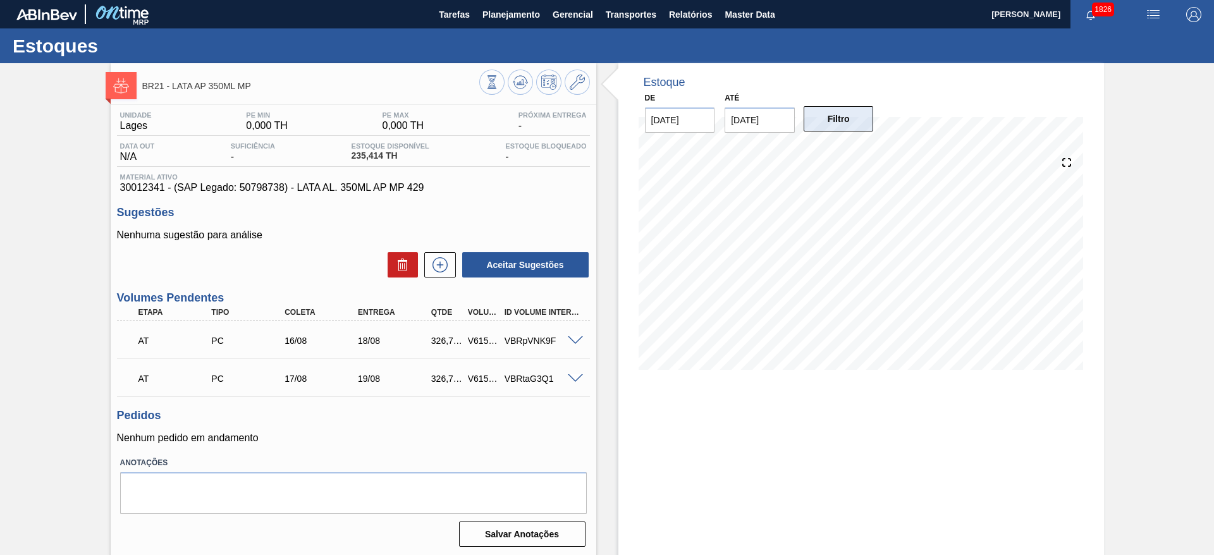
click at [839, 114] on button "Filtro" at bounding box center [839, 118] width 70 height 25
click at [571, 340] on span at bounding box center [575, 340] width 15 height 9
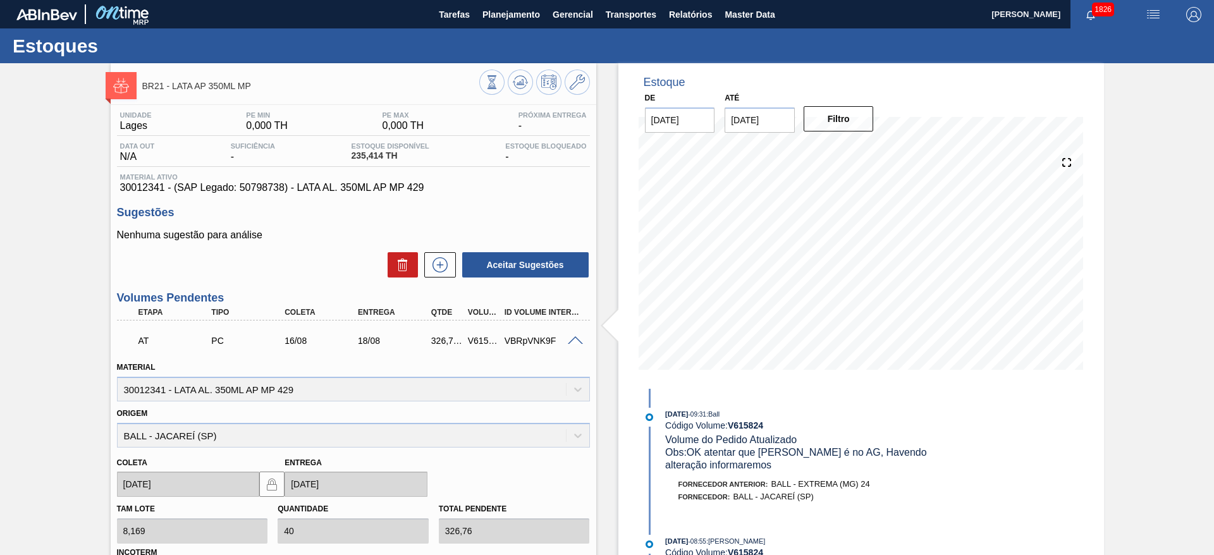
click at [570, 342] on span at bounding box center [575, 340] width 15 height 9
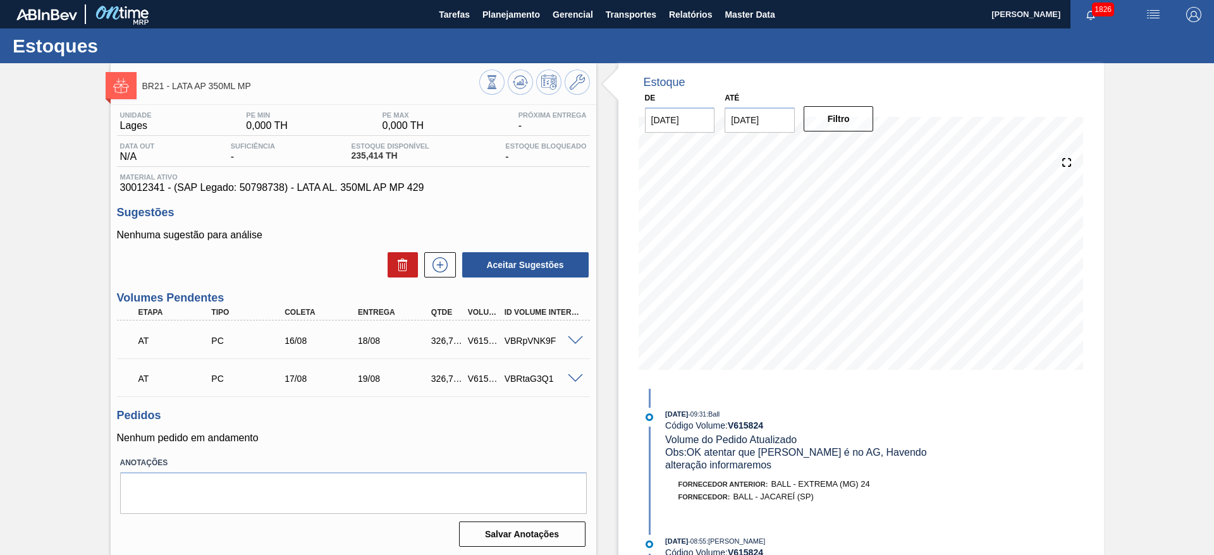
click at [577, 379] on span at bounding box center [575, 378] width 15 height 9
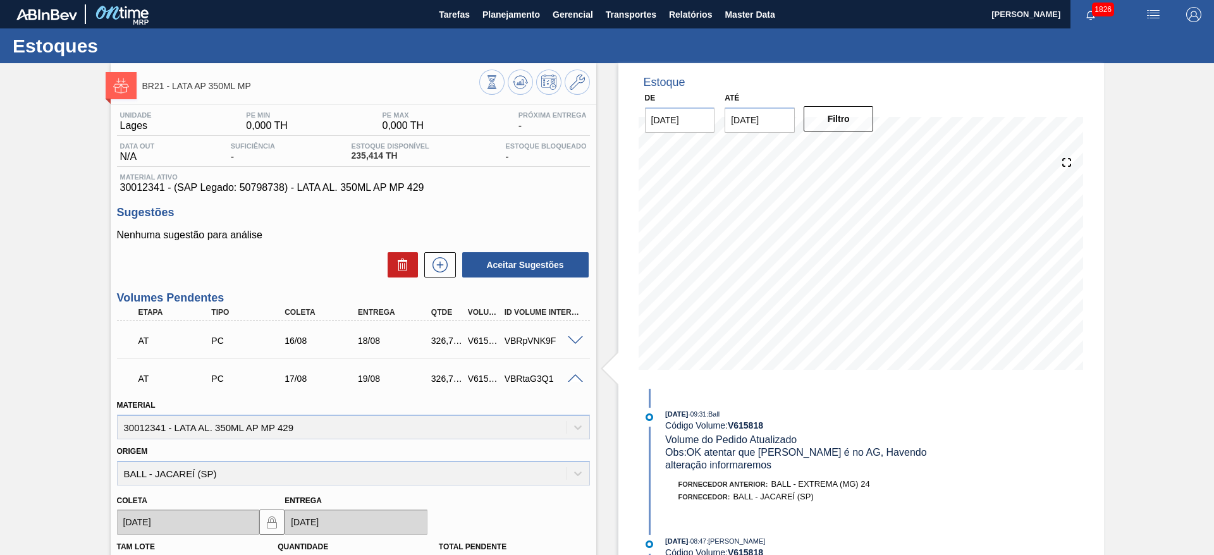
click at [577, 379] on span at bounding box center [575, 378] width 15 height 9
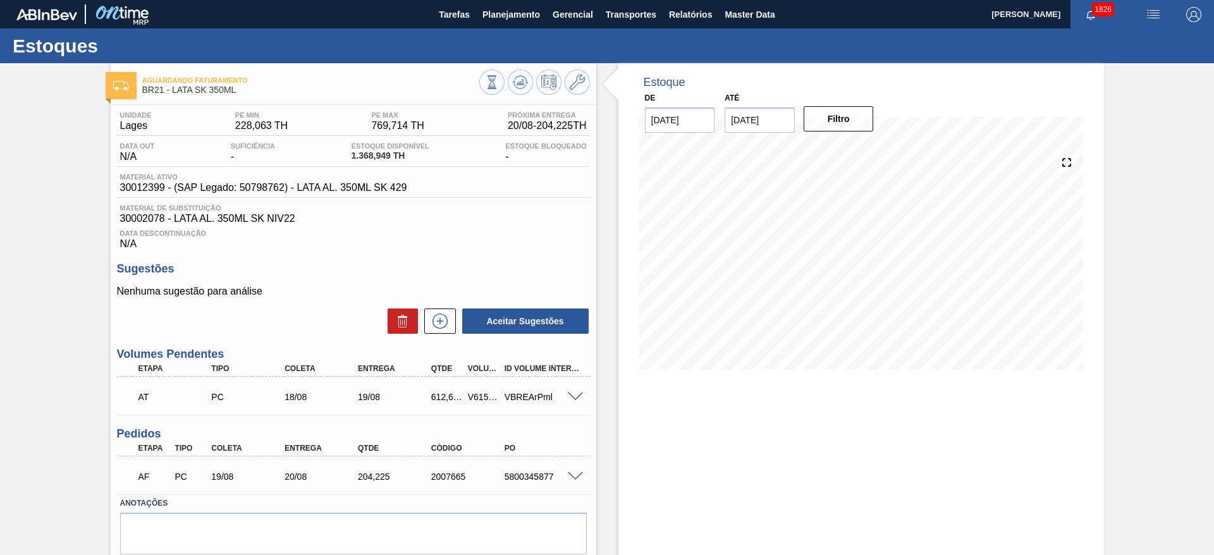
click at [571, 397] on span at bounding box center [575, 397] width 15 height 9
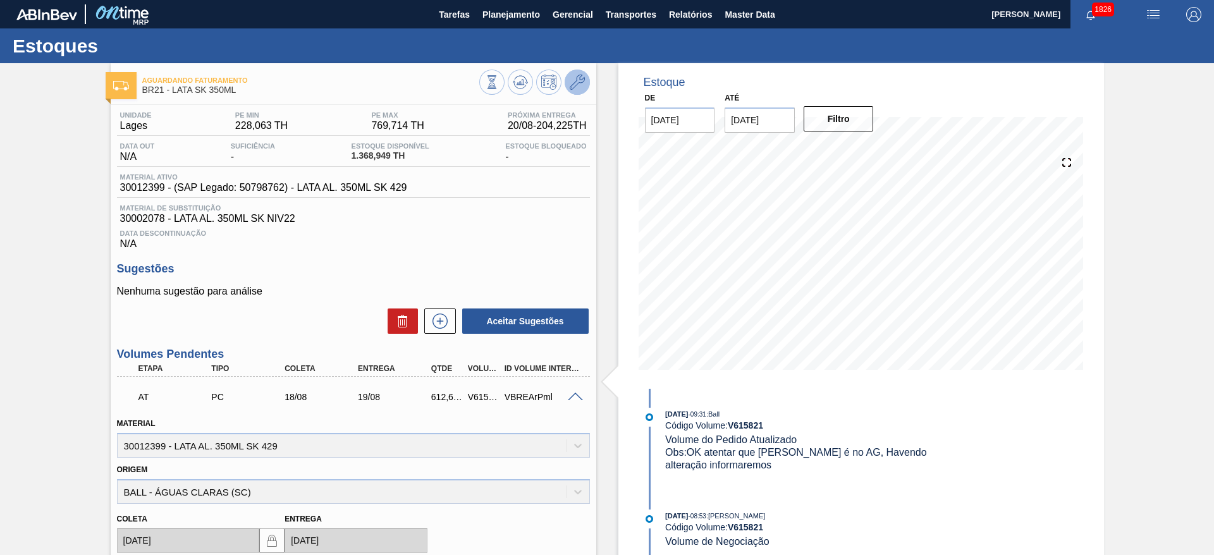
click at [579, 75] on icon at bounding box center [577, 82] width 15 height 15
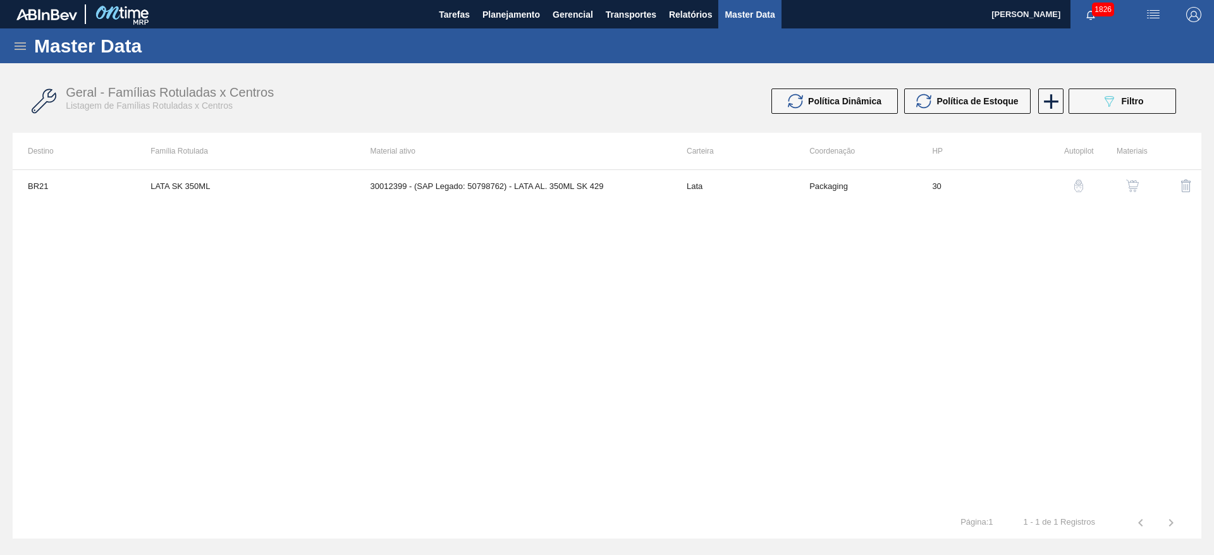
click at [1137, 184] on img "button" at bounding box center [1132, 186] width 13 height 13
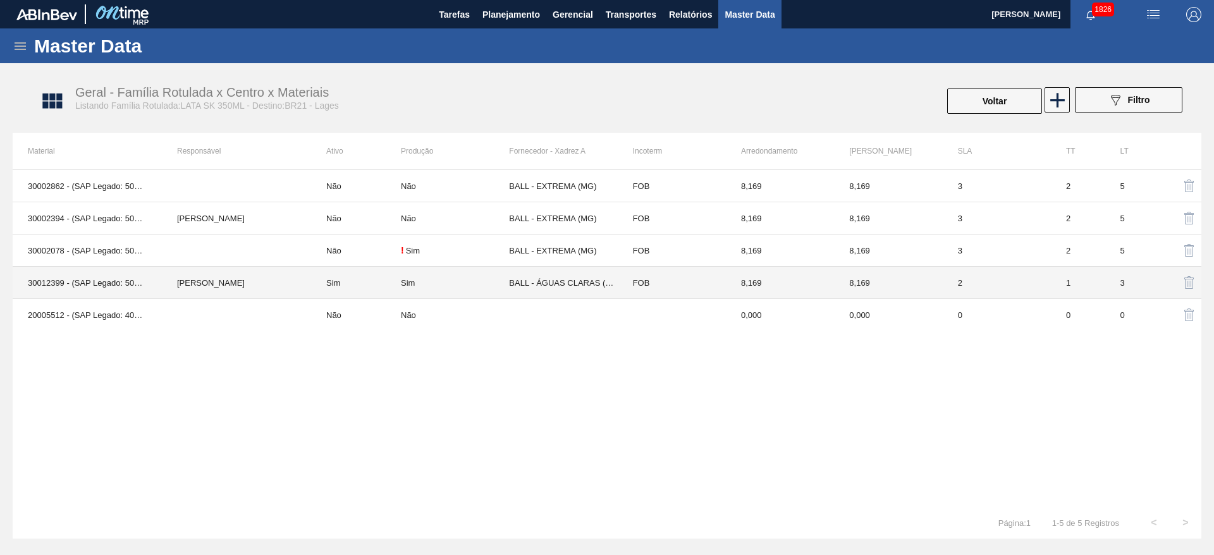
click at [285, 292] on td "[PERSON_NAME] [PERSON_NAME]" at bounding box center [236, 283] width 149 height 32
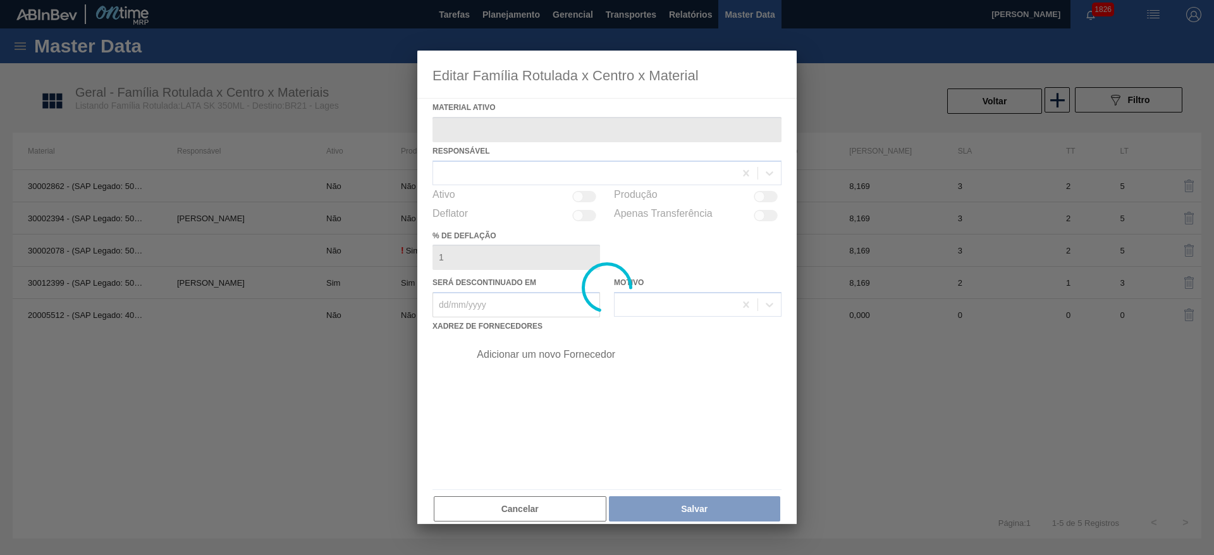
type ativo "30012399 - (SAP Legado: 50798762) - LATA AL. 350ML SK 429"
checkbox input "true"
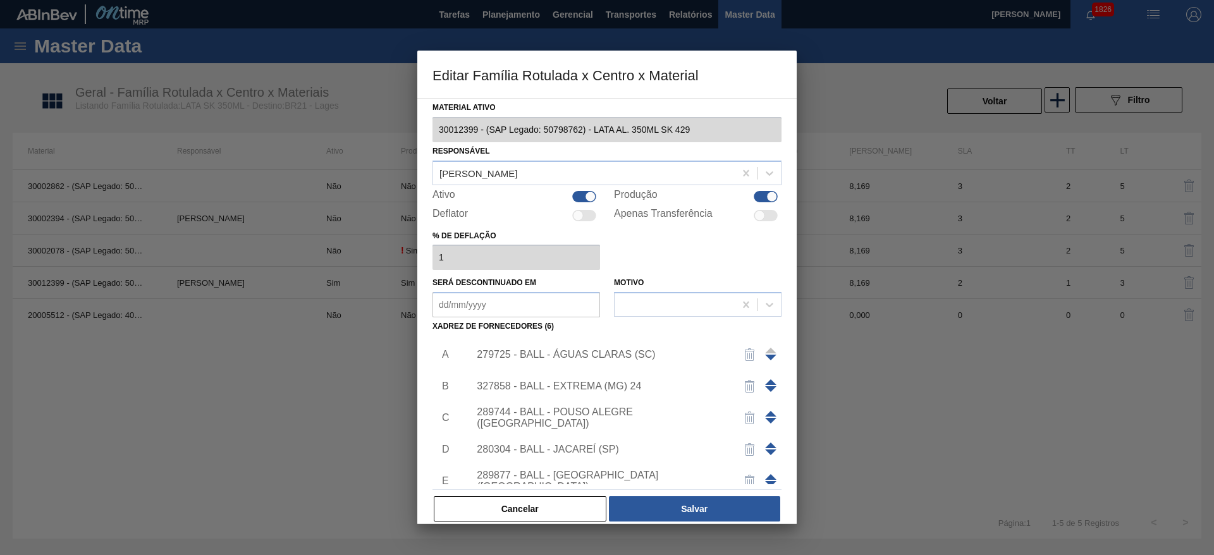
click at [768, 443] on span at bounding box center [770, 446] width 11 height 6
click at [768, 412] on span at bounding box center [770, 414] width 11 height 6
click at [766, 381] on span at bounding box center [770, 382] width 11 height 6
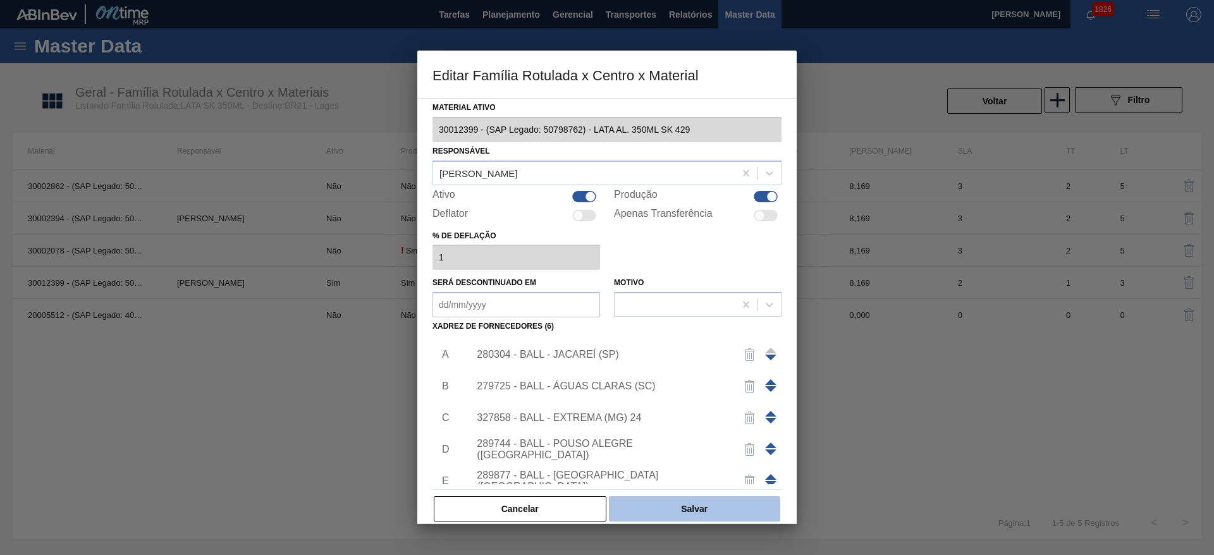
click at [703, 502] on button "Salvar" at bounding box center [694, 508] width 171 height 25
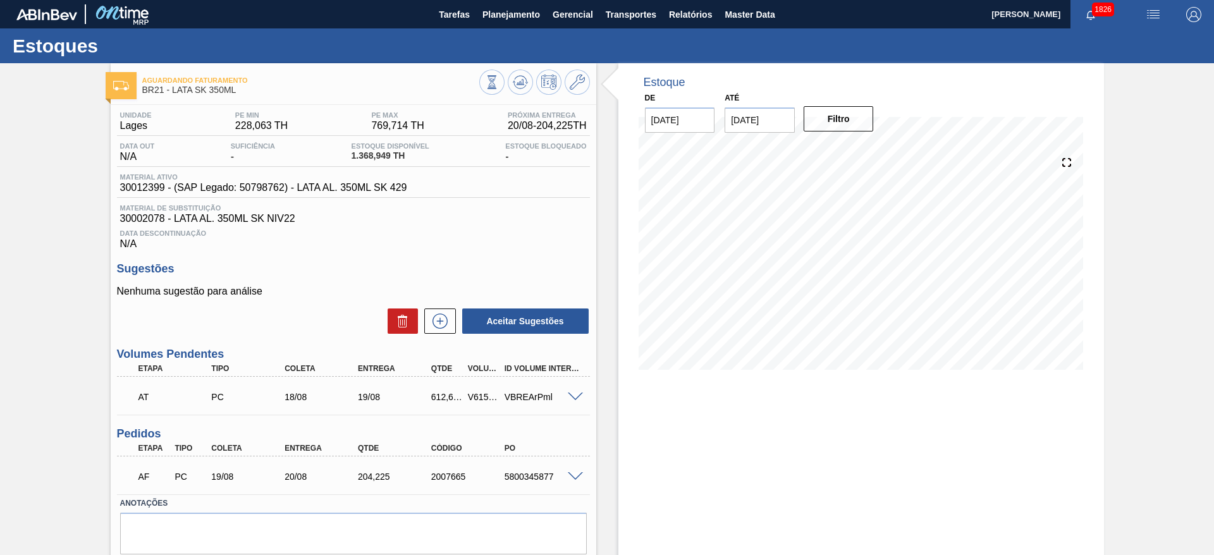
click at [579, 394] on span at bounding box center [575, 397] width 15 height 9
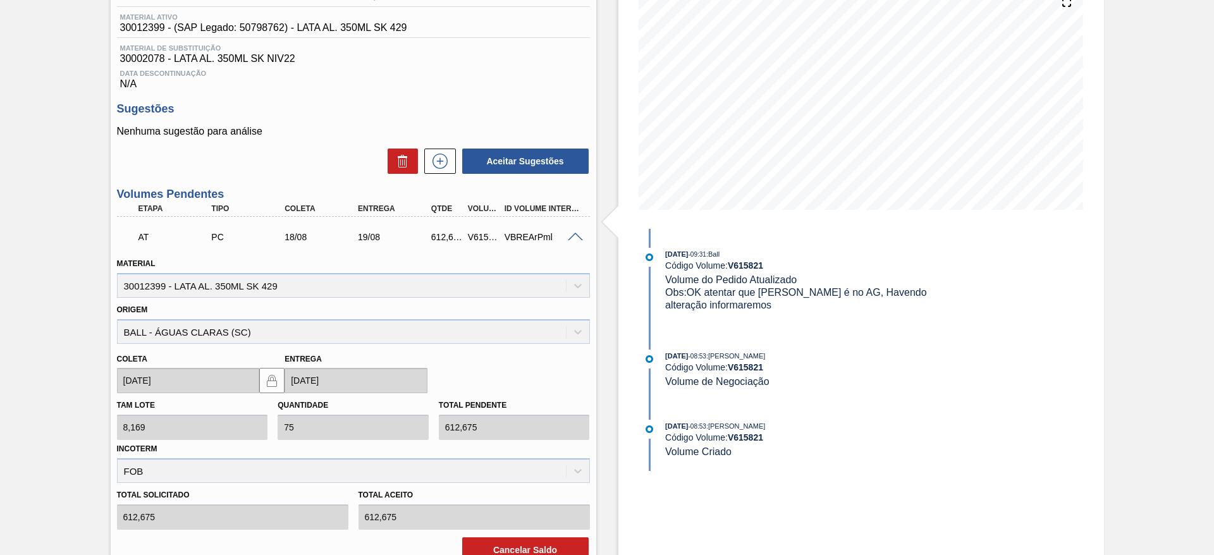
scroll to position [190, 0]
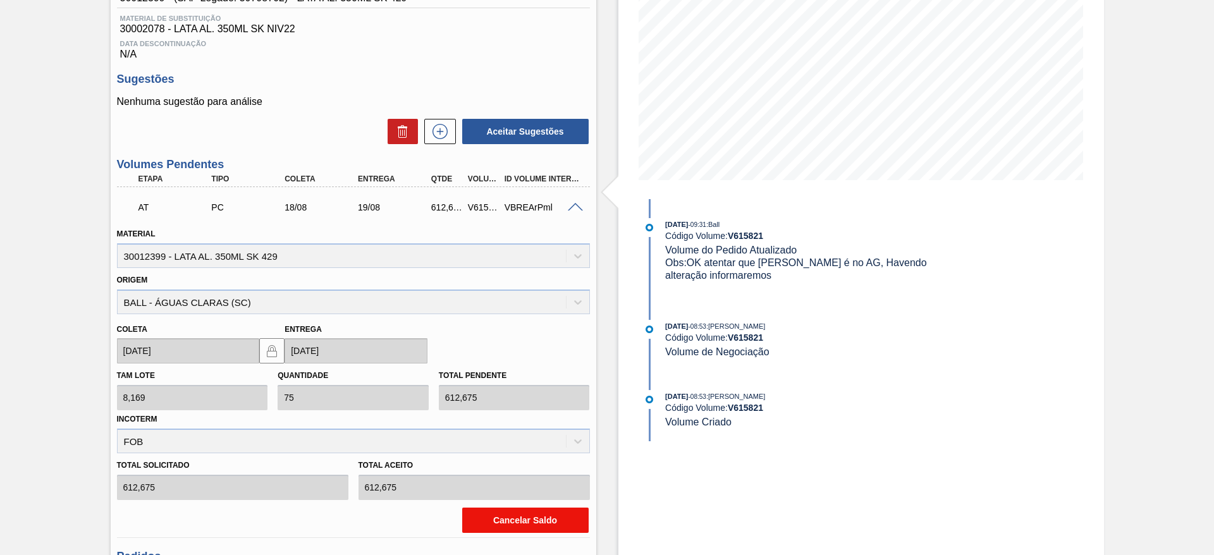
click at [517, 518] on button "Cancelar Saldo" at bounding box center [525, 520] width 126 height 25
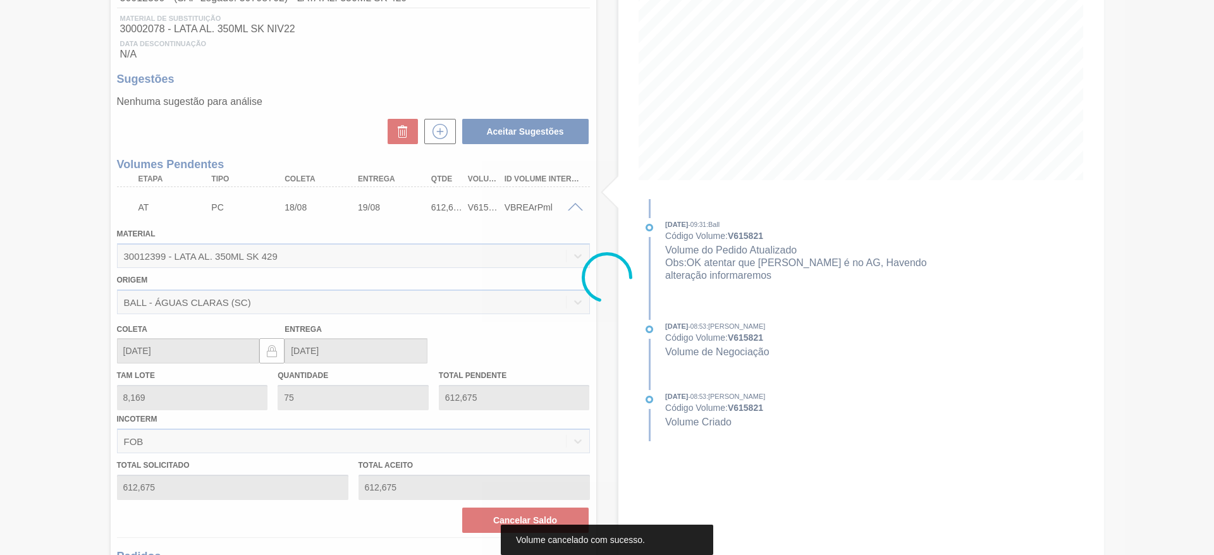
scroll to position [76, 0]
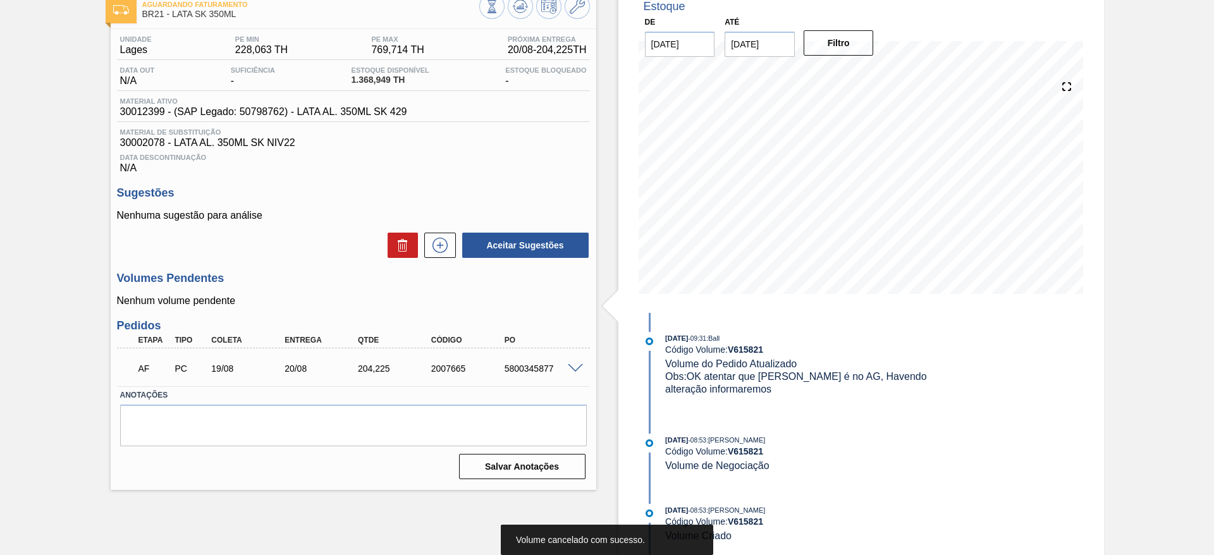
click at [524, 18] on div at bounding box center [534, 8] width 111 height 28
click at [526, 15] on button at bounding box center [520, 6] width 25 height 25
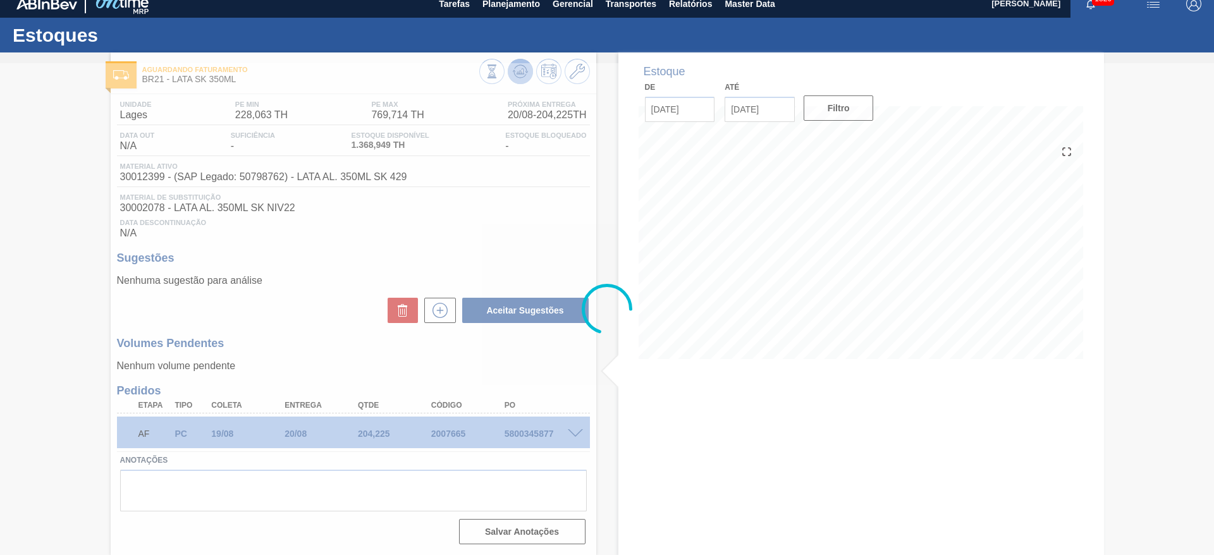
scroll to position [11, 0]
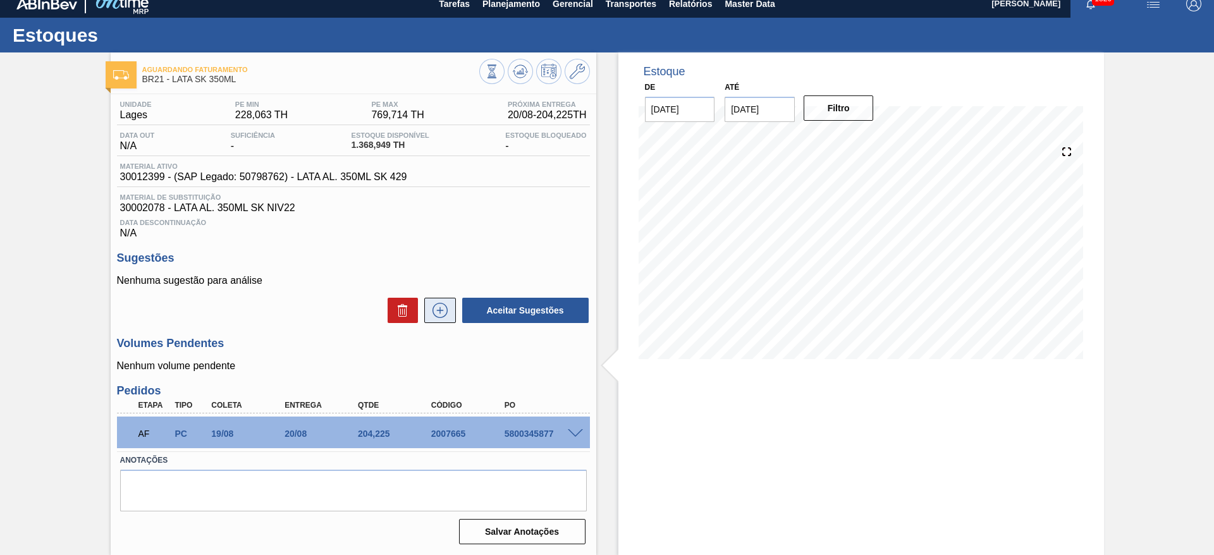
click at [446, 316] on icon at bounding box center [440, 310] width 20 height 15
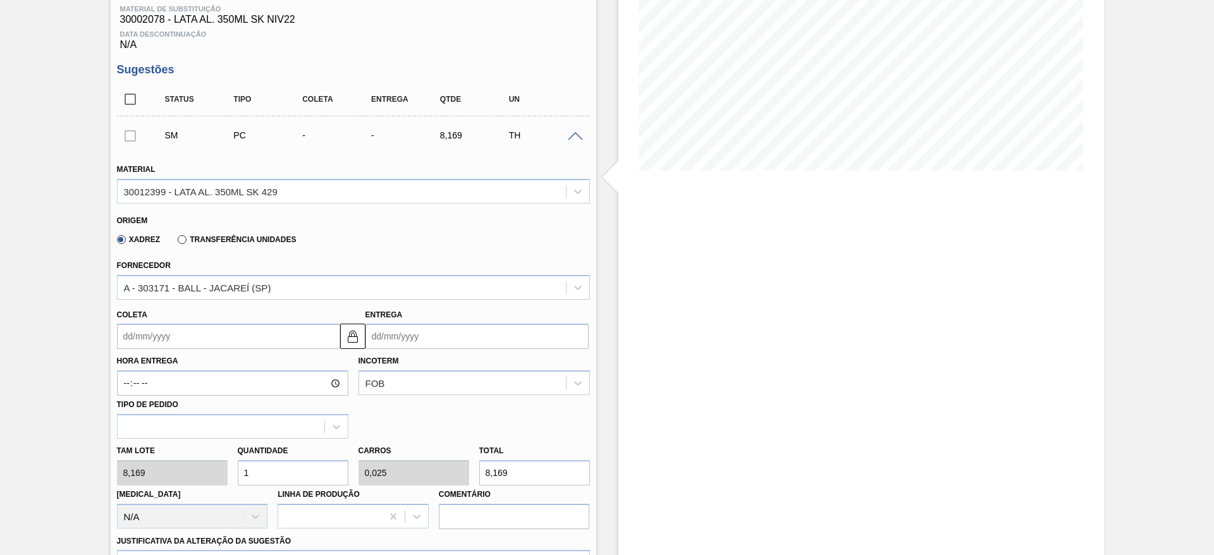
scroll to position [200, 0]
click at [438, 329] on input "Entrega" at bounding box center [477, 335] width 223 height 25
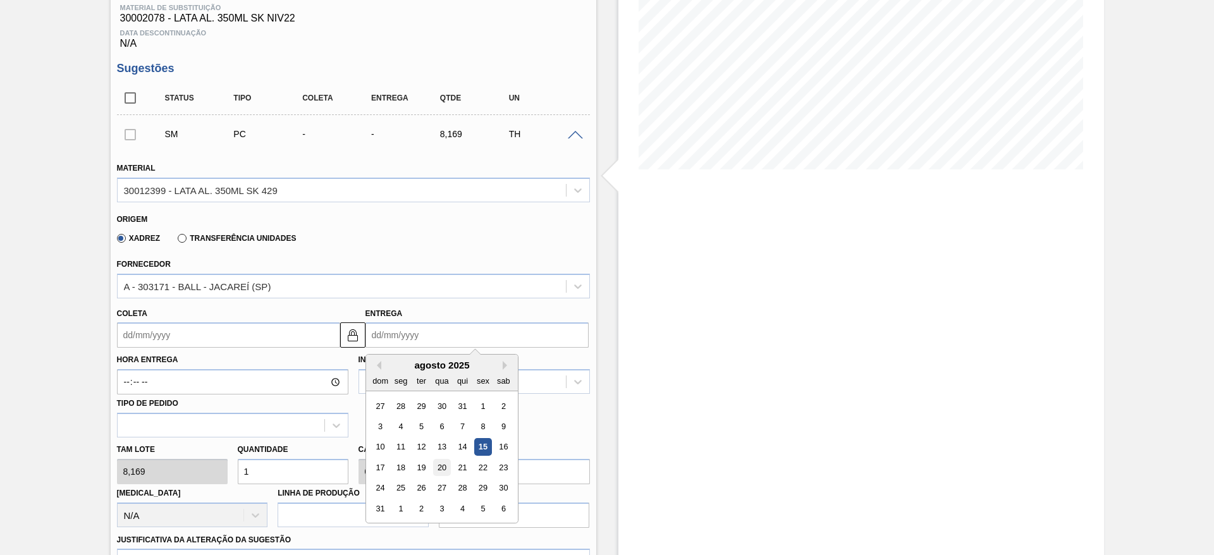
click at [448, 468] on div "20" at bounding box center [441, 467] width 17 height 17
type input "18/08/2025"
type input "20/08/2025"
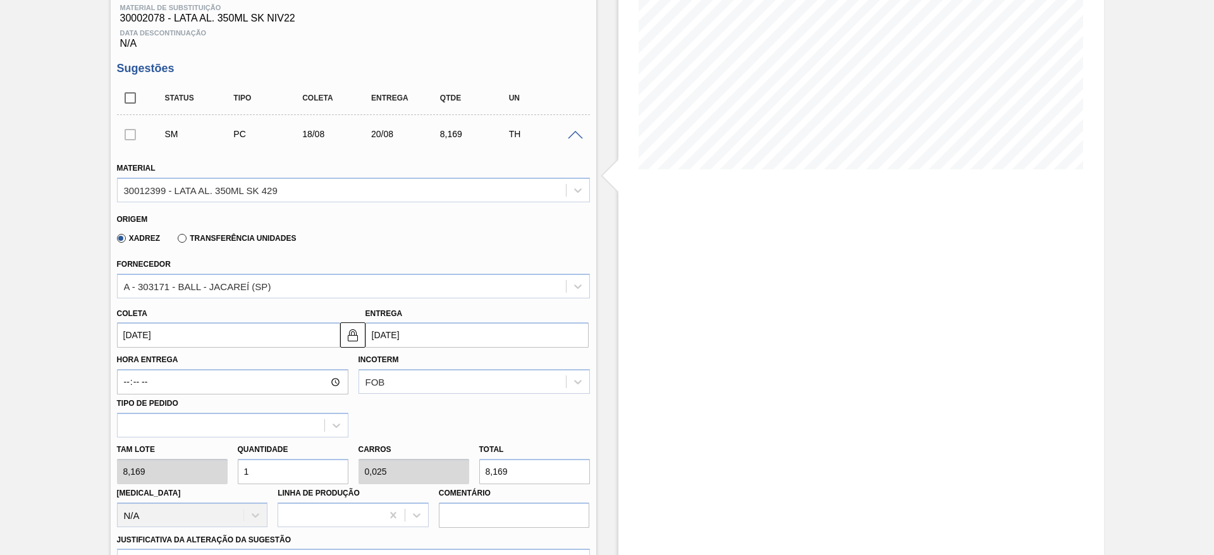
click at [178, 463] on div "Tam lote 8,169 Quantidade 1 Carros 0,025 Total 8,169 Doca N/A Linha de Produção…" at bounding box center [353, 483] width 483 height 90
type input "8"
type input "0,2"
type input "65,352"
type input "80"
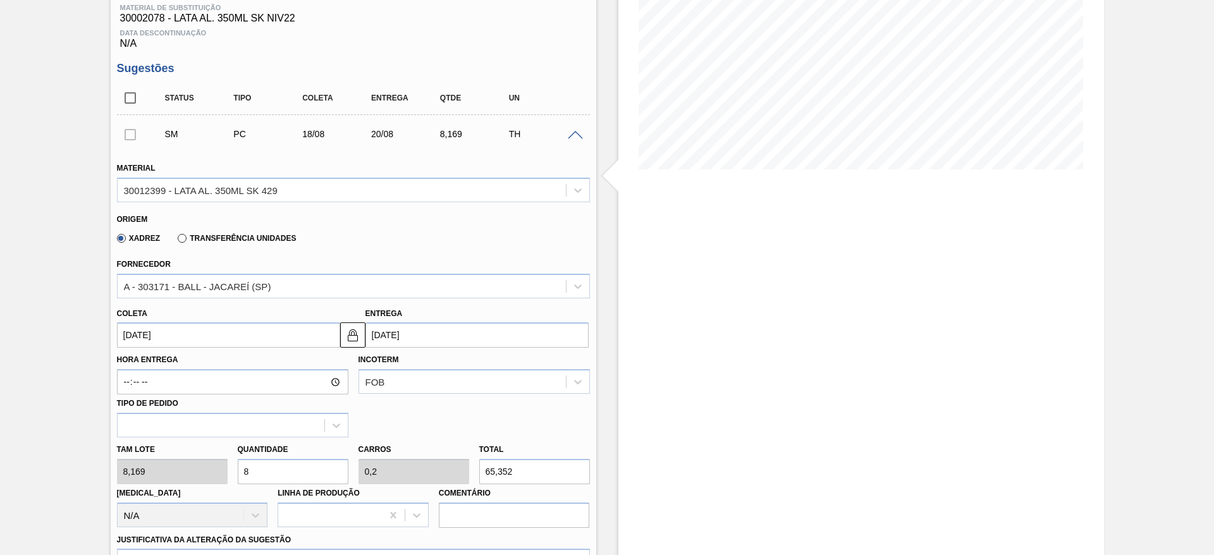
type input "2"
type input "653,52"
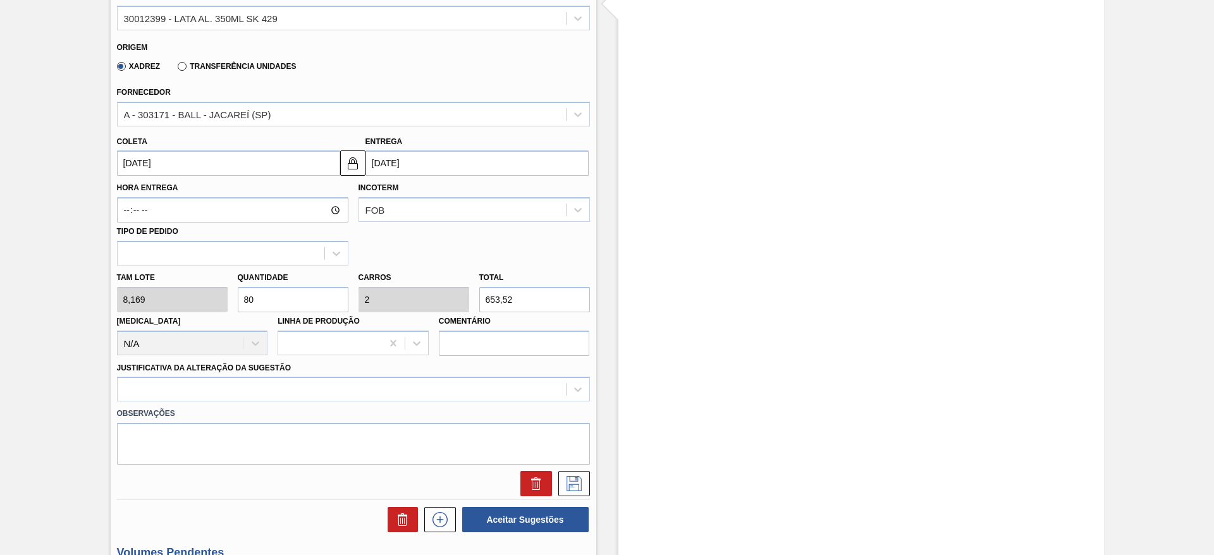
scroll to position [390, 0]
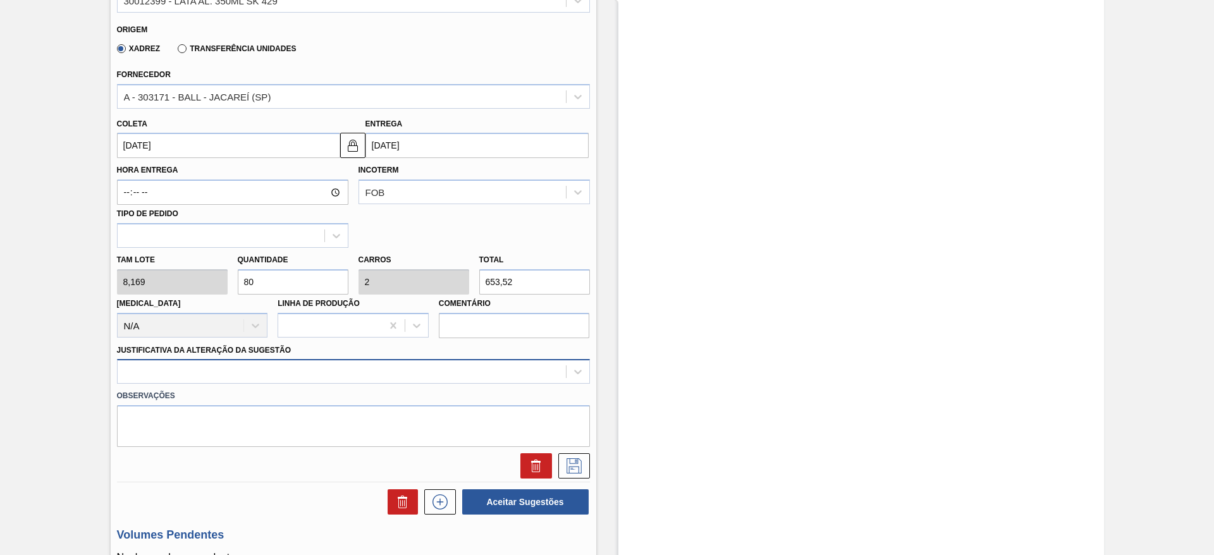
type input "80"
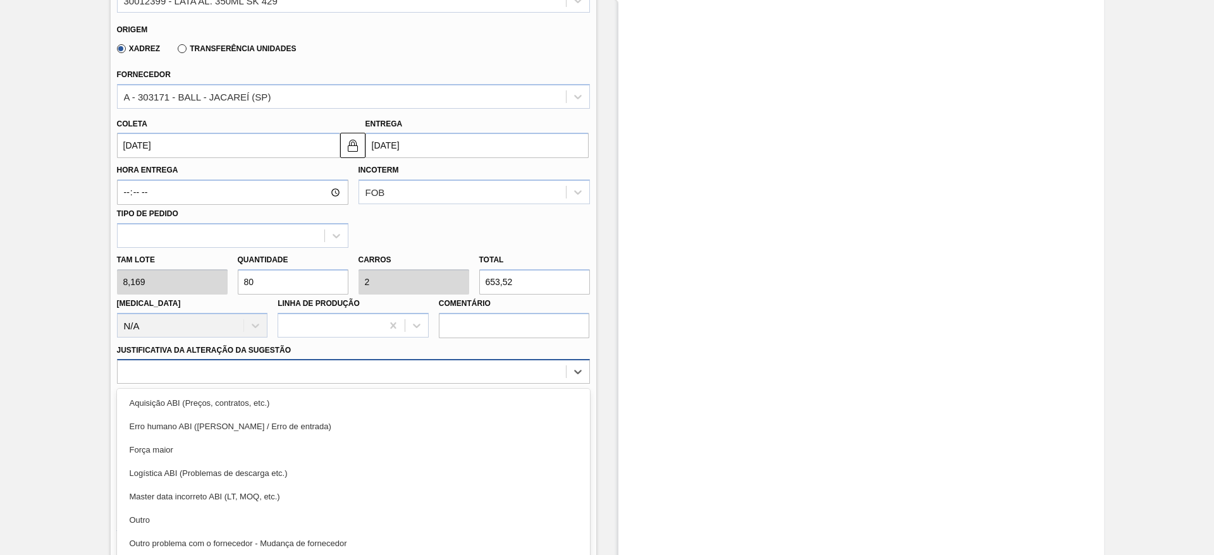
click at [333, 376] on div "option Aquisição ABI (Preços, contratos, etc.) focused, 1 of 18. 18 results ava…" at bounding box center [353, 371] width 473 height 25
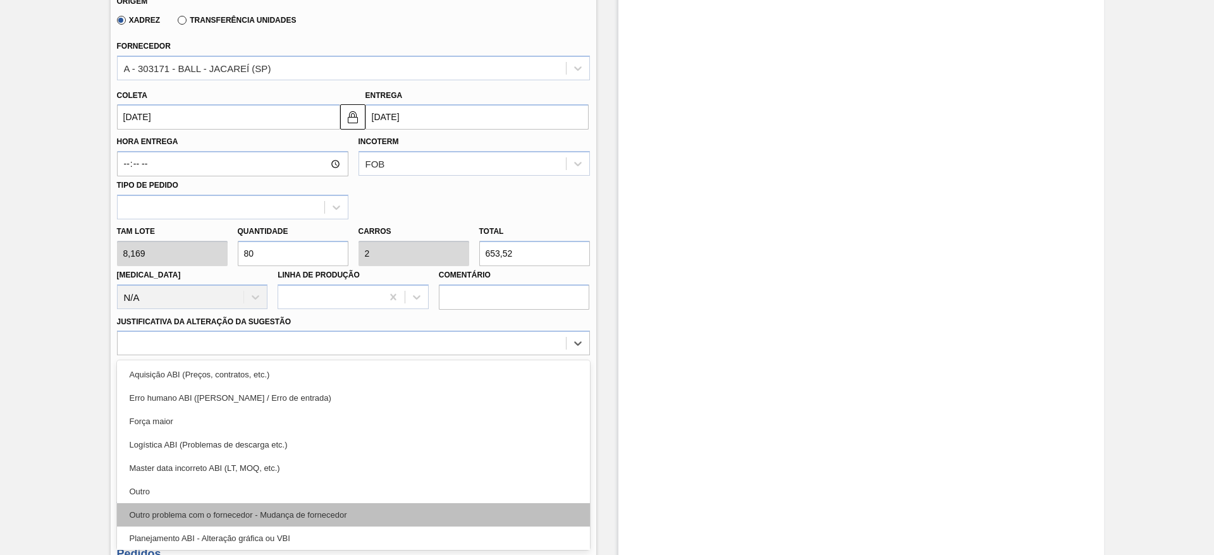
click at [330, 509] on div "Outro problema com o fornecedor - Mudança de fornecedor" at bounding box center [353, 514] width 473 height 23
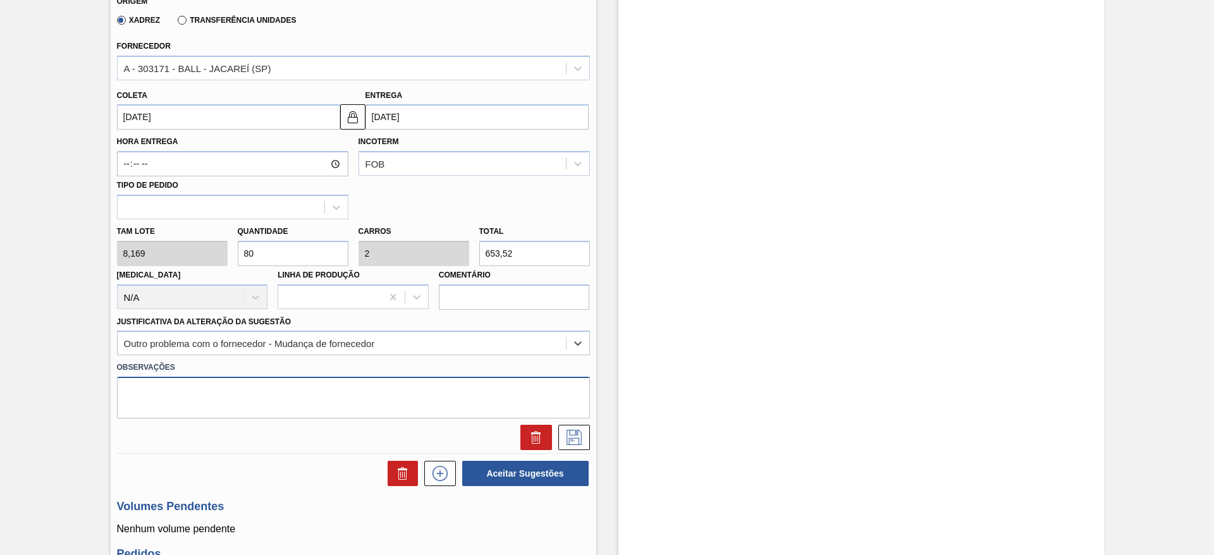
click at [317, 398] on textarea at bounding box center [353, 398] width 473 height 42
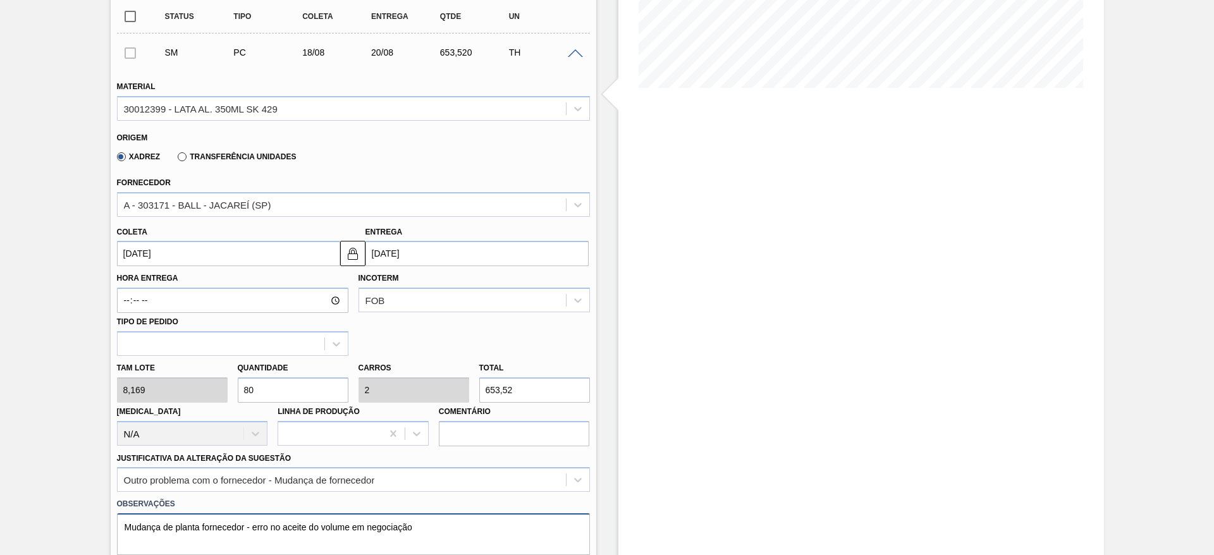
scroll to position [379, 0]
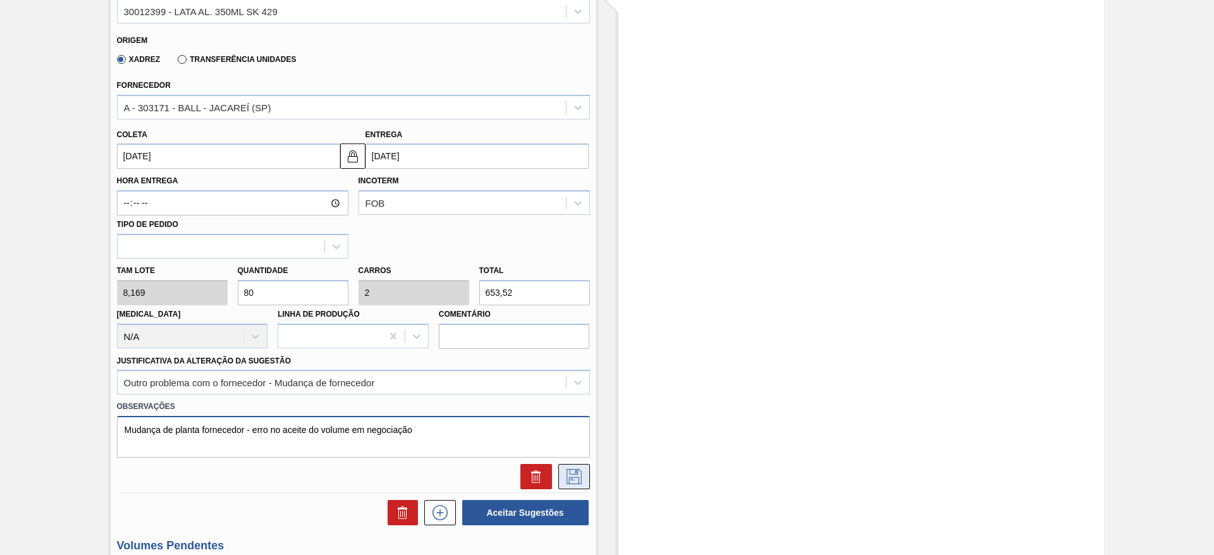
type textarea "Mudança de planta fornecedor - erro no aceite do volume em negociação"
click at [581, 483] on icon at bounding box center [574, 476] width 20 height 15
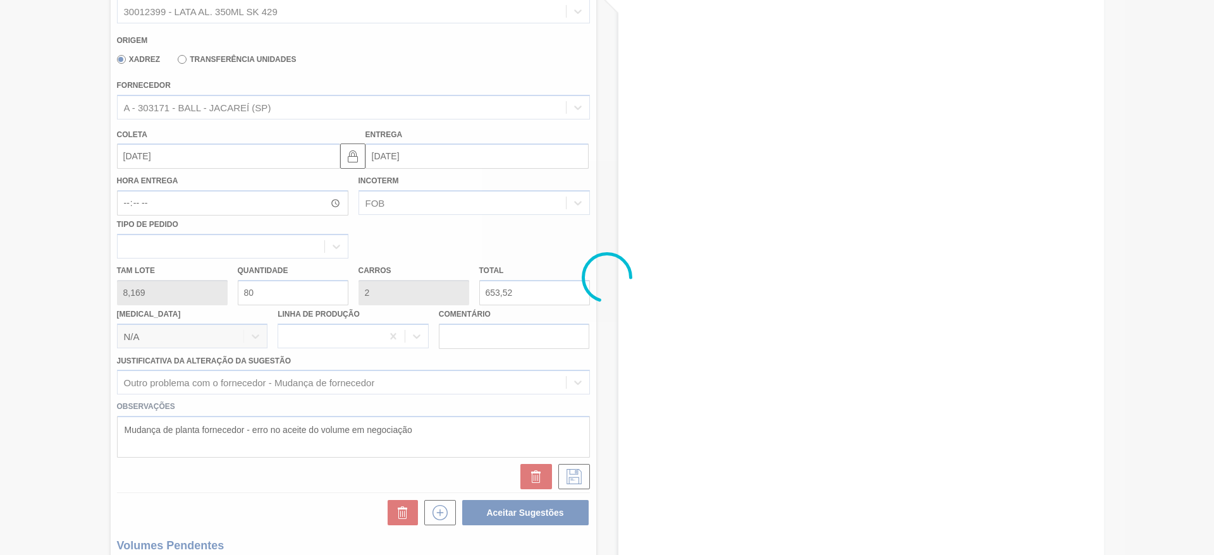
scroll to position [63, 0]
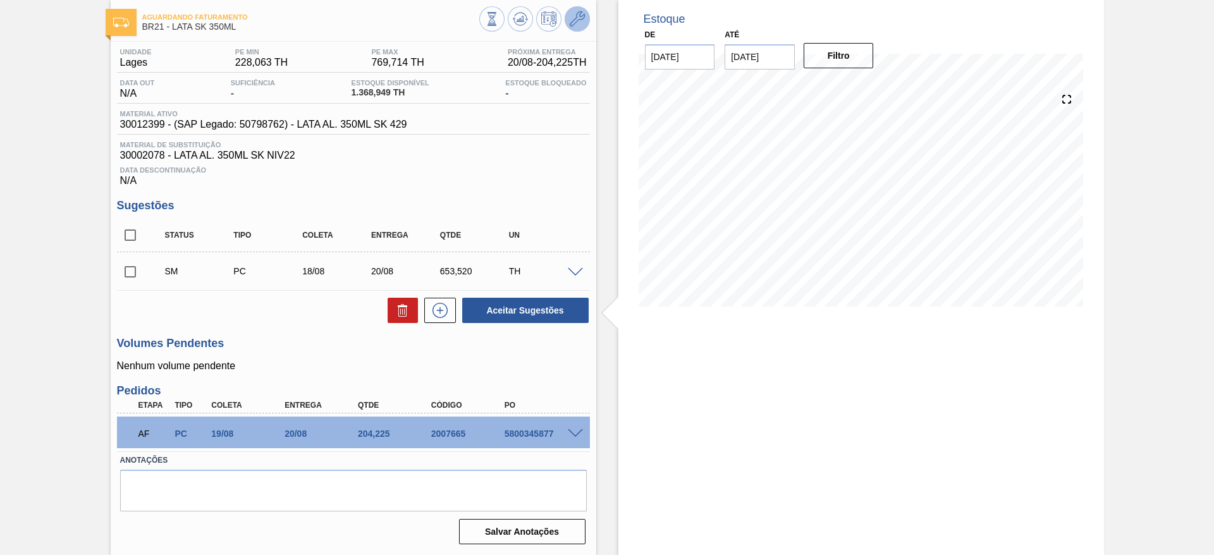
click at [580, 25] on icon at bounding box center [577, 18] width 15 height 15
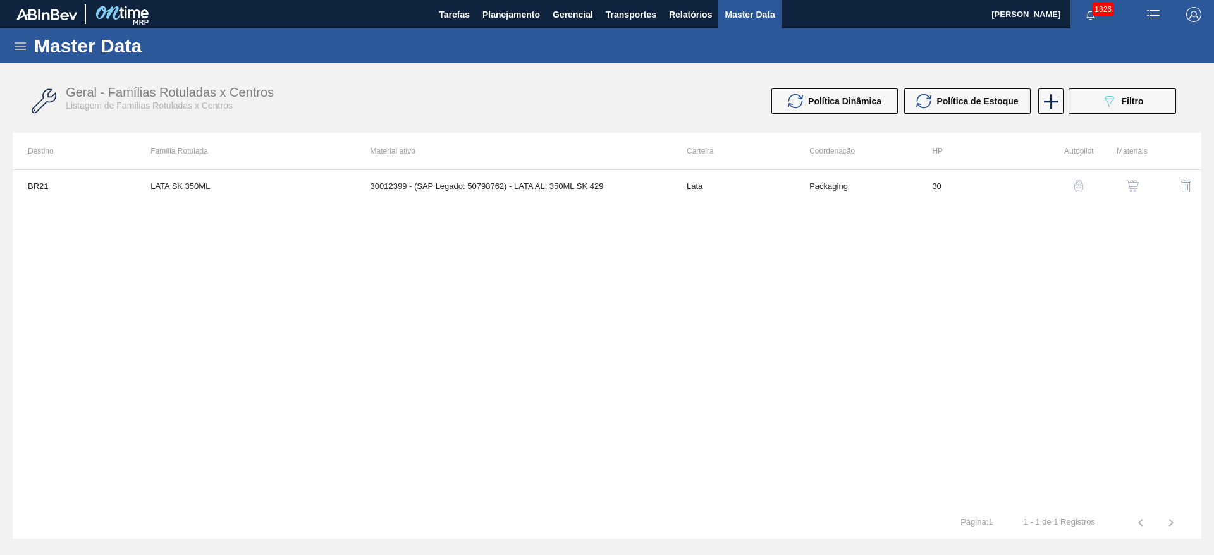
click at [1126, 182] on img "button" at bounding box center [1132, 186] width 13 height 13
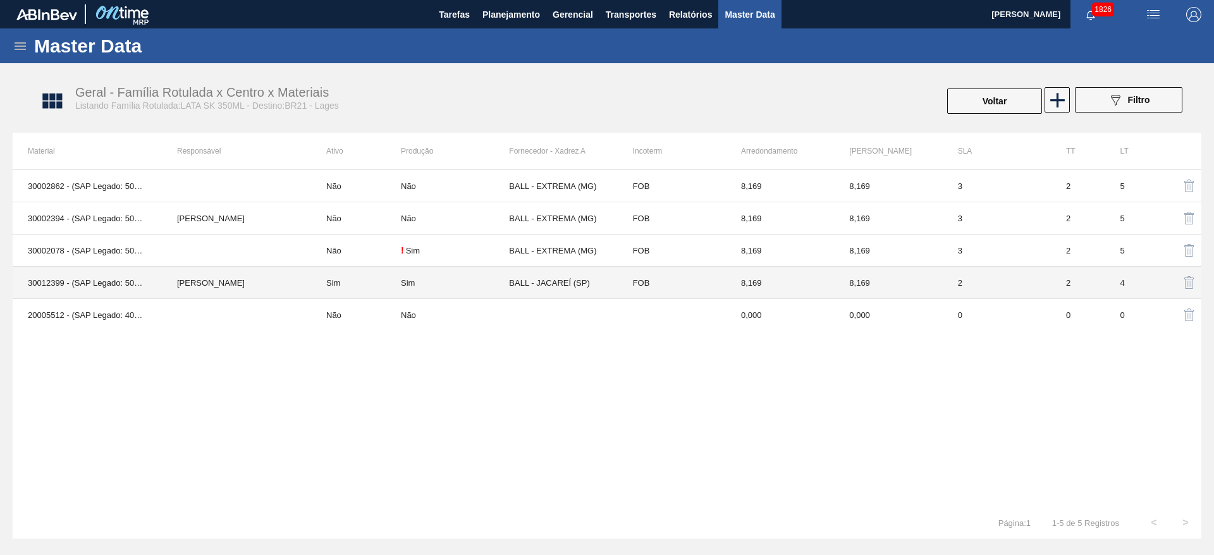
click at [456, 272] on td "Sim" at bounding box center [455, 283] width 108 height 32
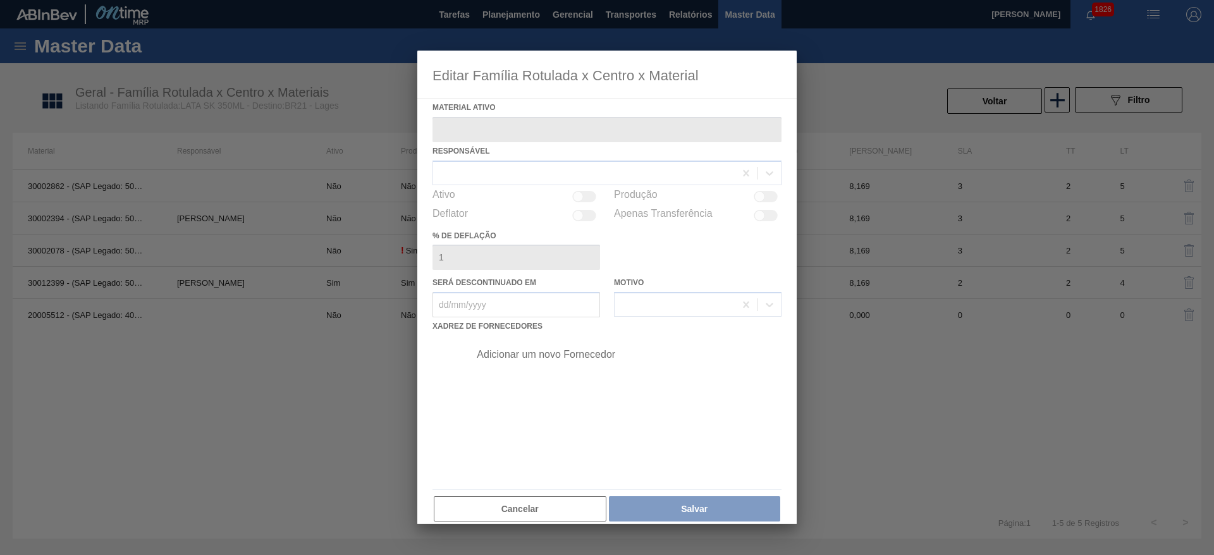
type ativo "30012399 - (SAP Legado: 50798762) - LATA AL. 350ML SK 429"
checkbox input "true"
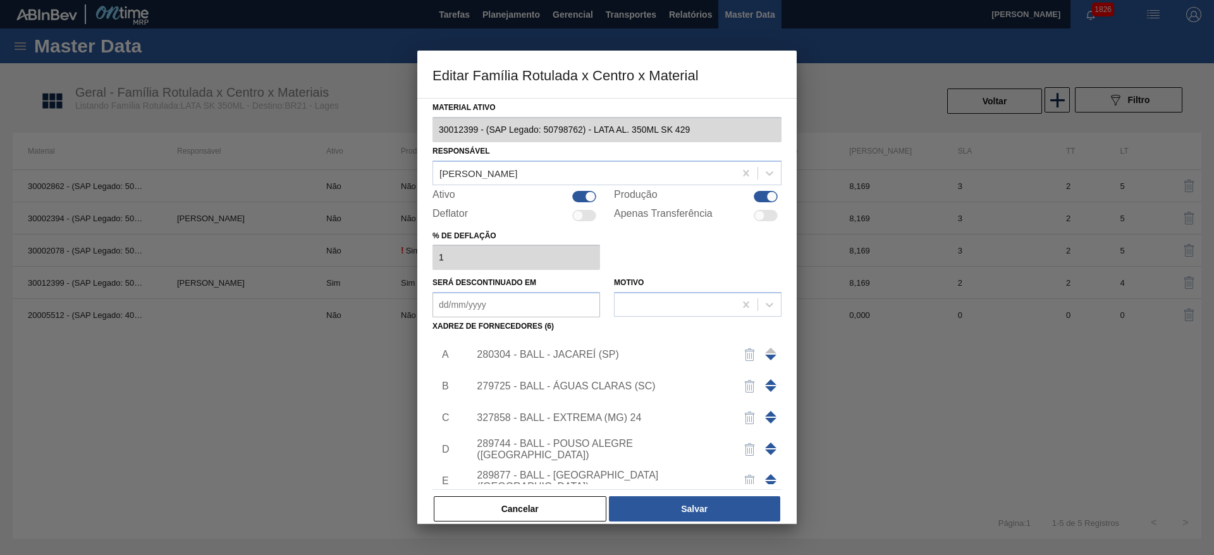
click at [683, 357] on div "280304 - BALL - JACAREÍ (SP)" at bounding box center [601, 354] width 248 height 11
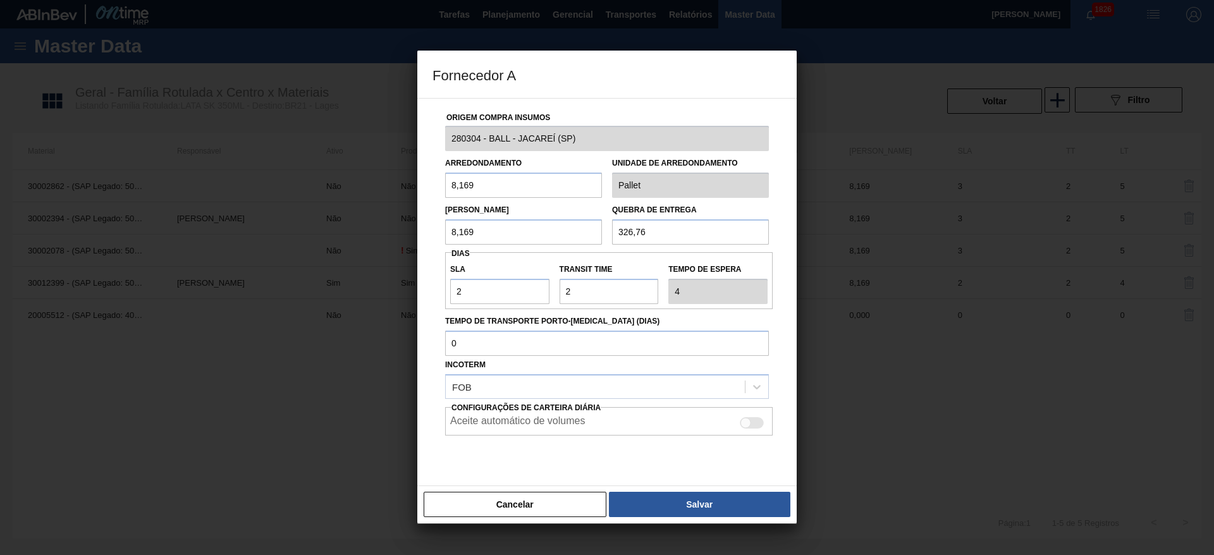
click at [753, 424] on div at bounding box center [752, 422] width 24 height 11
checkbox input "true"
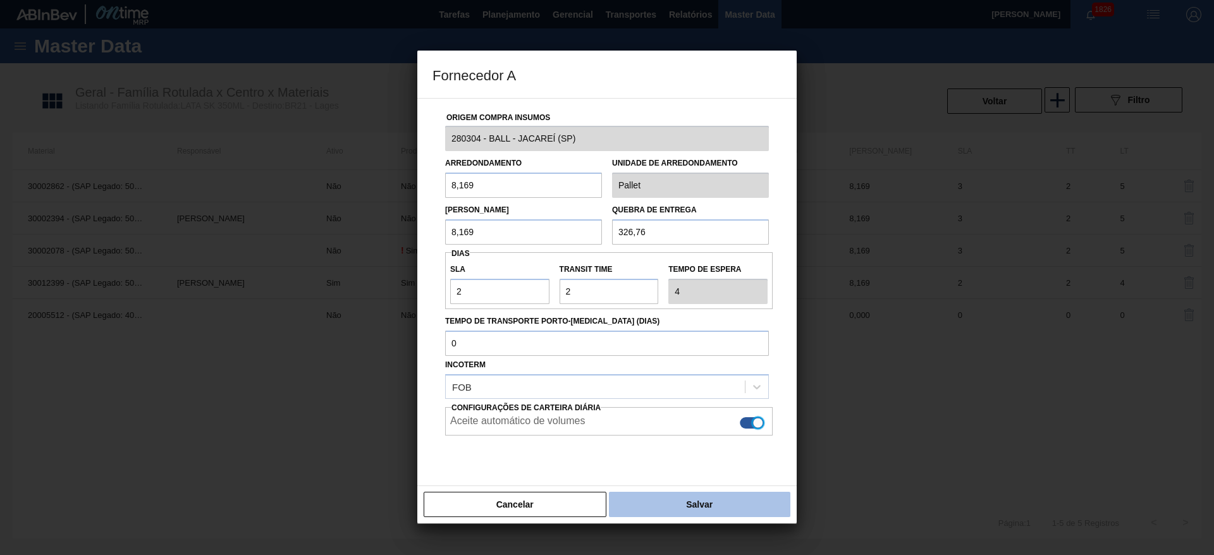
click at [697, 500] on button "Salvar" at bounding box center [700, 504] width 182 height 25
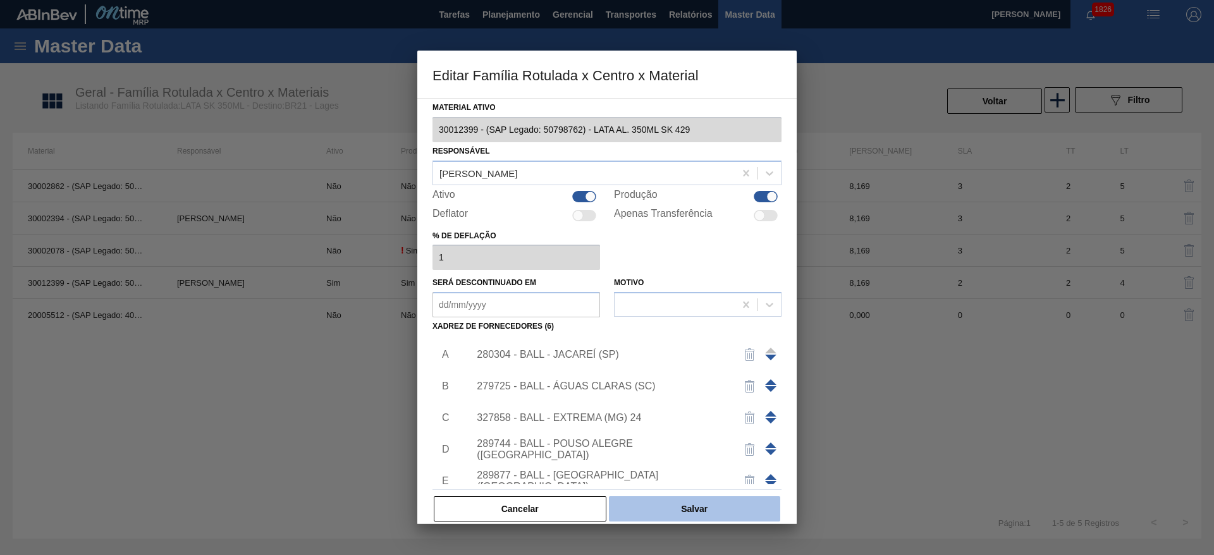
click at [712, 503] on button "Salvar" at bounding box center [694, 508] width 171 height 25
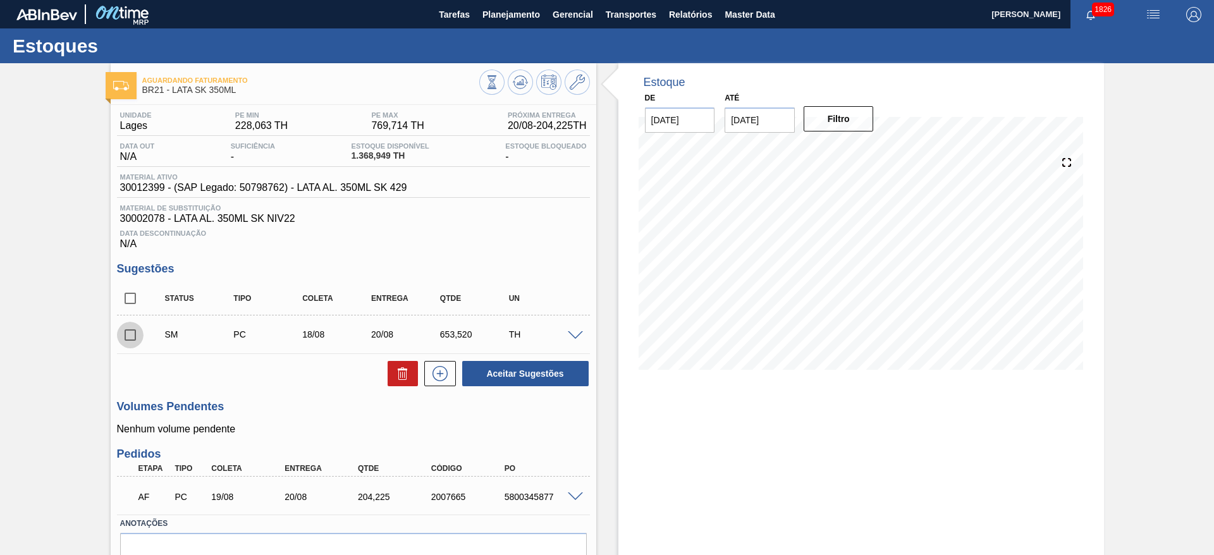
click at [126, 331] on input "checkbox" at bounding box center [130, 335] width 27 height 27
click at [527, 373] on button "Aceitar Sugestões" at bounding box center [525, 373] width 126 height 25
checkbox input "false"
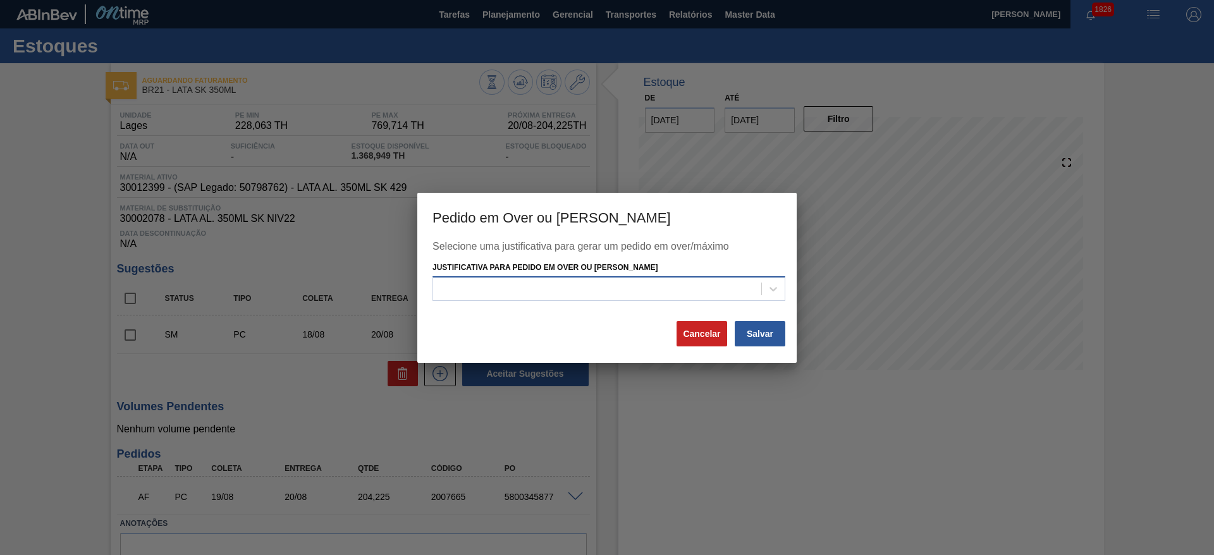
click at [526, 298] on div at bounding box center [597, 289] width 328 height 18
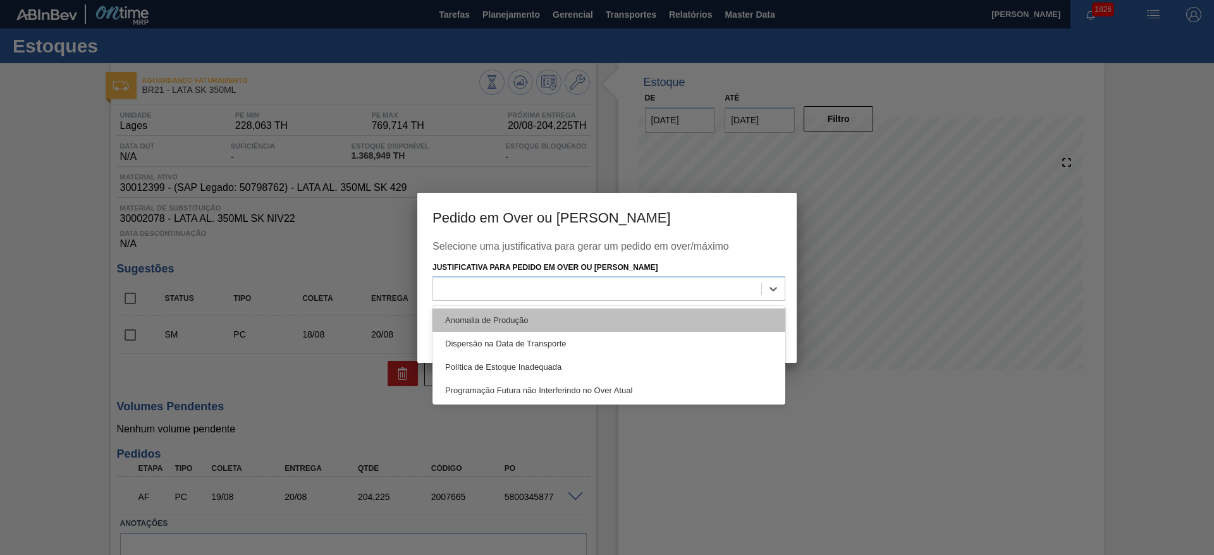
click at [505, 318] on div "Anomalia de Produção" at bounding box center [609, 320] width 353 height 23
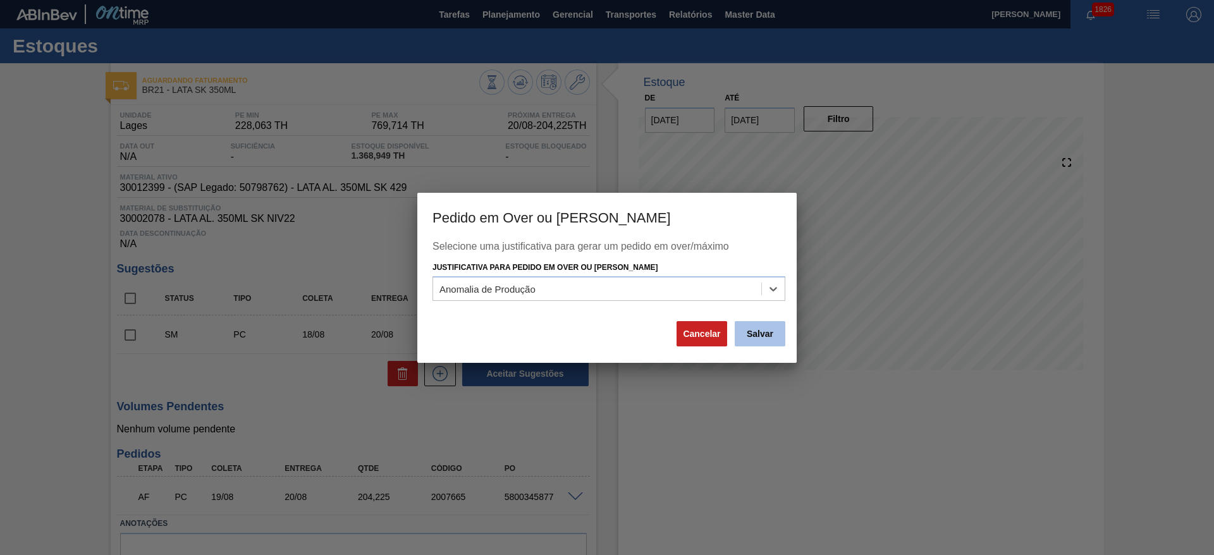
click at [762, 340] on button "Salvar" at bounding box center [760, 333] width 51 height 25
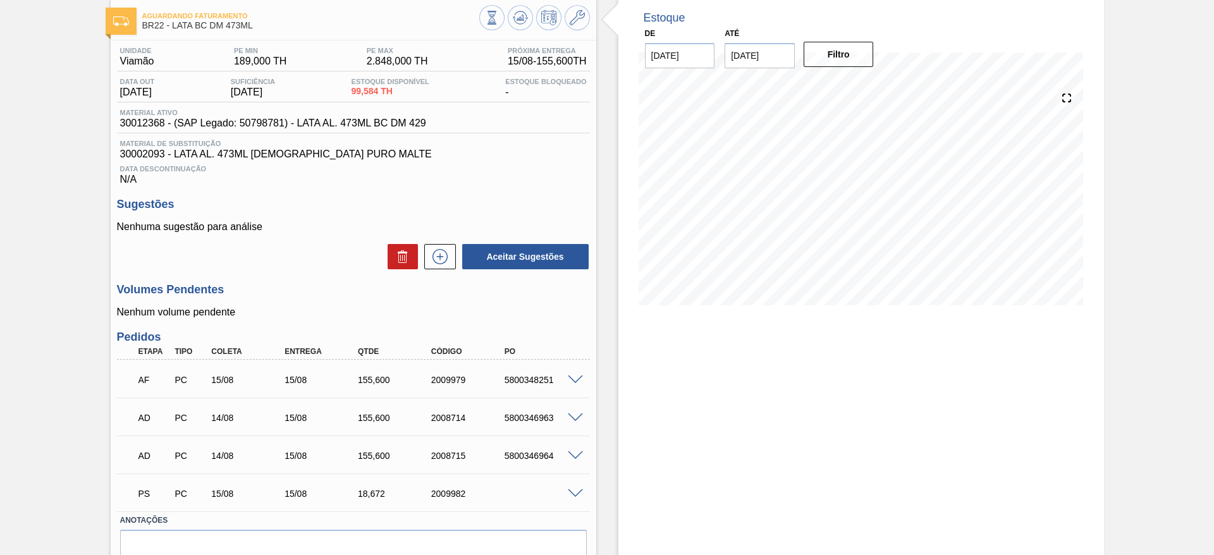
scroll to position [125, 0]
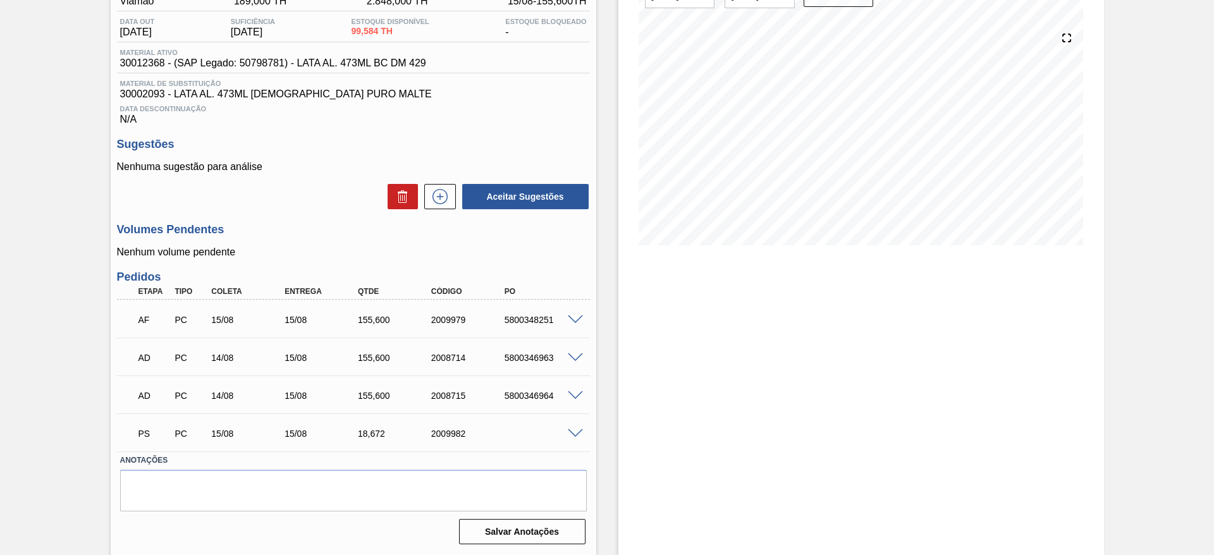
click at [574, 432] on span at bounding box center [575, 433] width 15 height 9
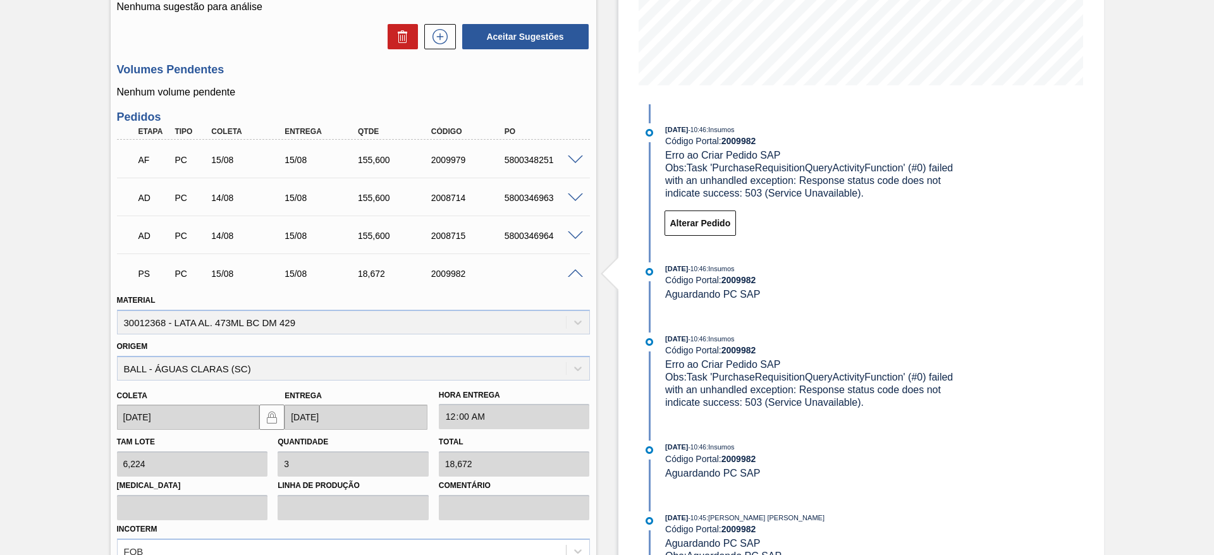
scroll to position [314, 0]
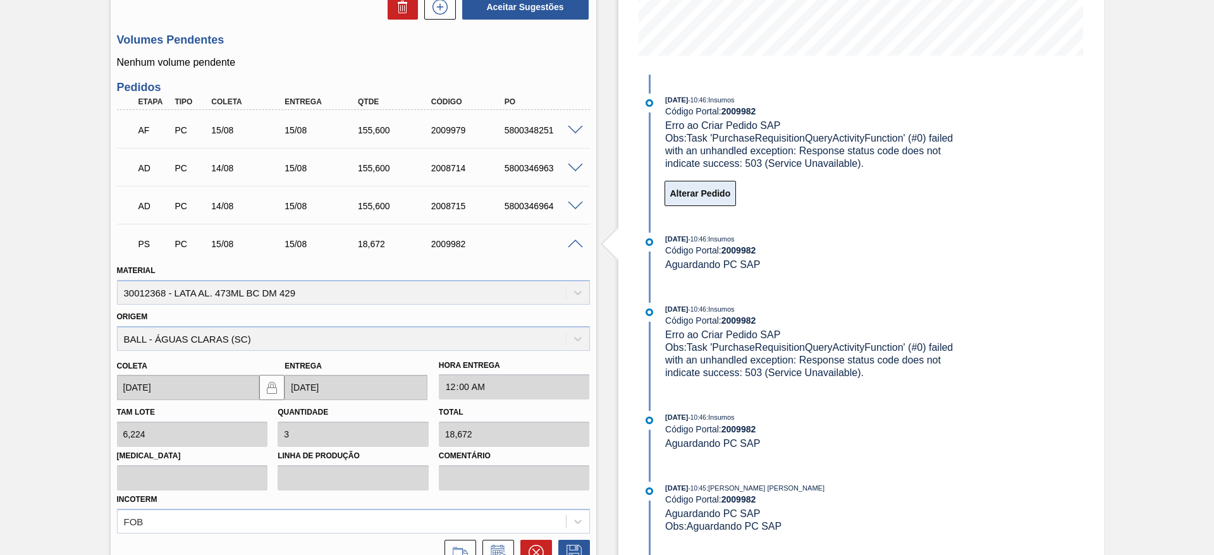
click at [712, 199] on button "Alterar Pedido" at bounding box center [701, 193] width 72 height 25
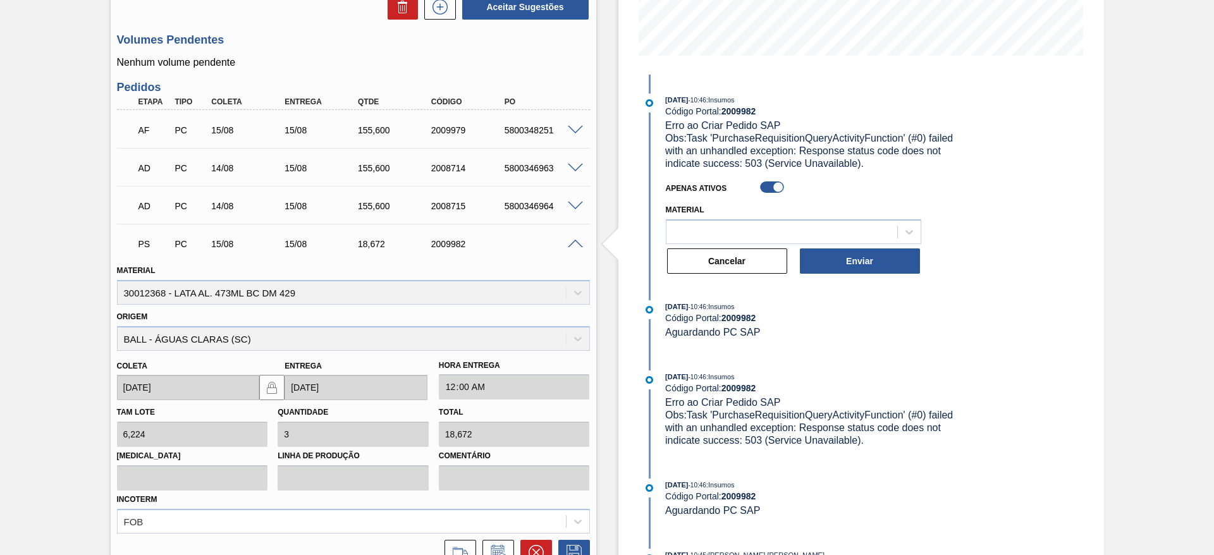
click at [1044, 239] on div "Estoque De [DATE] Até [DATE] Filtro 23/08 Projeção de Estoque -9.376 [DOMAIN_NA…" at bounding box center [862, 210] width 486 height 923
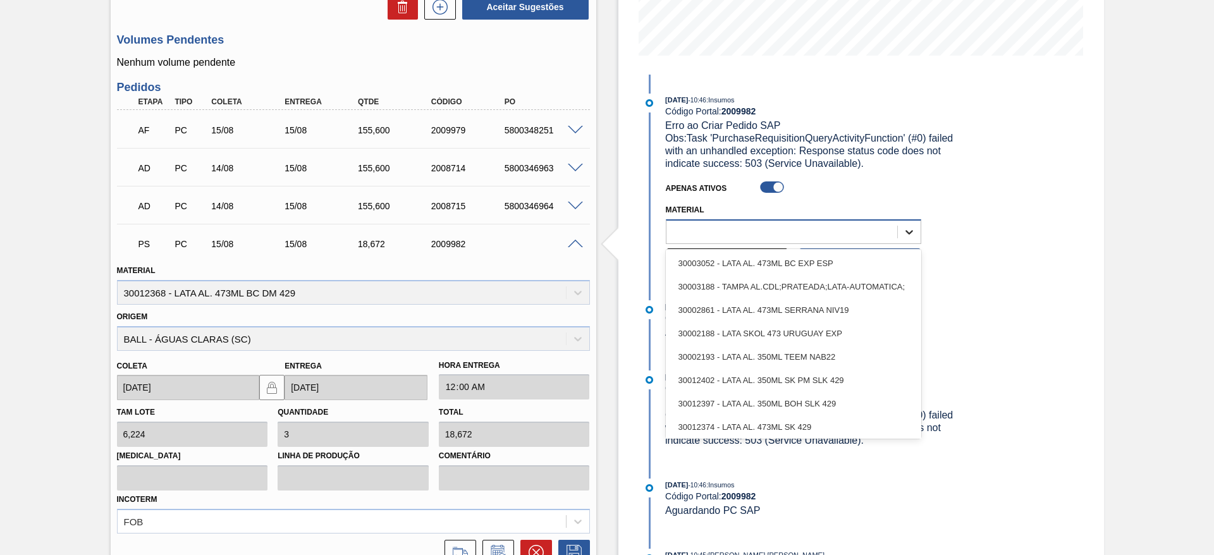
click at [903, 232] on icon at bounding box center [909, 232] width 13 height 13
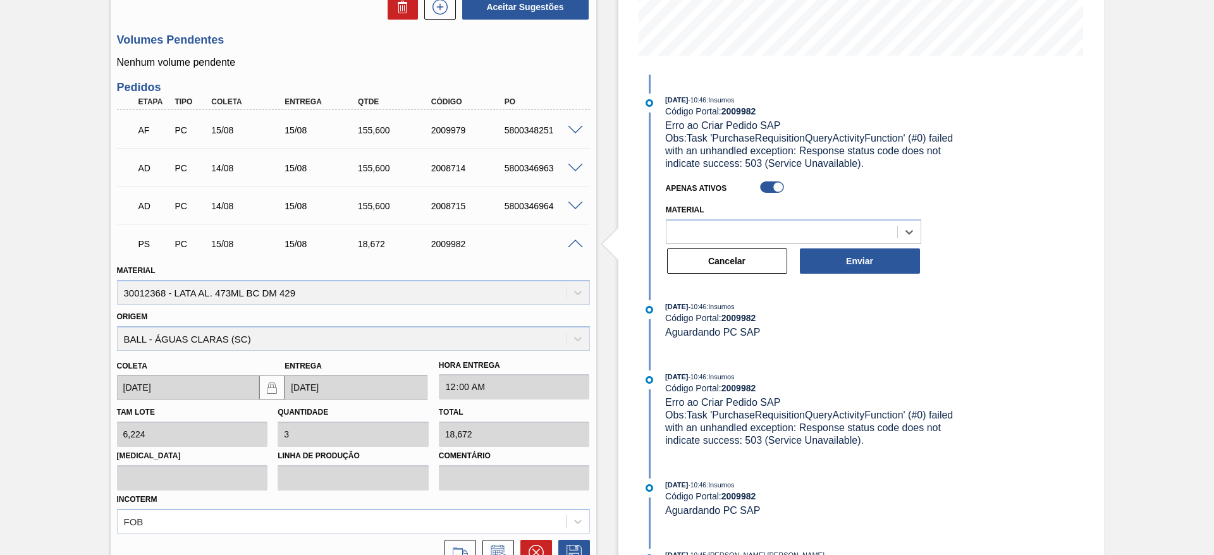
scroll to position [409, 0]
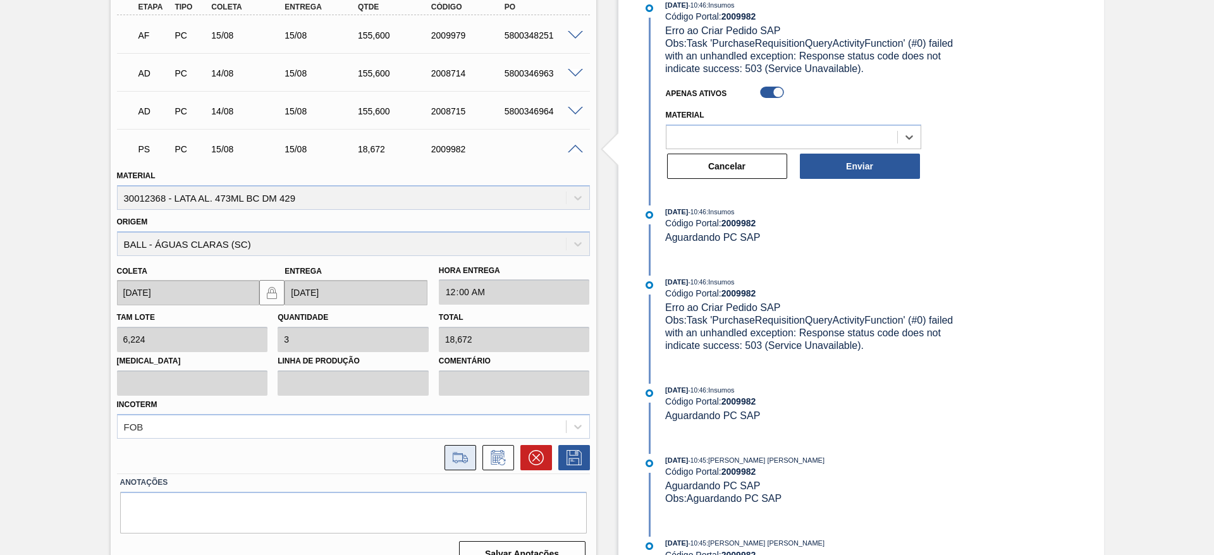
click at [458, 459] on icon at bounding box center [460, 457] width 20 height 15
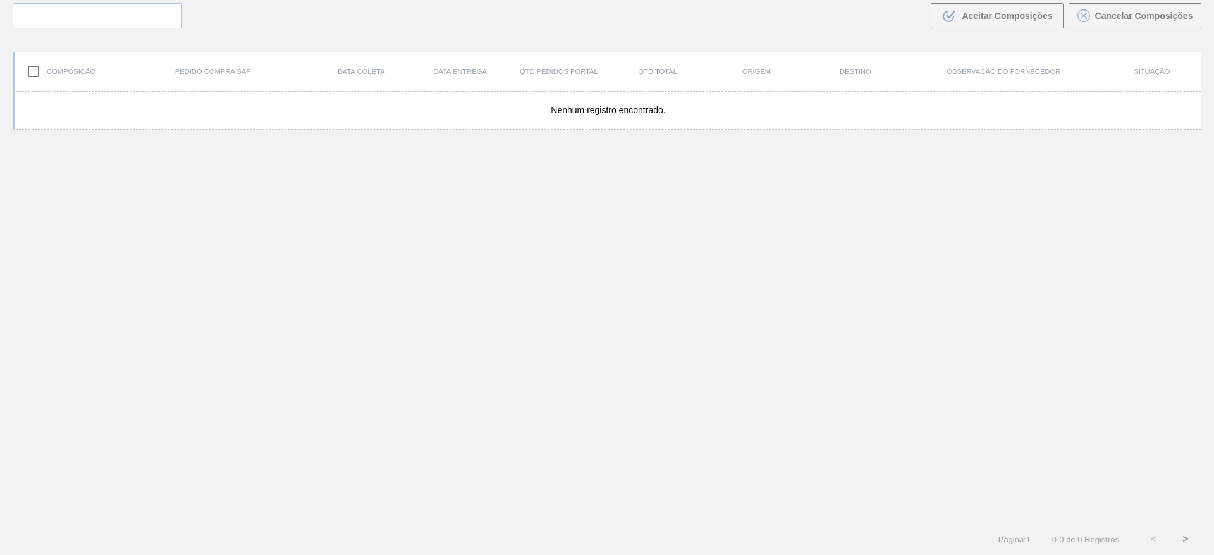
scroll to position [91, 0]
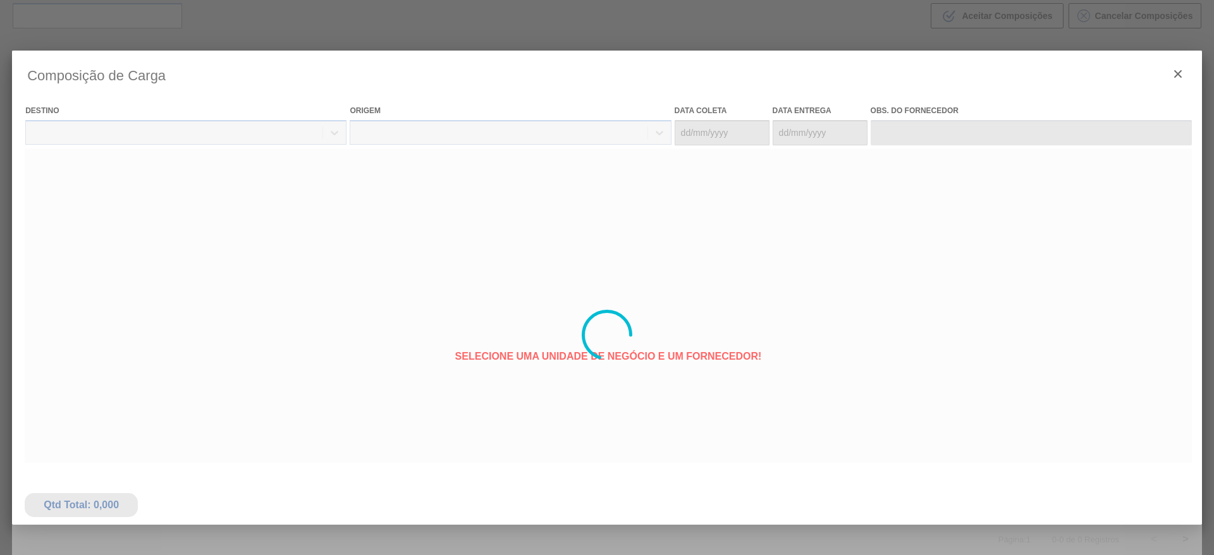
type coleta "[DATE]"
type entrega "[DATE]"
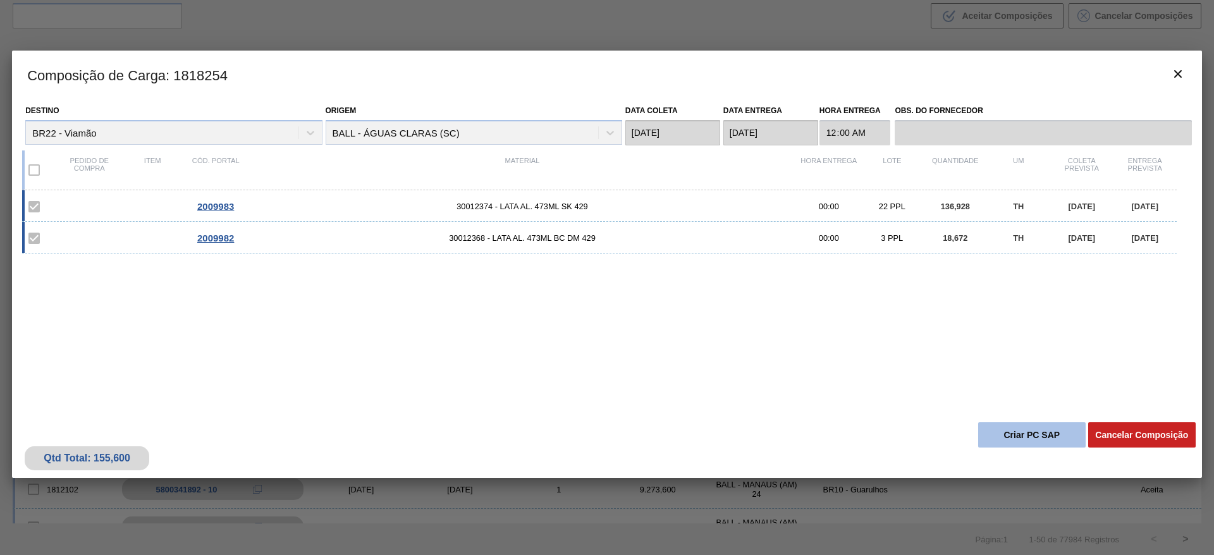
click at [1045, 433] on button "Criar PC SAP" at bounding box center [1032, 434] width 108 height 25
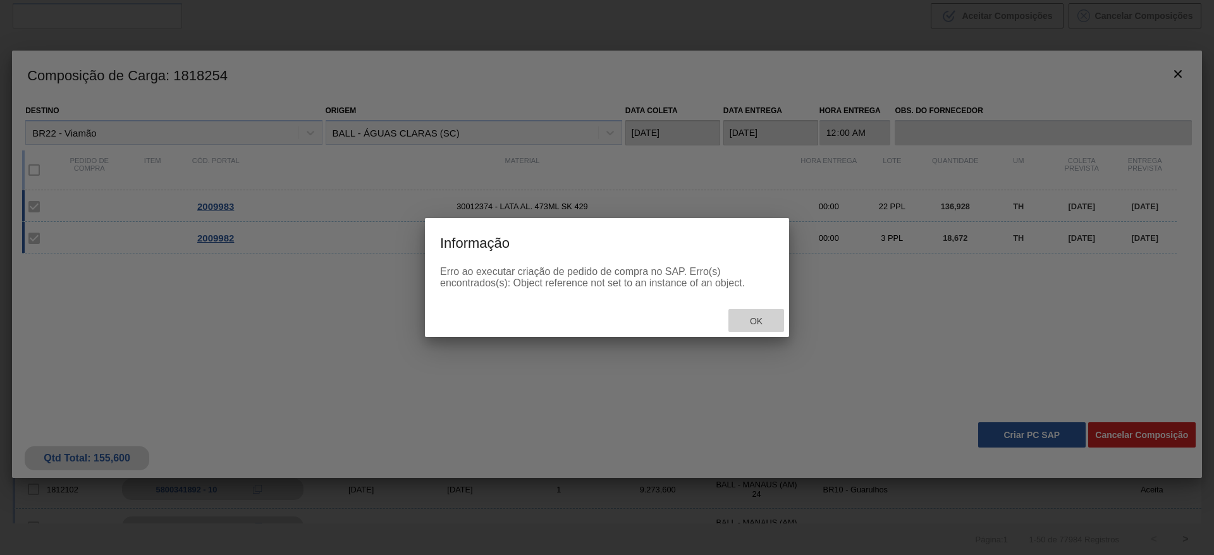
click at [765, 322] on span "Ok" at bounding box center [756, 321] width 33 height 10
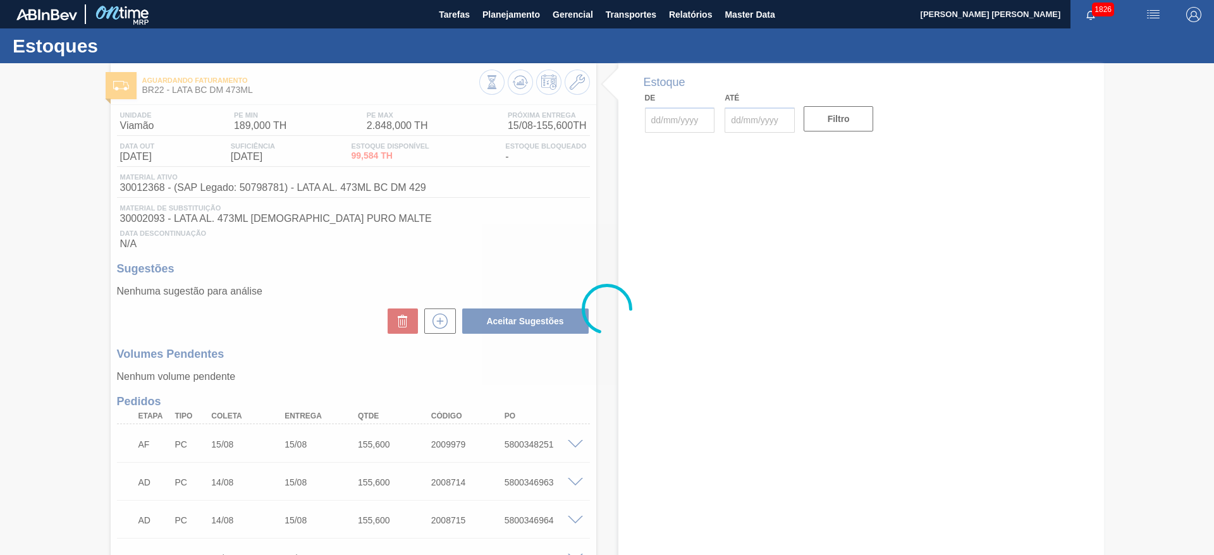
type input "[DATE]"
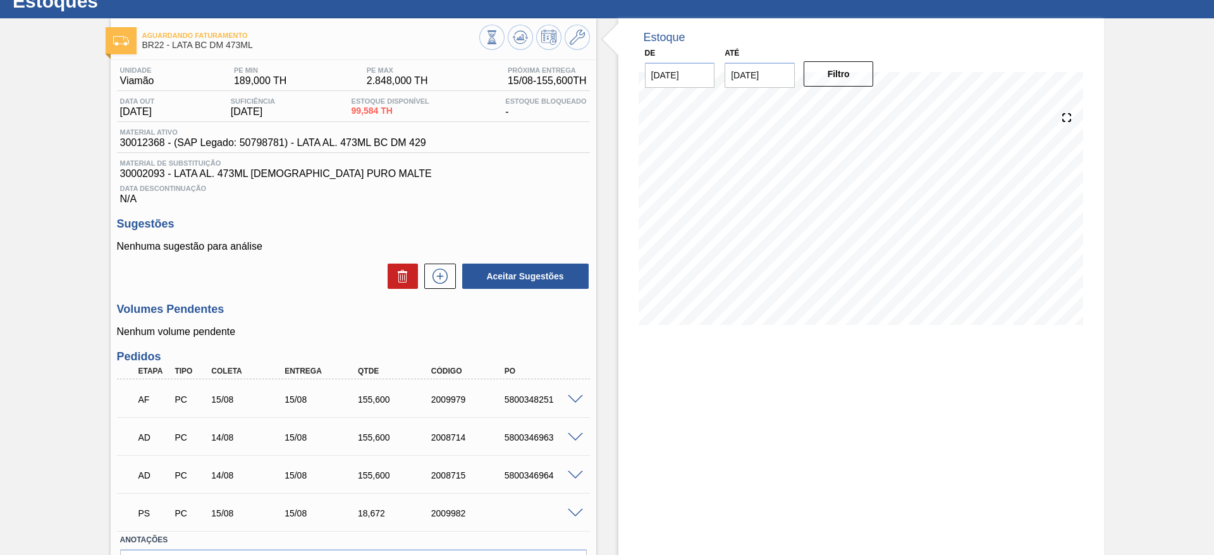
scroll to position [125, 0]
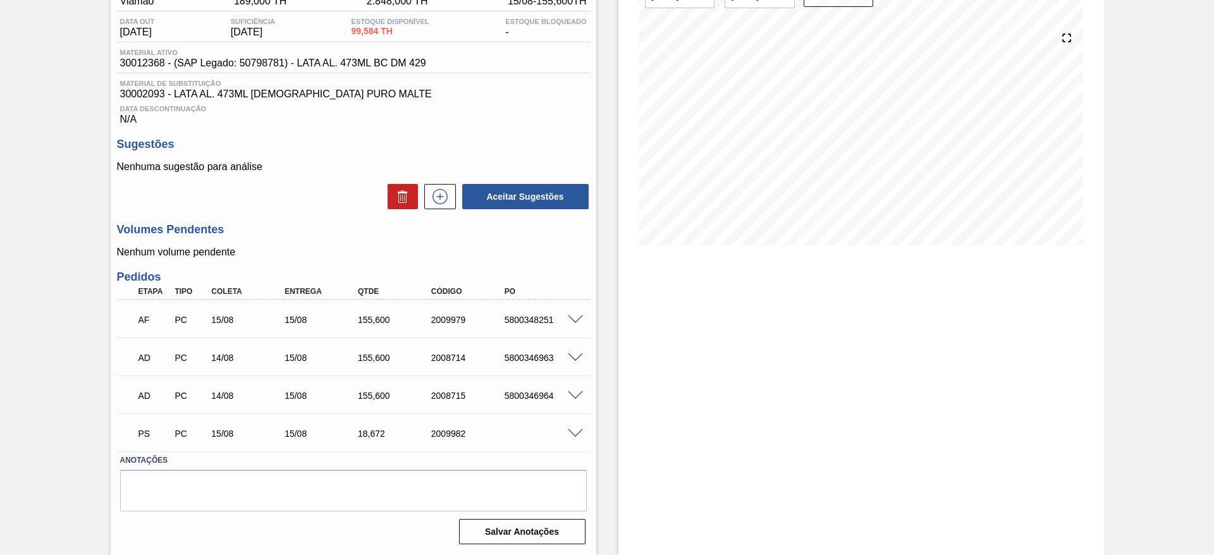
click at [578, 434] on span at bounding box center [575, 433] width 15 height 9
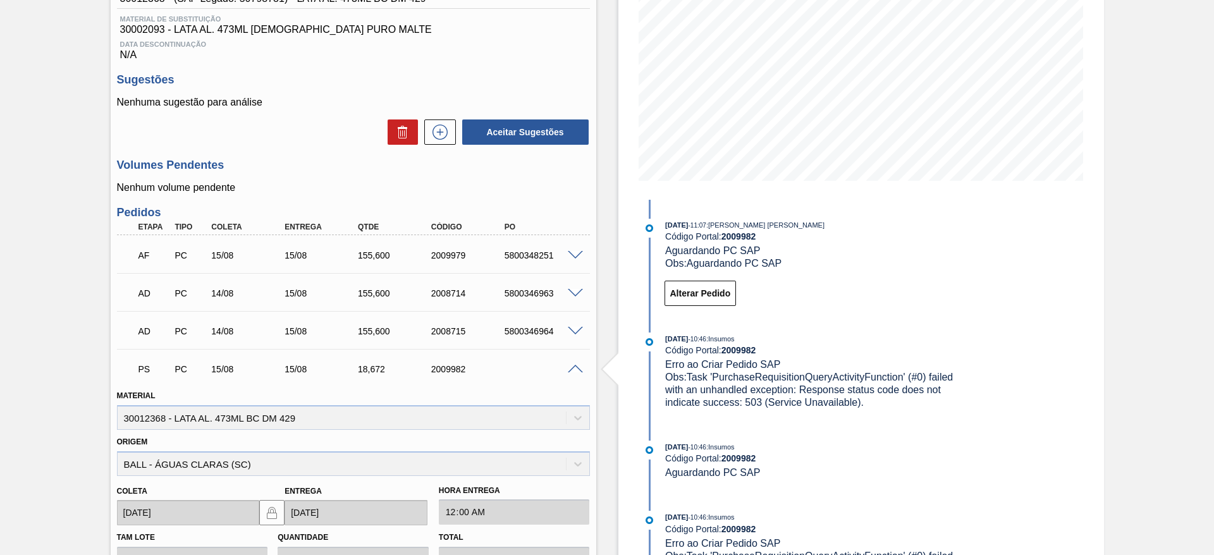
scroll to position [219, 0]
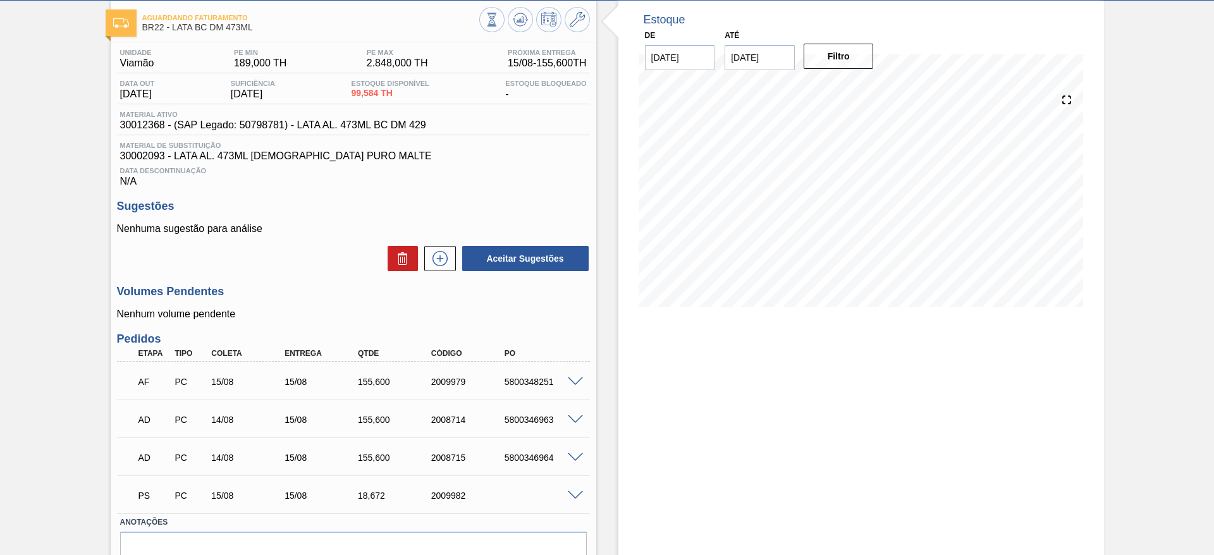
scroll to position [125, 0]
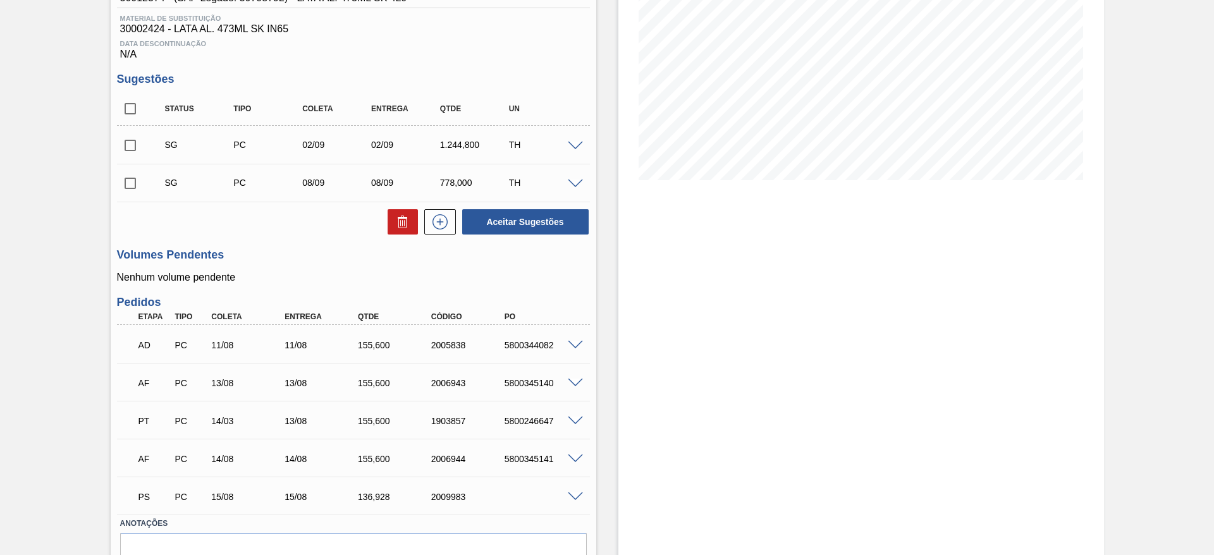
scroll to position [253, 0]
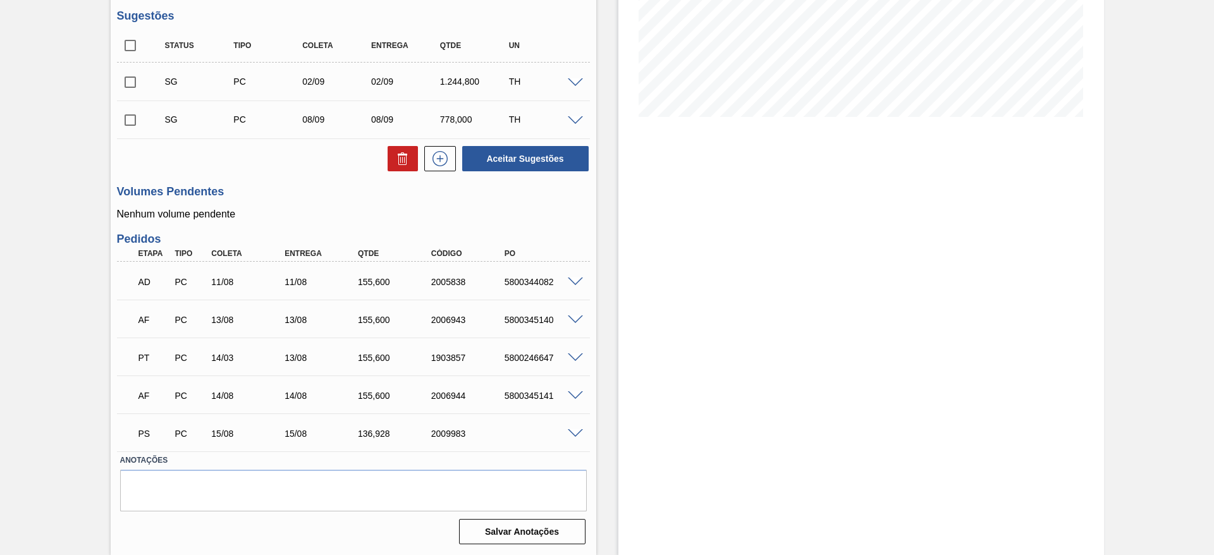
click at [570, 430] on span at bounding box center [575, 433] width 15 height 9
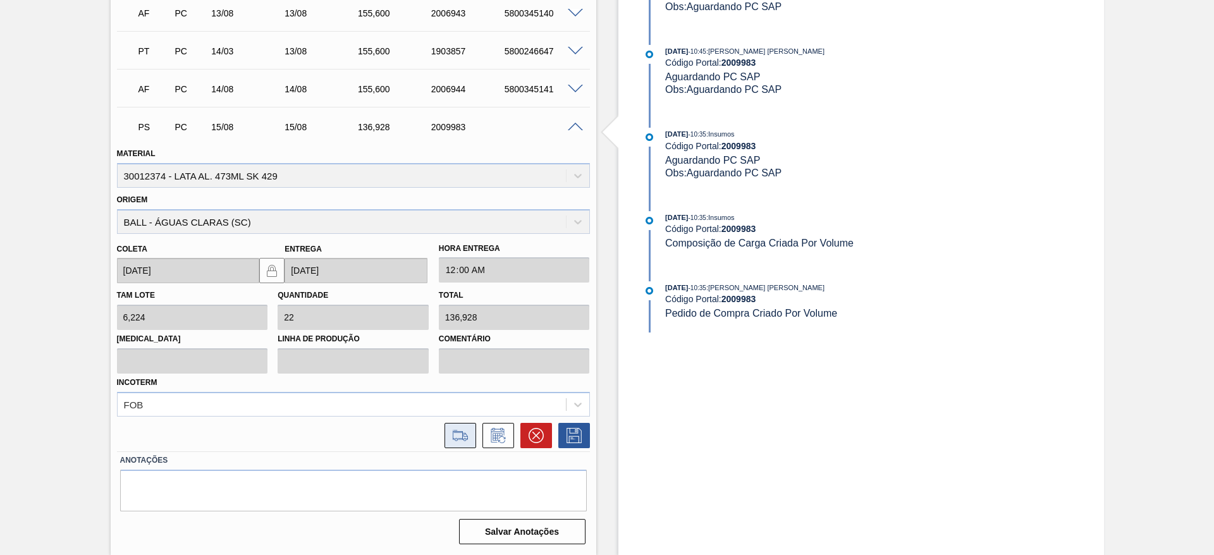
click at [460, 440] on icon at bounding box center [460, 435] width 20 height 15
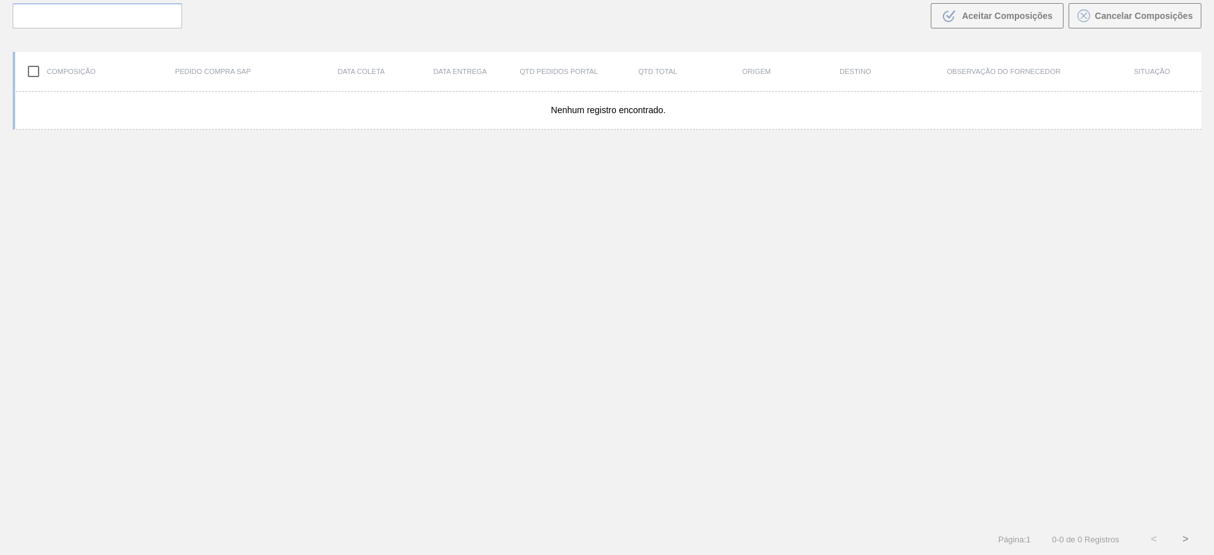
scroll to position [91, 0]
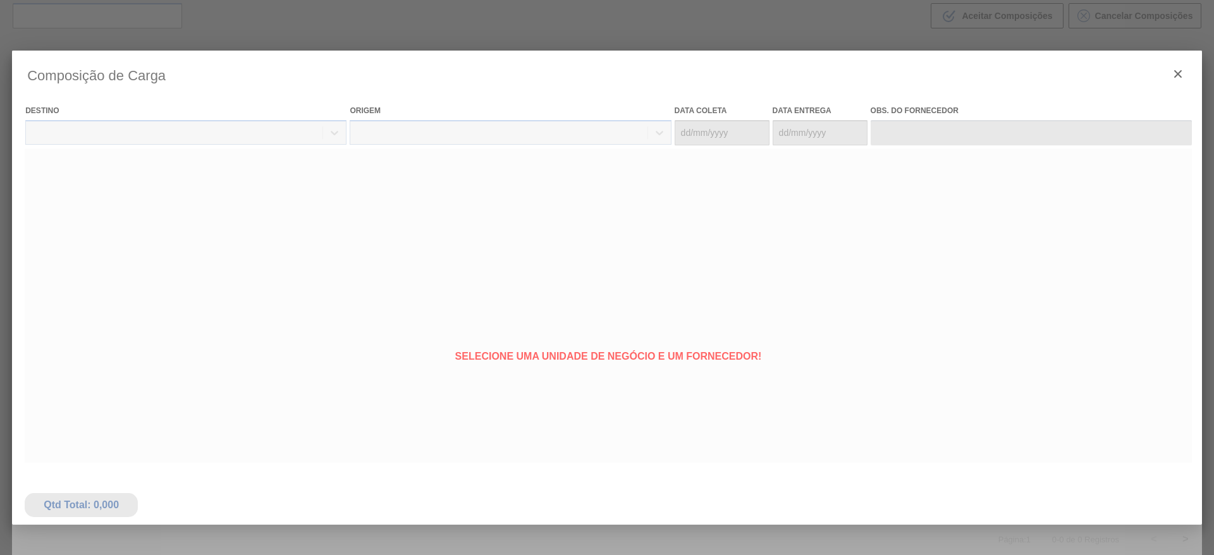
type coleta "[DATE]"
type entrega "[DATE]"
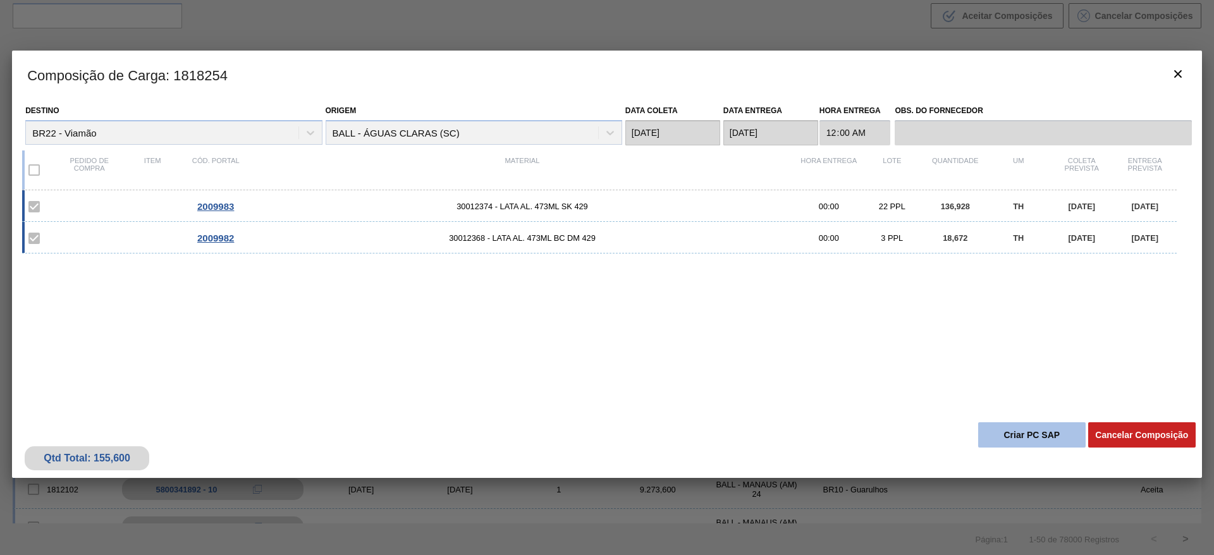
click at [1038, 437] on button "Criar PC SAP" at bounding box center [1032, 434] width 108 height 25
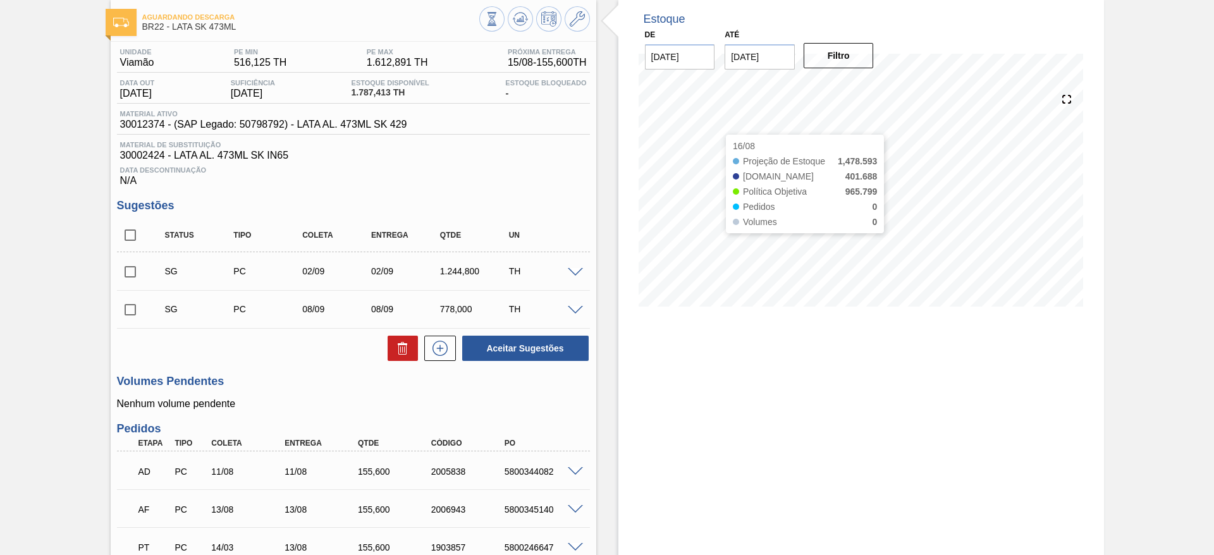
scroll to position [253, 0]
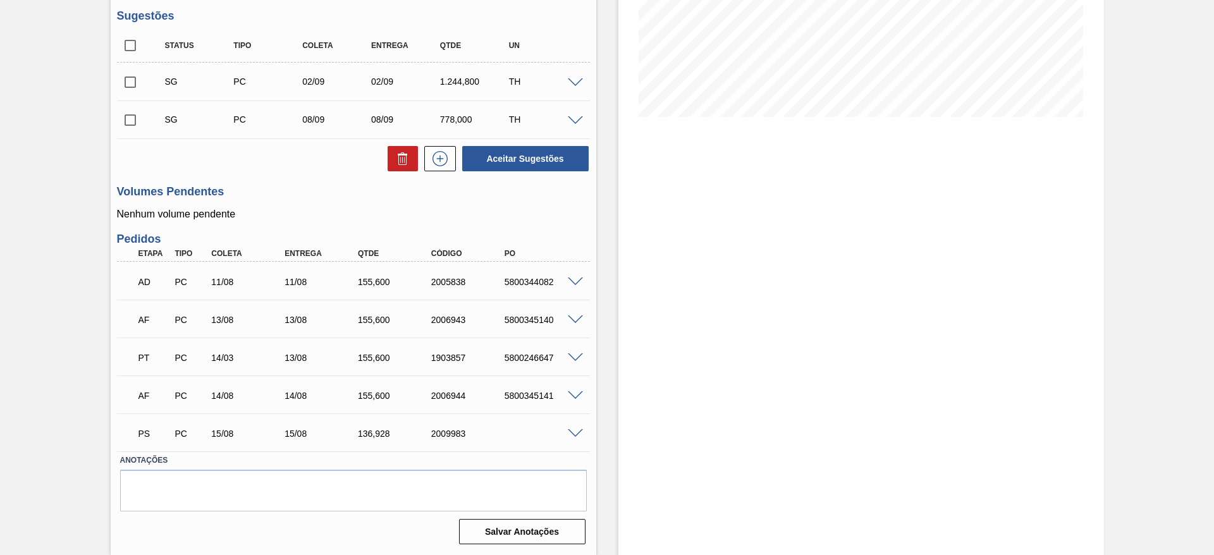
click at [574, 436] on div "PS PC 15/08 15/08 136,928 2009983" at bounding box center [353, 433] width 473 height 32
click at [574, 434] on span at bounding box center [575, 433] width 15 height 9
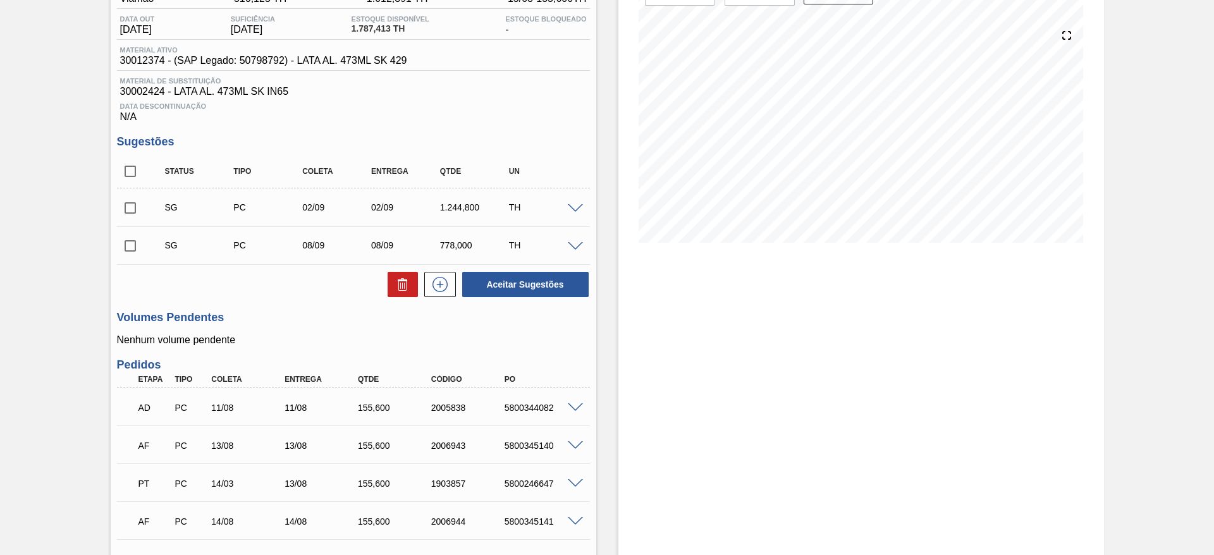
scroll to position [253, 0]
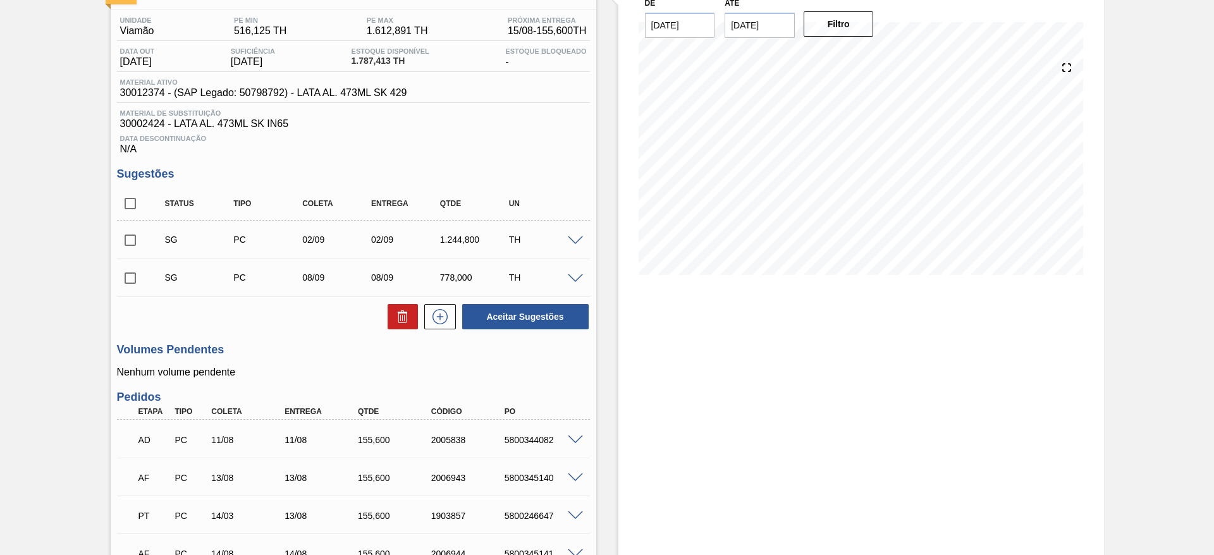
scroll to position [253, 0]
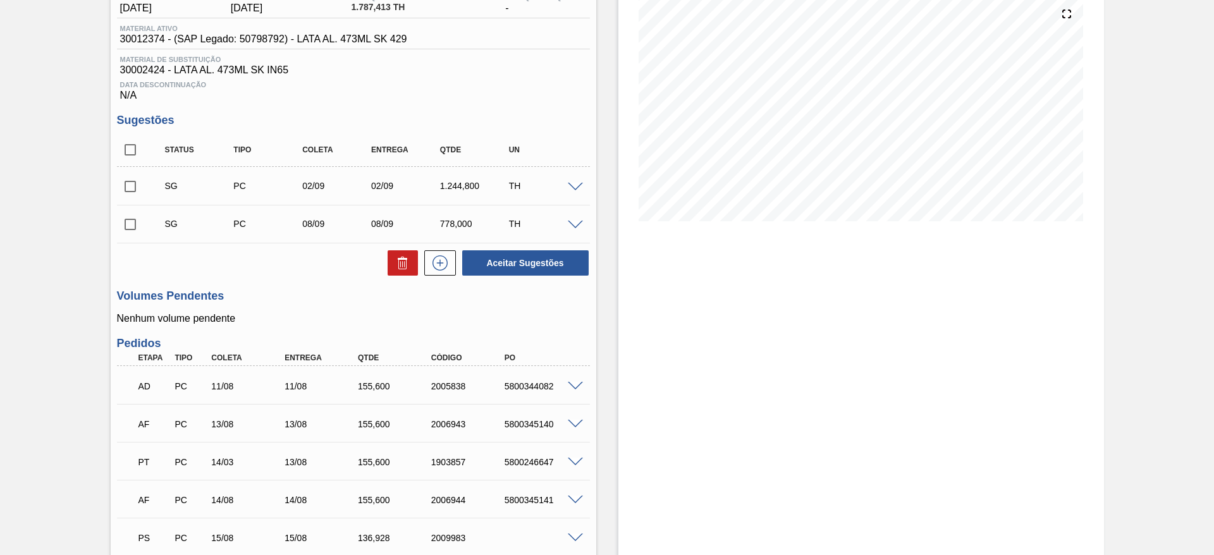
scroll to position [253, 0]
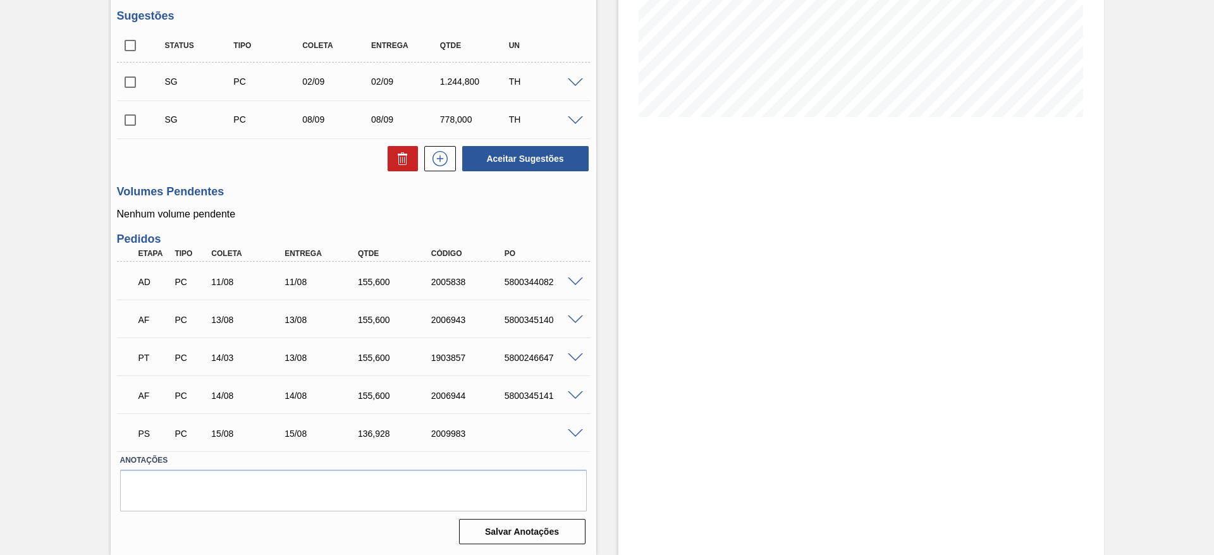
click at [573, 434] on span at bounding box center [575, 433] width 15 height 9
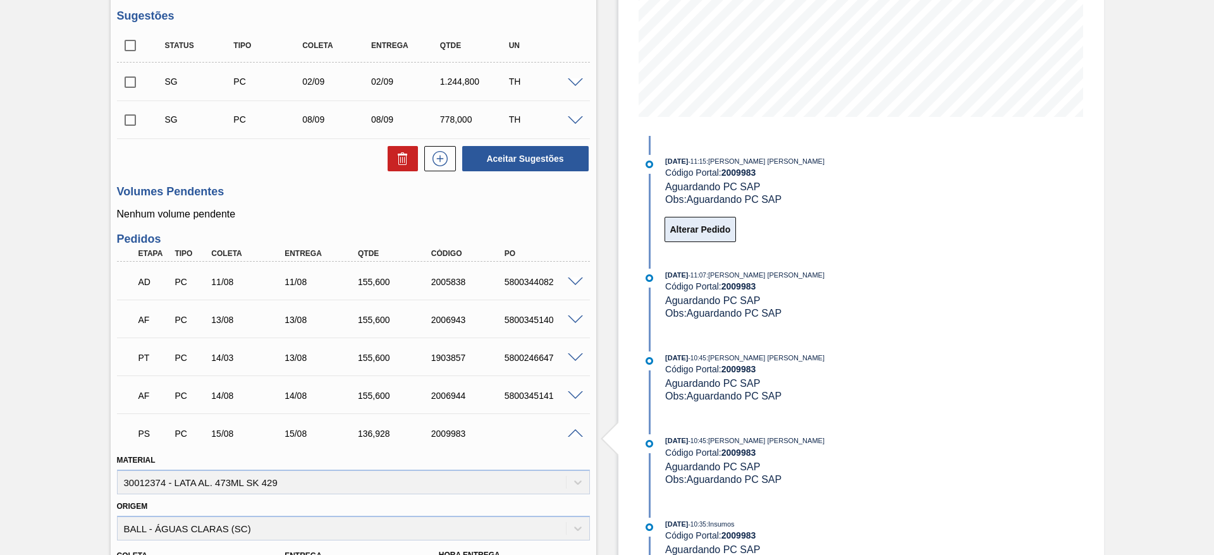
click at [700, 230] on button "Alterar Pedido" at bounding box center [701, 229] width 72 height 25
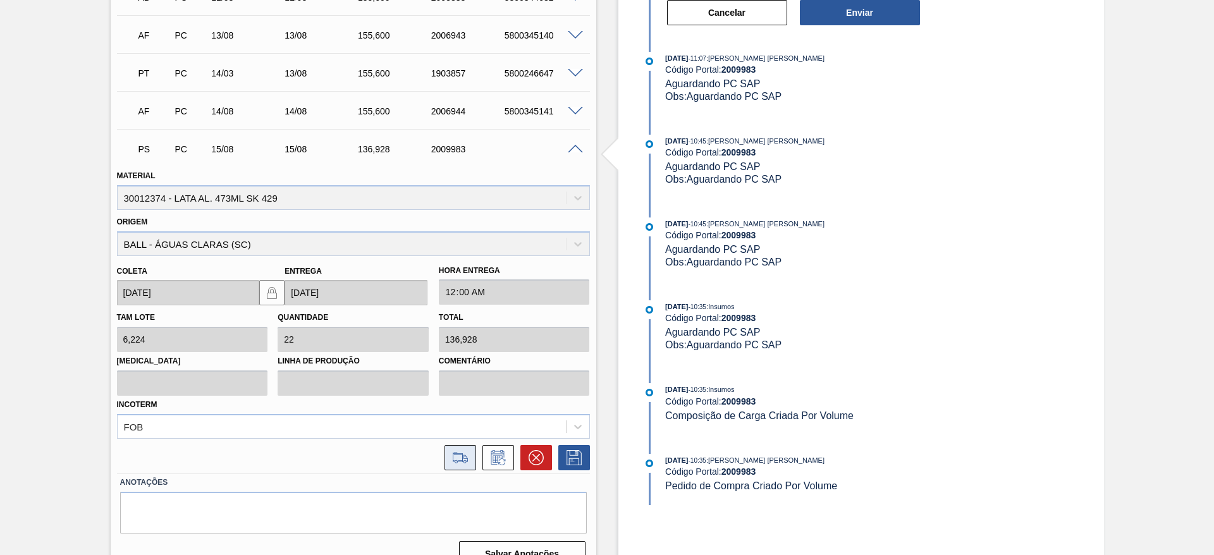
click at [465, 456] on icon at bounding box center [460, 457] width 20 height 15
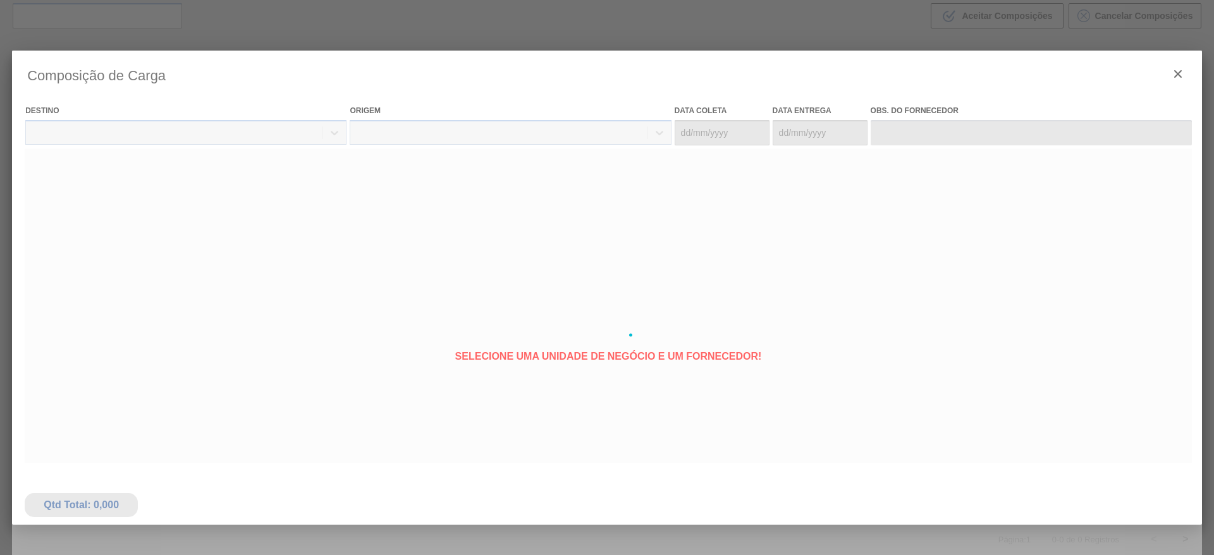
type coleta "[DATE]"
type entrega "[DATE]"
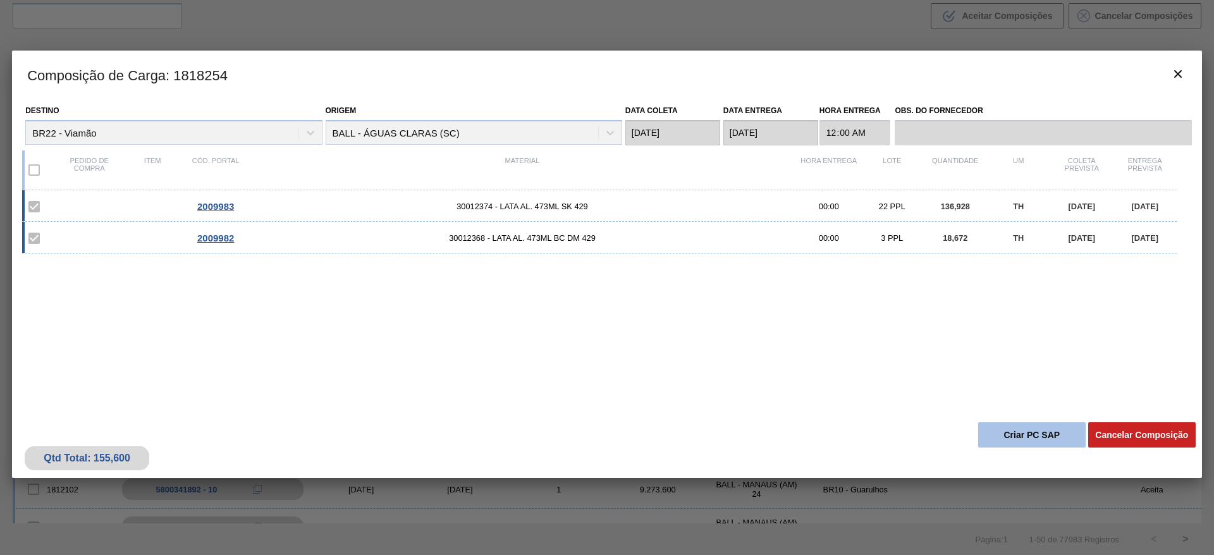
click at [1039, 436] on button "Criar PC SAP" at bounding box center [1032, 434] width 108 height 25
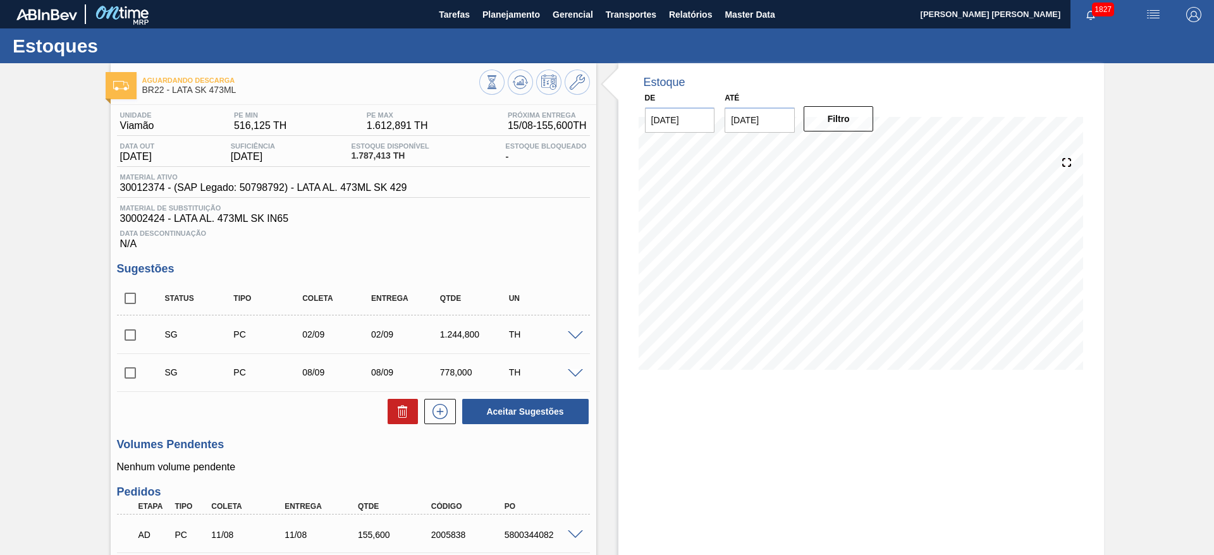
scroll to position [253, 0]
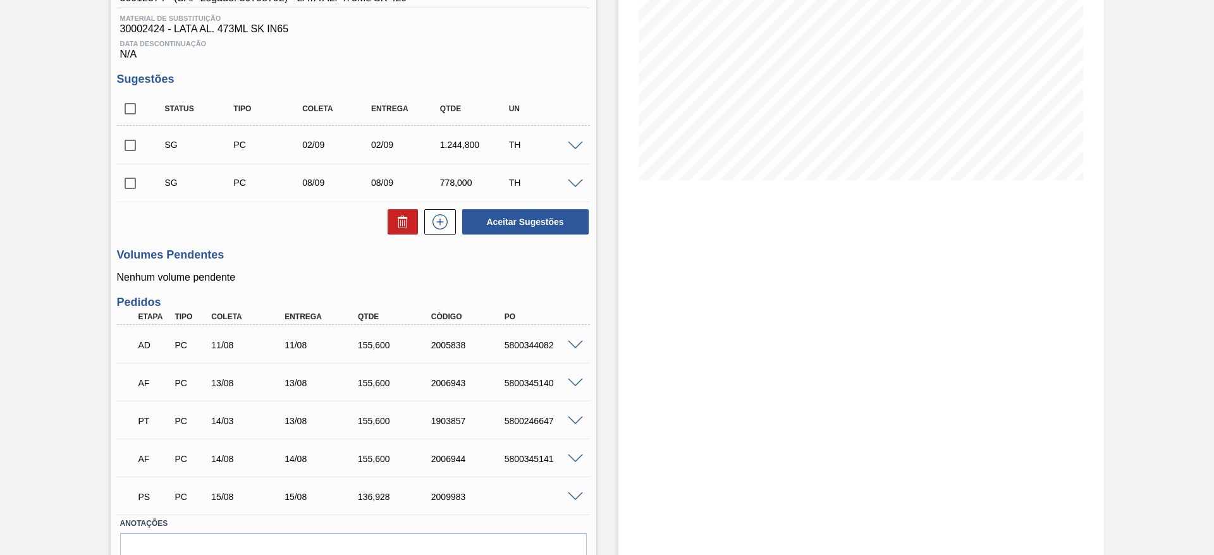
click at [579, 494] on span at bounding box center [575, 497] width 15 height 9
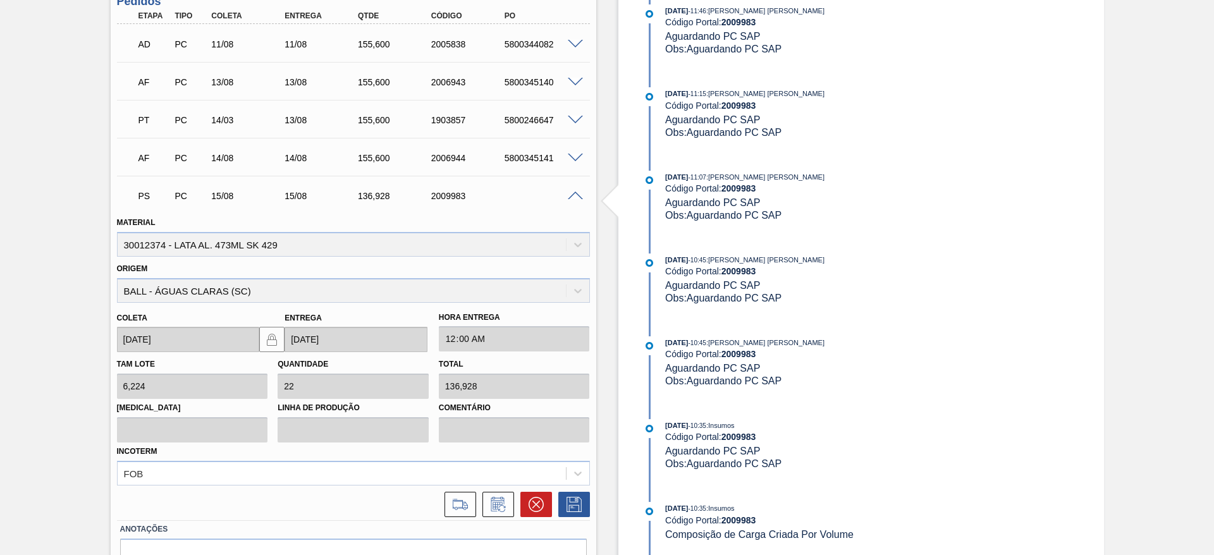
scroll to position [560, 0]
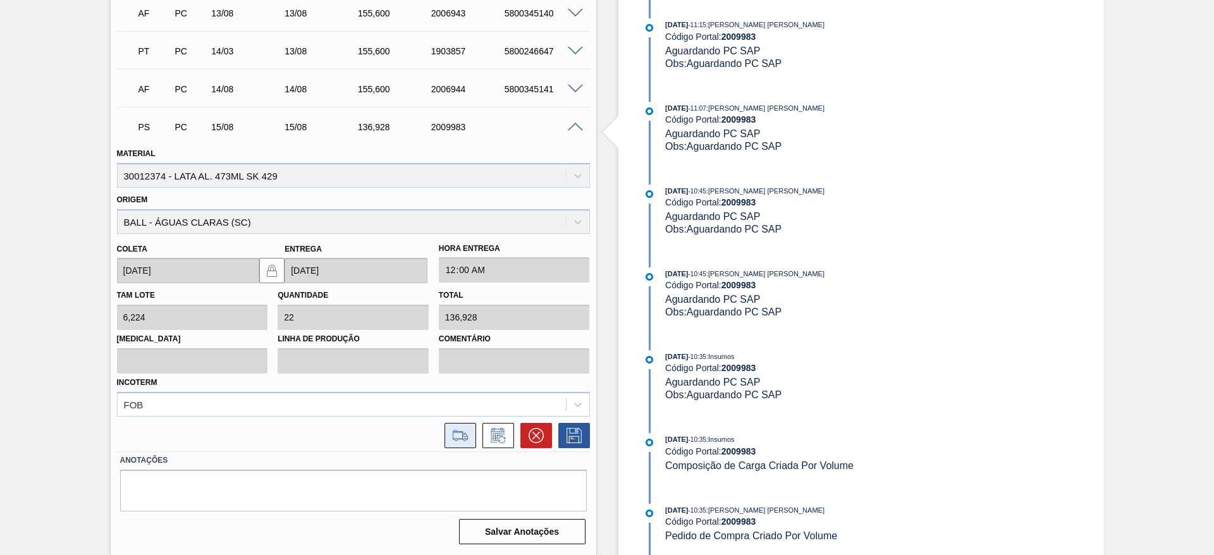
click at [465, 430] on icon at bounding box center [460, 435] width 20 height 15
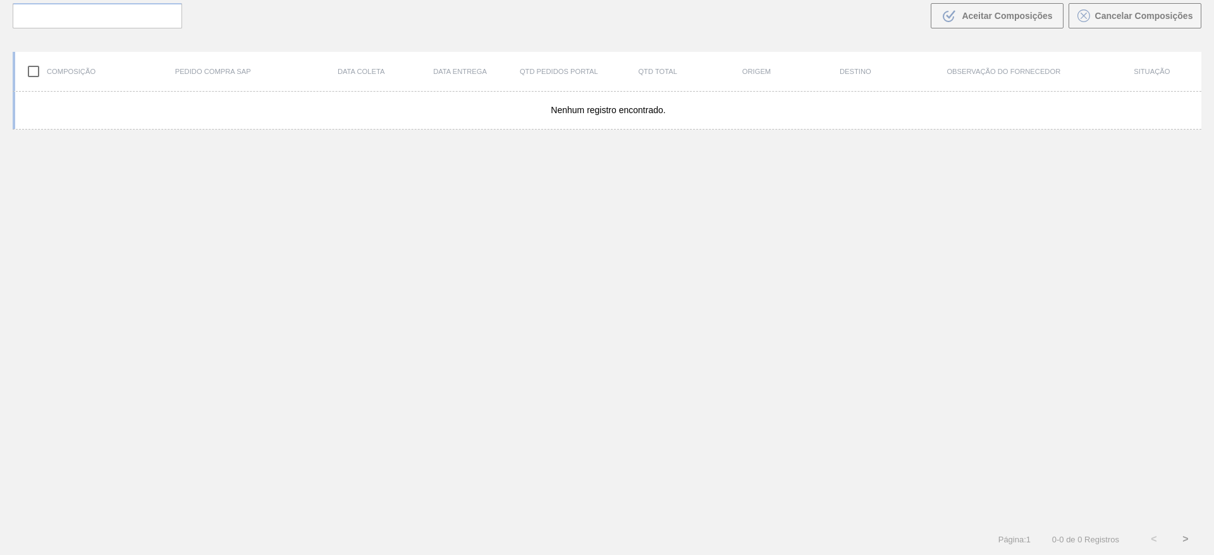
scroll to position [91, 0]
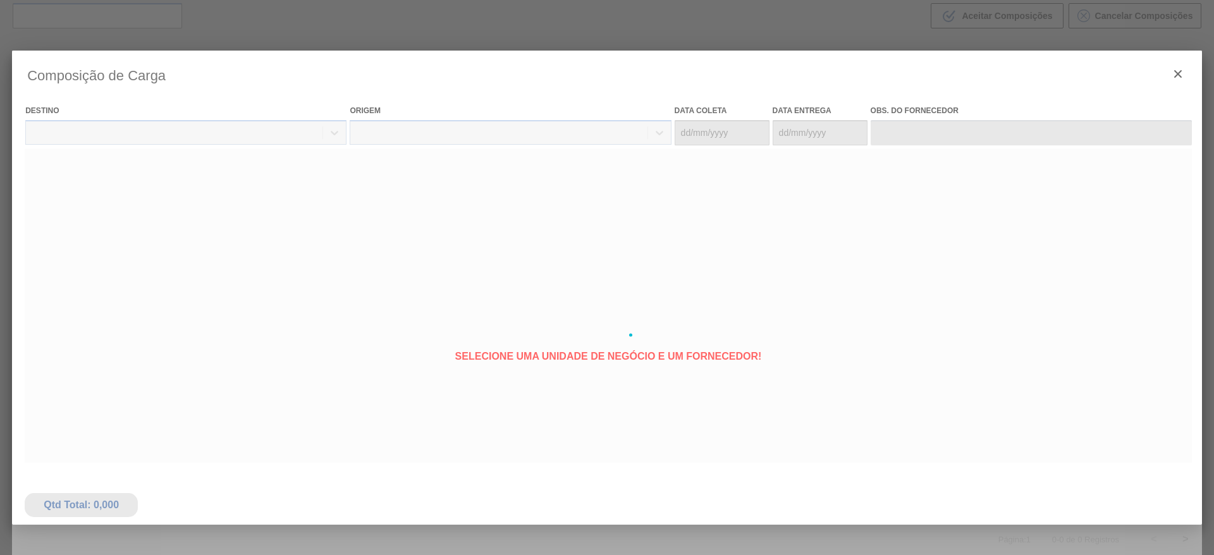
type coleta "[DATE]"
type entrega "[DATE]"
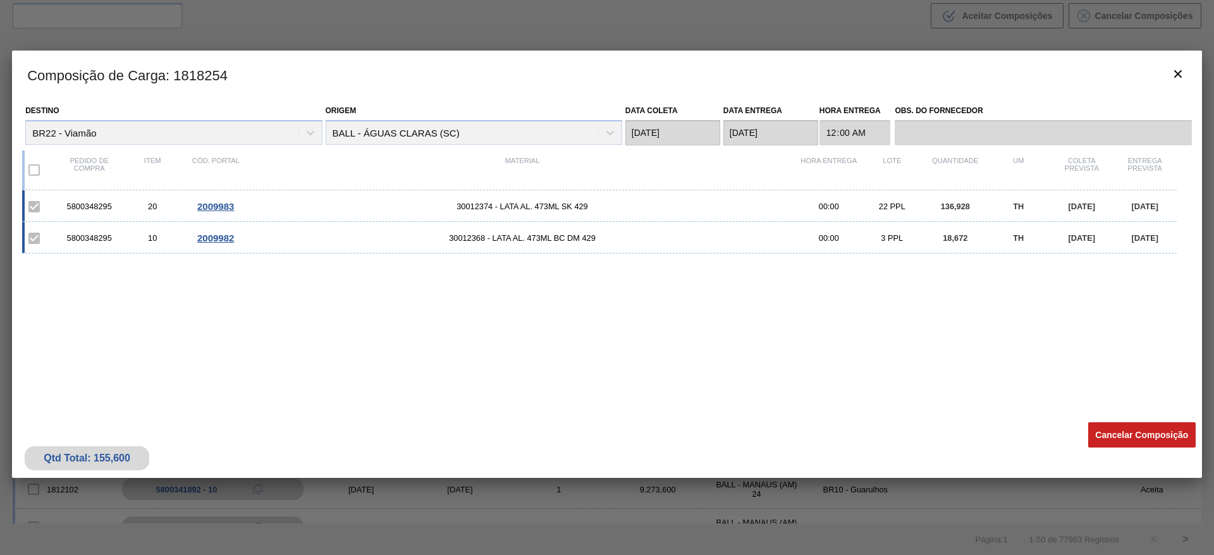
click at [102, 204] on div "5800348295" at bounding box center [89, 206] width 63 height 9
copy div "5800348295"
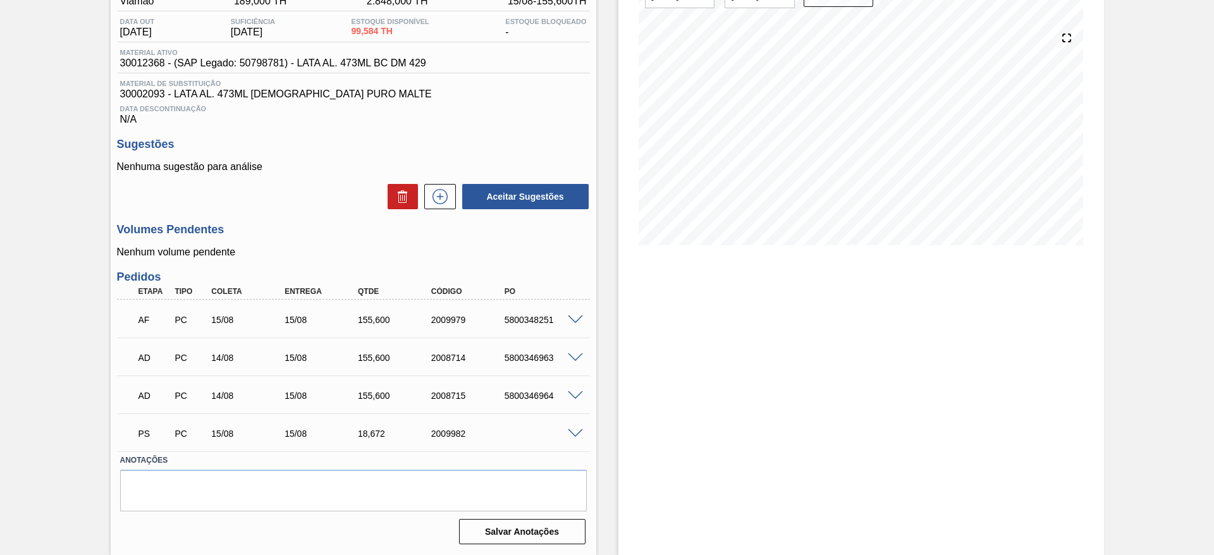
scroll to position [30, 0]
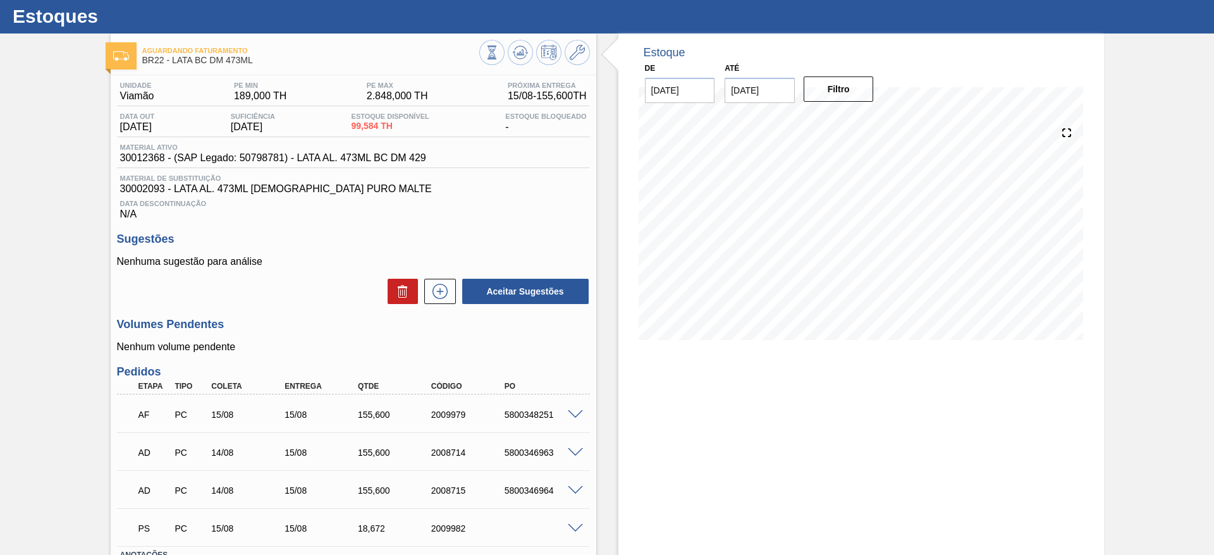
click at [527, 412] on div "5800348251" at bounding box center [543, 415] width 82 height 10
copy div "5800348251"
